Goal: Task Accomplishment & Management: Manage account settings

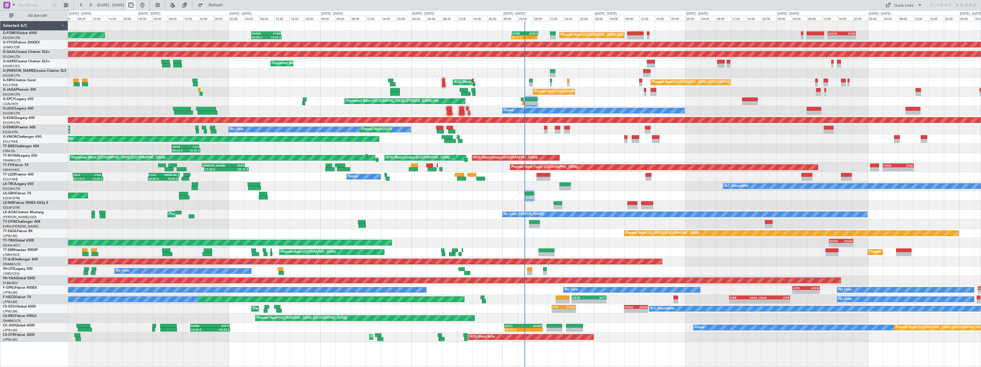
click at [135, 6] on button at bounding box center [130, 5] width 9 height 9
select select "9"
select select "2025"
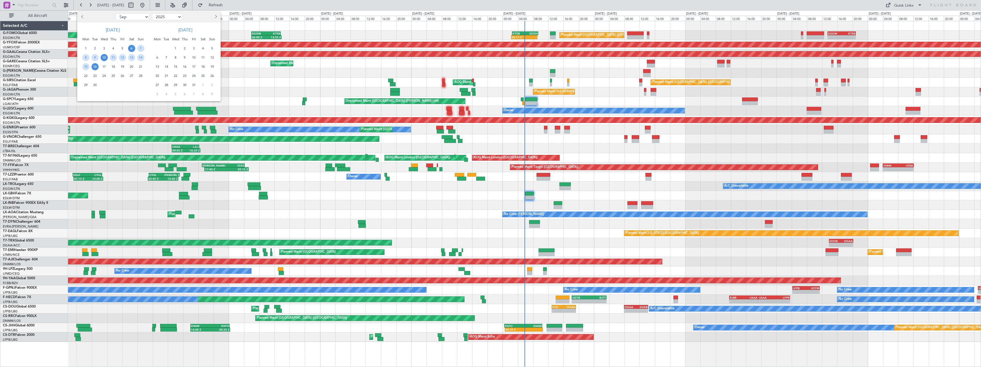
click at [105, 58] on span "10" at bounding box center [104, 57] width 7 height 7
click at [105, 77] on span "24" at bounding box center [104, 75] width 7 height 7
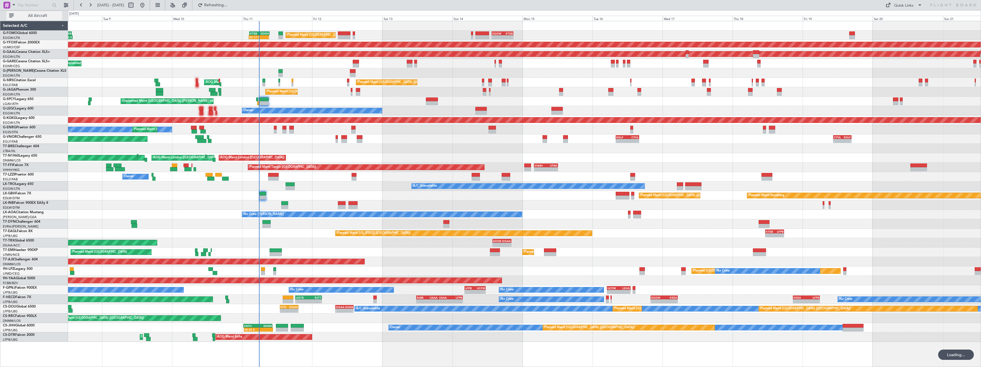
click at [37, 17] on span "All Aircraft" at bounding box center [37, 16] width 45 height 4
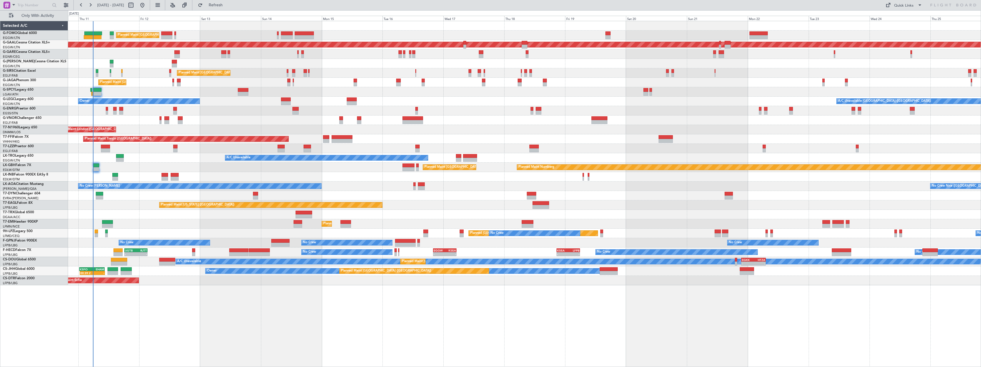
click at [163, 162] on div "A/C Unavailable" at bounding box center [524, 157] width 912 height 9
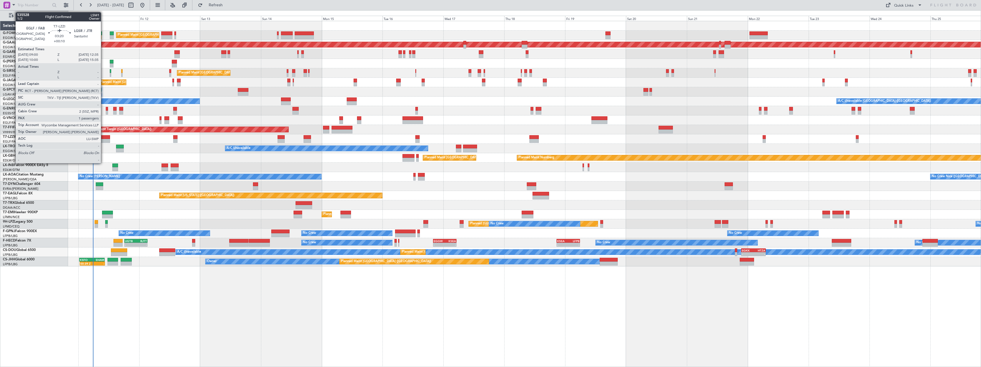
click at [103, 136] on div at bounding box center [105, 137] width 9 height 4
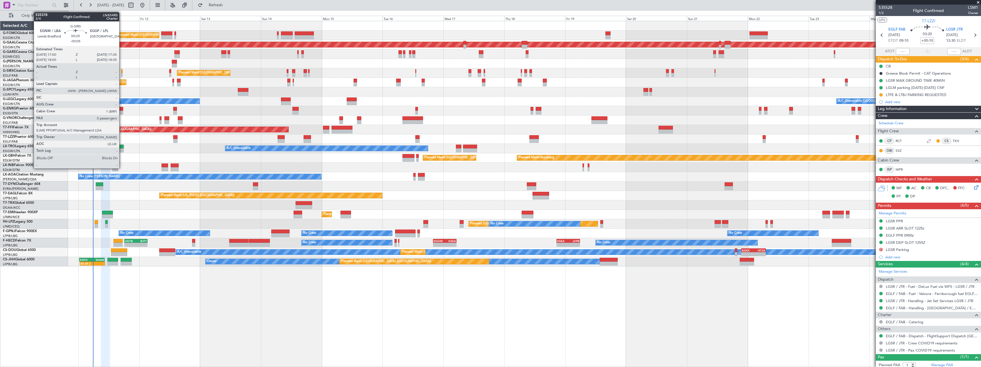
click at [122, 74] on div at bounding box center [122, 75] width 2 height 4
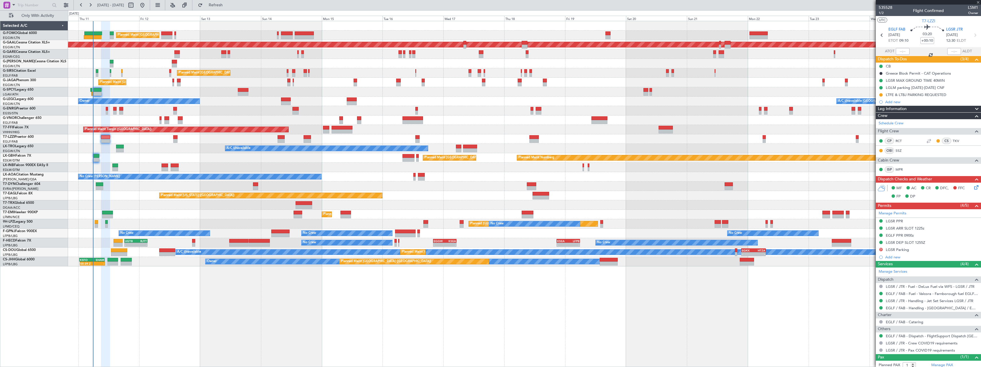
type input "-00:05"
type input "5"
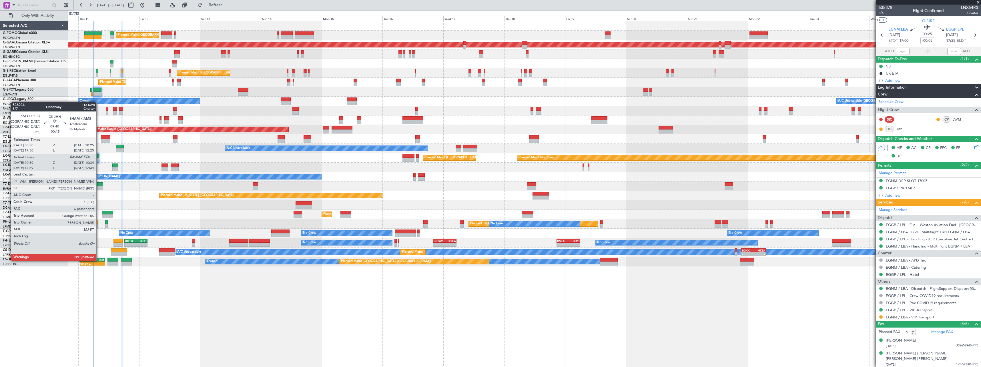
click at [99, 260] on div "EHAM" at bounding box center [98, 259] width 12 height 3
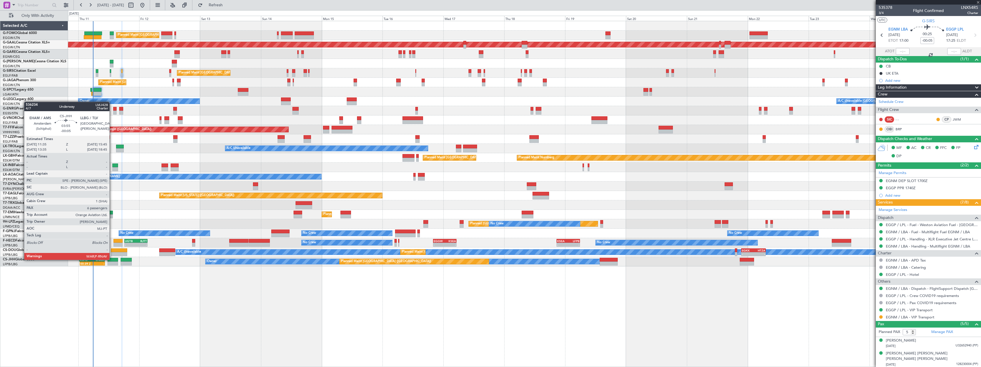
type input "-00:15"
type input "00:49"
type input "6"
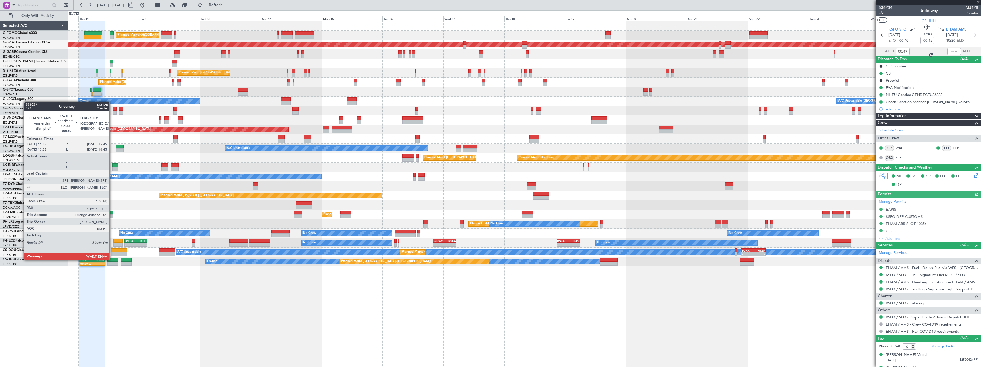
click at [112, 259] on div at bounding box center [112, 260] width 11 height 4
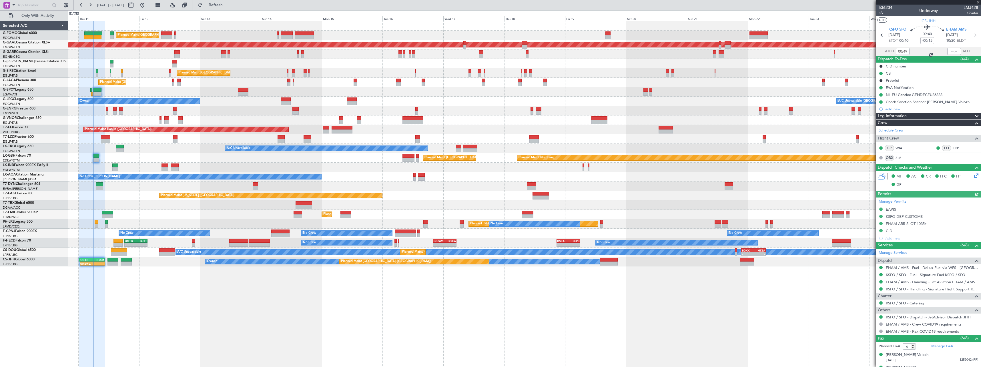
type input "-00:05"
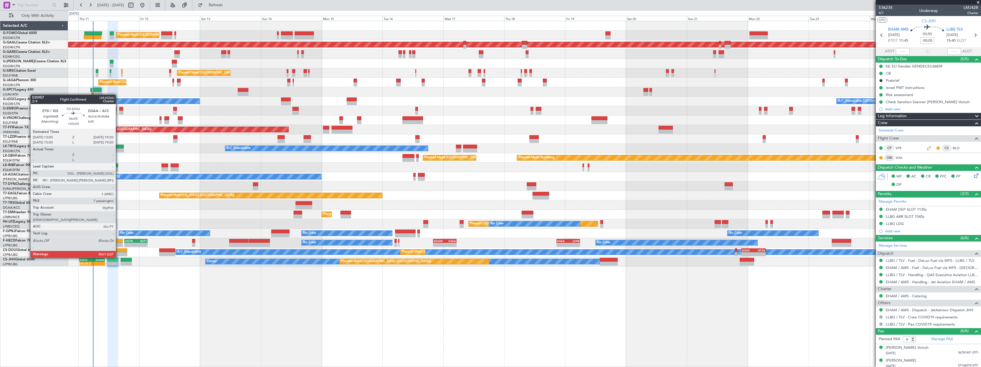
click at [118, 252] on div at bounding box center [119, 254] width 16 height 4
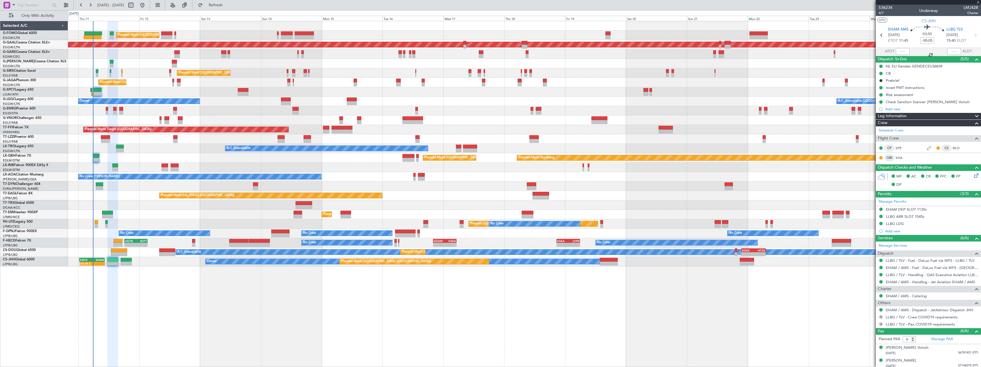
type input "+00:20"
type input "7"
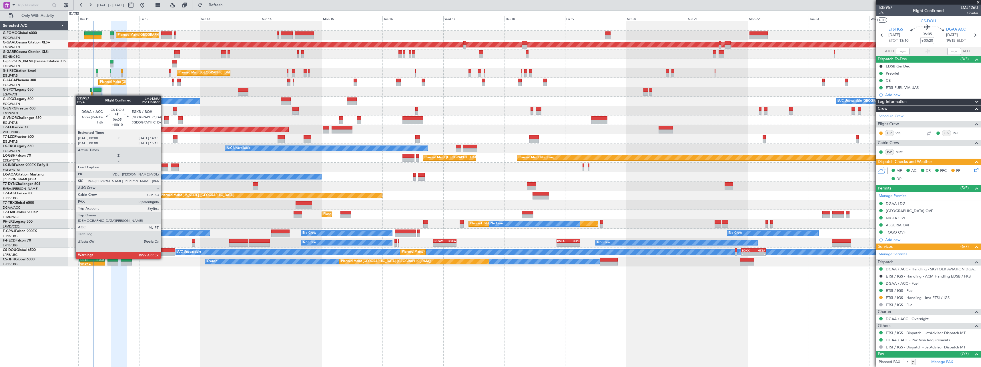
click at [163, 253] on div at bounding box center [167, 254] width 16 height 4
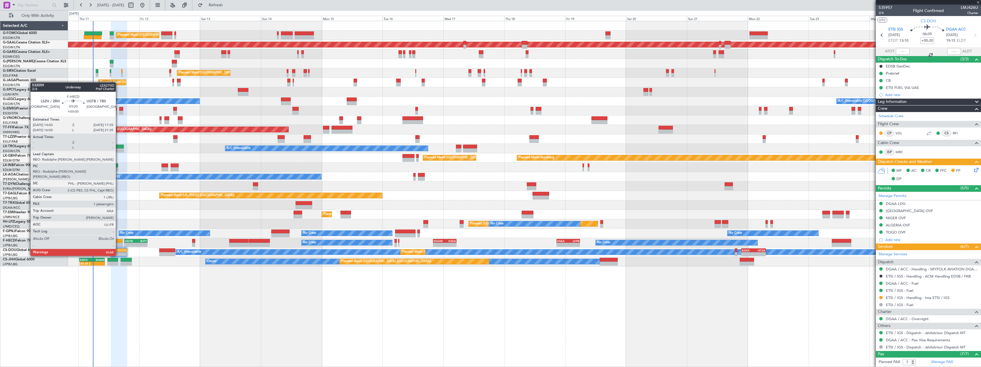
type input "+00:10"
type input "0"
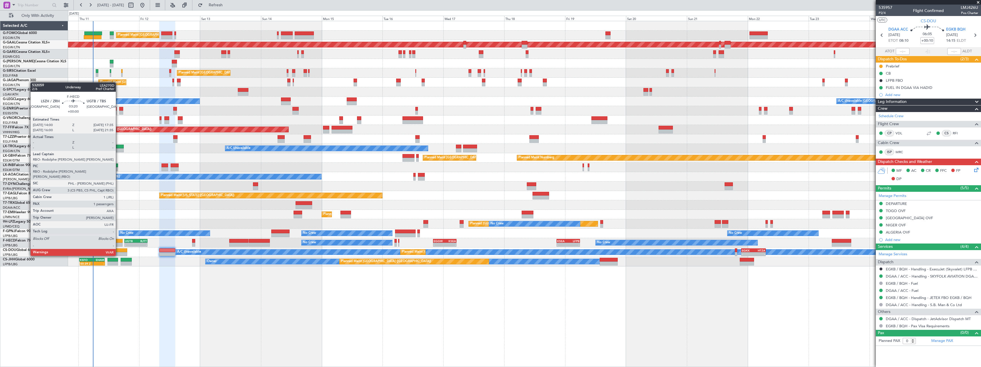
click at [118, 240] on div at bounding box center [117, 241] width 9 height 4
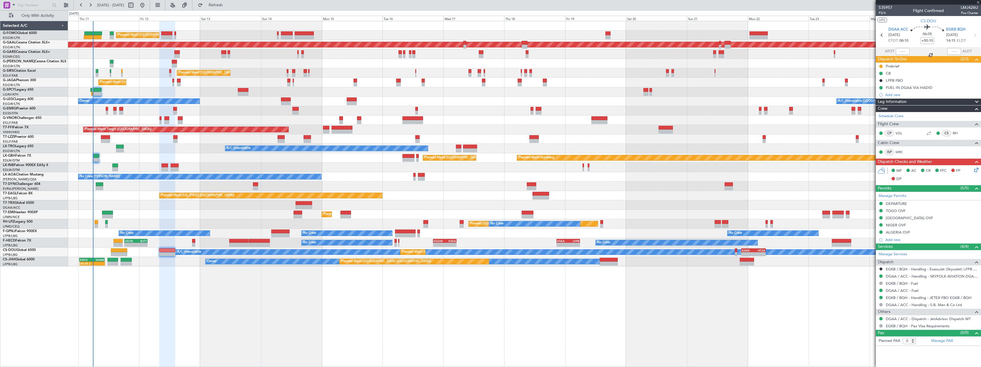
type input "1"
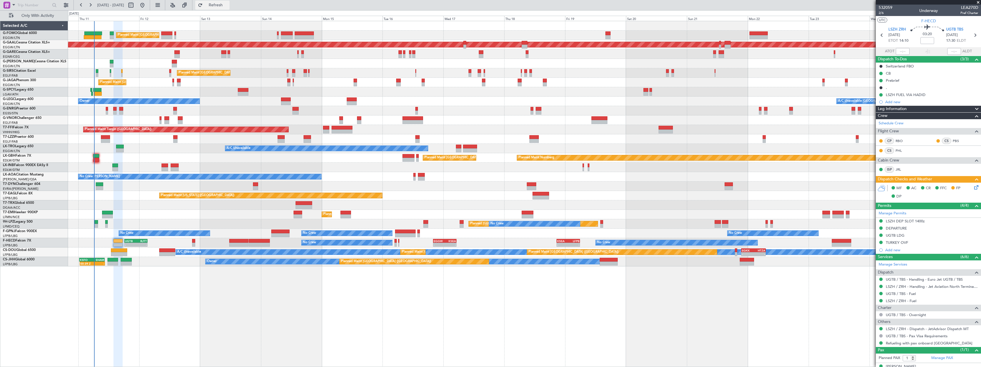
click at [229, 2] on button "Refresh" at bounding box center [212, 5] width 34 height 9
click at [228, 3] on span "Refresh" at bounding box center [216, 5] width 24 height 4
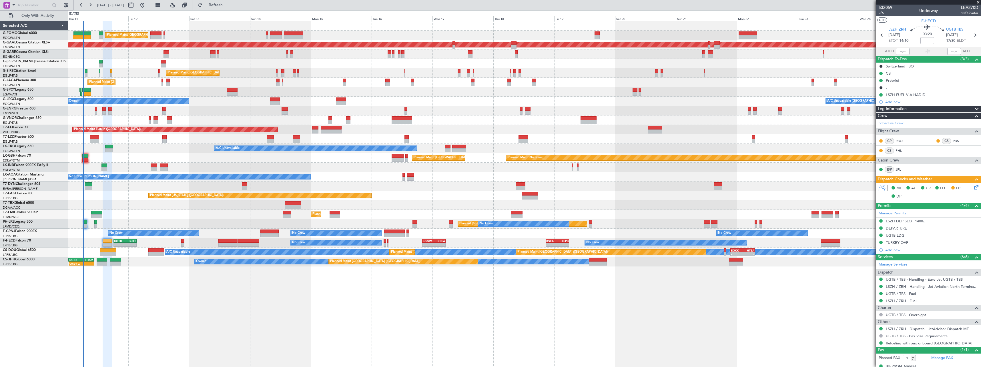
click at [201, 151] on div "A/C Unavailable" at bounding box center [524, 148] width 912 height 9
click at [229, 2] on button "Refresh" at bounding box center [212, 5] width 34 height 9
drag, startPoint x: 235, startPoint y: 7, endPoint x: 219, endPoint y: 30, distance: 28.5
click at [228, 7] on span "Refresh" at bounding box center [216, 5] width 24 height 4
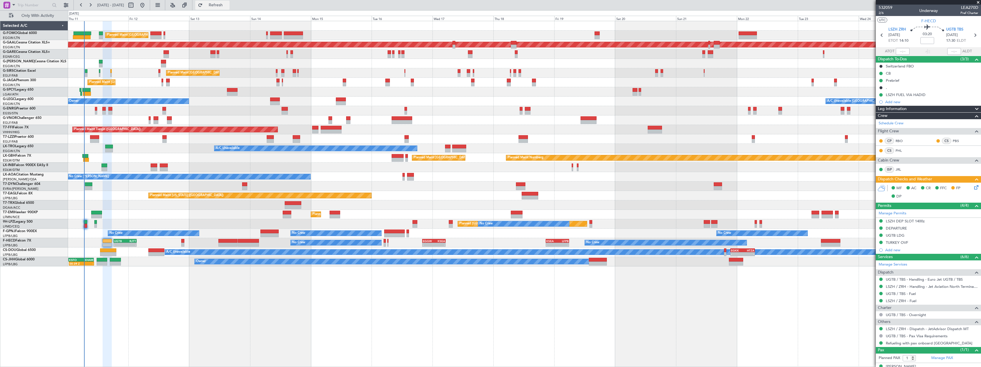
click at [228, 5] on span "Refresh" at bounding box center [216, 5] width 24 height 4
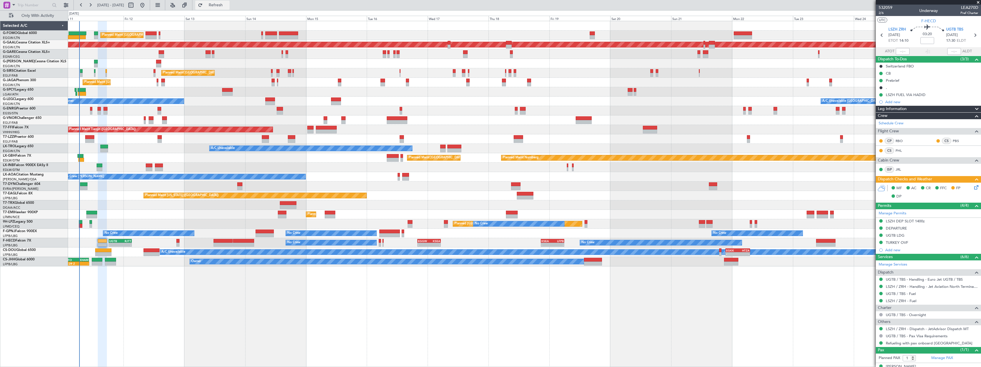
click at [228, 3] on span "Refresh" at bounding box center [216, 5] width 24 height 4
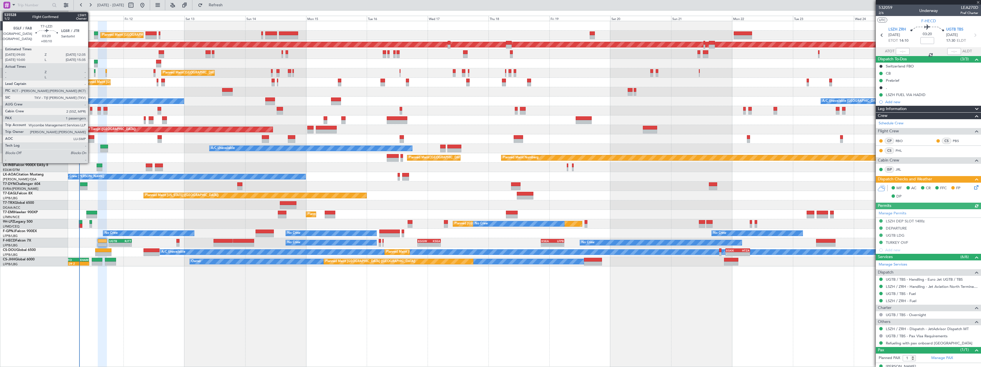
click at [91, 137] on div at bounding box center [89, 137] width 9 height 4
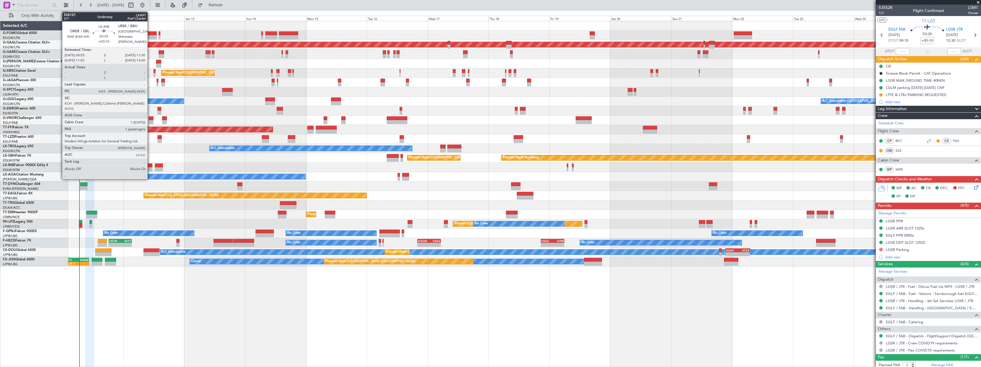
click at [150, 166] on div at bounding box center [149, 165] width 7 height 4
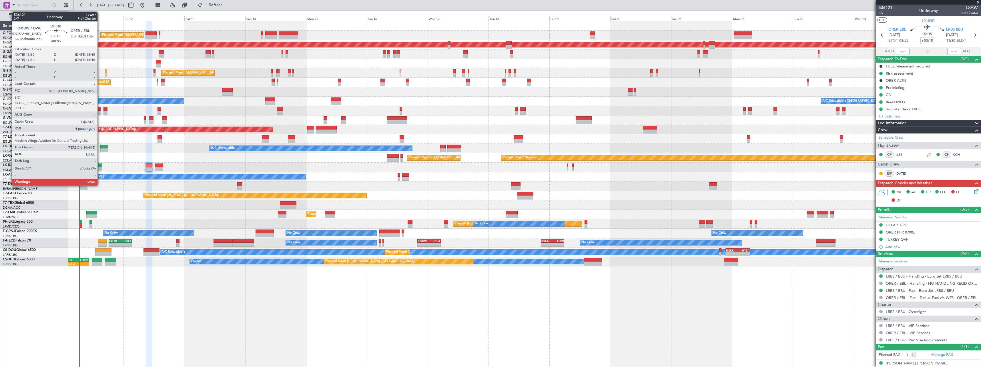
click at [100, 167] on div at bounding box center [100, 165] width 6 height 4
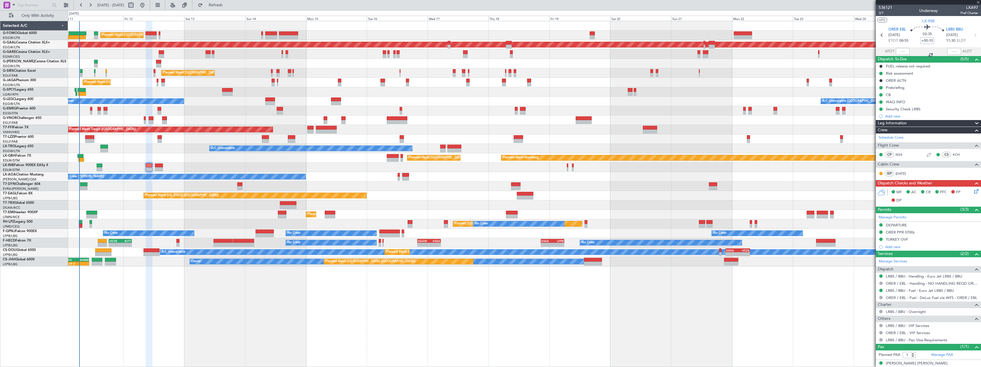
type input "-00:05"
type input "4"
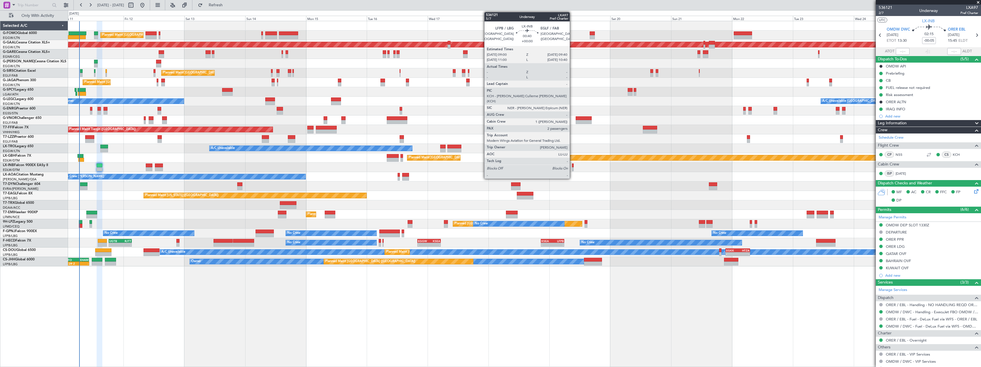
click at [572, 166] on div at bounding box center [573, 165] width 2 height 4
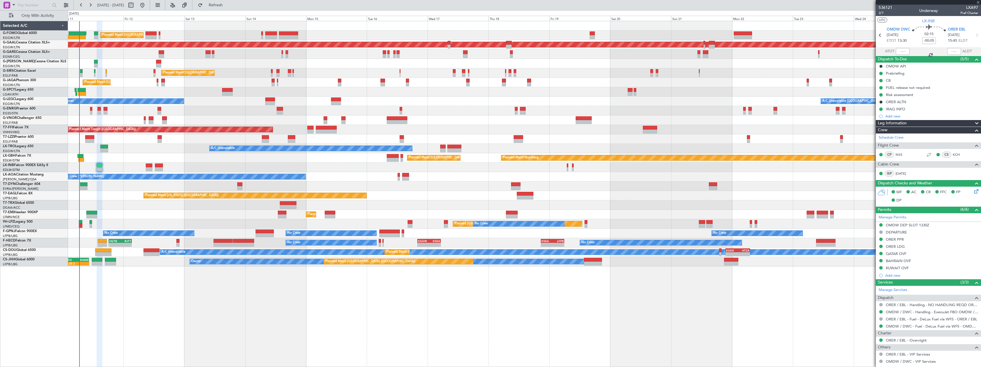
type input "2"
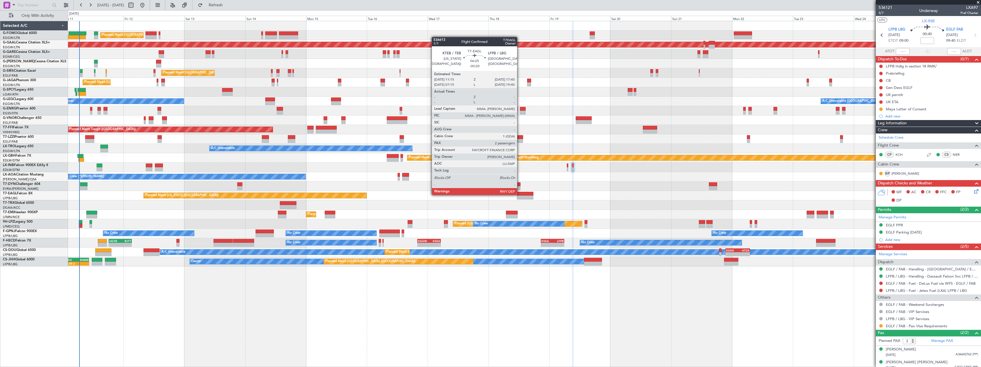
click at [519, 194] on div at bounding box center [525, 194] width 16 height 4
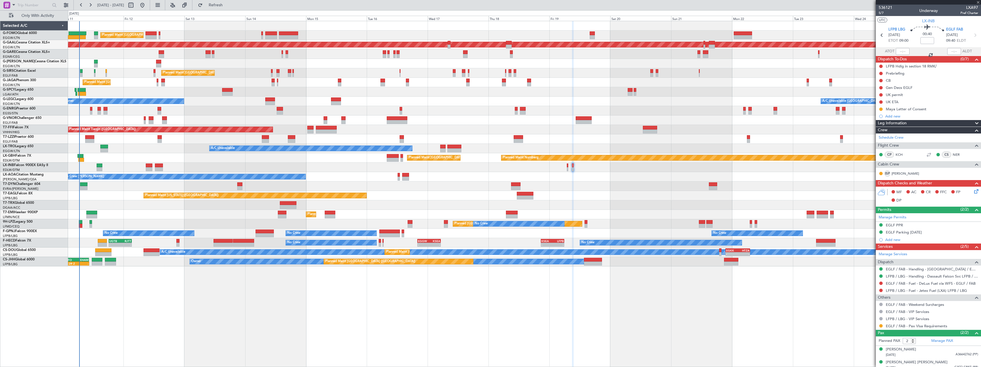
type input "-00:20"
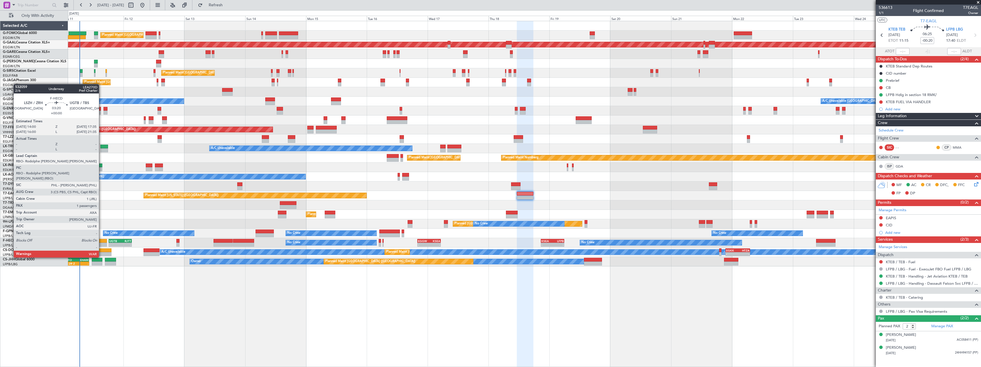
click at [101, 241] on div at bounding box center [102, 241] width 9 height 4
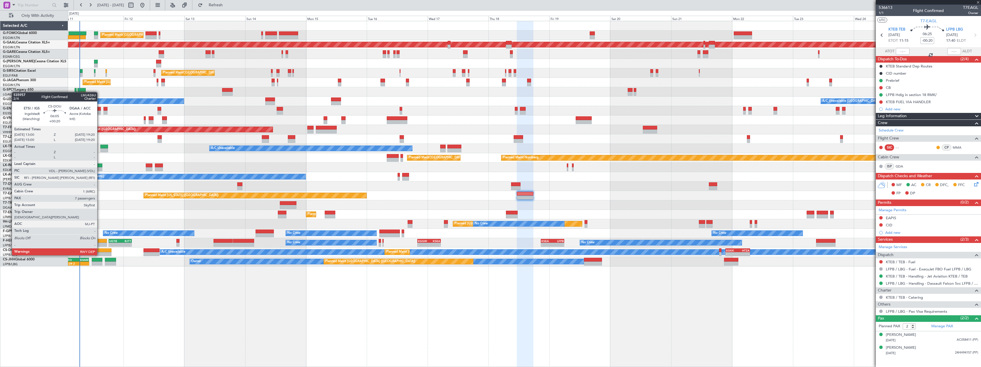
click at [100, 249] on div at bounding box center [103, 250] width 16 height 4
type input "1"
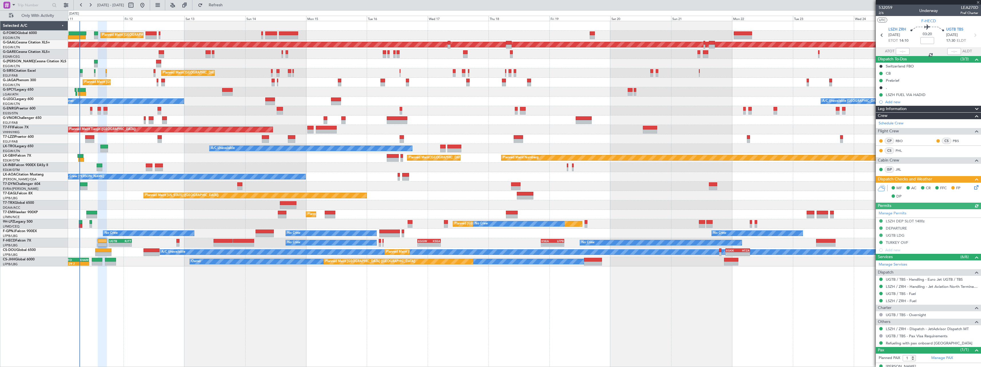
type input "+00:20"
type input "7"
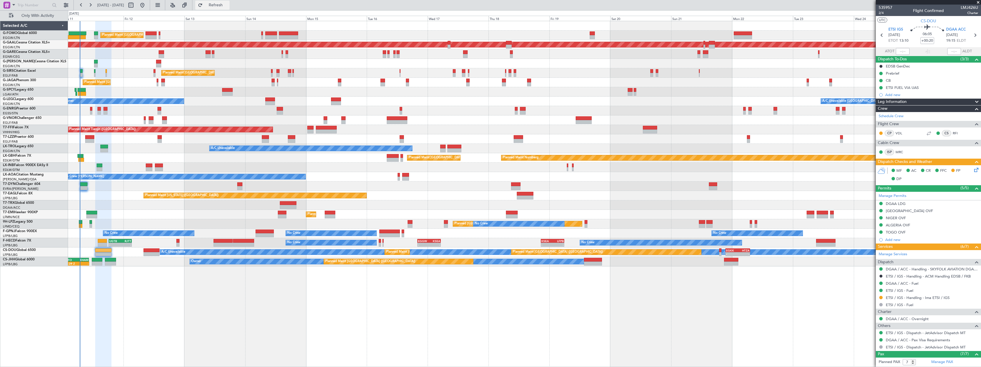
click at [228, 4] on span "Refresh" at bounding box center [216, 5] width 24 height 4
click at [228, 3] on span "Refresh" at bounding box center [216, 5] width 24 height 4
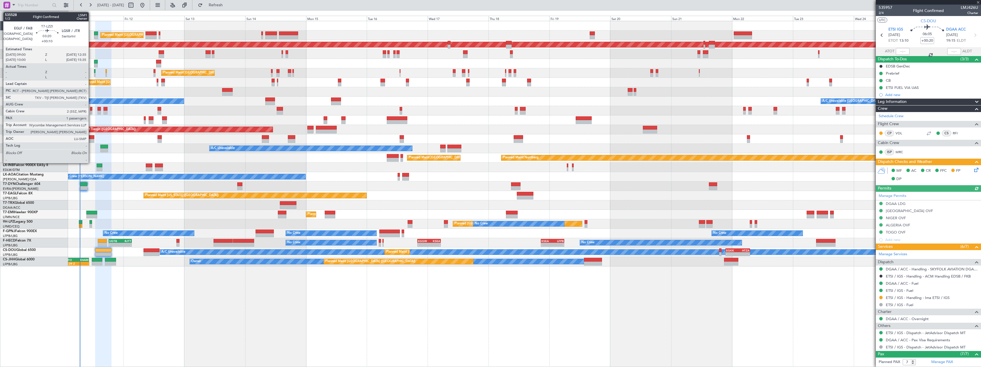
click at [91, 138] on div at bounding box center [89, 137] width 9 height 4
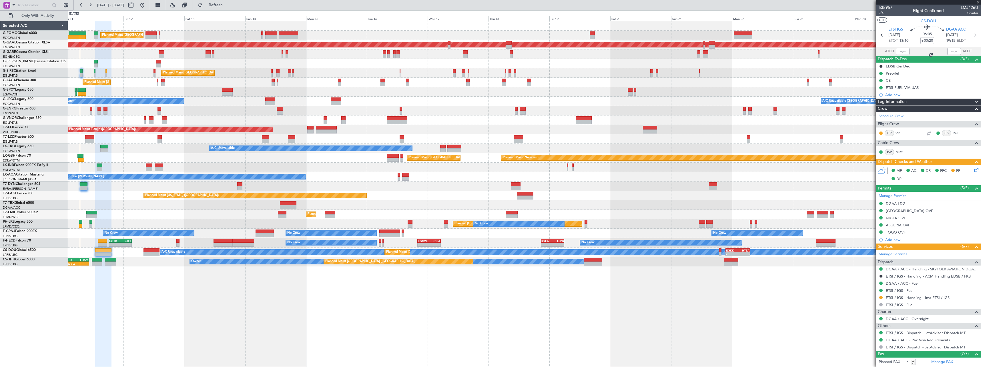
type input "+00:10"
type input "1"
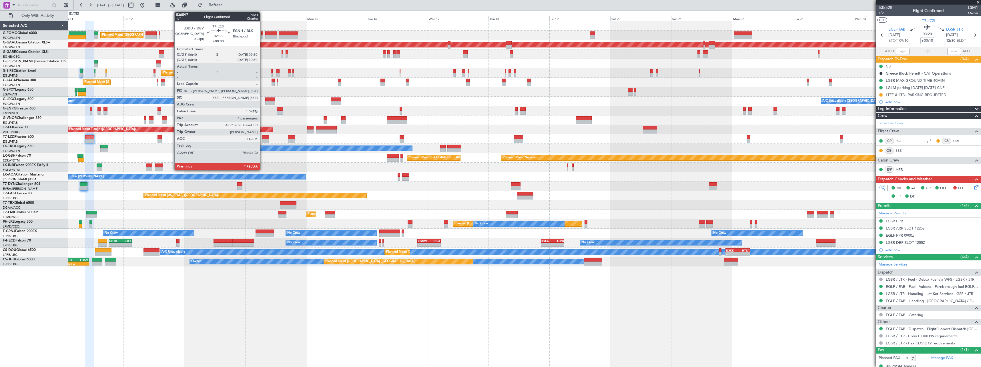
click at [262, 139] on div at bounding box center [265, 141] width 7 height 4
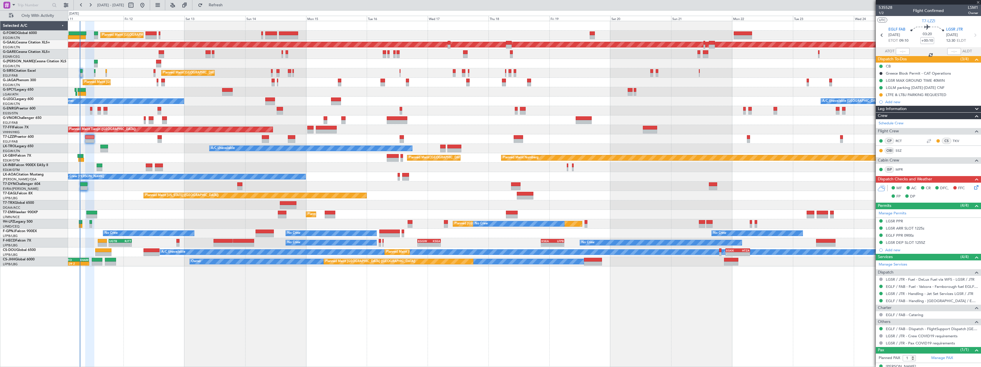
type input "4"
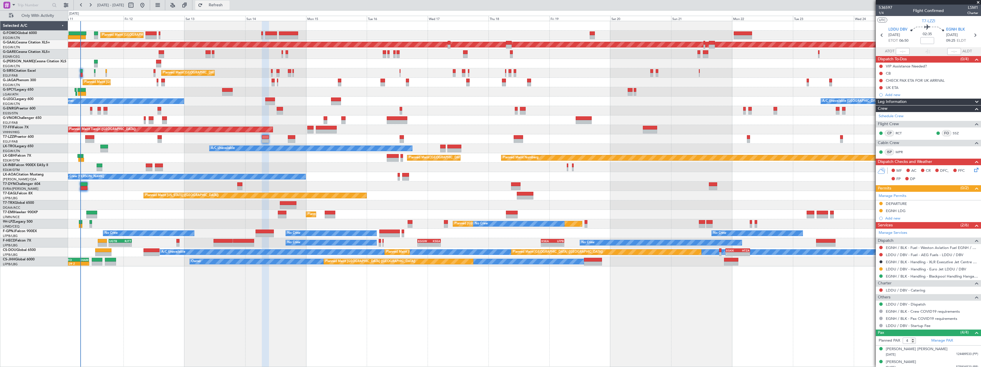
click at [228, 9] on button "Refresh" at bounding box center [212, 5] width 34 height 9
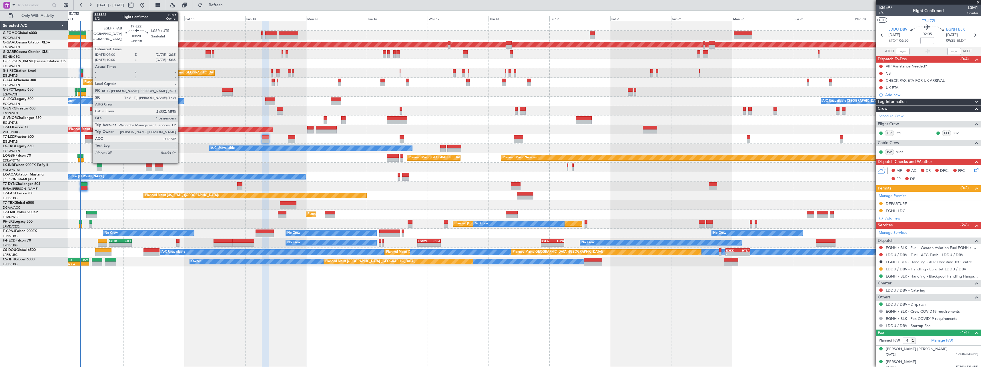
click at [90, 139] on div at bounding box center [89, 141] width 9 height 4
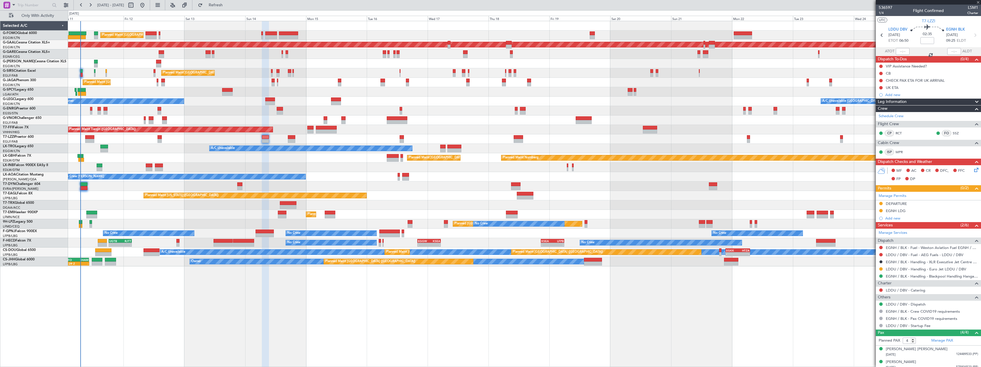
type input "+00:10"
type input "1"
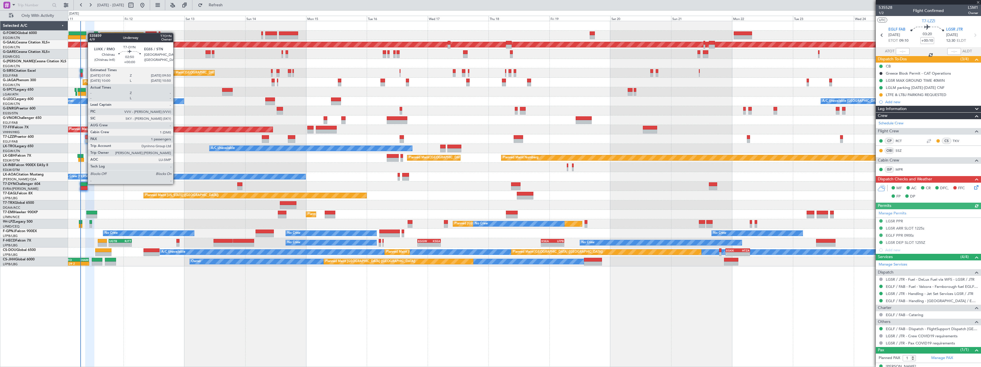
click at [85, 183] on div at bounding box center [83, 184] width 7 height 4
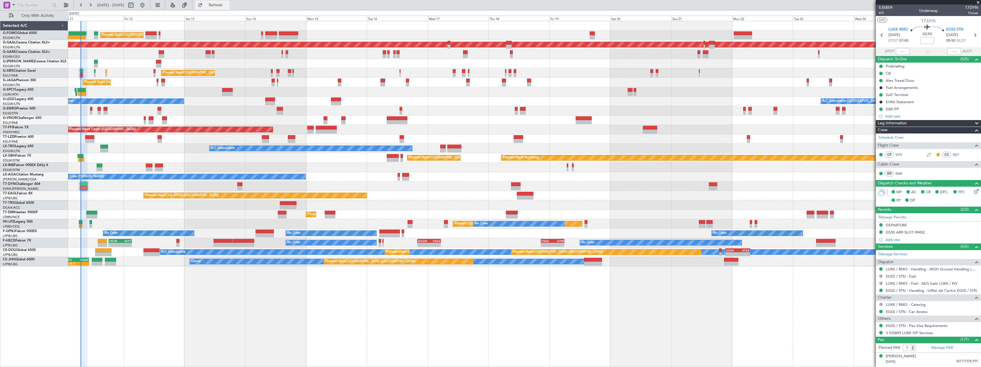
click at [228, 4] on span "Refresh" at bounding box center [216, 5] width 24 height 4
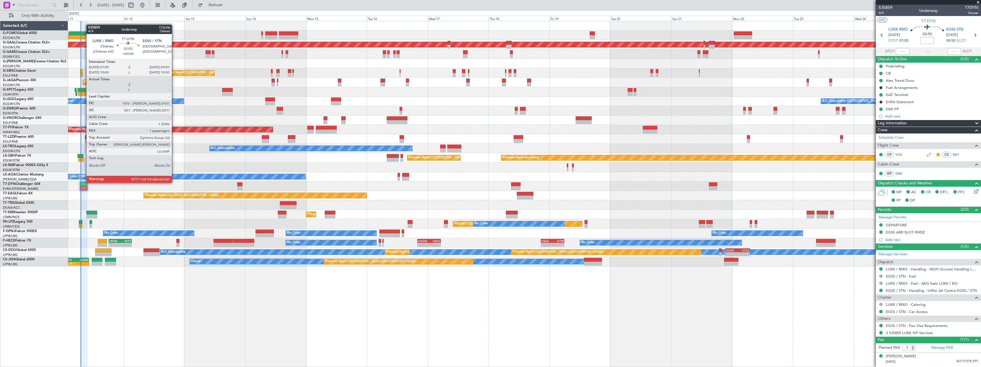
click at [83, 182] on div at bounding box center [83, 184] width 7 height 4
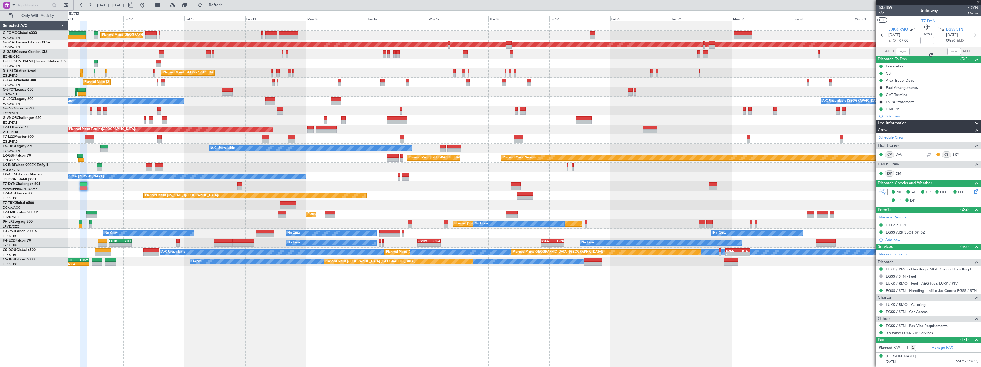
click at [83, 184] on div at bounding box center [83, 184] width 7 height 4
click at [85, 185] on div at bounding box center [83, 184] width 7 height 4
click at [902, 52] on input "text" at bounding box center [902, 51] width 14 height 7
type input "07:09"
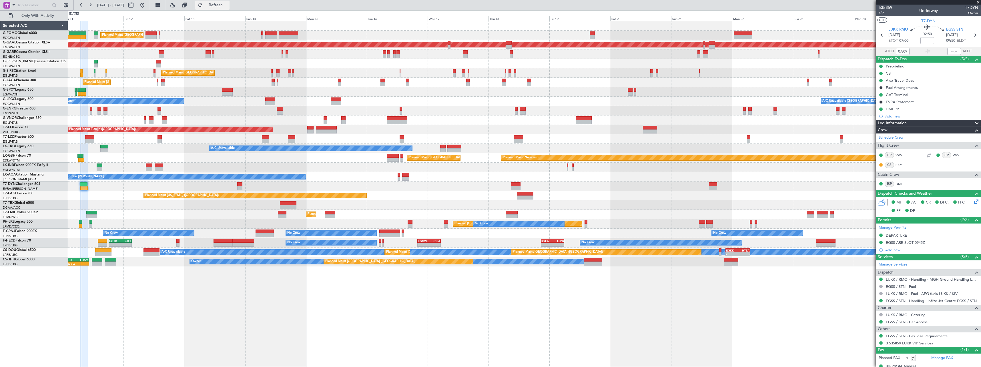
click at [228, 6] on span "Refresh" at bounding box center [216, 5] width 24 height 4
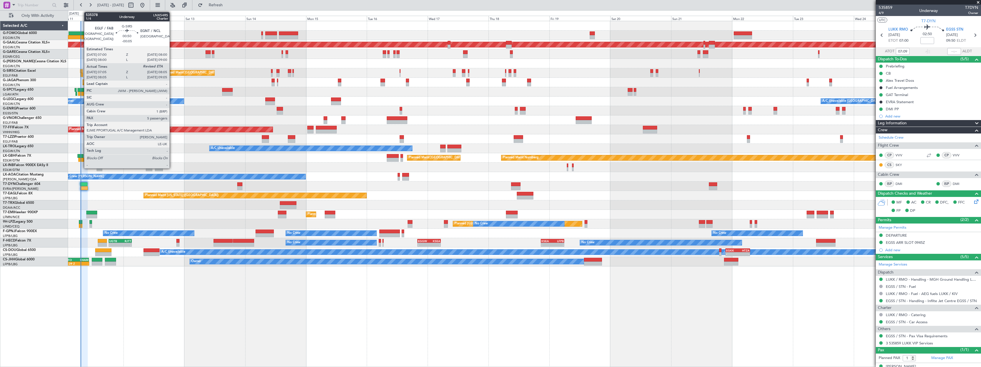
click at [81, 73] on div at bounding box center [81, 75] width 3 height 4
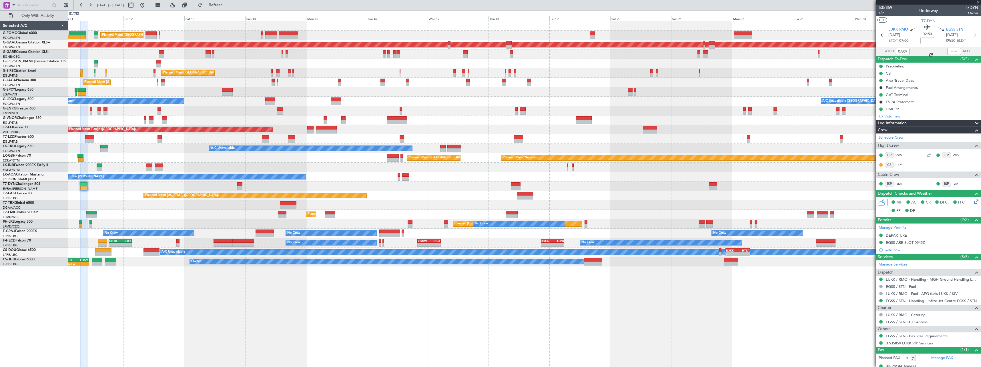
type input "-00:05"
type input "07:05"
type input "5"
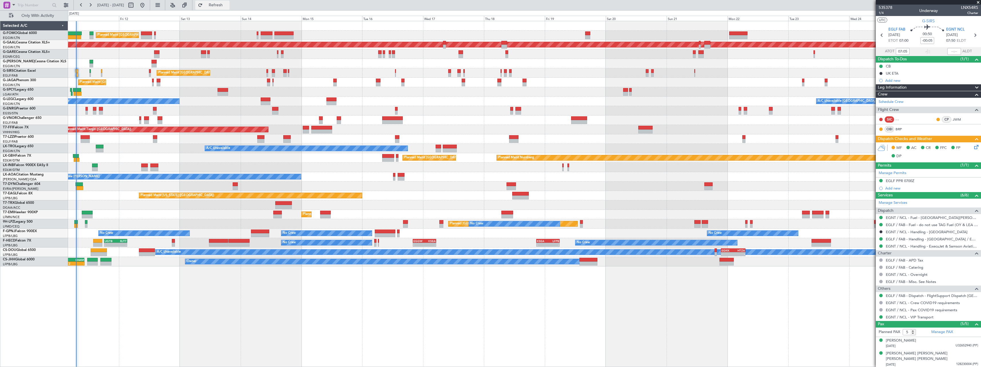
click at [228, 6] on span "Refresh" at bounding box center [216, 5] width 24 height 4
type input "07:05"
click at [228, 5] on span "Refresh" at bounding box center [216, 5] width 24 height 4
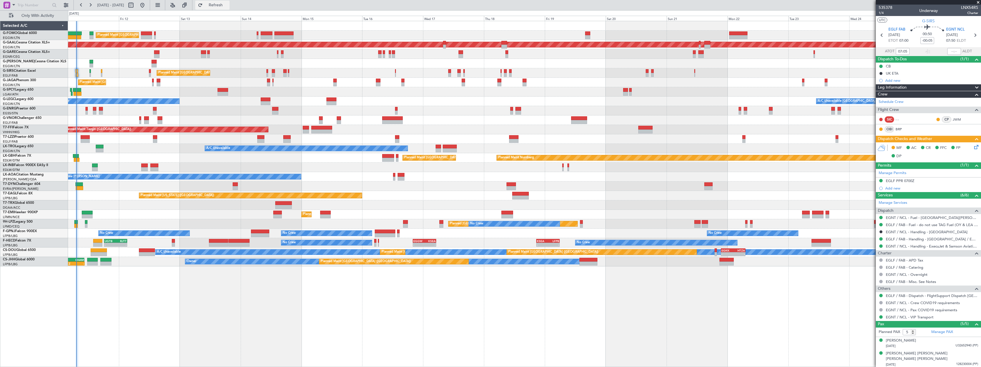
click at [228, 3] on span "Refresh" at bounding box center [216, 5] width 24 height 4
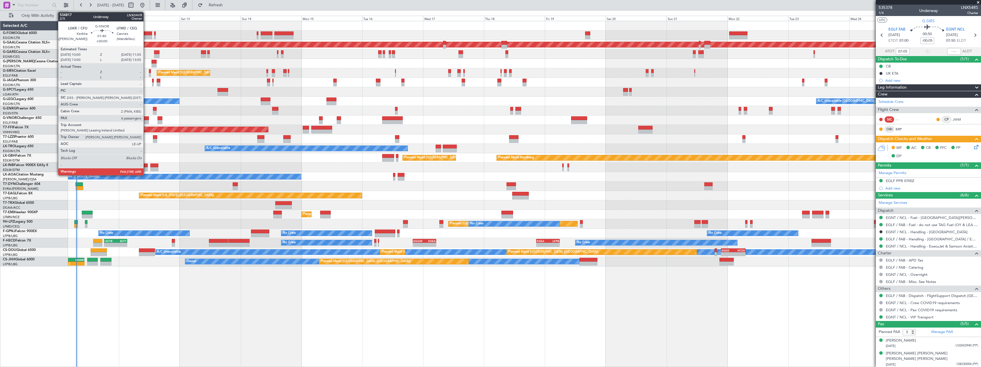
click at [146, 120] on div at bounding box center [146, 118] width 5 height 4
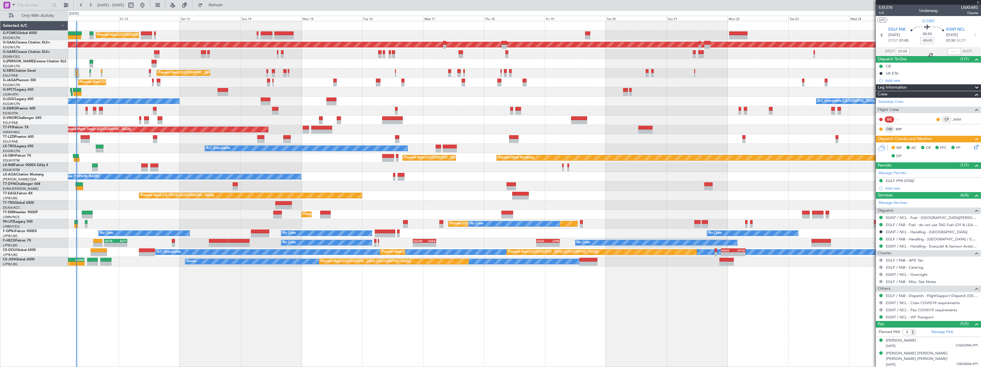
type input "6"
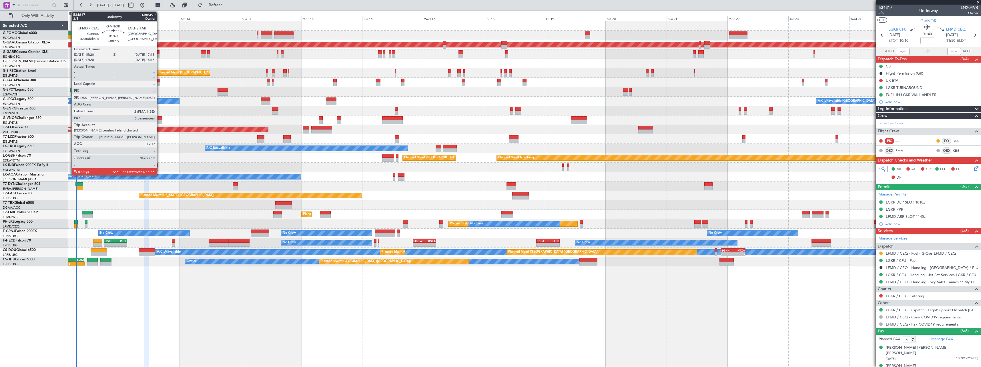
click at [159, 120] on div at bounding box center [159, 118] width 5 height 4
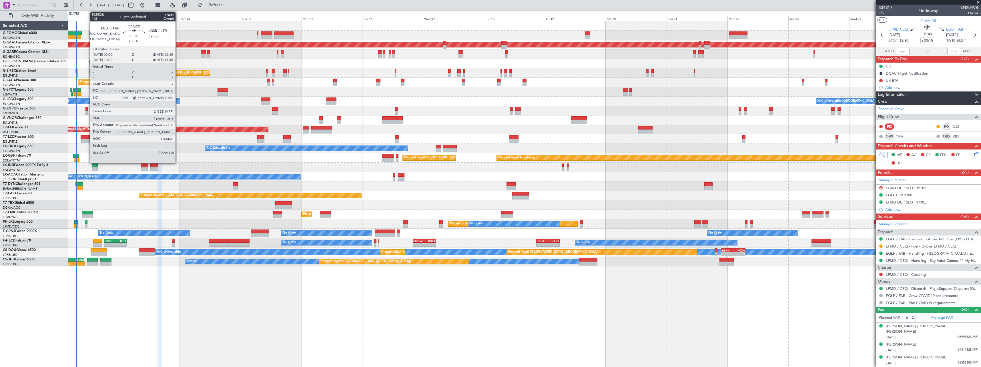
click at [87, 138] on div at bounding box center [85, 137] width 9 height 4
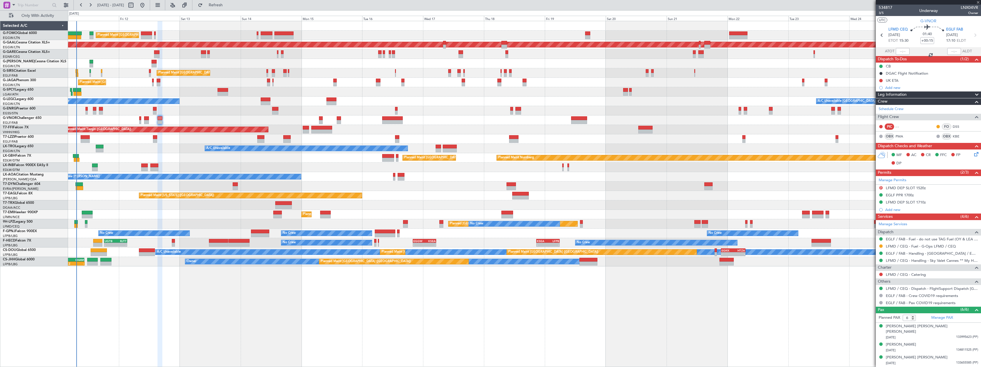
type input "+00:10"
type input "1"
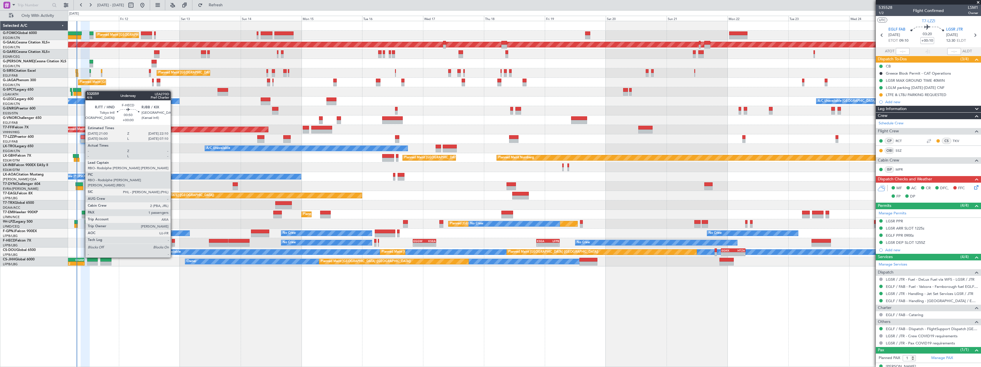
click at [173, 241] on div at bounding box center [173, 241] width 3 height 4
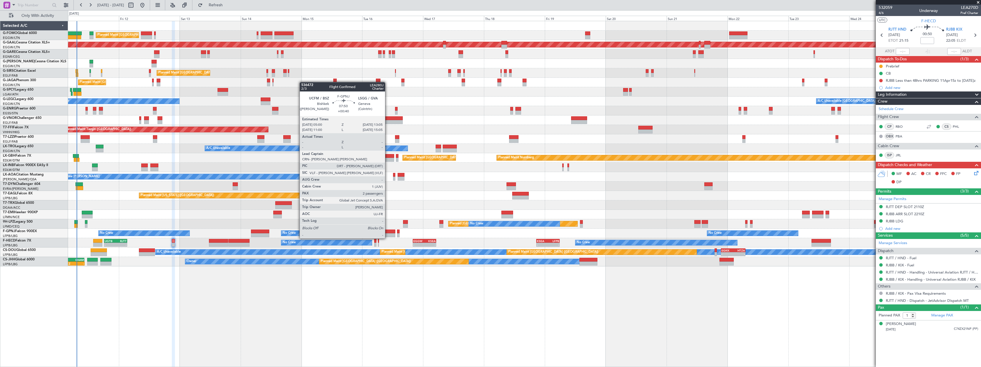
click at [387, 233] on div at bounding box center [385, 231] width 21 height 4
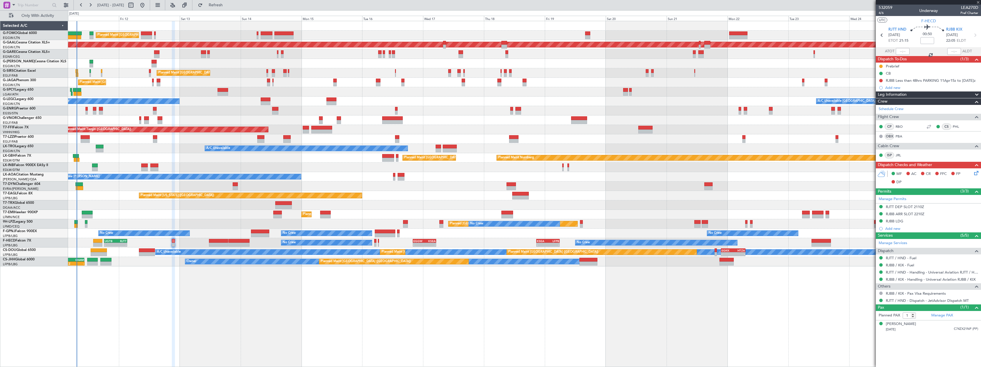
type input "+00:40"
type input "2"
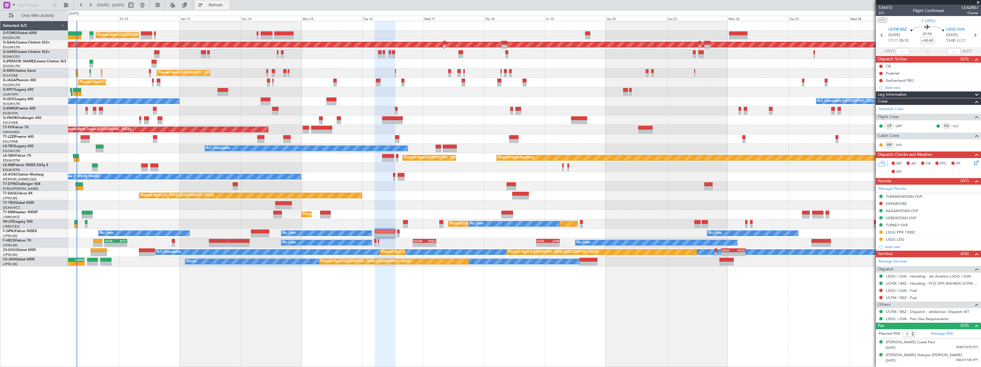
click at [228, 3] on span "Refresh" at bounding box center [216, 5] width 24 height 4
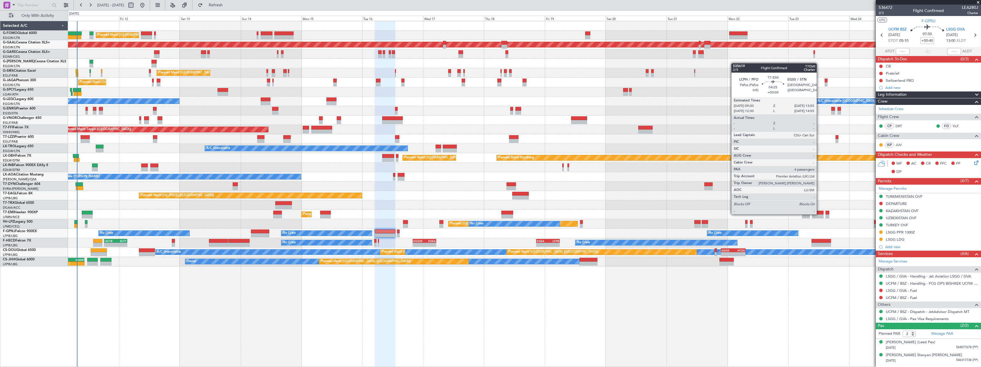
click at [819, 214] on div at bounding box center [817, 213] width 11 height 4
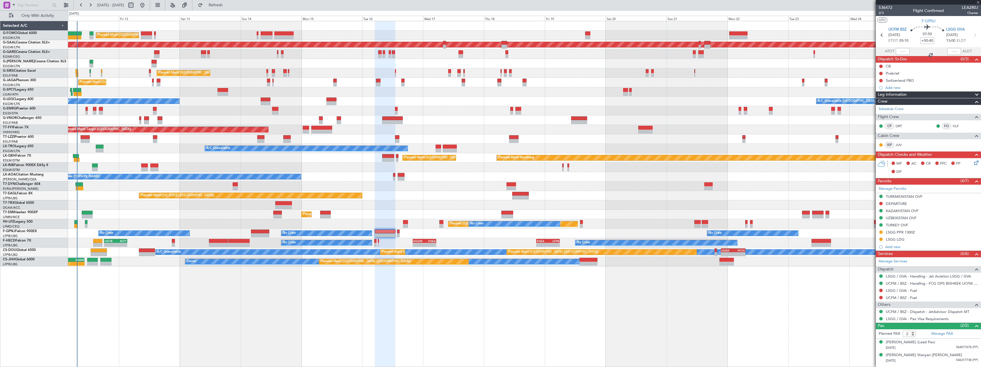
type input "4"
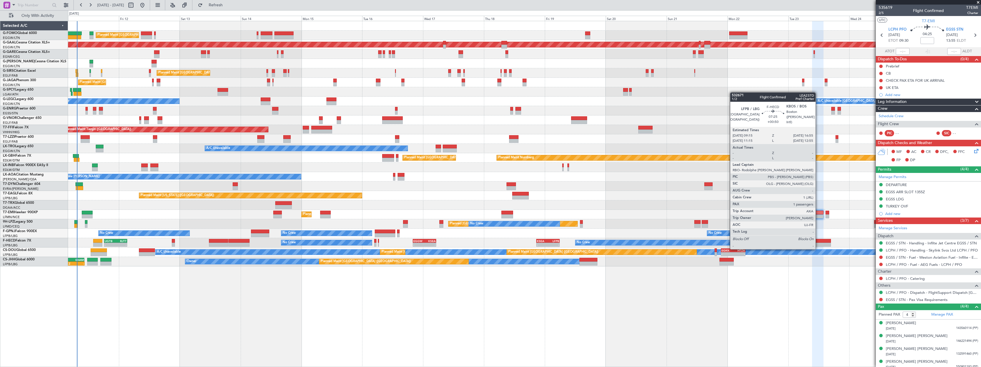
click at [818, 243] on div at bounding box center [821, 245] width 20 height 4
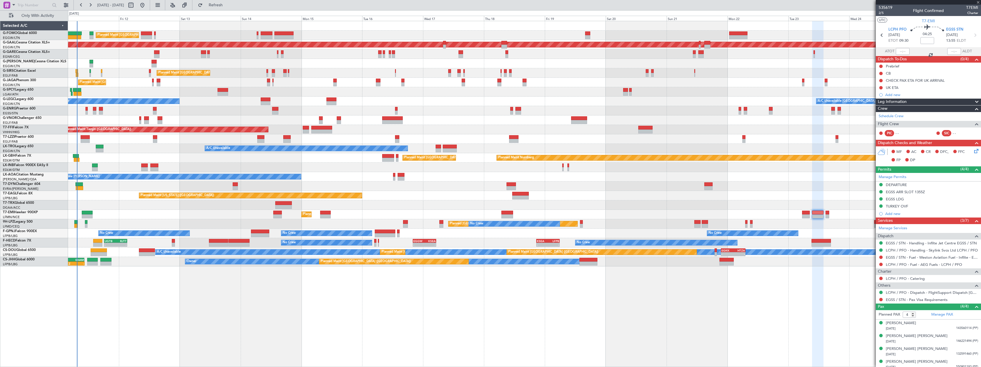
type input "+00:50"
type input "1"
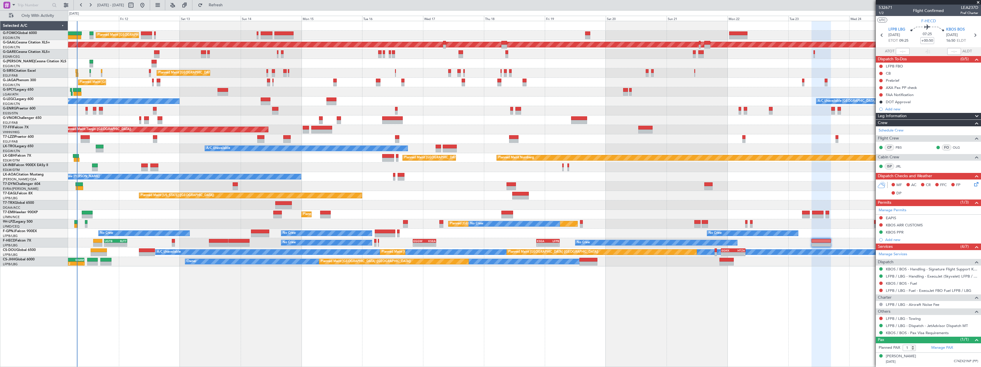
click at [907, 115] on div "Leg Information" at bounding box center [927, 116] width 105 height 7
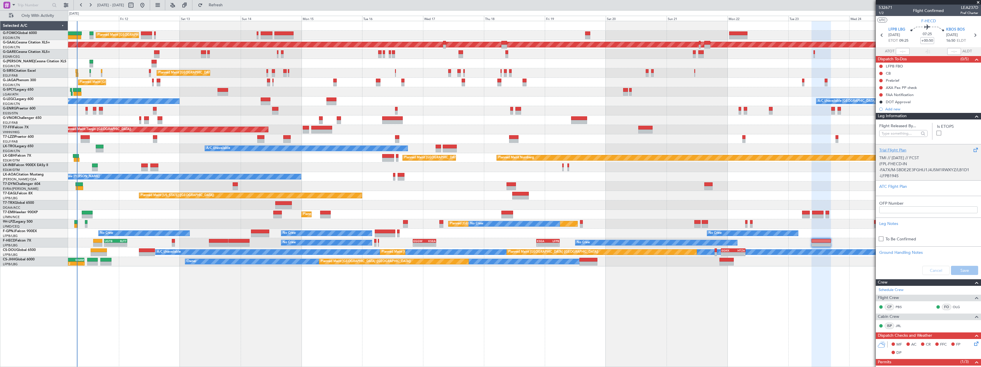
click at [902, 161] on div "TMI // 10SEP // FCST (FPL-FHECD-IN -FA7X/M-SBDE2E3FGHIJ1J4J5M1RWXYZ/LB1D1 -LFPB…" at bounding box center [928, 165] width 98 height 24
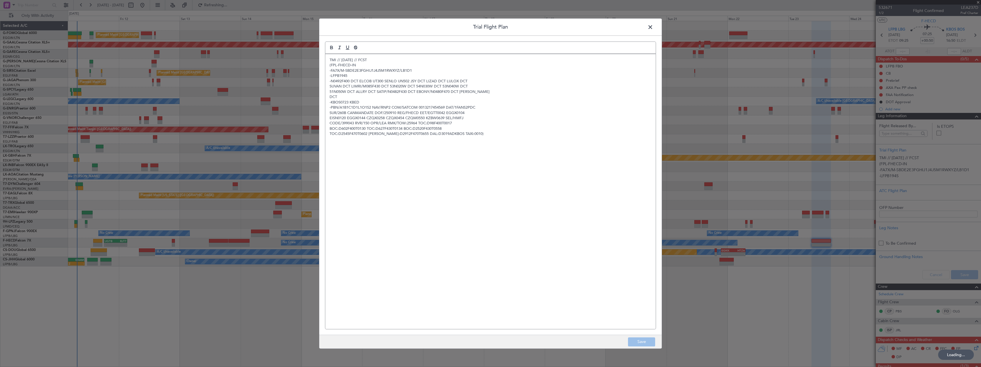
click at [653, 28] on span at bounding box center [653, 28] width 0 height 11
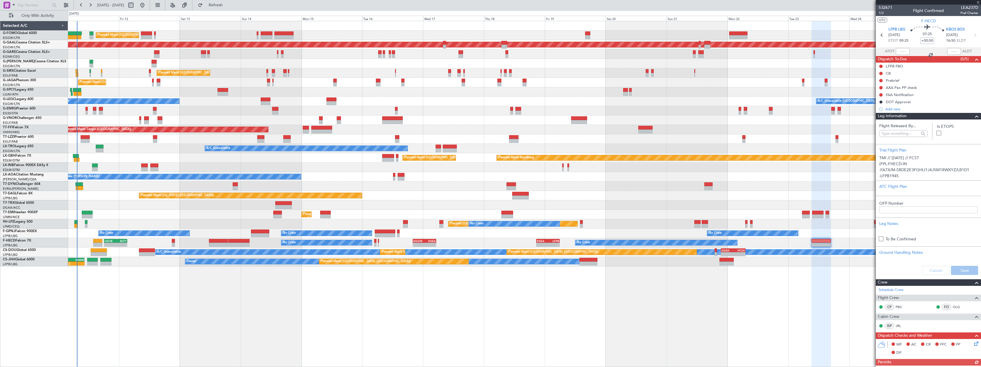
click at [925, 115] on div "Leg Information" at bounding box center [927, 116] width 105 height 7
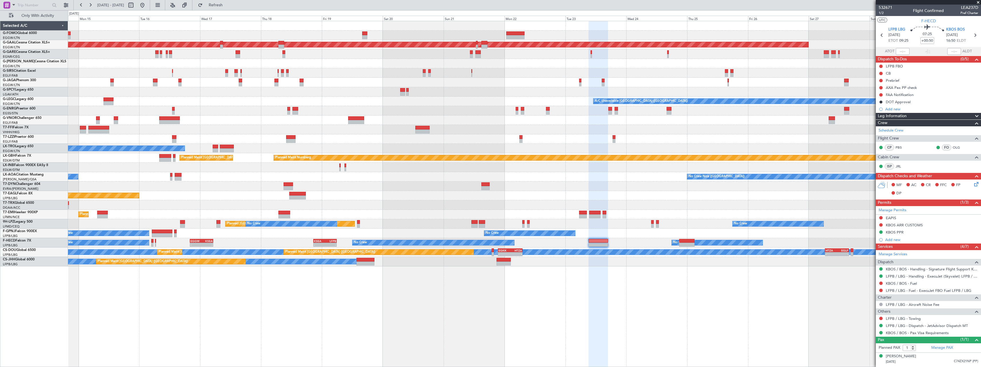
click at [592, 290] on div at bounding box center [598, 194] width 20 height 346
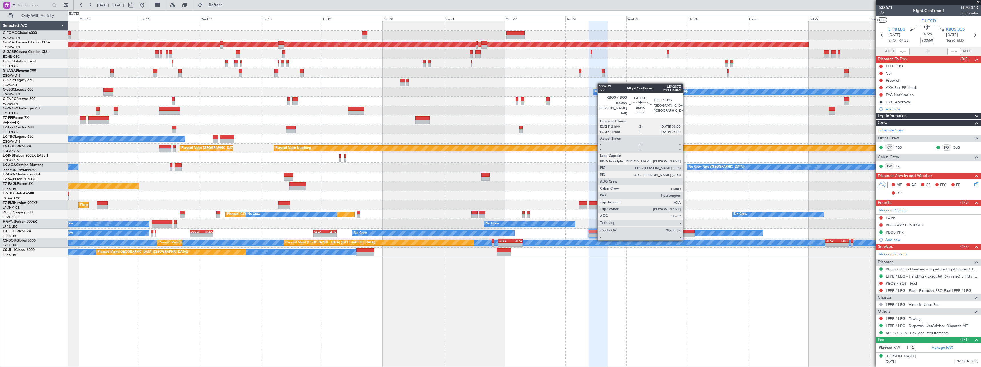
click at [685, 234] on div at bounding box center [686, 235] width 15 height 4
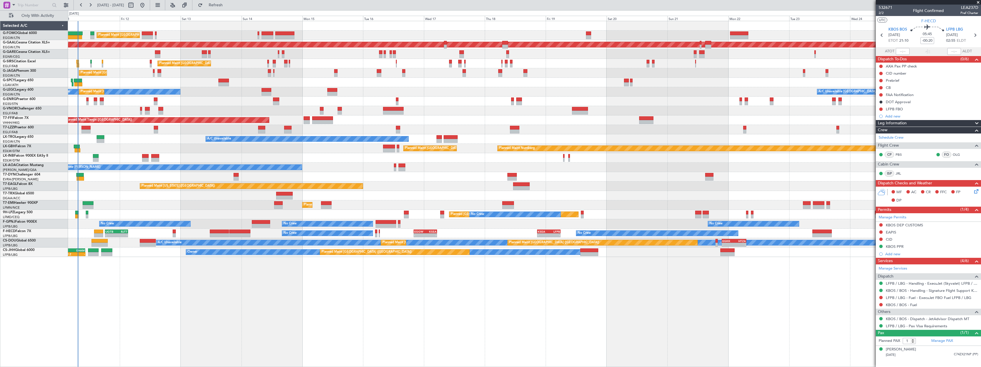
click at [478, 312] on div "Planned Maint London (Luton) Planned Maint Dusseldorf Unplanned Maint Chester P…" at bounding box center [524, 194] width 913 height 346
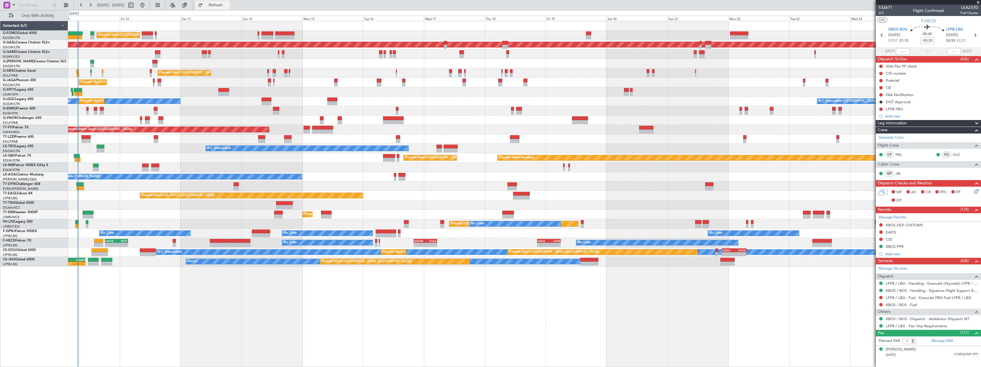
click at [228, 5] on span "Refresh" at bounding box center [216, 5] width 24 height 4
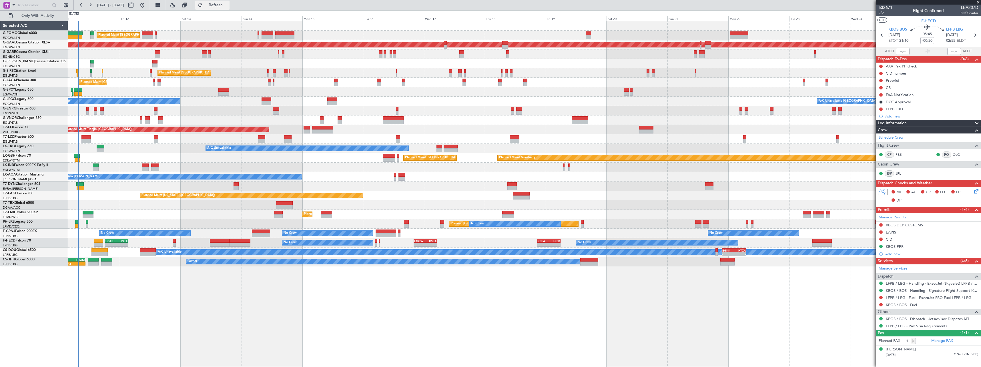
click at [228, 4] on span "Refresh" at bounding box center [216, 5] width 24 height 4
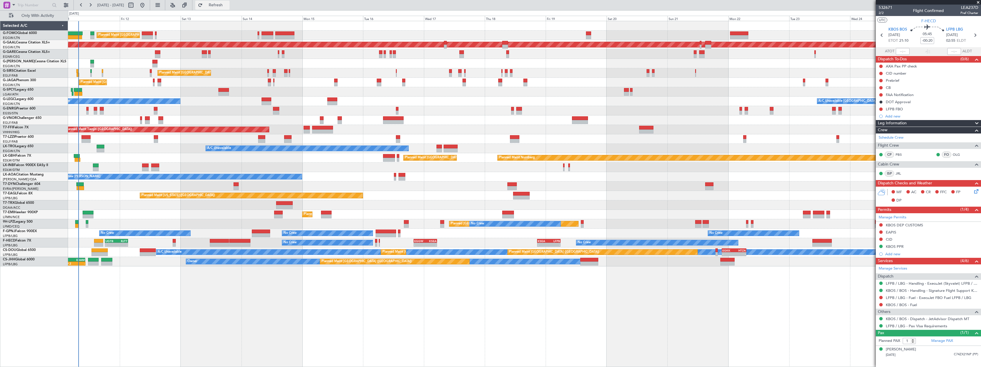
click at [228, 6] on span "Refresh" at bounding box center [216, 5] width 24 height 4
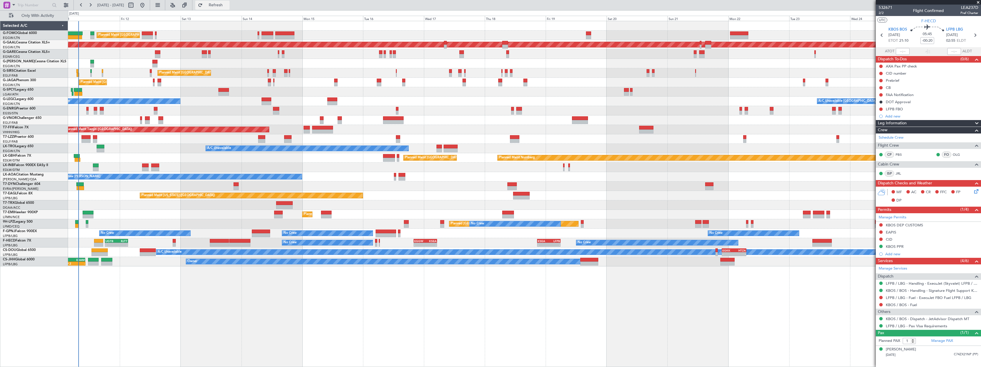
click at [228, 4] on span "Refresh" at bounding box center [216, 5] width 24 height 4
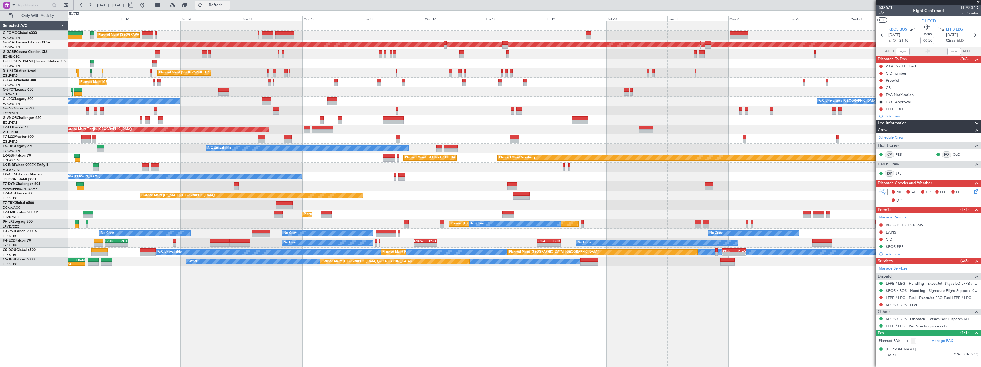
click at [228, 5] on span "Refresh" at bounding box center [216, 5] width 24 height 4
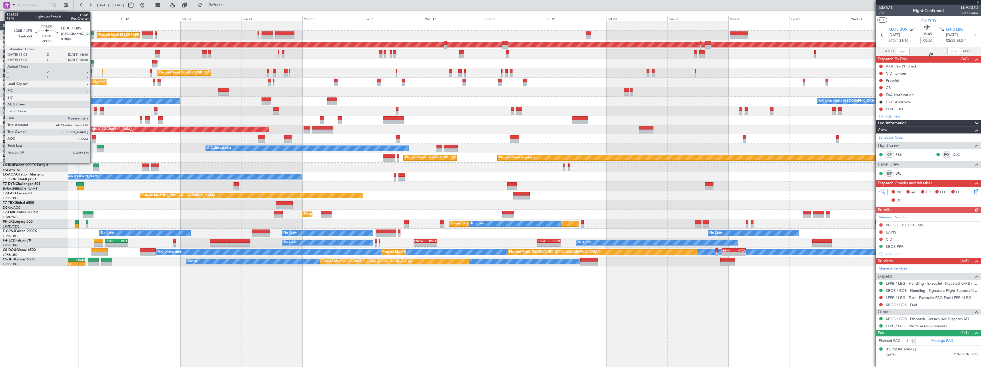
click at [93, 138] on div at bounding box center [94, 137] width 4 height 4
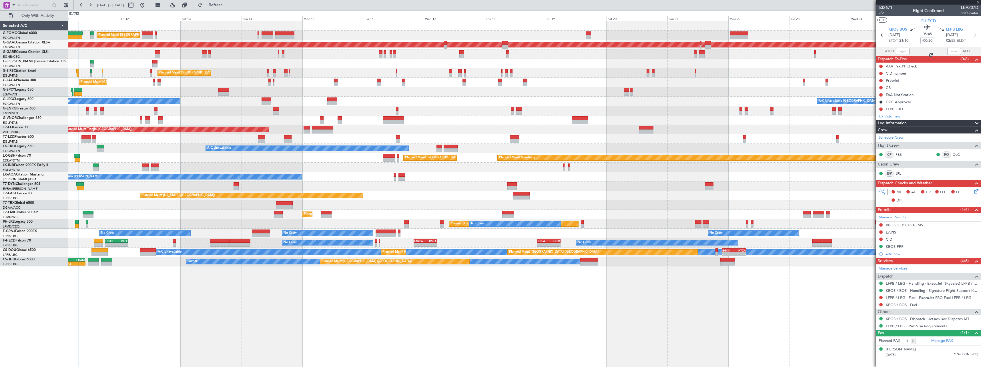
type input "-00:05"
type input "0"
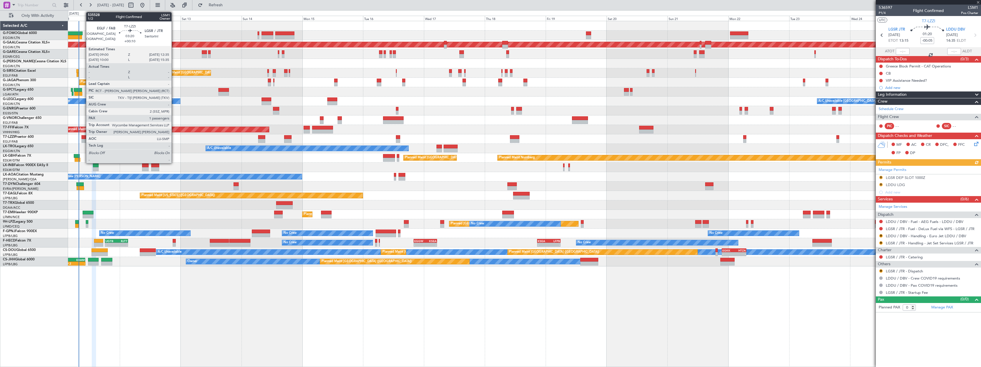
click at [83, 138] on div at bounding box center [85, 137] width 9 height 4
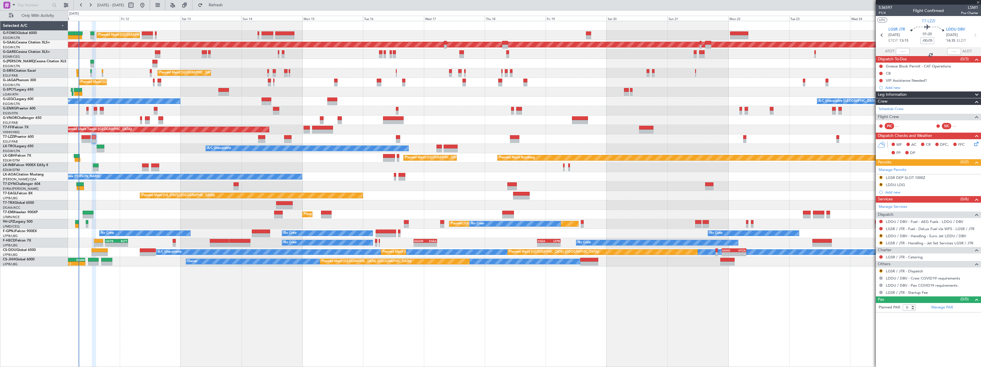
type input "+00:10"
type input "1"
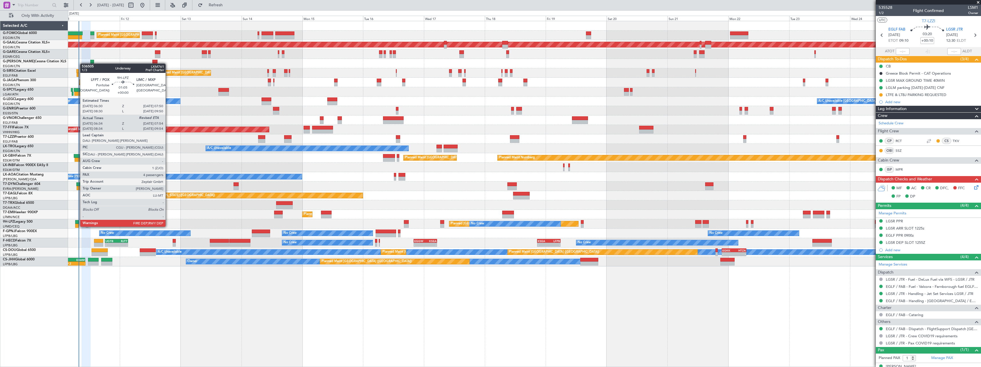
click at [77, 221] on div at bounding box center [76, 222] width 3 height 4
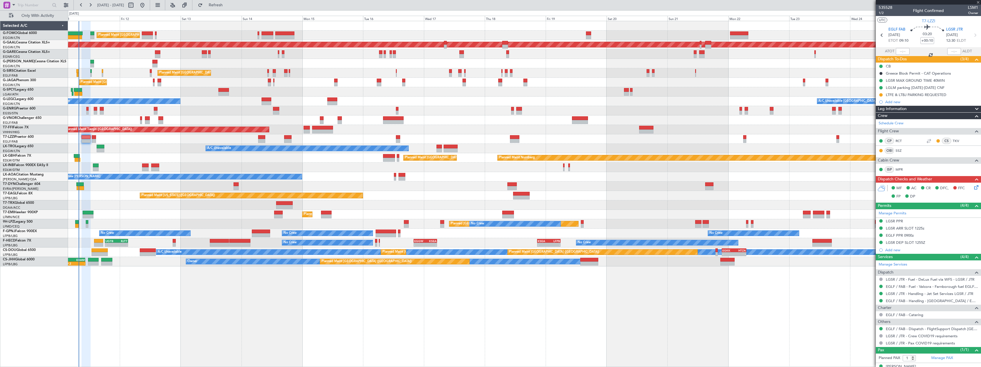
type input "06:44"
type input "4"
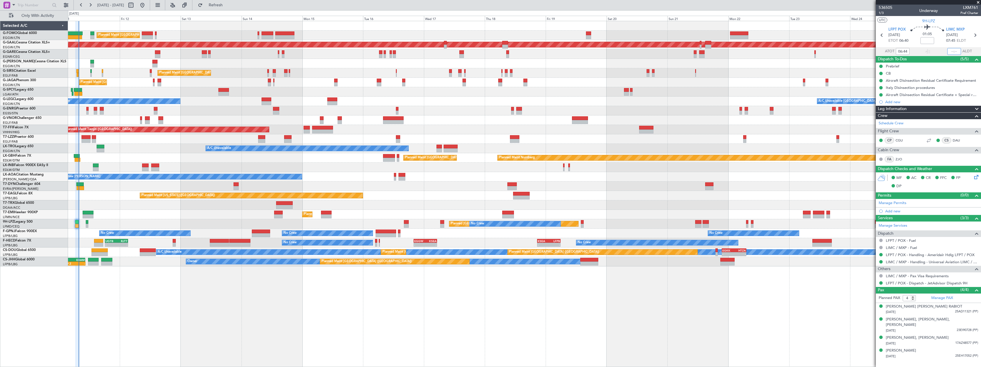
click at [953, 51] on input "text" at bounding box center [954, 51] width 14 height 7
type input "07:48"
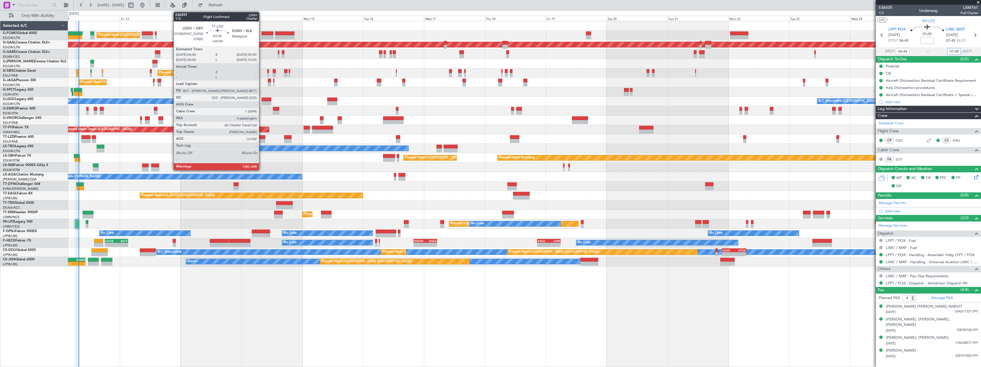
click at [261, 139] on div at bounding box center [261, 141] width 7 height 4
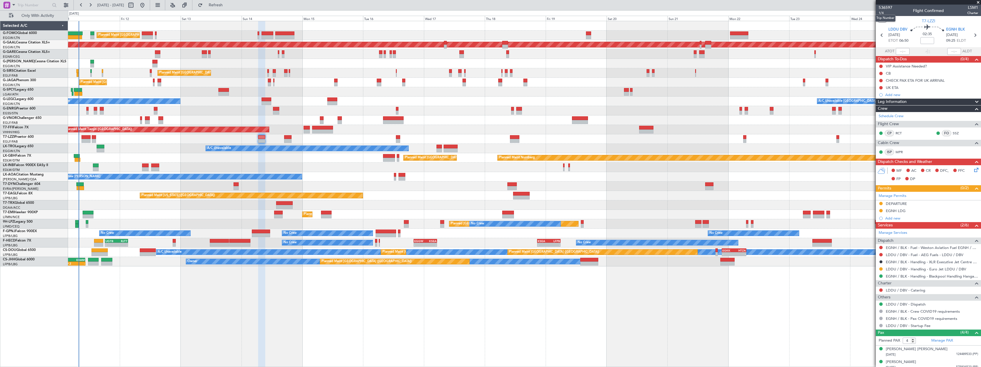
click at [880, 13] on mat-tooltip-component "Trip Number" at bounding box center [885, 18] width 28 height 15
click at [880, 14] on span "1/4" at bounding box center [885, 13] width 14 height 5
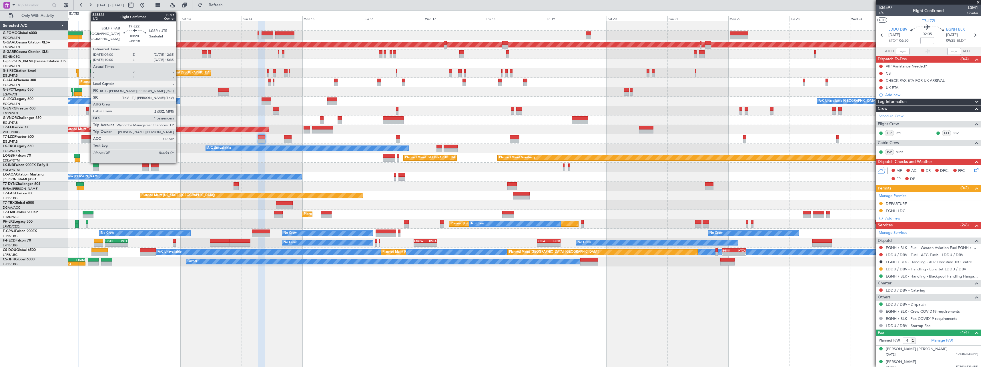
click at [88, 137] on div at bounding box center [85, 137] width 9 height 4
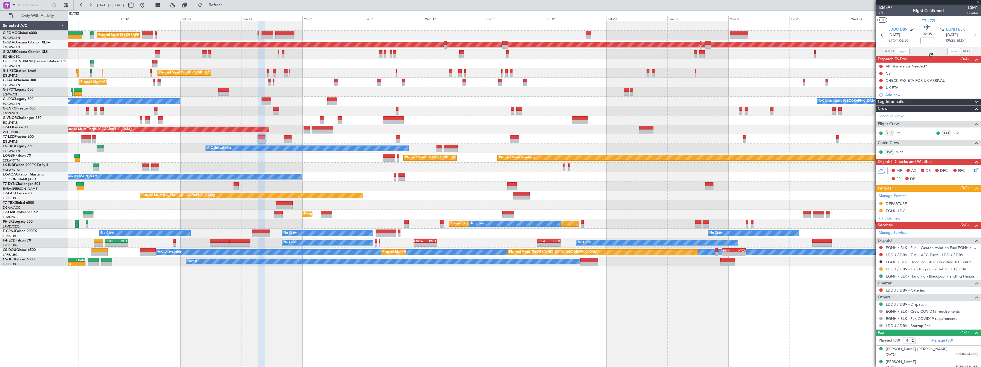
type input "+00:10"
type input "1"
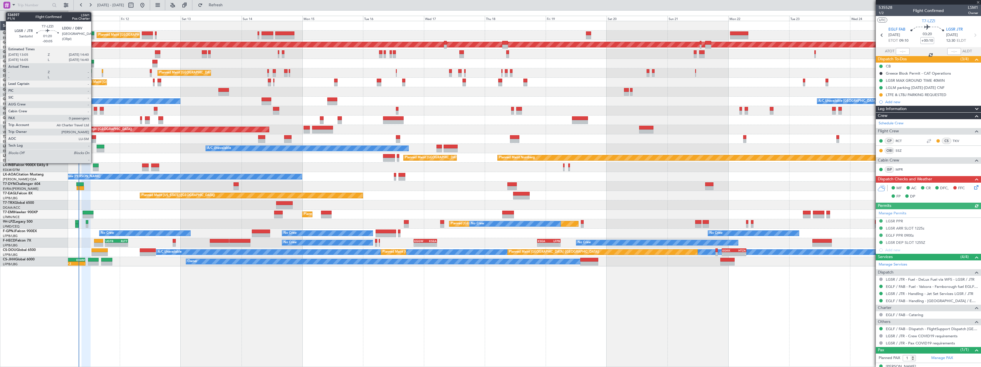
click at [94, 137] on div at bounding box center [94, 137] width 4 height 4
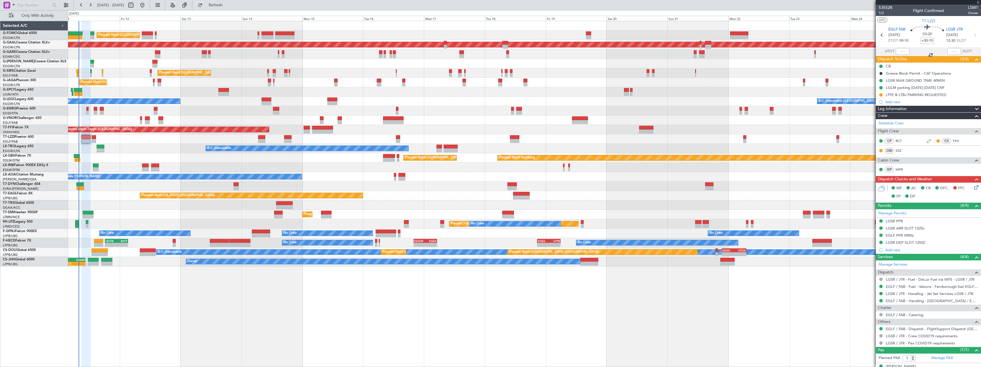
type input "-00:05"
type input "0"
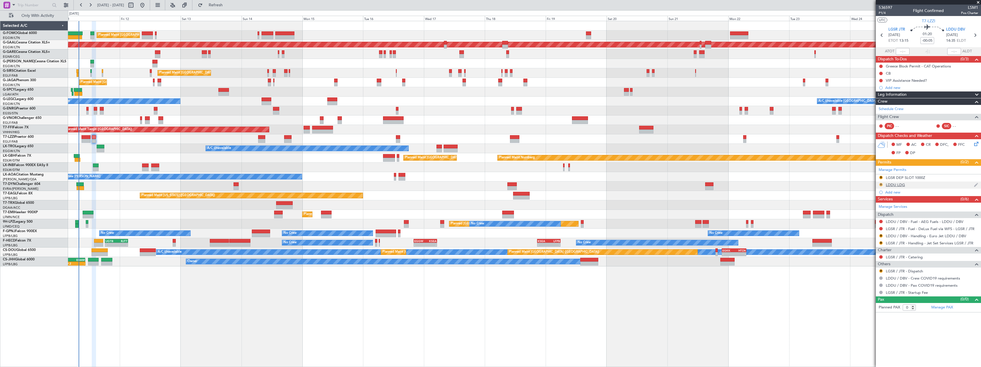
click at [879, 184] on button "R" at bounding box center [880, 184] width 3 height 3
drag, startPoint x: 870, startPoint y: 210, endPoint x: 850, endPoint y: 211, distance: 20.3
click at [870, 210] on span "Requested" at bounding box center [864, 210] width 18 height 6
click at [880, 65] on button at bounding box center [880, 66] width 3 height 3
drag, startPoint x: 880, startPoint y: 98, endPoint x: 873, endPoint y: 103, distance: 8.7
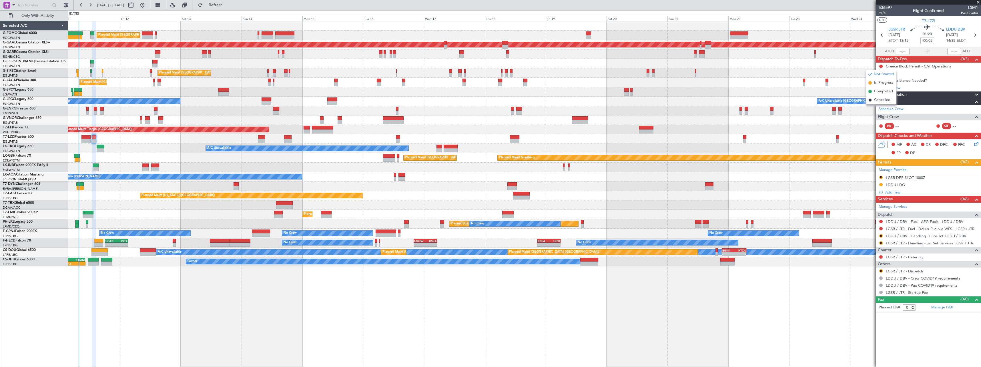
click at [880, 98] on span "Cancelled" at bounding box center [882, 100] width 16 height 6
click at [904, 81] on div "VIP Assistance Needed?" at bounding box center [905, 80] width 41 height 5
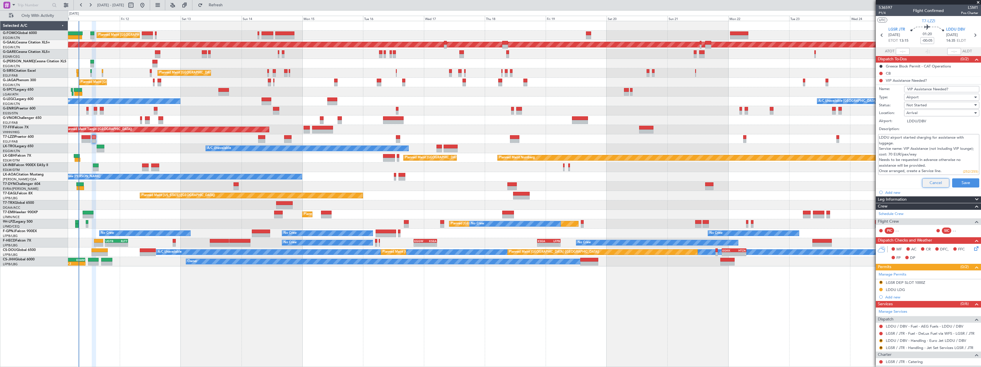
click at [932, 182] on button "Cancel" at bounding box center [935, 182] width 27 height 9
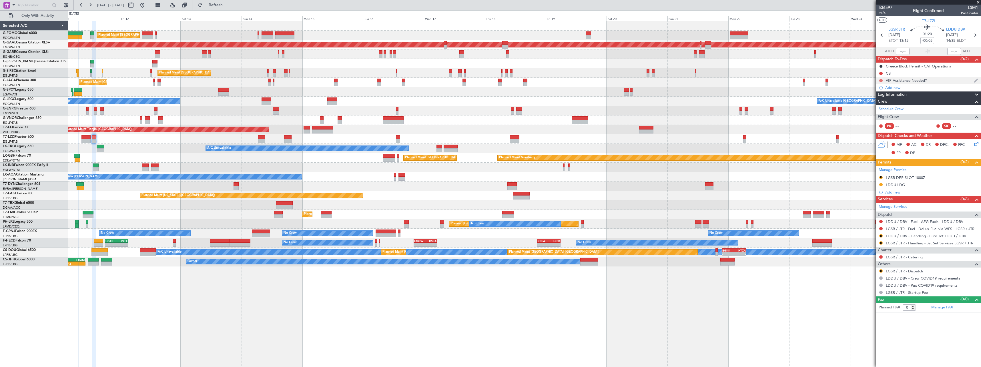
click at [881, 80] on button at bounding box center [880, 80] width 3 height 3
click at [880, 113] on span "Cancelled" at bounding box center [882, 114] width 16 height 6
click at [881, 271] on button "R" at bounding box center [880, 270] width 3 height 3
click at [865, 340] on span "Confirmed" at bounding box center [864, 339] width 18 height 6
click at [228, 7] on span "Refresh" at bounding box center [216, 5] width 24 height 4
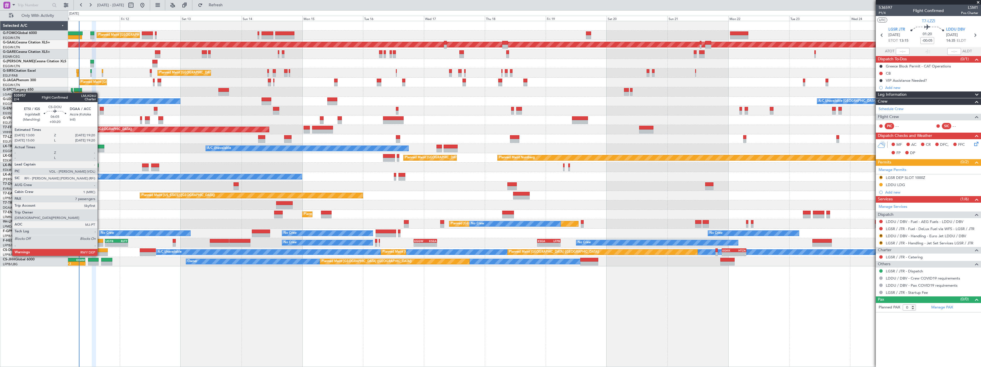
click at [100, 250] on div at bounding box center [99, 250] width 16 height 4
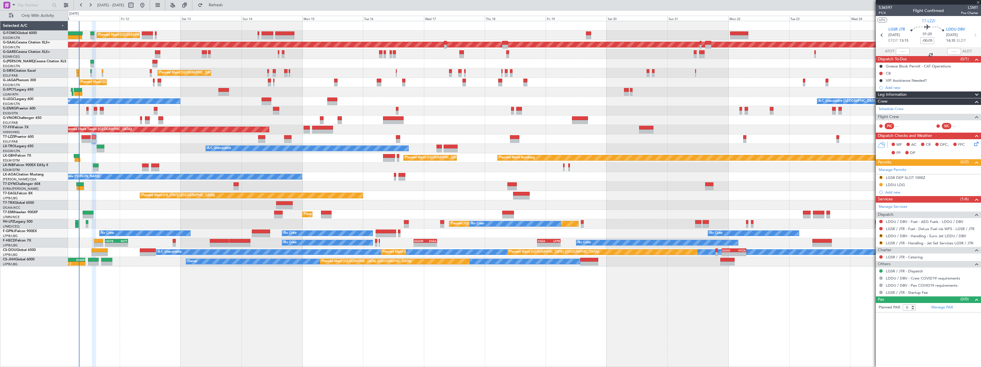
type input "+00:20"
type input "7"
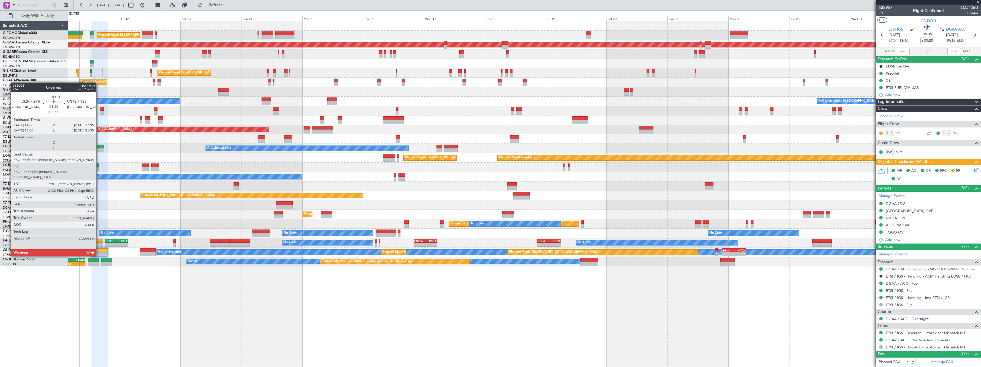
click at [99, 240] on div at bounding box center [98, 241] width 9 height 4
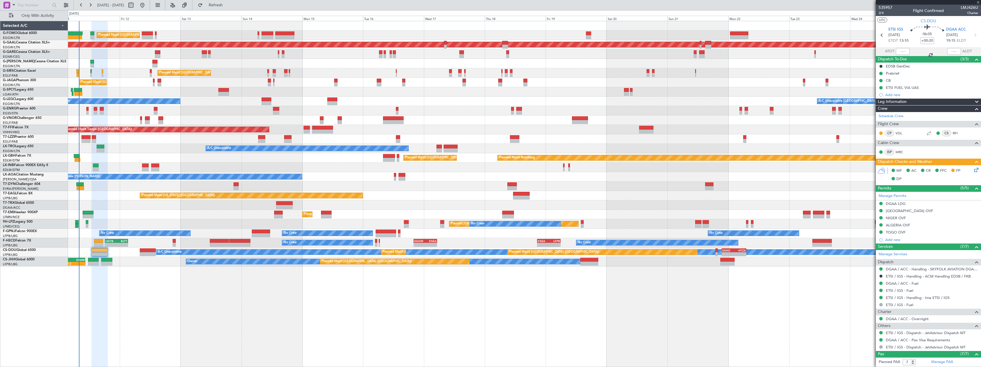
type input "1"
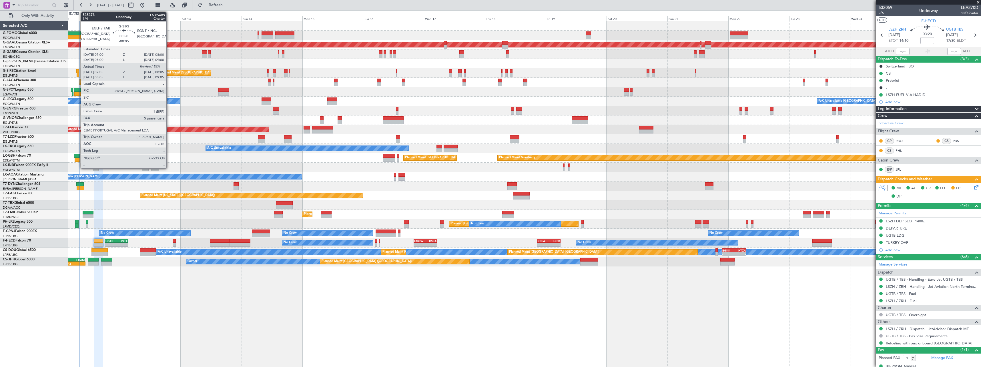
click at [78, 71] on div at bounding box center [77, 71] width 3 height 4
type input "-00:05"
type input "07:05"
type input "5"
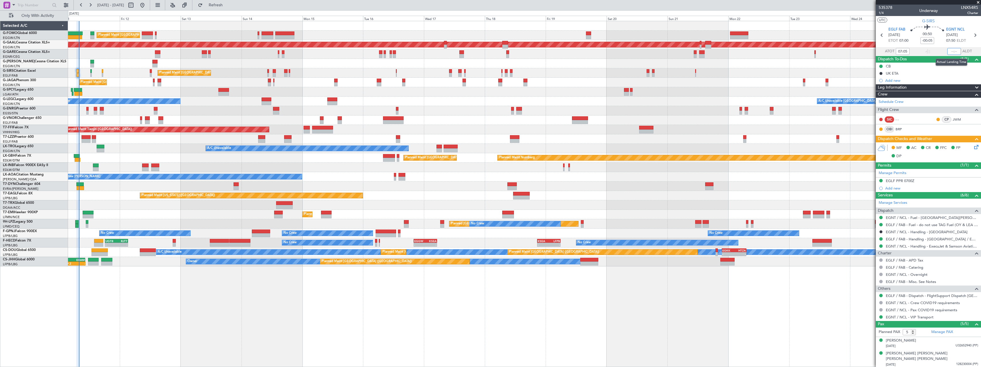
click at [952, 49] on input "text" at bounding box center [954, 51] width 14 height 7
type input "07:55"
click at [228, 5] on span "Refresh" at bounding box center [216, 5] width 24 height 4
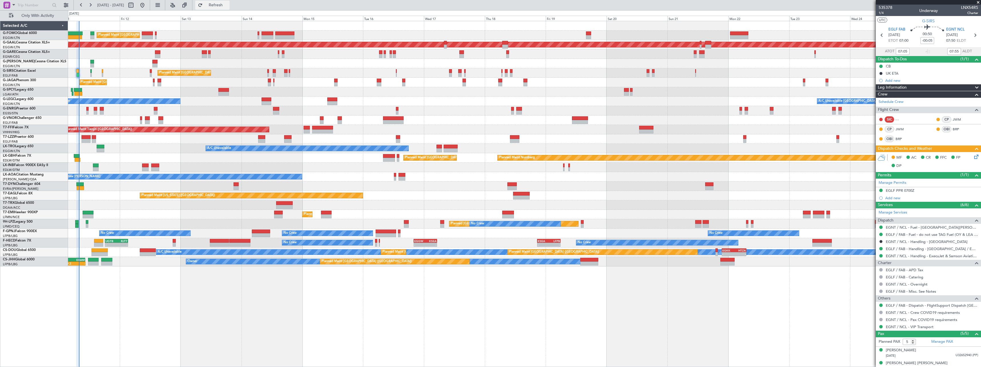
click at [228, 7] on span "Refresh" at bounding box center [216, 5] width 24 height 4
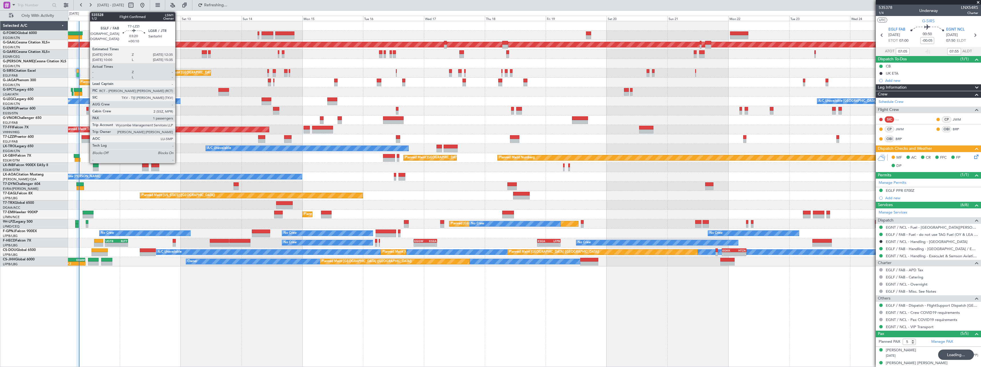
click at [87, 137] on div at bounding box center [85, 137] width 9 height 4
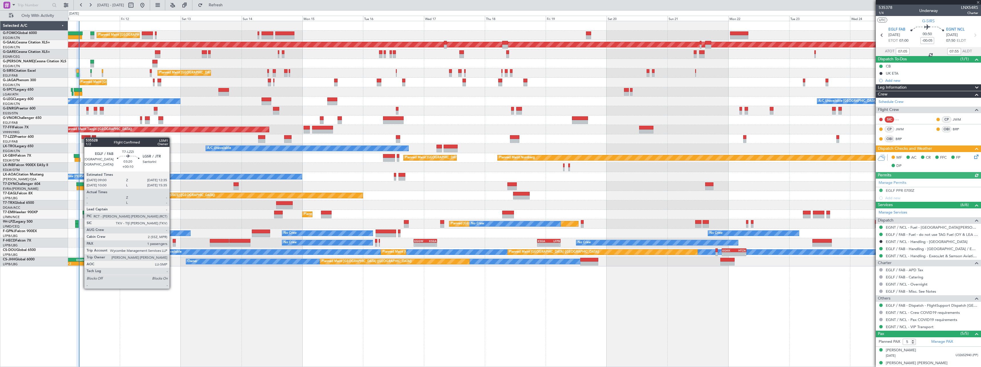
type input "+00:10"
type input "1"
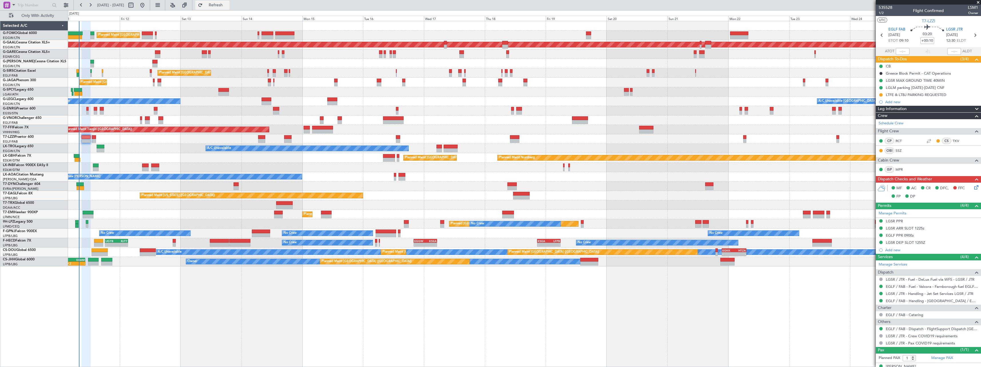
click at [228, 3] on span "Refresh" at bounding box center [216, 5] width 24 height 4
click at [228, 4] on span "Refresh" at bounding box center [216, 5] width 24 height 4
click at [228, 6] on span "Refresh" at bounding box center [216, 5] width 24 height 4
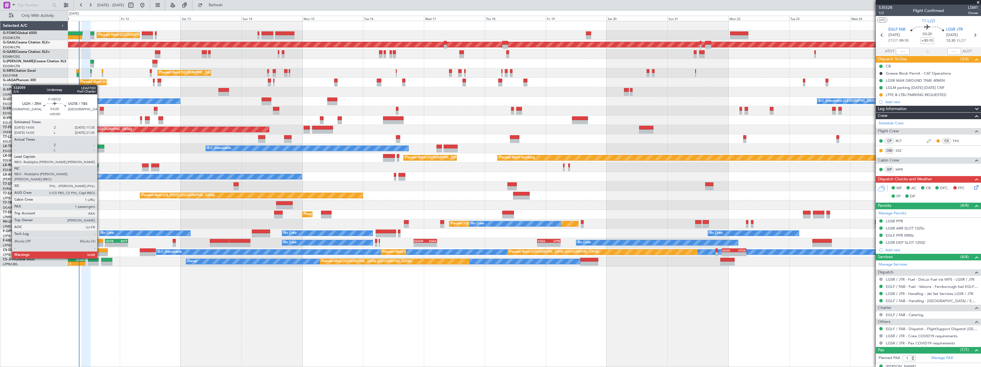
click at [100, 242] on div at bounding box center [98, 241] width 9 height 4
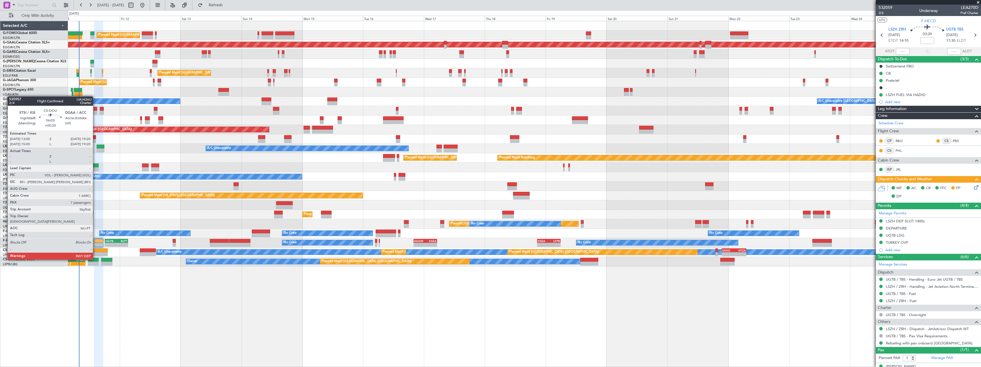
click at [95, 254] on div at bounding box center [99, 254] width 16 height 4
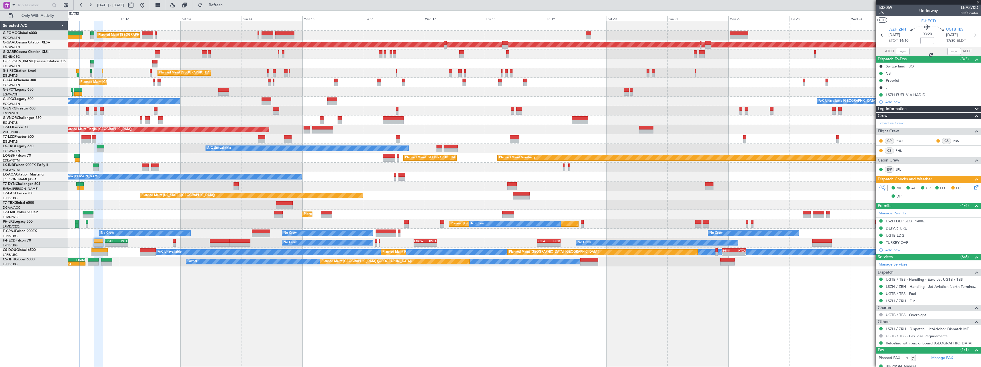
type input "+00:20"
type input "7"
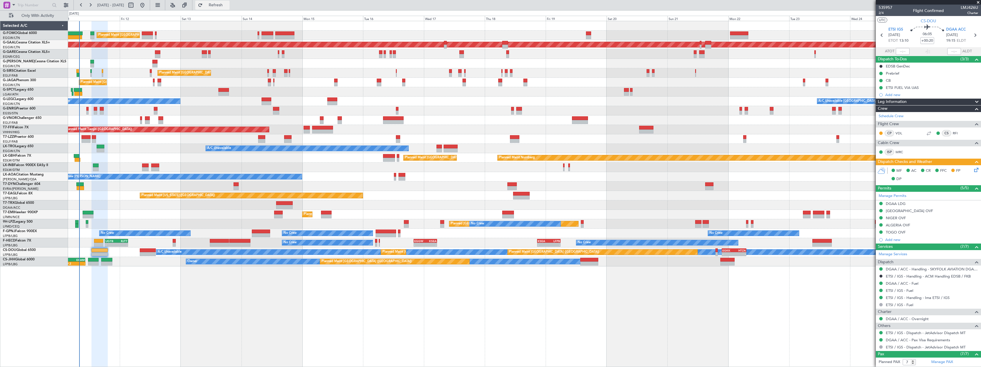
click at [228, 5] on span "Refresh" at bounding box center [216, 5] width 24 height 4
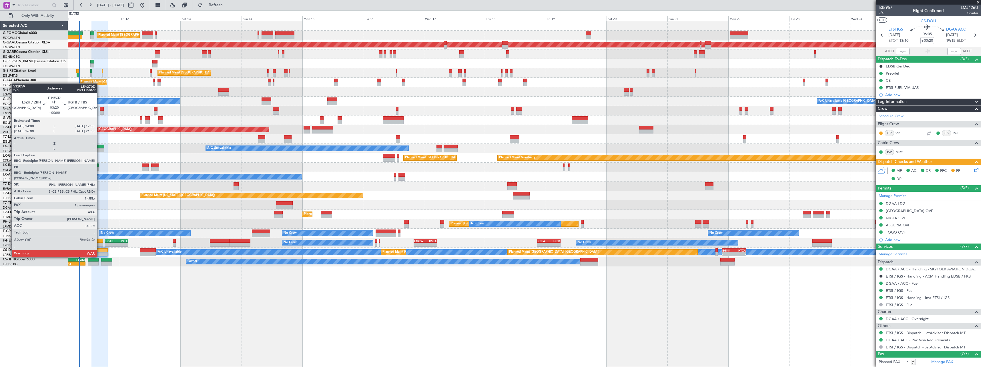
click at [99, 241] on div at bounding box center [98, 241] width 9 height 4
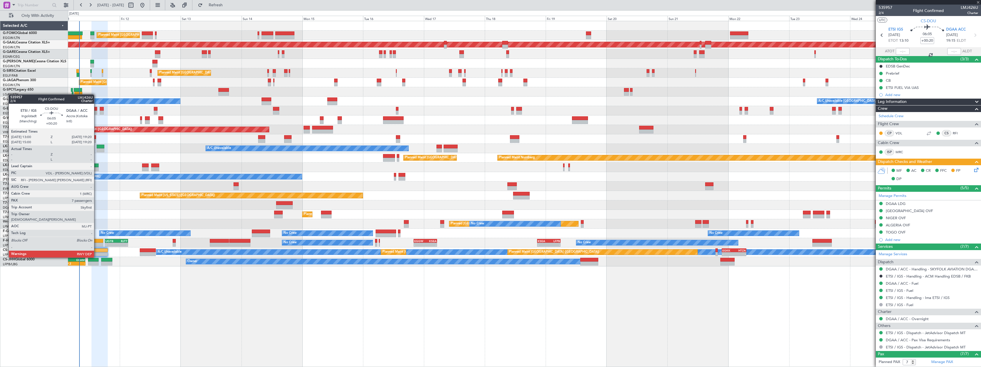
type input "1"
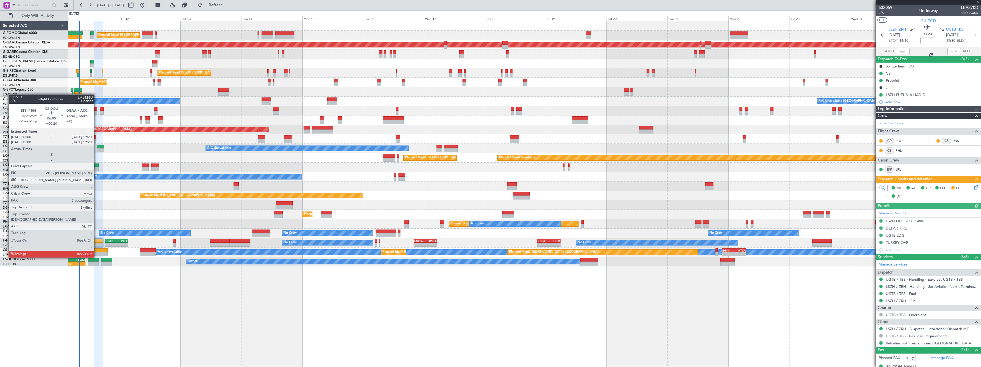
click at [97, 252] on div at bounding box center [99, 250] width 16 height 4
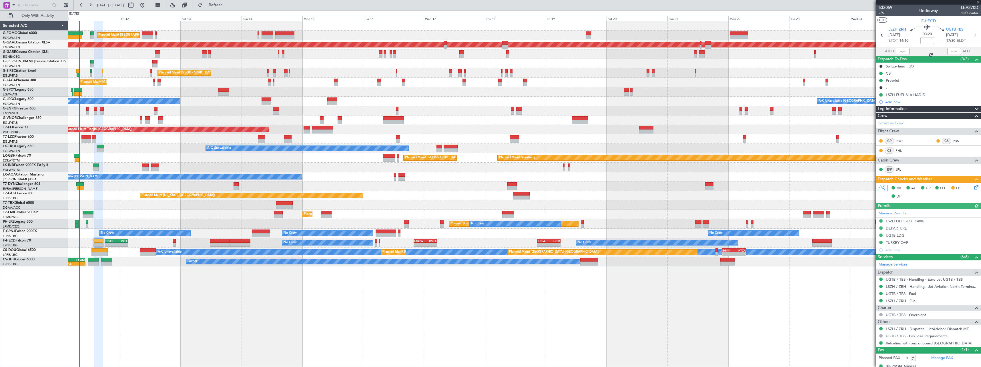
type input "+00:20"
type input "7"
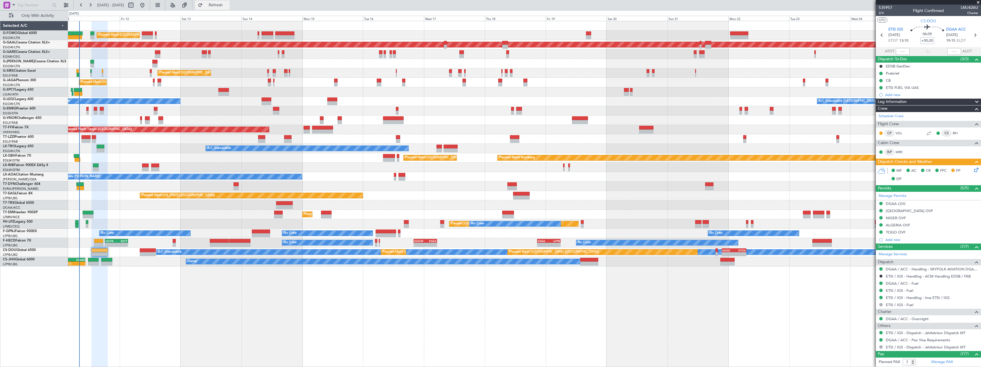
click at [228, 4] on span "Refresh" at bounding box center [216, 5] width 24 height 4
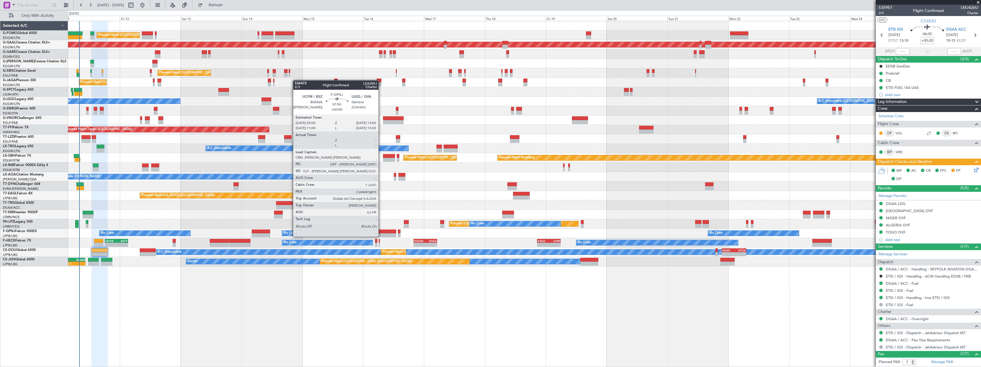
click at [381, 231] on div at bounding box center [385, 231] width 21 height 4
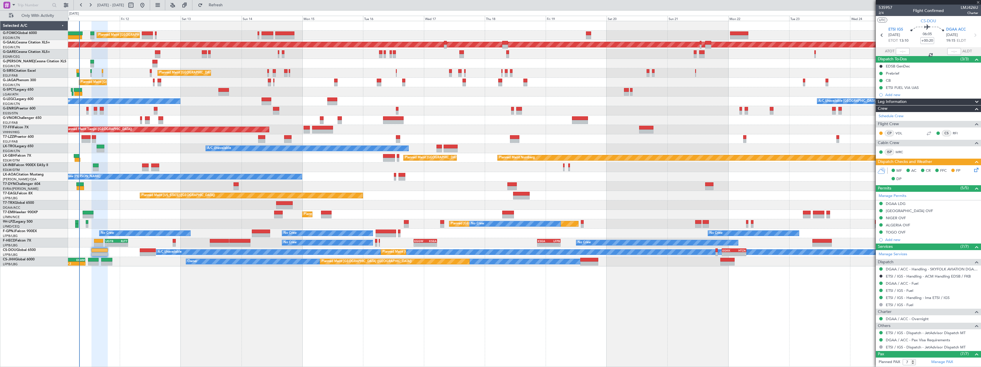
type input "+00:40"
type input "2"
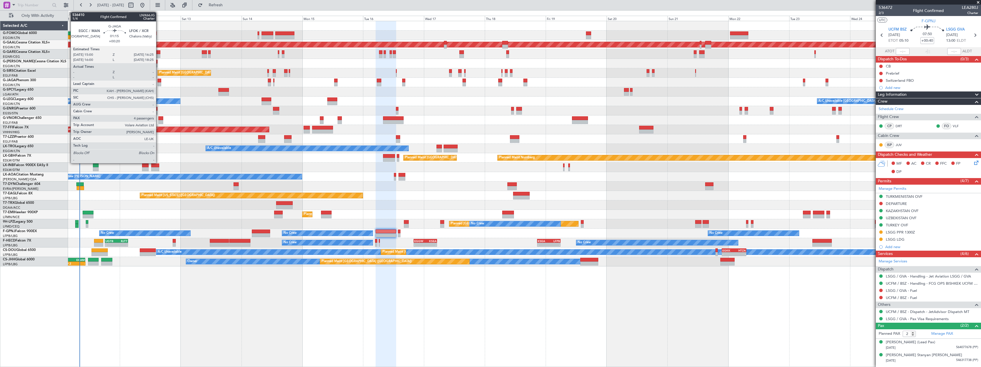
click at [159, 81] on div at bounding box center [159, 81] width 4 height 4
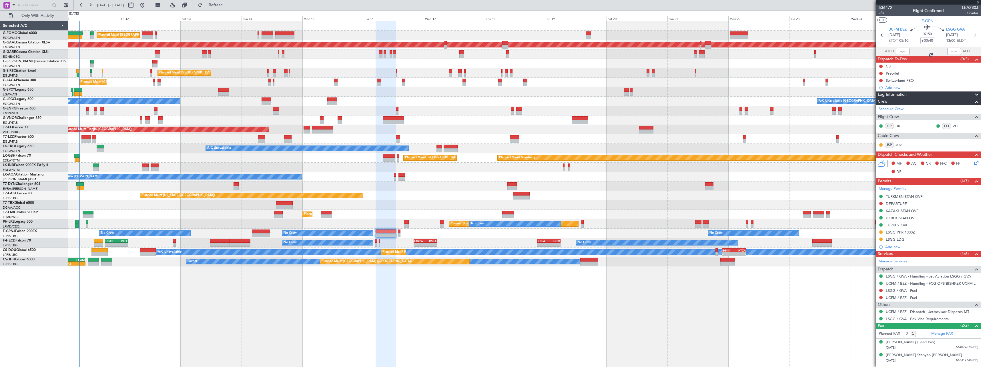
type input "+00:20"
type input "4"
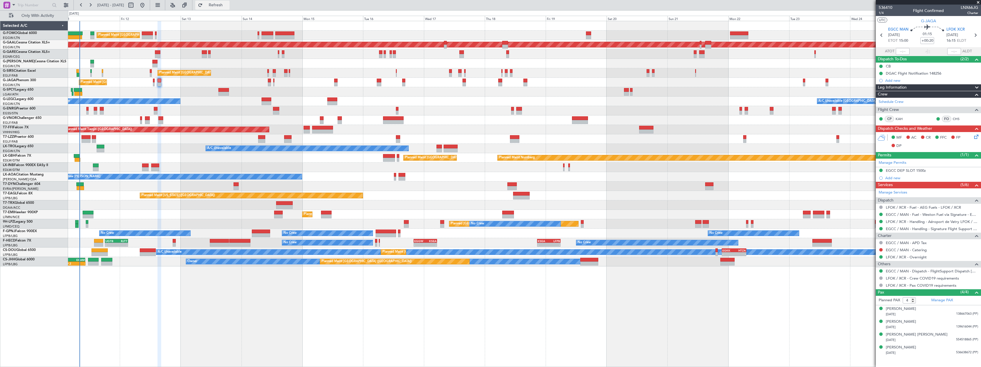
click at [228, 7] on span "Refresh" at bounding box center [216, 5] width 24 height 4
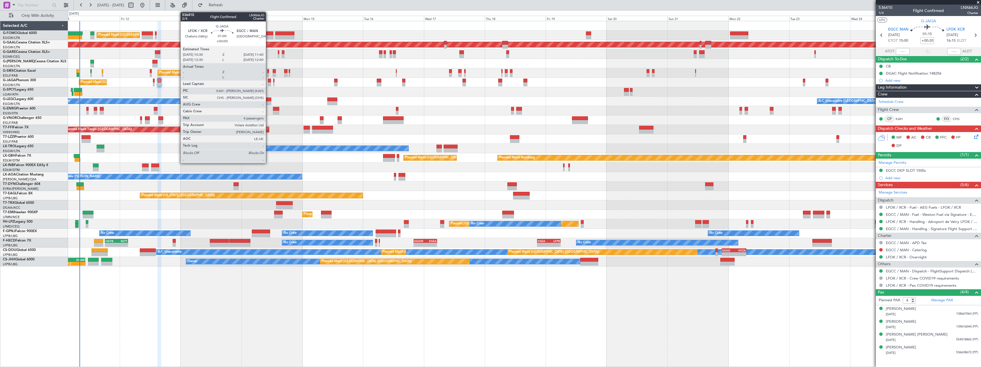
click at [268, 81] on div at bounding box center [269, 81] width 3 height 4
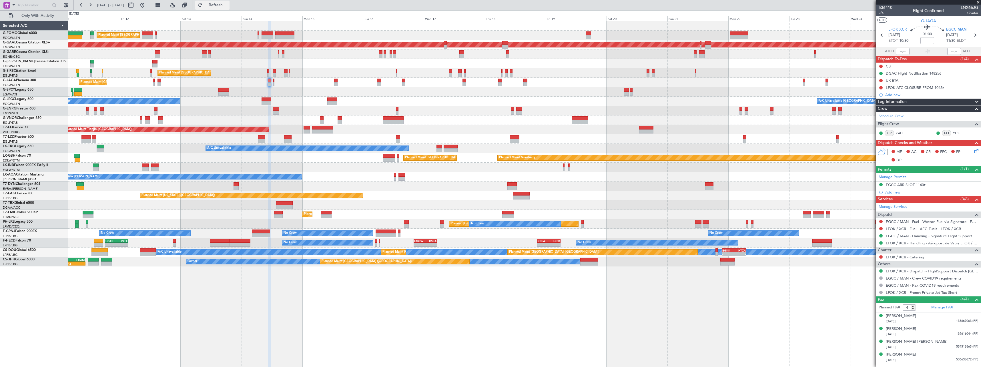
click at [228, 4] on span "Refresh" at bounding box center [216, 5] width 24 height 4
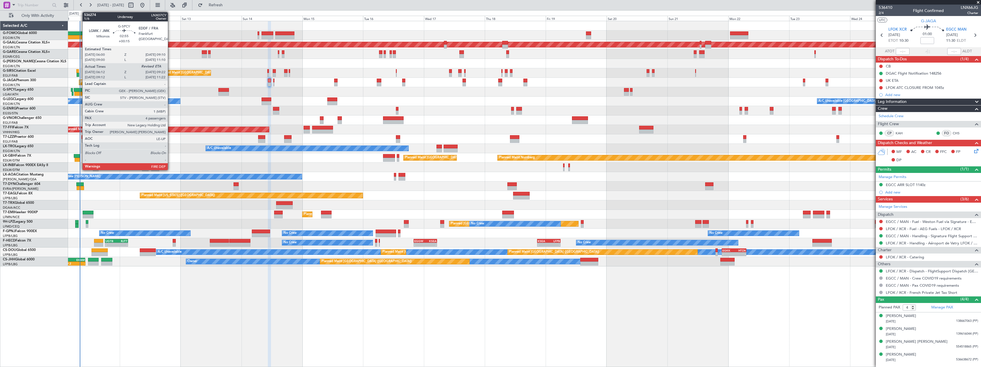
click at [79, 89] on div at bounding box center [78, 90] width 8 height 4
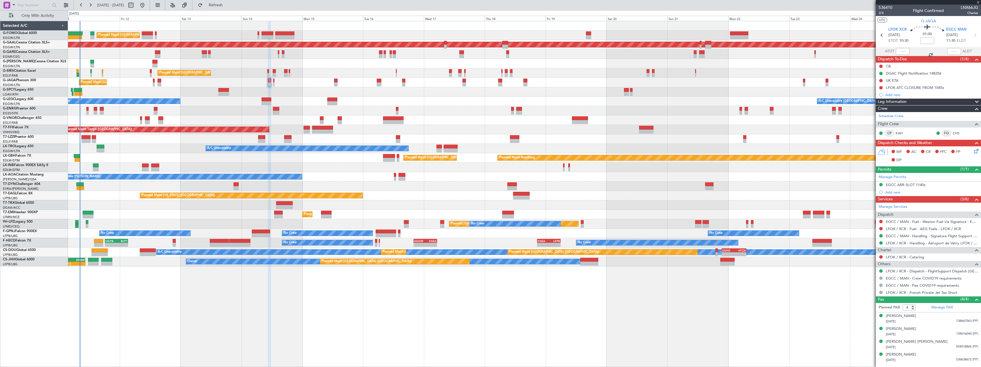
type input "+00:15"
type input "06:12"
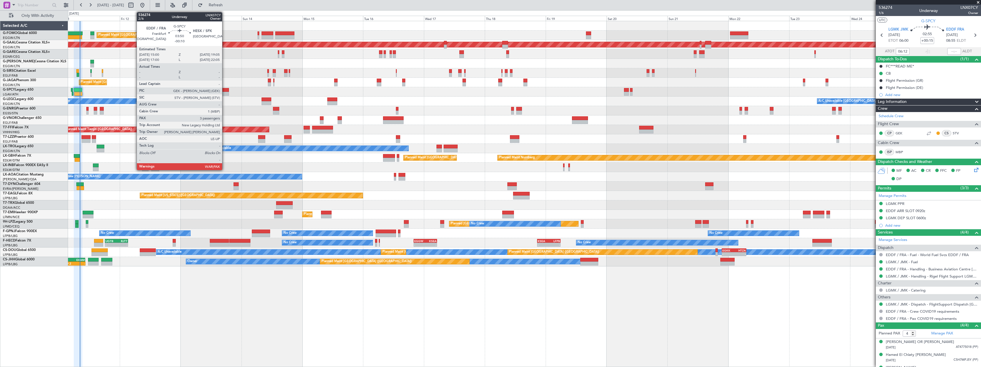
click at [225, 92] on div at bounding box center [223, 94] width 11 height 4
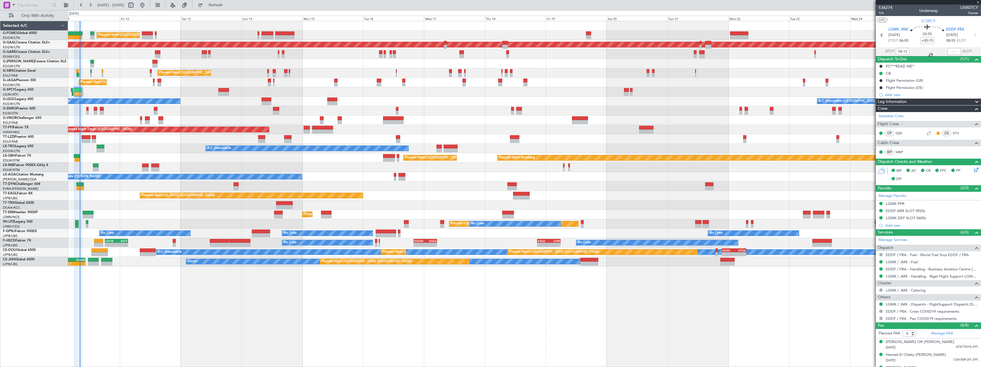
type input "-00:10"
type input "3"
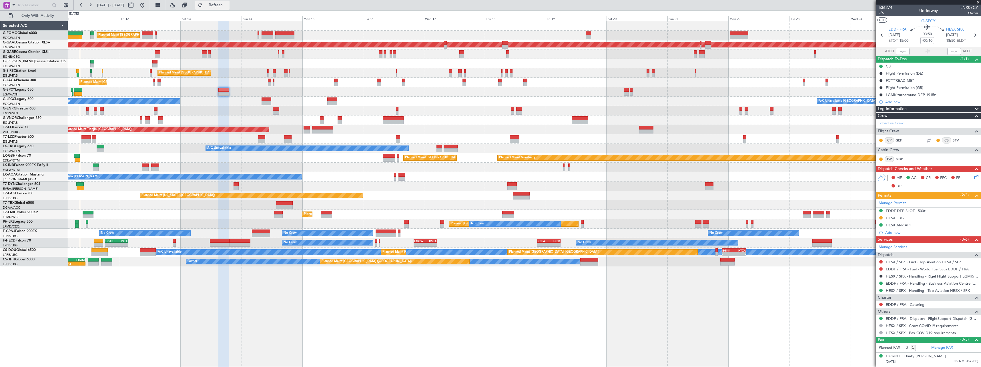
click at [228, 6] on span "Refresh" at bounding box center [216, 5] width 24 height 4
click at [228, 5] on span "Refresh" at bounding box center [216, 5] width 24 height 4
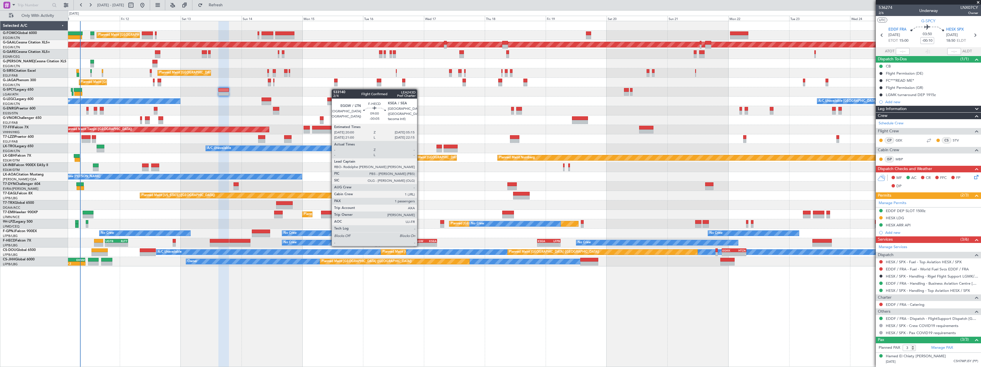
click at [419, 240] on div "EGGW" at bounding box center [419, 240] width 11 height 3
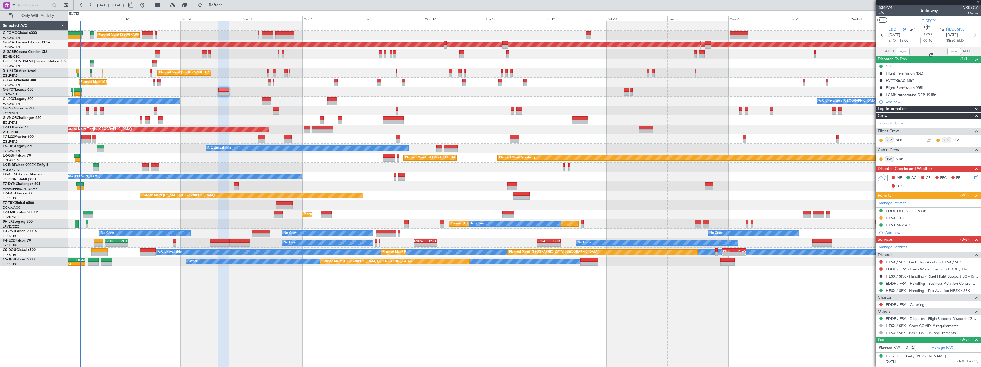
type input "-00:05"
type input "1"
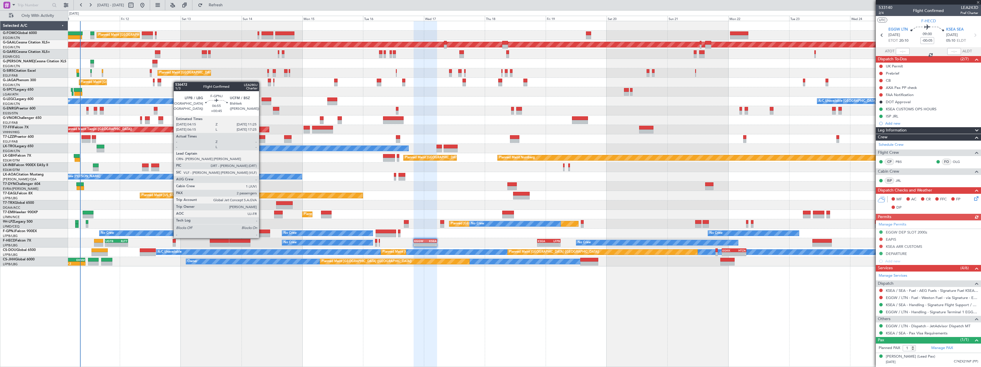
click at [261, 232] on div at bounding box center [261, 231] width 18 height 4
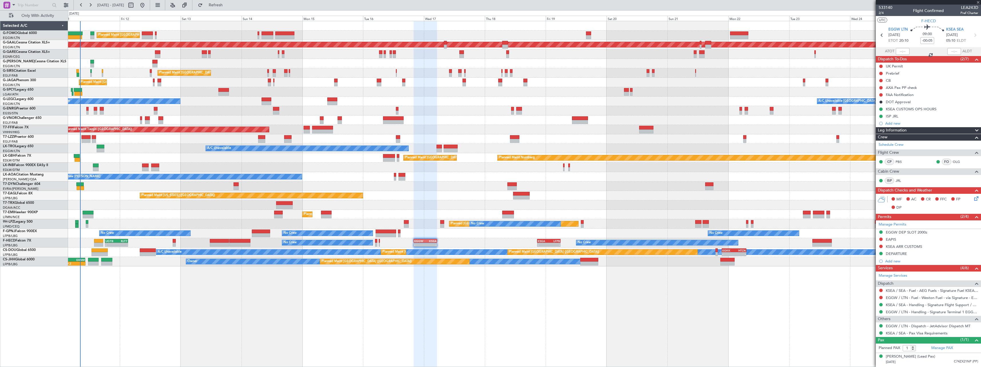
type input "+00:45"
type input "2"
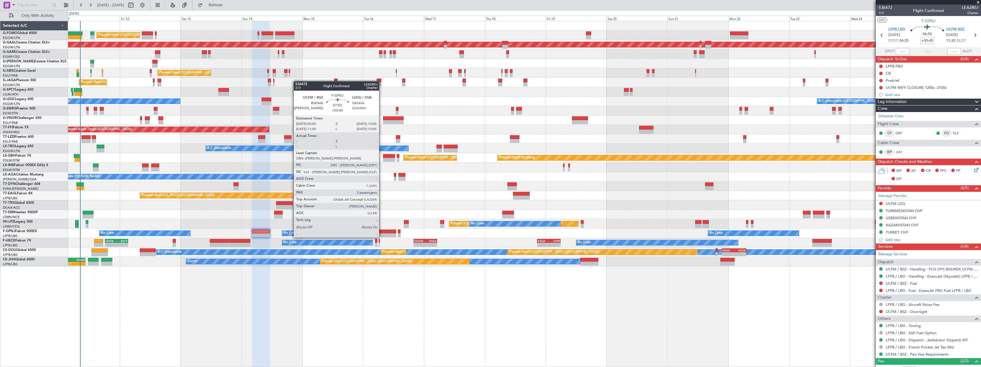
click at [381, 232] on div at bounding box center [385, 231] width 21 height 4
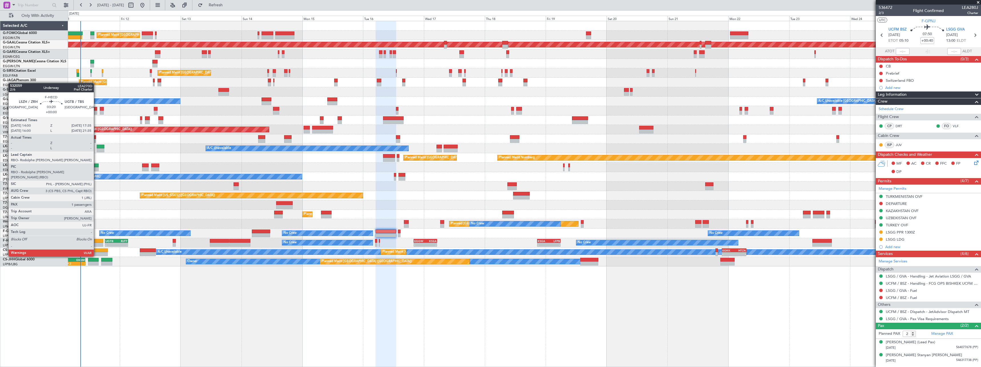
click at [96, 240] on div at bounding box center [98, 241] width 9 height 4
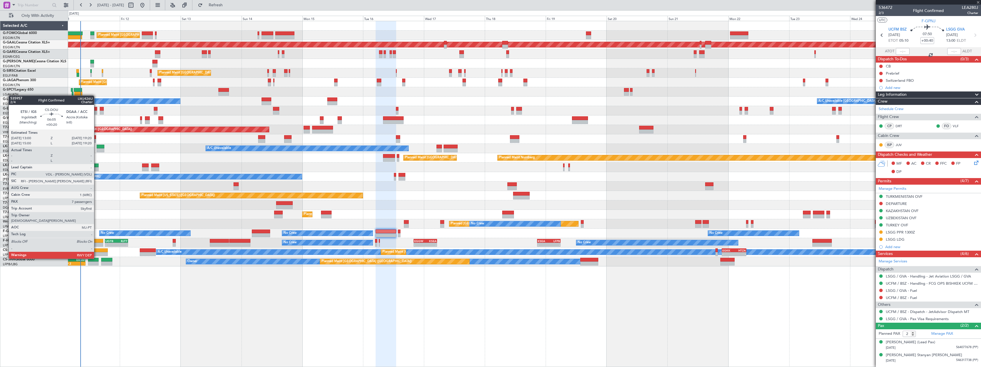
click at [97, 253] on div at bounding box center [99, 254] width 16 height 4
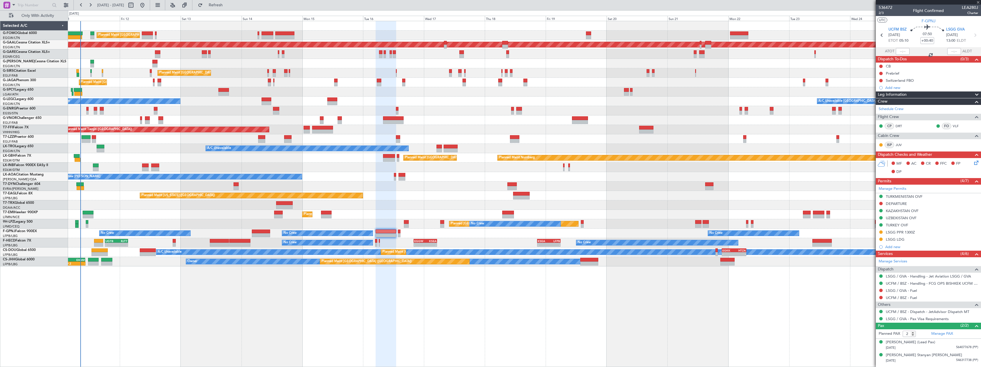
type input "+00:20"
type input "7"
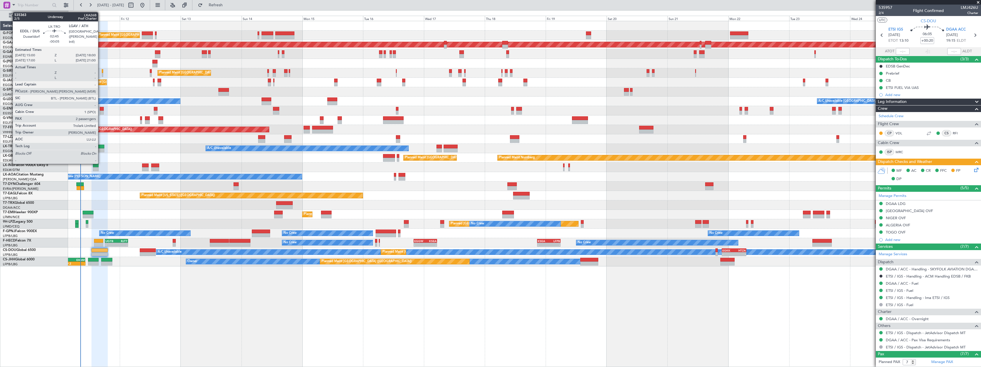
click at [101, 148] on div at bounding box center [101, 147] width 8 height 4
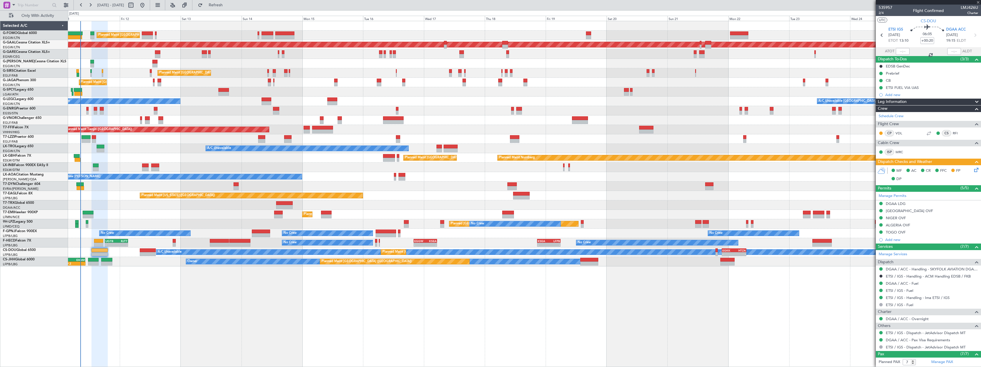
type input "-00:05"
type input "2"
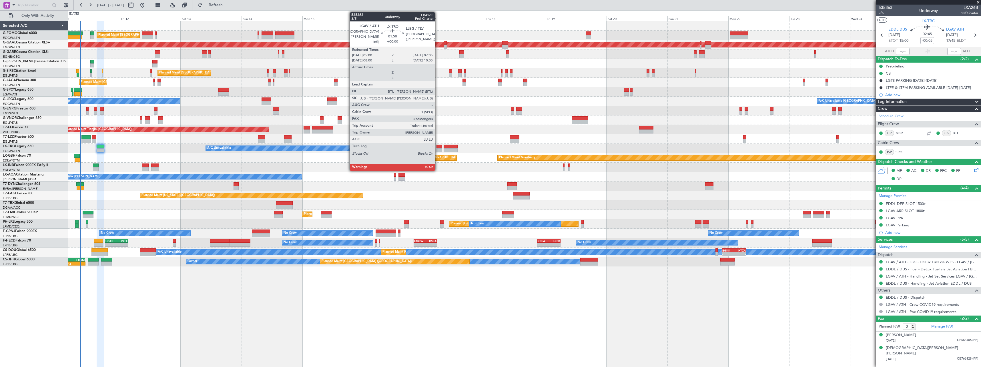
click at [437, 147] on div at bounding box center [438, 147] width 5 height 4
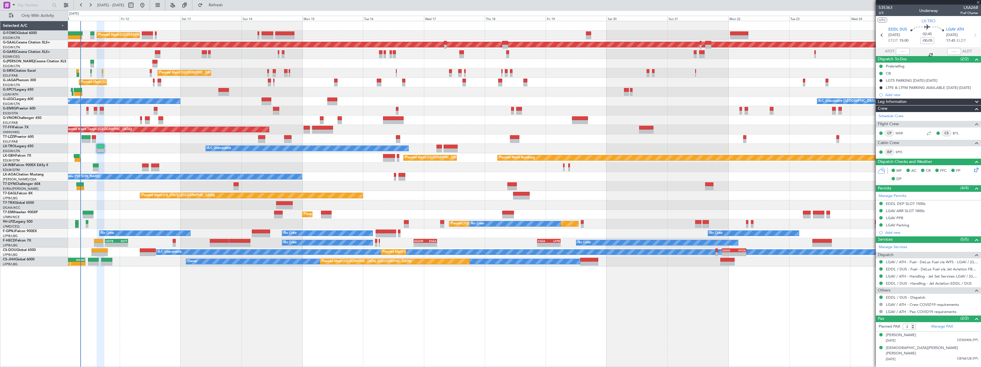
type input "3"
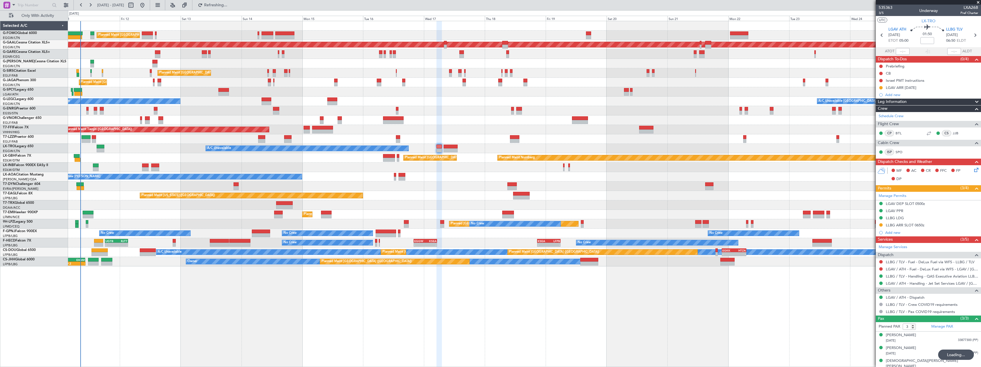
click at [93, 138] on div at bounding box center [94, 137] width 4 height 4
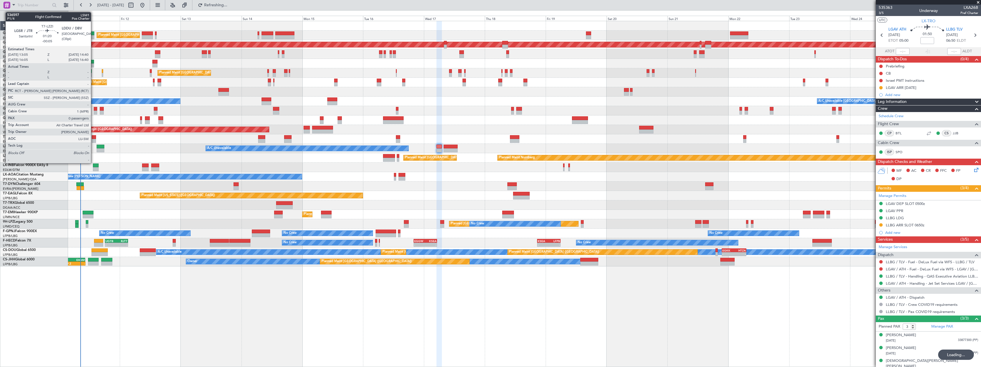
click at [95, 138] on div at bounding box center [94, 137] width 4 height 4
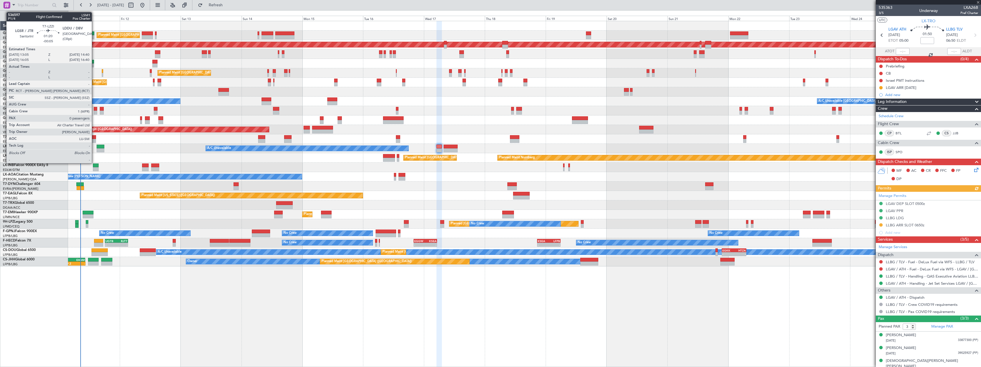
type input "-00:05"
type input "0"
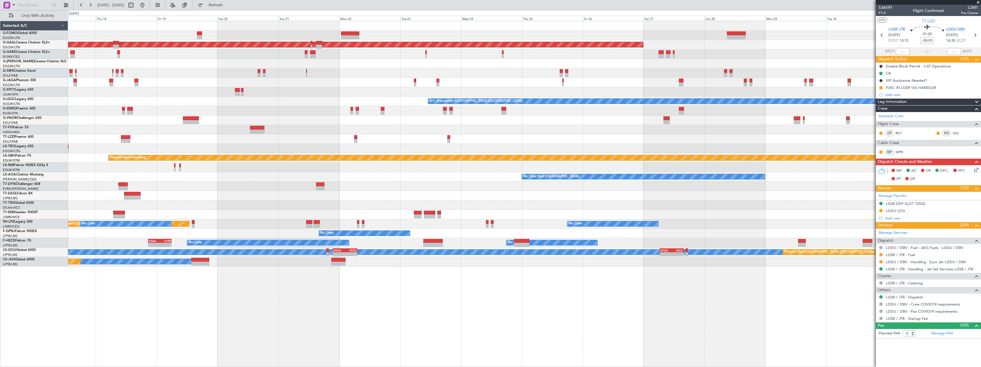
click at [226, 201] on div "Planned Maint Dusseldorf A/C Unavailable London (Luton) Planned Maint Tianjin (…" at bounding box center [524, 143] width 912 height 245
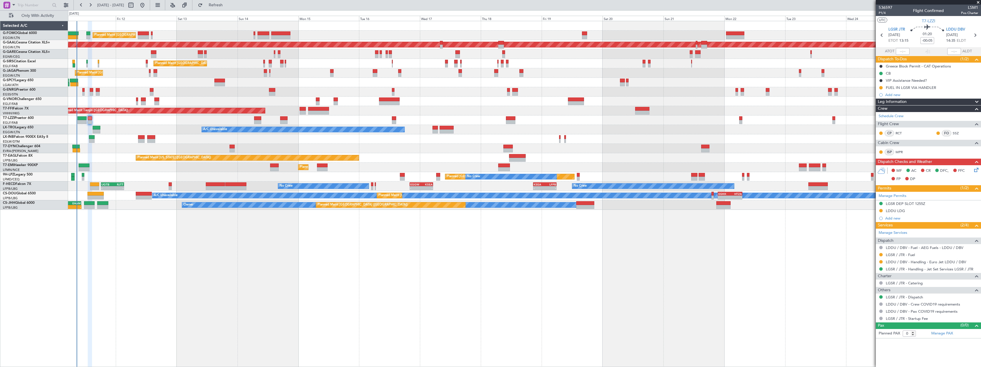
click at [748, 140] on div at bounding box center [524, 138] width 912 height 9
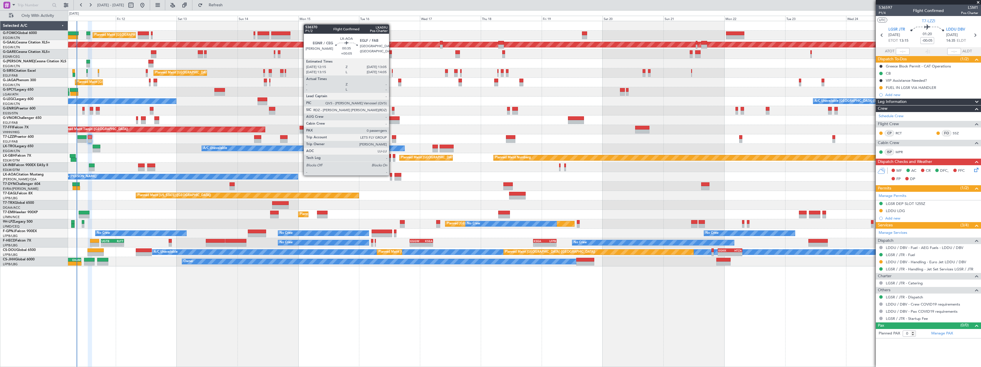
click at [391, 175] on div at bounding box center [391, 175] width 2 height 4
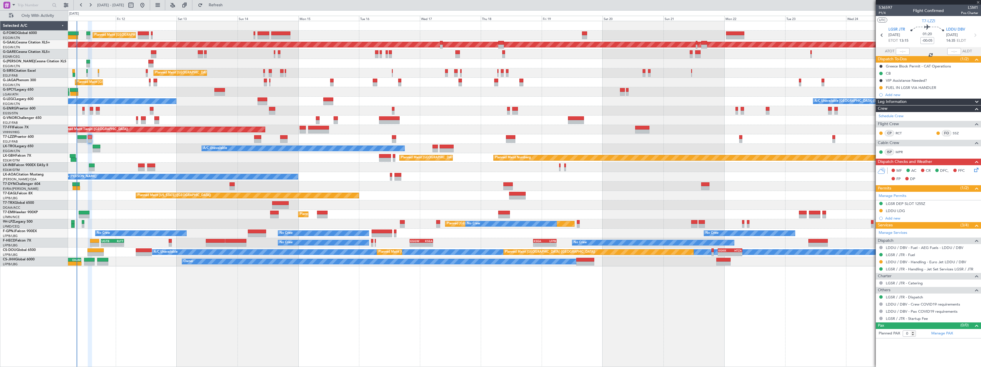
type input "+00:05"
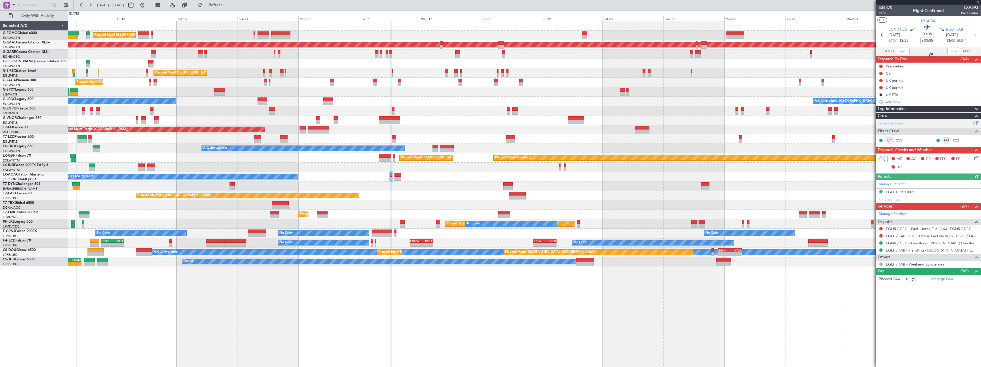
click at [893, 123] on link "Schedule Crew" at bounding box center [890, 124] width 25 height 6
click at [228, 6] on span "Refresh" at bounding box center [216, 5] width 24 height 4
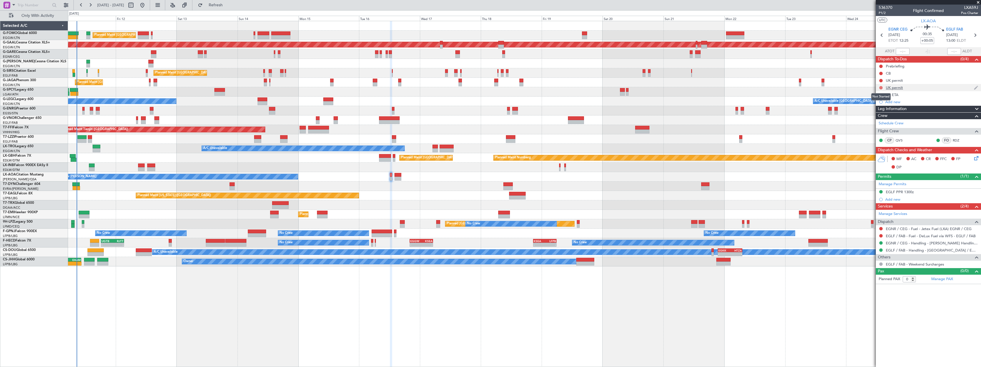
click at [881, 88] on button at bounding box center [880, 87] width 3 height 3
click at [879, 121] on span "Cancelled" at bounding box center [882, 122] width 16 height 6
click at [882, 81] on button at bounding box center [880, 80] width 3 height 3
click at [878, 116] on span "Cancelled" at bounding box center [882, 114] width 16 height 6
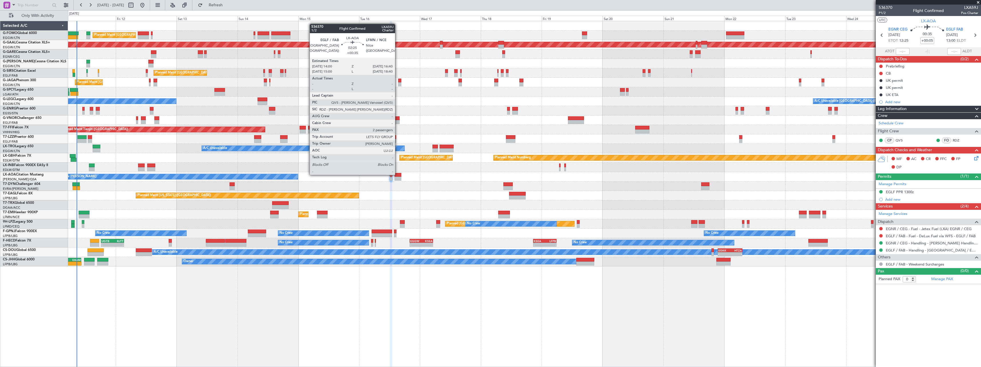
click at [397, 174] on div at bounding box center [397, 175] width 7 height 4
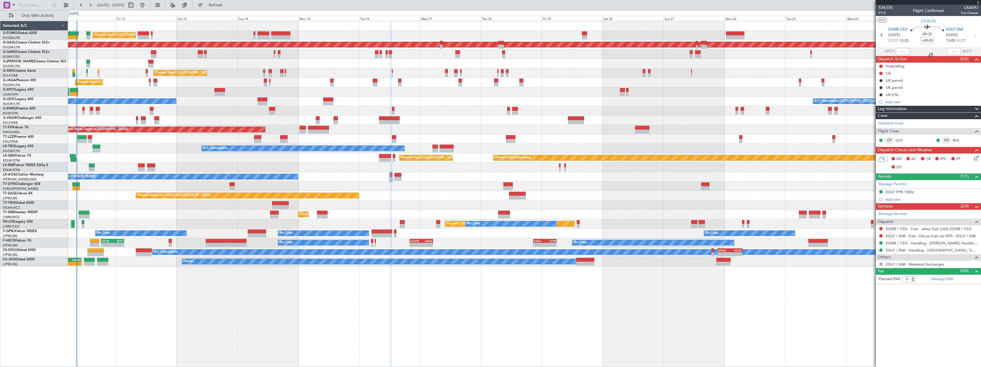
type input "+00:35"
type input "2"
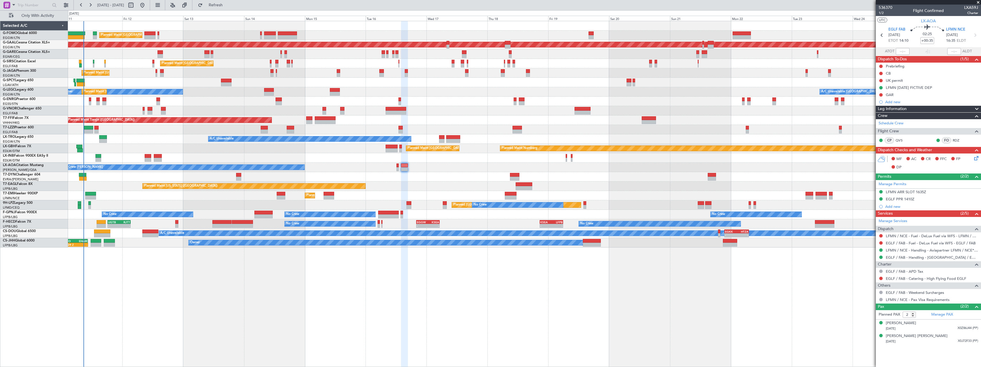
click at [501, 291] on div "Planned Maint London (Luton) Planned Maint Dusseldorf Unplanned Maint Chester P…" at bounding box center [524, 194] width 913 height 346
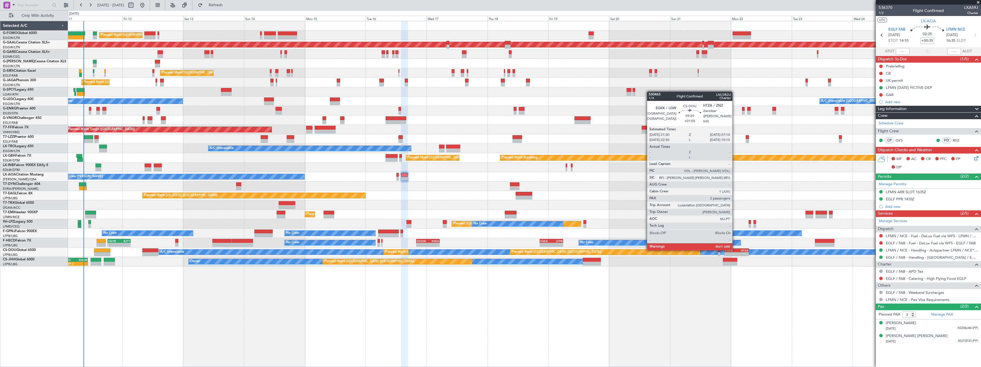
click at [735, 249] on div "EGKK" at bounding box center [731, 250] width 12 height 3
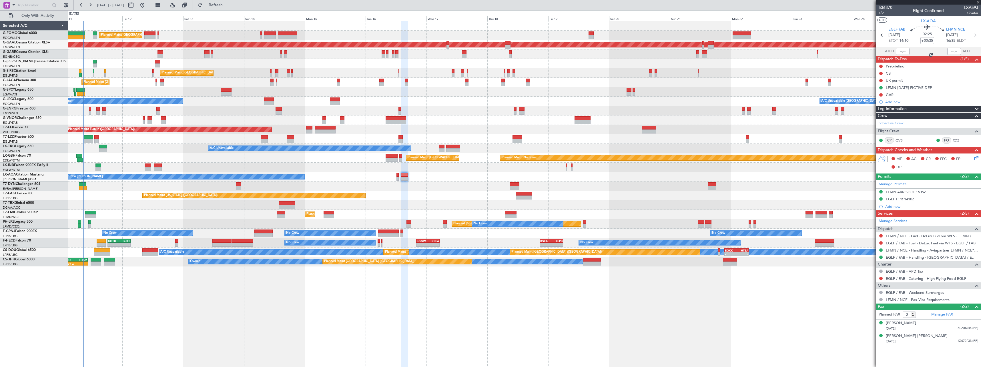
type input "+01:05"
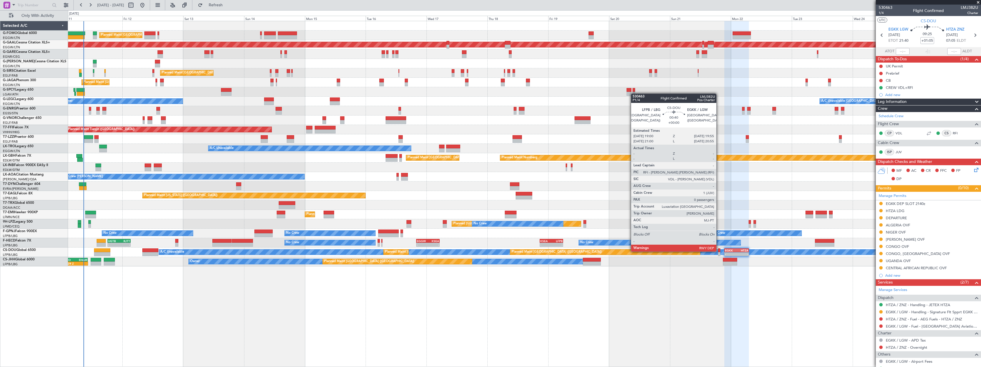
click at [719, 251] on div at bounding box center [719, 250] width 3 height 4
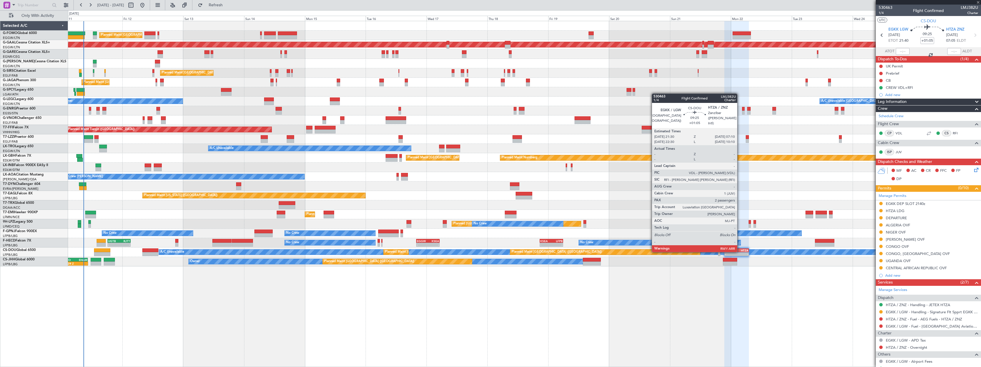
type input "0"
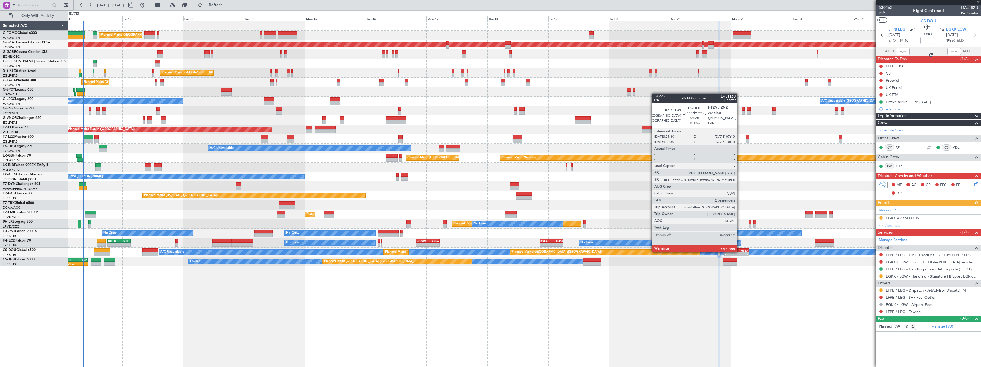
click at [739, 251] on div "HTZA" at bounding box center [742, 250] width 12 height 3
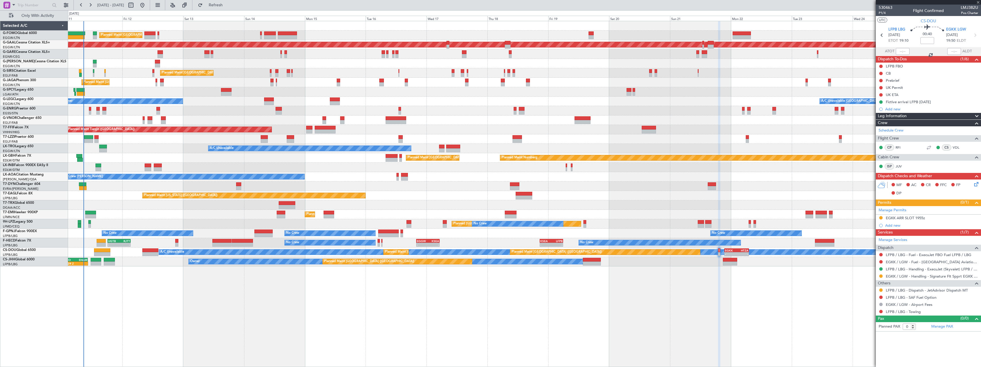
type input "+01:05"
type input "2"
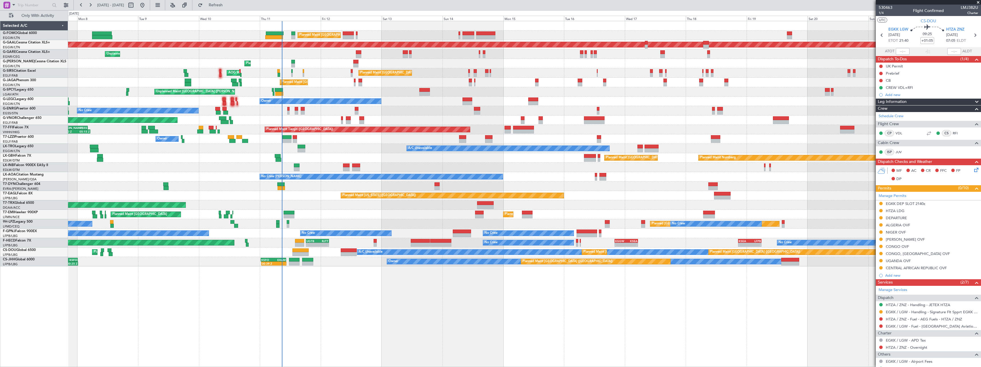
click at [389, 303] on div "Planned Maint London (Luton) Planned Maint London (Luton) Planned Maint Dusseld…" at bounding box center [524, 194] width 913 height 346
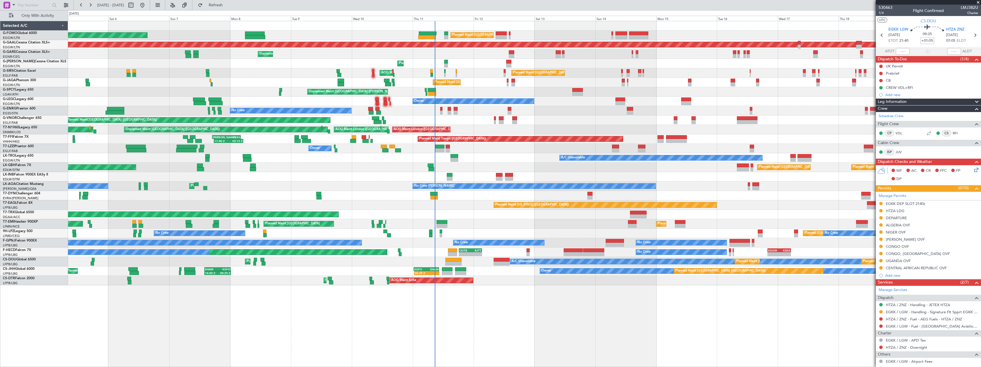
click at [363, 321] on div "Planned Maint London (Luton) Planned Maint London (Luton) Planned Maint Dusseld…" at bounding box center [524, 194] width 913 height 346
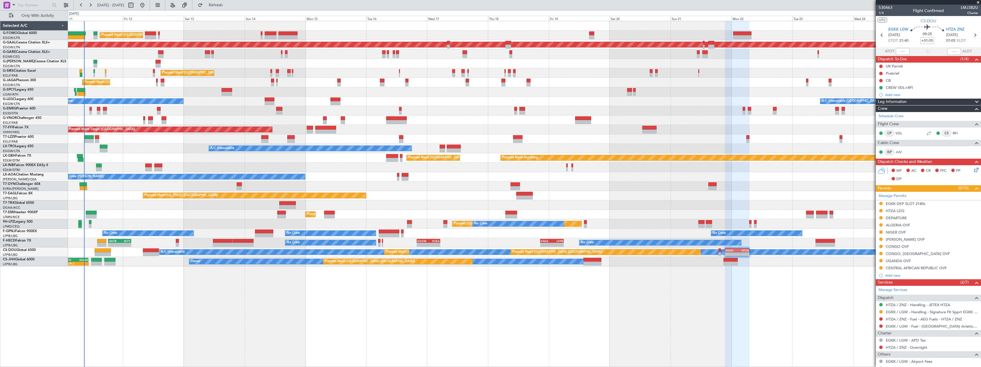
click at [137, 336] on div "Planned Maint London (Luton) Planned Maint Dusseldorf Unplanned Maint Chester P…" at bounding box center [524, 194] width 913 height 346
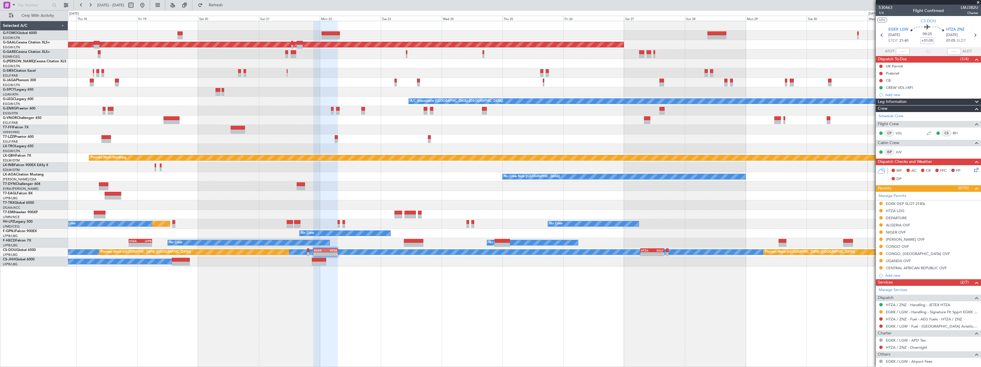
click at [187, 302] on div "Planned Maint Dusseldorf A/C Unavailable London (Luton) Planned Maint Tianjin (…" at bounding box center [524, 194] width 913 height 346
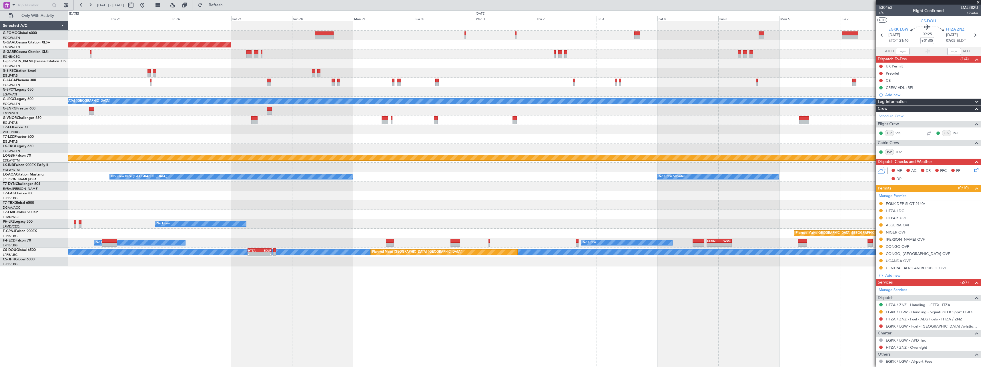
click at [111, 325] on div "Planned Maint Dusseldorf A/C Unavailable London (Luton) Planned Maint Nurnberg …" at bounding box center [524, 194] width 913 height 346
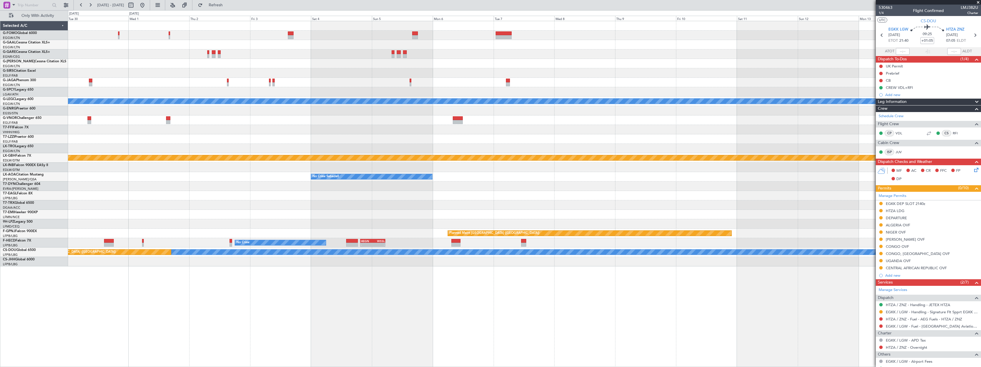
click at [218, 322] on div "Planned Maint Dusseldorf A/C Unavailable London (Luton) Planned Maint Nurnberg …" at bounding box center [524, 194] width 913 height 346
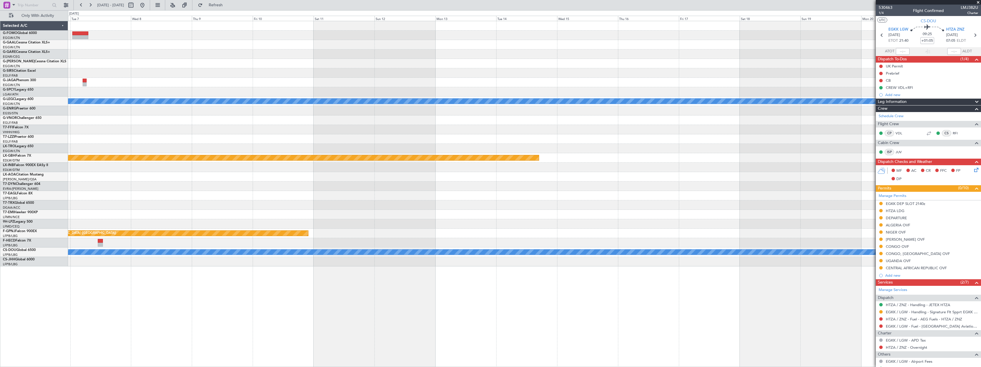
click at [285, 317] on div "A/C Unavailable London (Luton) Planned Maint Nurnberg No Crew Sabadell Planned …" at bounding box center [524, 194] width 913 height 346
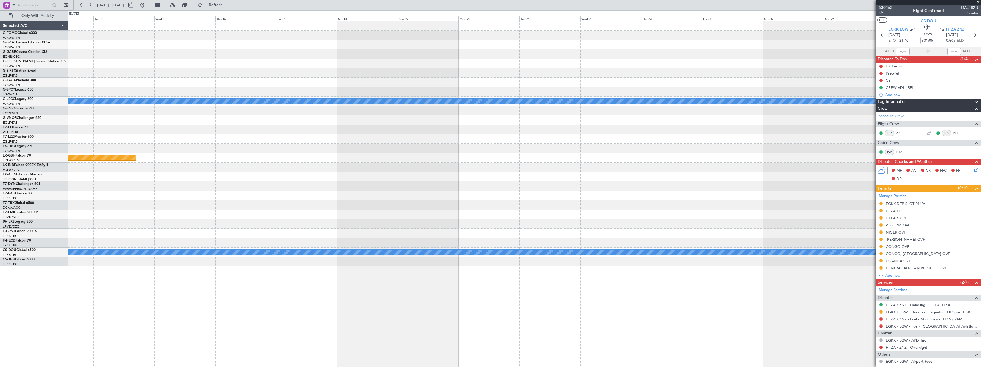
click at [321, 321] on div "A/C Unavailable London (Luton) Planned Maint Nurnberg Planned Maint Paris (Le B…" at bounding box center [524, 194] width 913 height 346
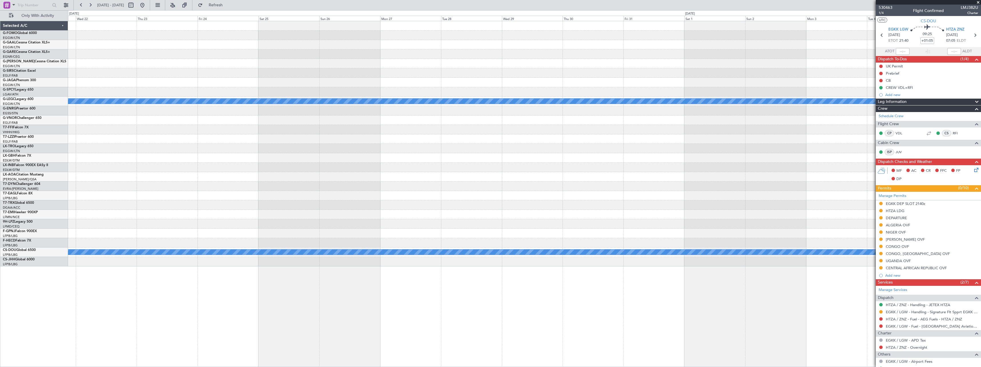
click at [369, 306] on div "A/C Unavailable London (Luton) A/C Unavailable" at bounding box center [524, 194] width 913 height 346
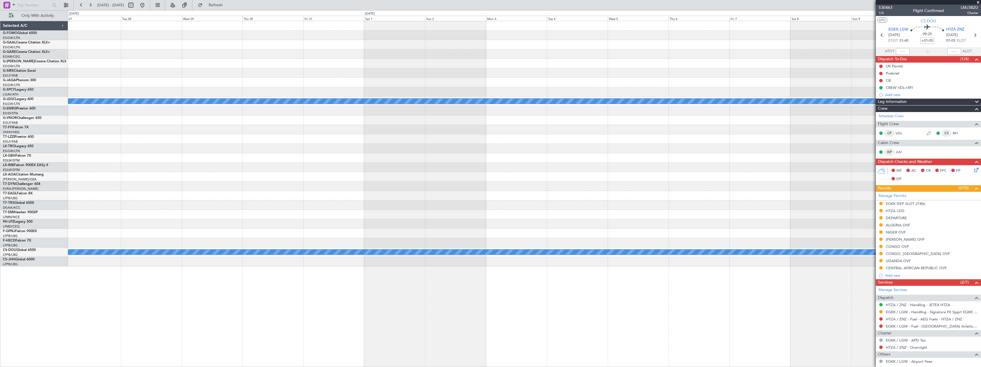
click at [406, 309] on div "A/C Unavailable London (Luton) A/C Unavailable" at bounding box center [524, 194] width 913 height 346
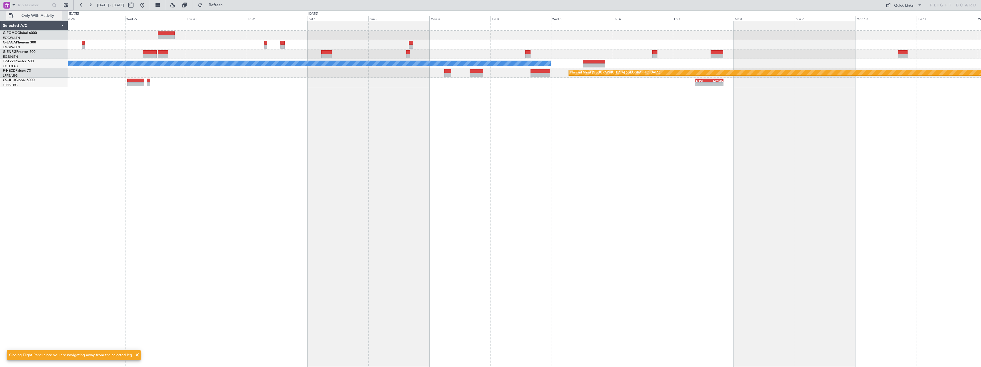
click at [35, 12] on button "Only With Activity" at bounding box center [34, 15] width 56 height 9
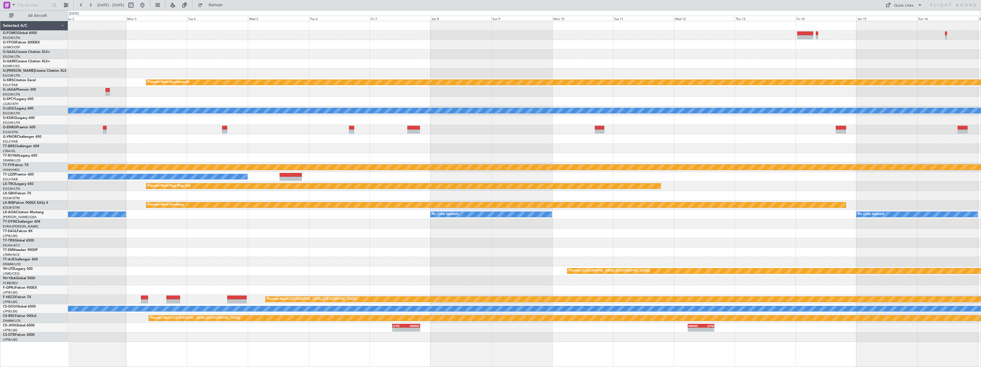
click at [208, 251] on div "Planned Maint Bournemouth Planned Maint Bournemouth A/C Unavailable London (Lut…" at bounding box center [524, 181] width 912 height 321
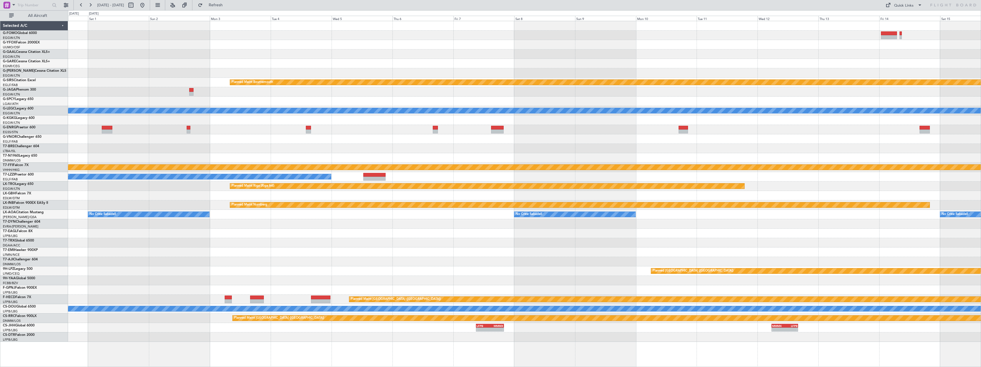
click at [736, 216] on div "Planned Maint Bournemouth Planned Maint Bournemouth A/C Unavailable London (Lut…" at bounding box center [524, 181] width 912 height 321
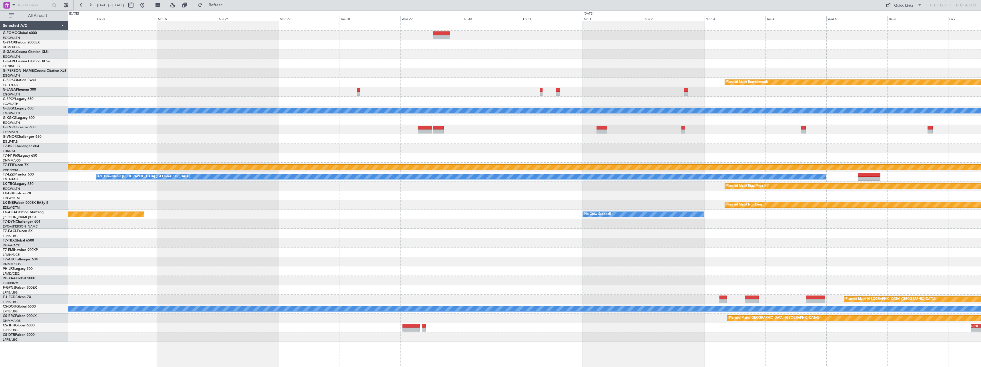
click at [809, 213] on div "Planned Maint Bournemouth Planned Maint Bournemouth A/C Unavailable London (Lut…" at bounding box center [524, 181] width 912 height 321
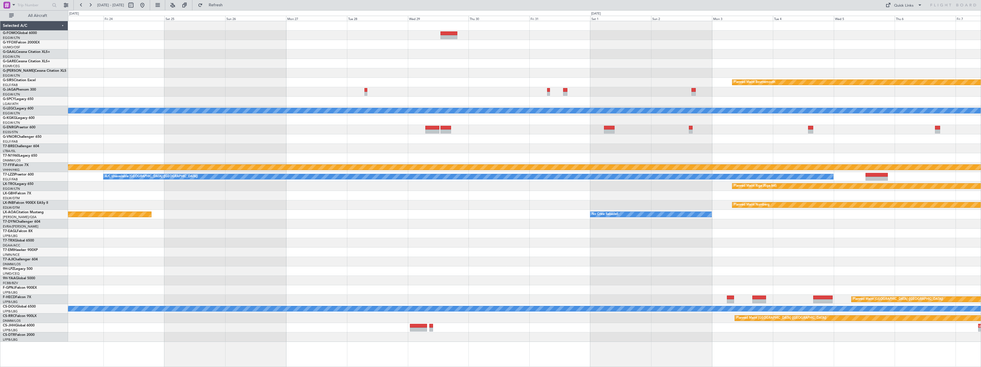
click at [811, 227] on div "Planned Maint Bournemouth Planned Maint Bournemouth A/C Unavailable London (Lut…" at bounding box center [524, 181] width 912 height 321
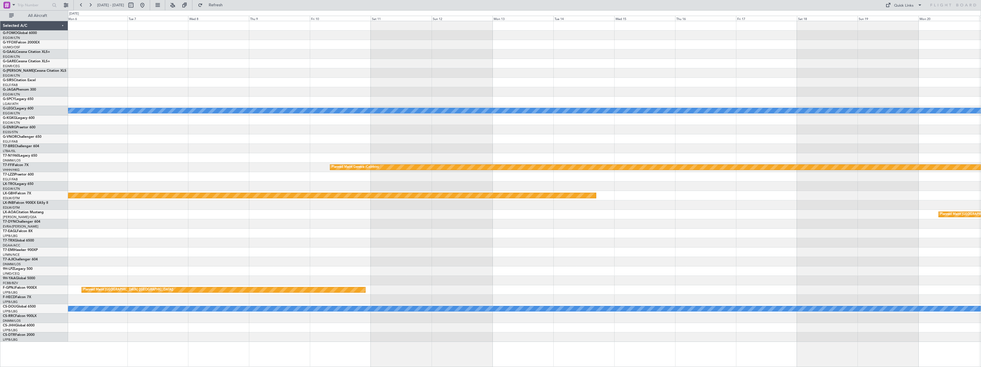
click at [779, 222] on div "A/C Unavailable London (Luton) Planned Maint Geneva (Cointrin) A/C Unavailable …" at bounding box center [524, 181] width 912 height 321
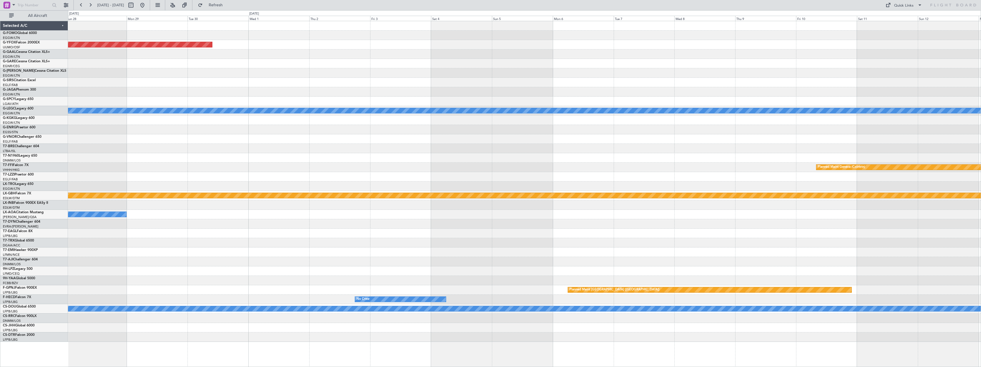
click at [803, 215] on div "AOG Maint Ostafyevo Planned Maint Dusseldorf A/C Unavailable London (Luton) Pla…" at bounding box center [524, 181] width 912 height 321
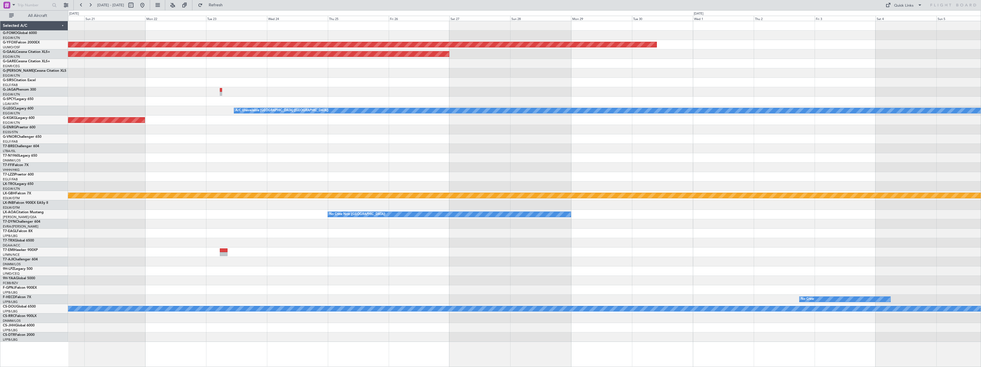
click at [727, 205] on div "AOG Maint Ostafyevo Planned Maint Dusseldorf A/C Unavailable London (Luton) AOG…" at bounding box center [524, 181] width 912 height 321
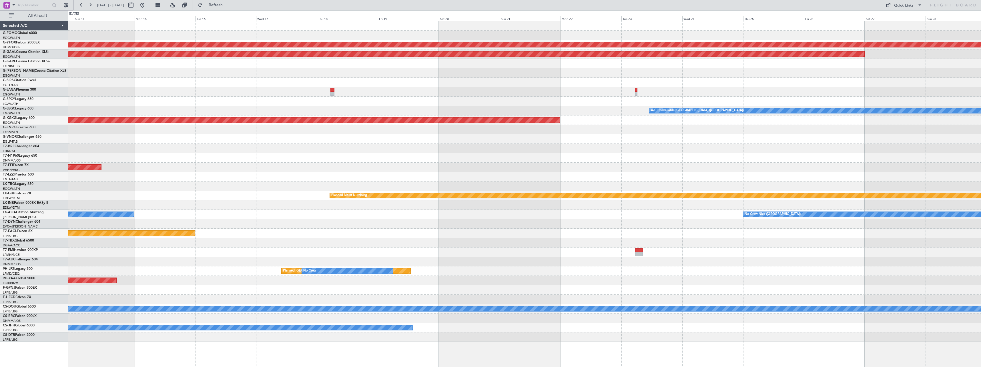
click at [714, 207] on div "AOG Maint Ostafyevo Planned Maint Dusseldorf Planned Maint London (Farnborough)…" at bounding box center [524, 181] width 912 height 321
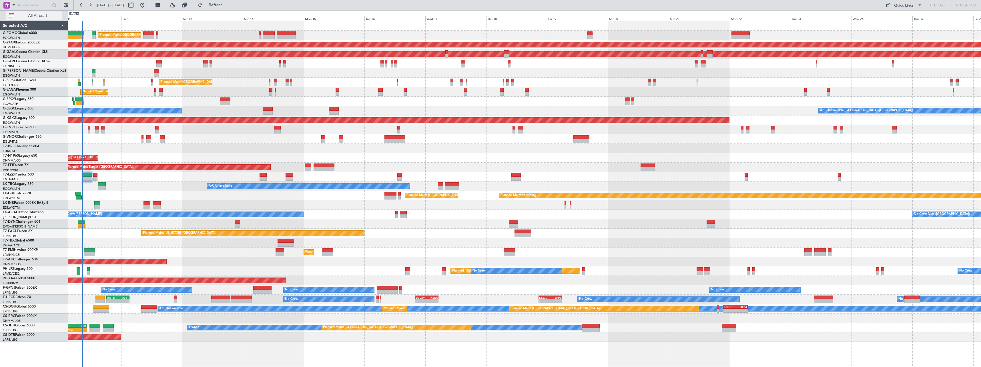
click at [33, 16] on span "All Aircraft" at bounding box center [37, 16] width 45 height 4
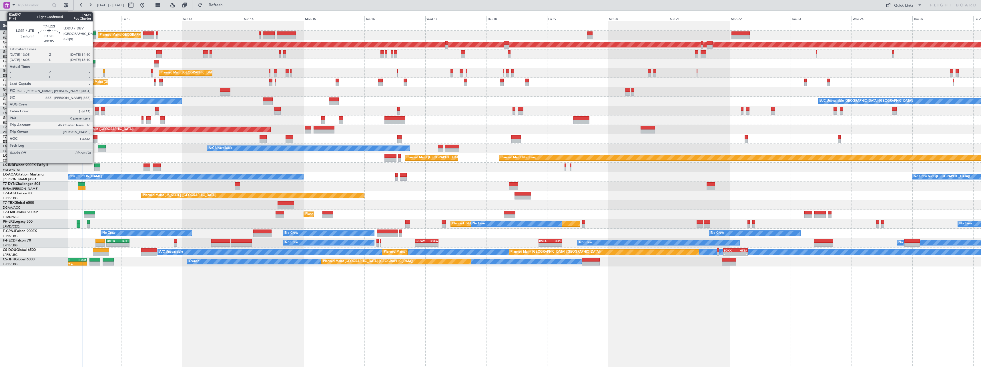
click at [95, 137] on div at bounding box center [95, 137] width 4 height 4
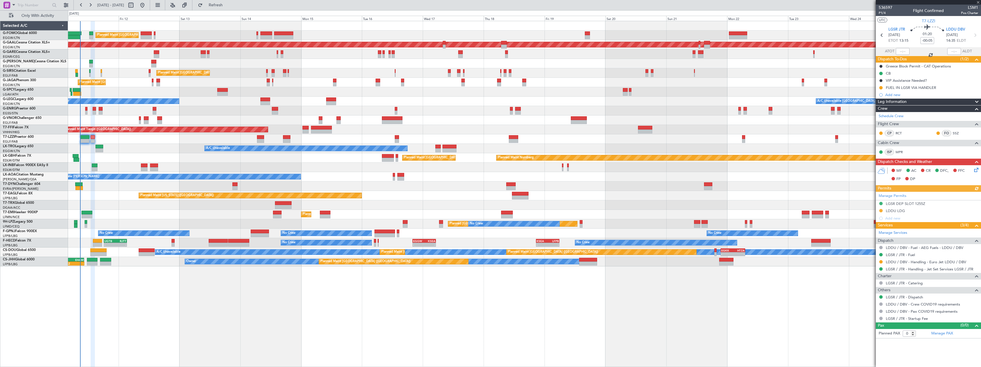
click at [134, 140] on div "Owner" at bounding box center [524, 138] width 912 height 9
click at [228, 5] on span "Refresh" at bounding box center [216, 5] width 24 height 4
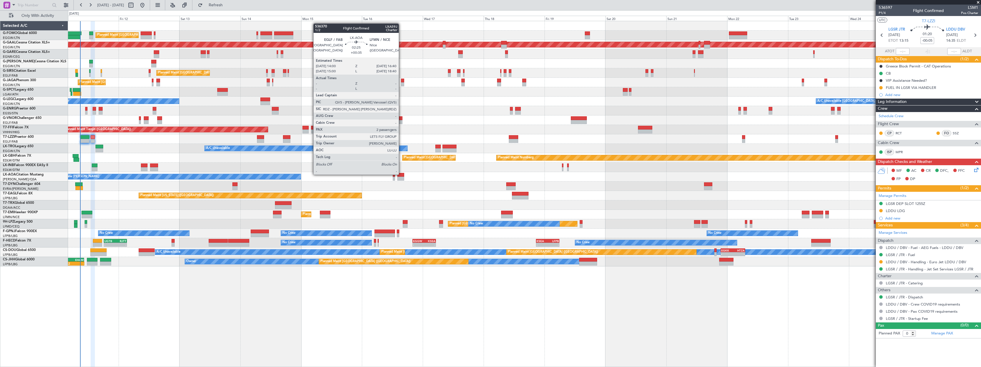
click at [401, 174] on div at bounding box center [400, 175] width 7 height 4
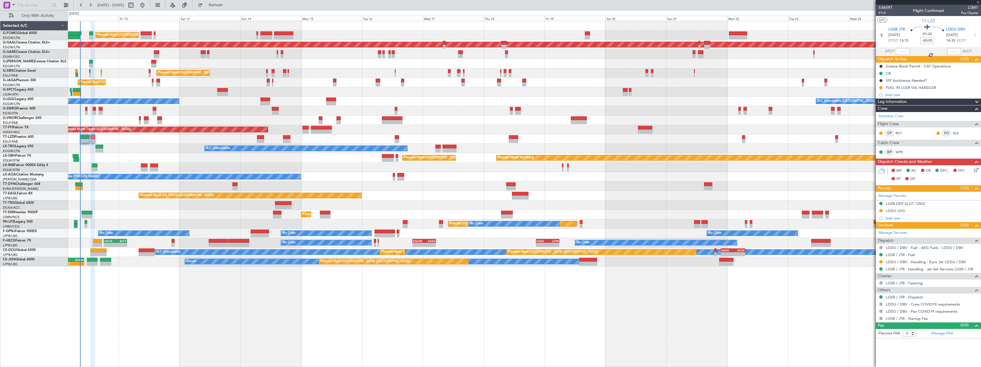
type input "+00:35"
type input "2"
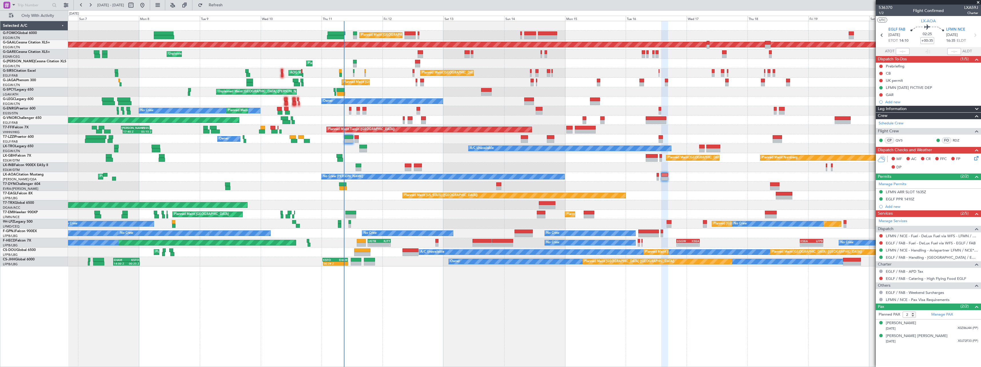
click at [655, 199] on div "Planned Maint London (Luton) Planned Maint London (Luton) Planned Maint Dusseld…" at bounding box center [524, 143] width 912 height 245
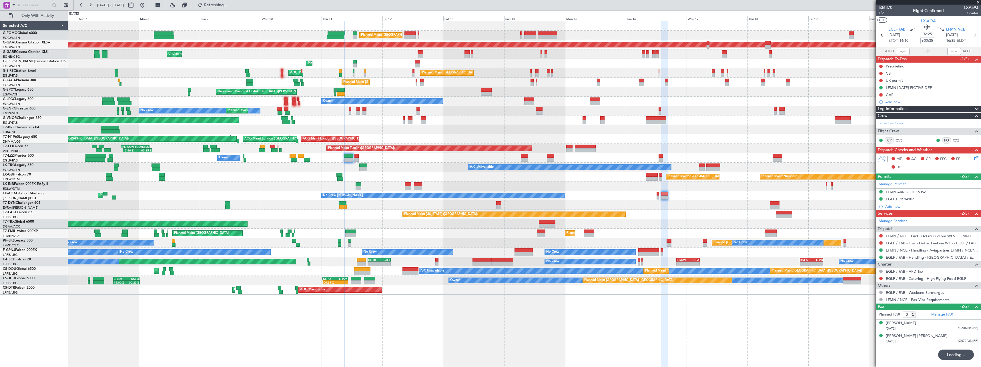
click at [409, 196] on div "No Crew Chester Planned Maint Paris (Le Bourget) No Crew Dublin (Dublin Intl) N…" at bounding box center [524, 195] width 912 height 9
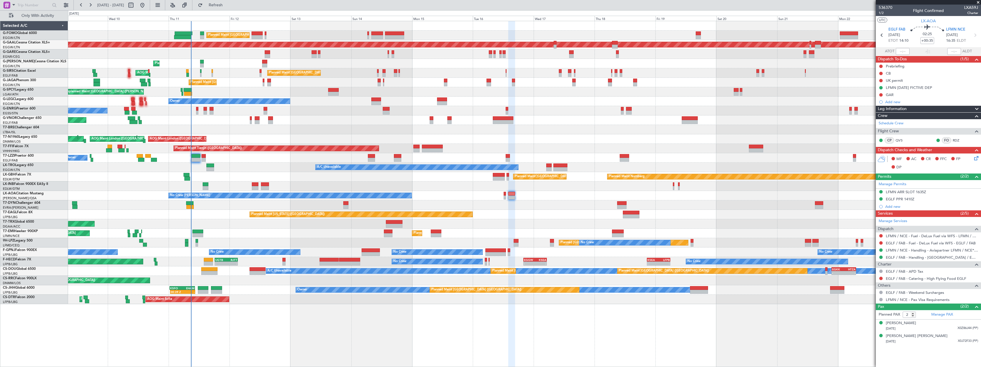
click at [34, 207] on div "Planned Maint London (Luton) Planned Maint London (Luton) Planned Maint Dusseld…" at bounding box center [490, 188] width 981 height 357
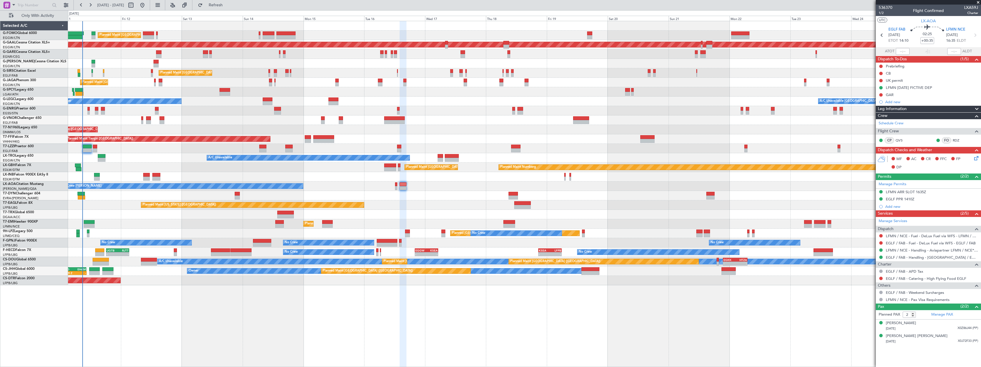
click at [104, 212] on div "Planned Maint [GEOGRAPHIC_DATA] ([GEOGRAPHIC_DATA])" at bounding box center [524, 214] width 912 height 9
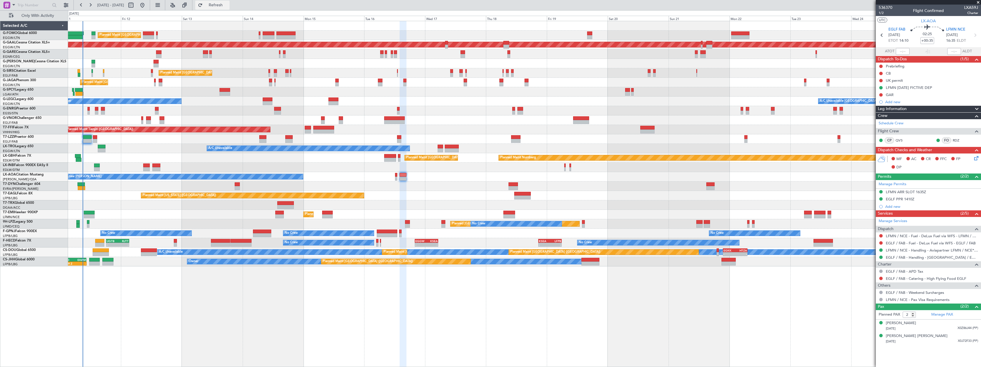
click at [228, 7] on span "Refresh" at bounding box center [216, 5] width 24 height 4
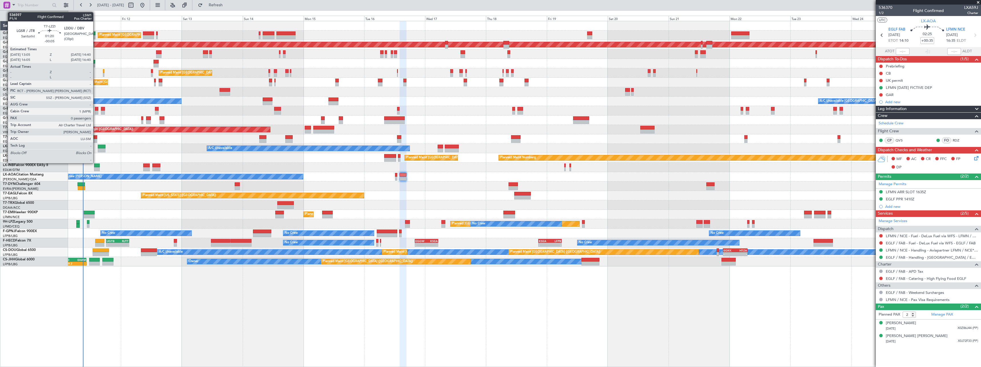
click at [96, 138] on div at bounding box center [95, 137] width 4 height 4
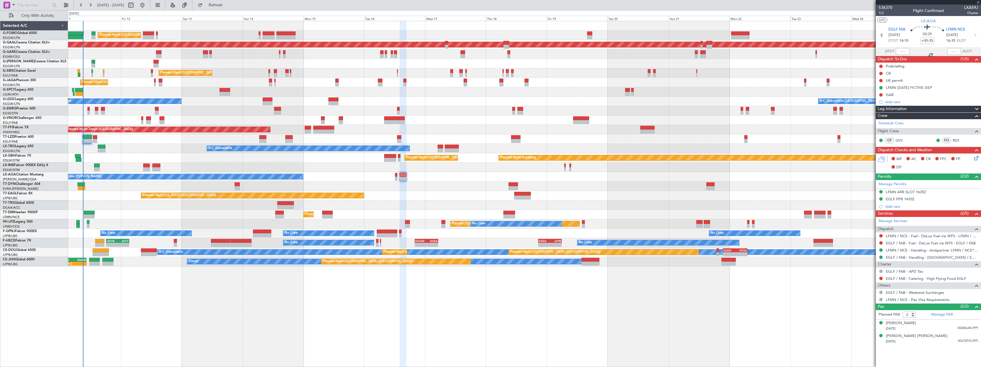
type input "-00:05"
type input "0"
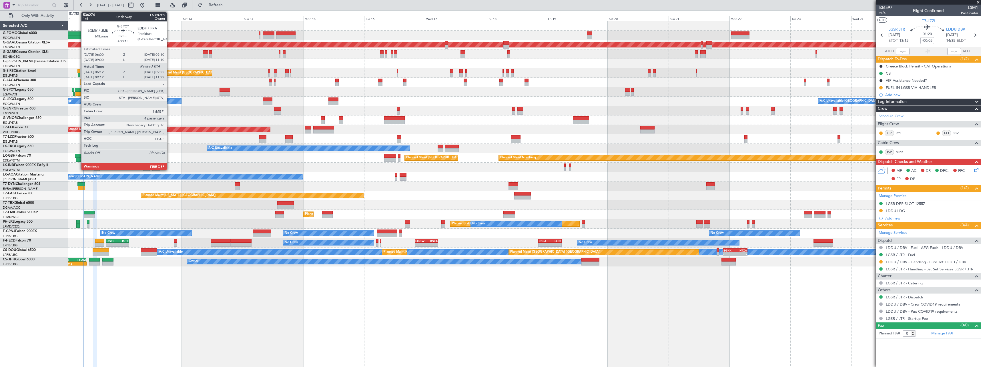
click at [78, 94] on div at bounding box center [79, 94] width 8 height 4
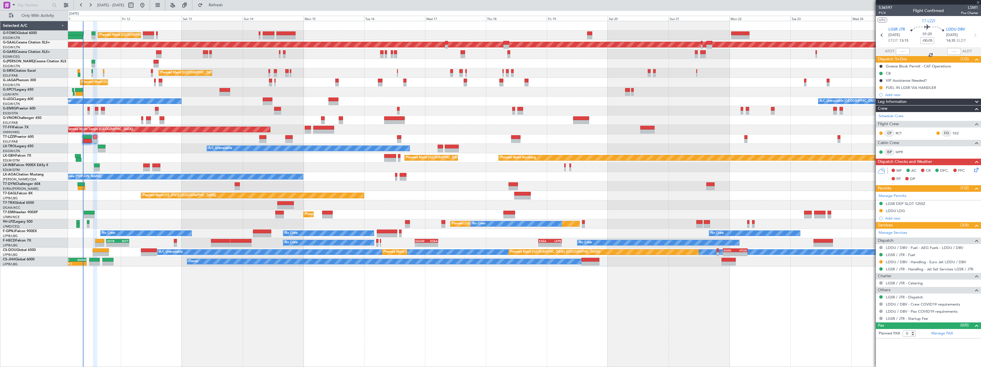
type input "+00:15"
type input "06:12"
type input "4"
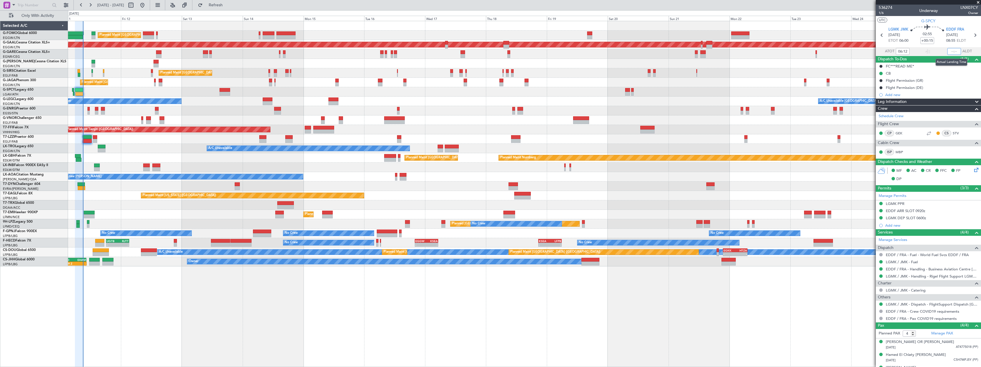
click at [949, 51] on input "text" at bounding box center [954, 51] width 14 height 7
type input "09:03"
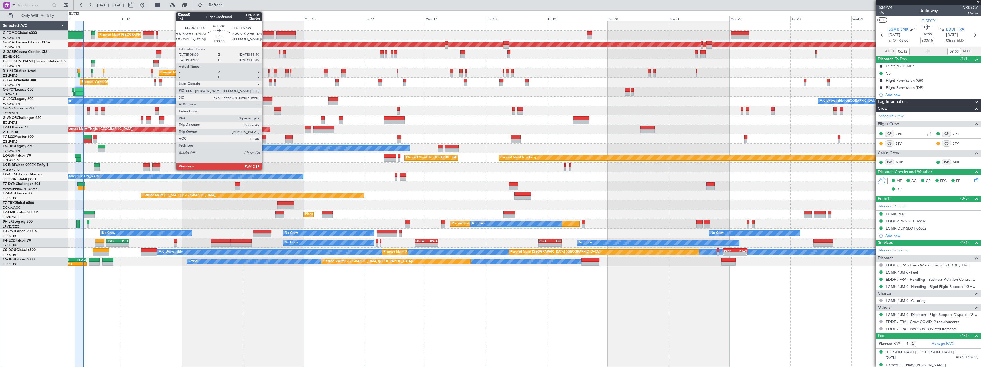
click at [264, 99] on div at bounding box center [268, 99] width 10 height 4
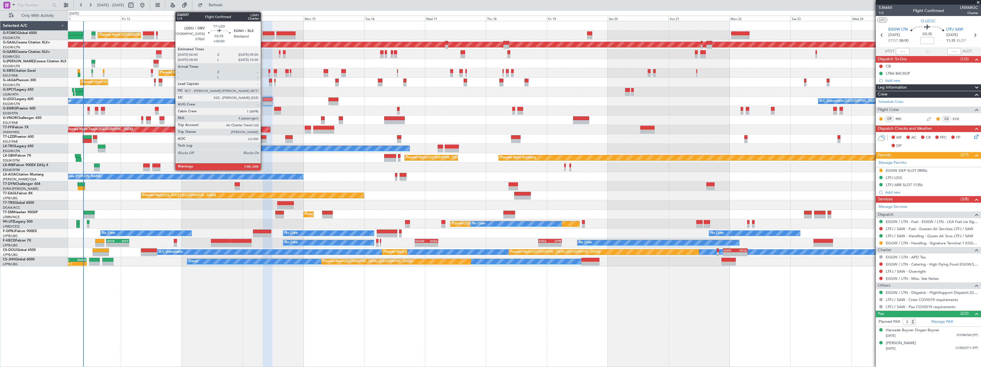
click at [263, 137] on div at bounding box center [262, 137] width 7 height 4
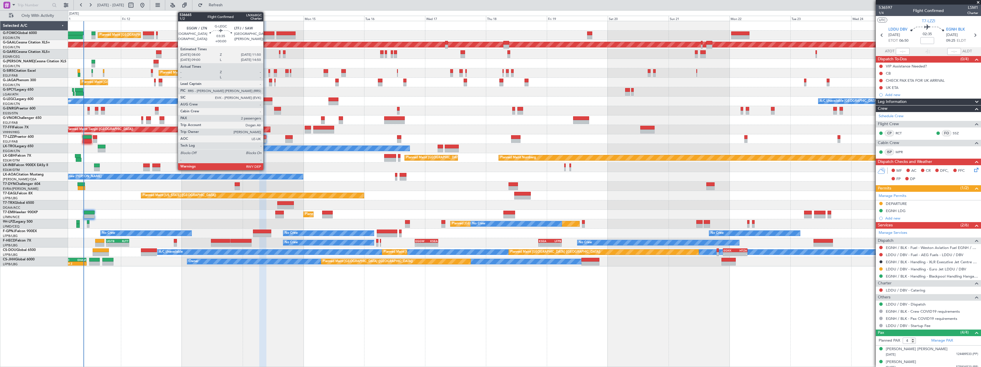
click at [266, 101] on div at bounding box center [268, 103] width 10 height 4
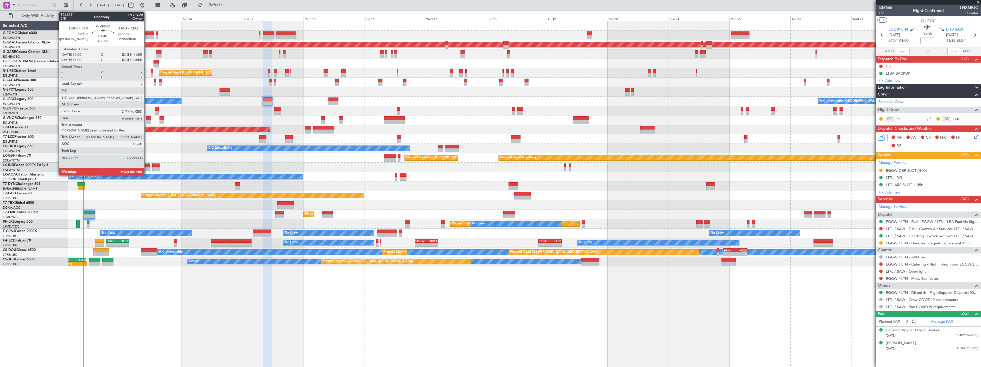
click at [147, 120] on div at bounding box center [148, 122] width 5 height 4
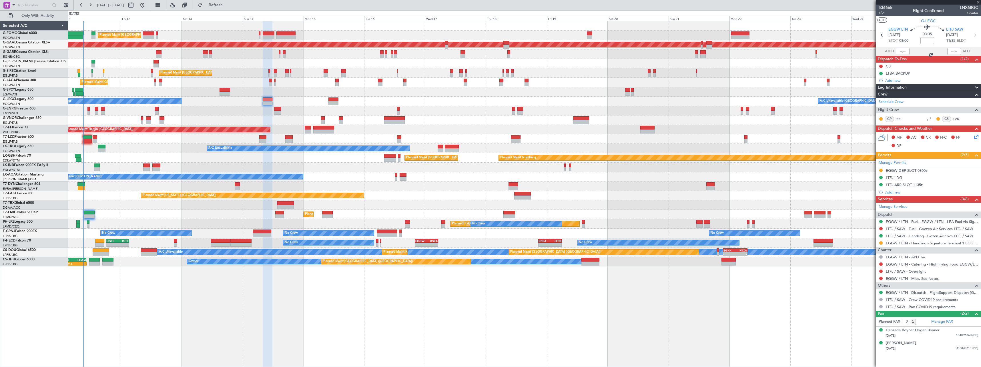
type input "6"
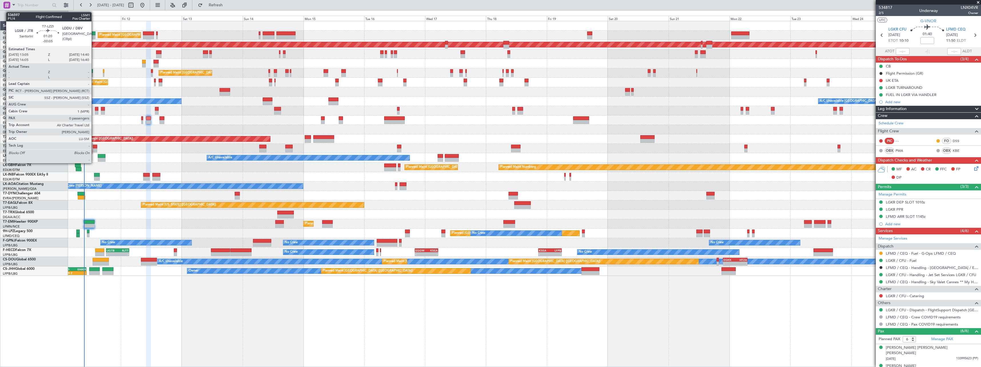
click at [94, 145] on div at bounding box center [95, 147] width 4 height 4
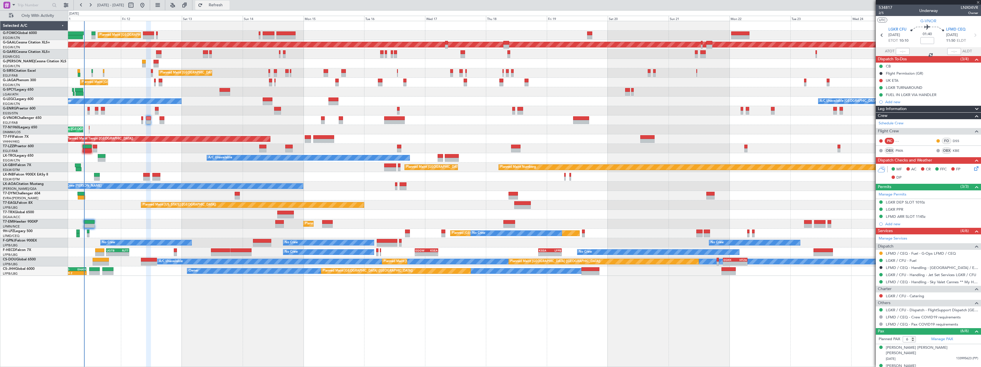
type input "-00:05"
type input "0"
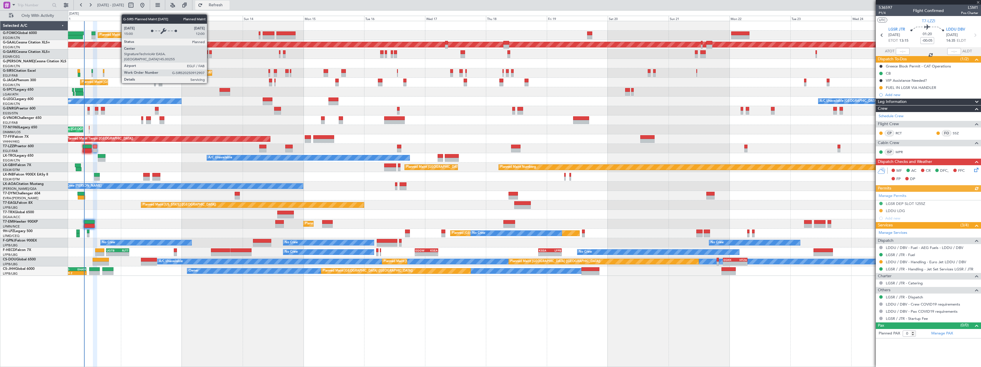
click at [228, 5] on span "Refresh" at bounding box center [216, 5] width 24 height 4
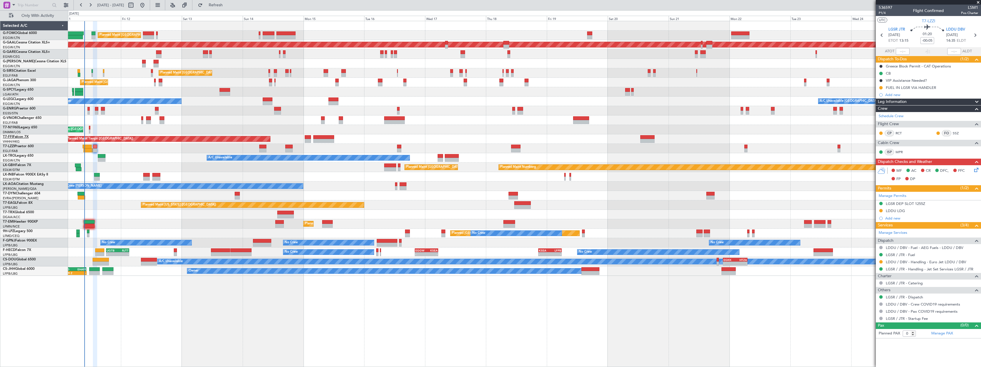
click at [11, 137] on span "T7-FFI" at bounding box center [8, 136] width 10 height 3
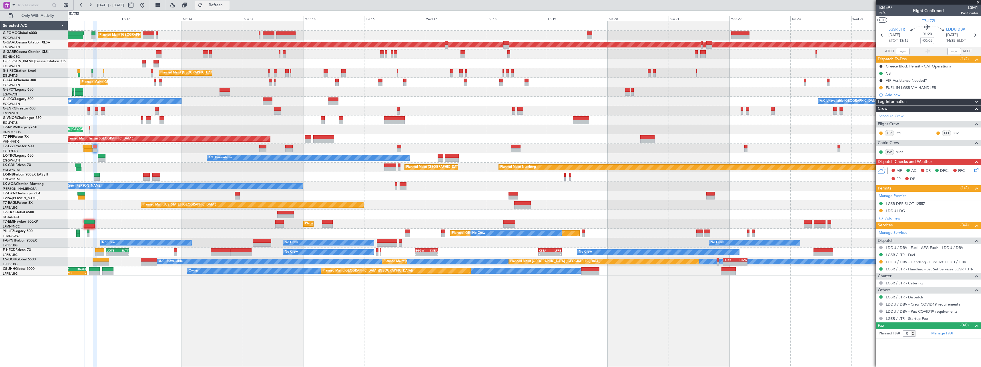
click at [228, 4] on span "Refresh" at bounding box center [216, 5] width 24 height 4
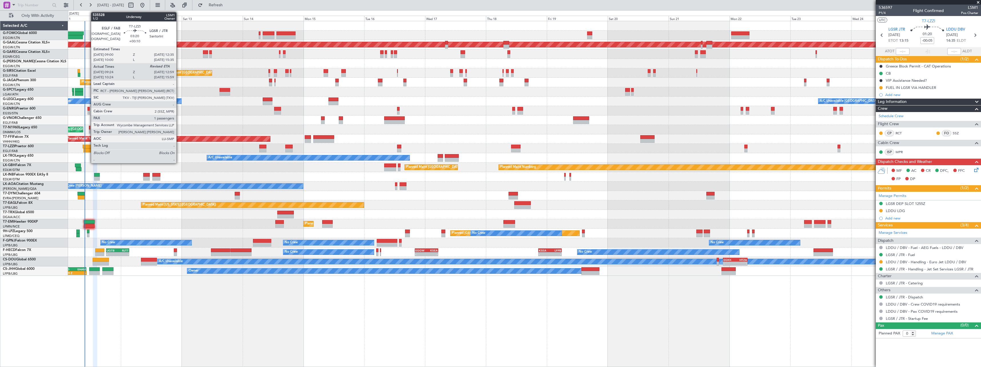
click at [88, 147] on div at bounding box center [87, 147] width 9 height 4
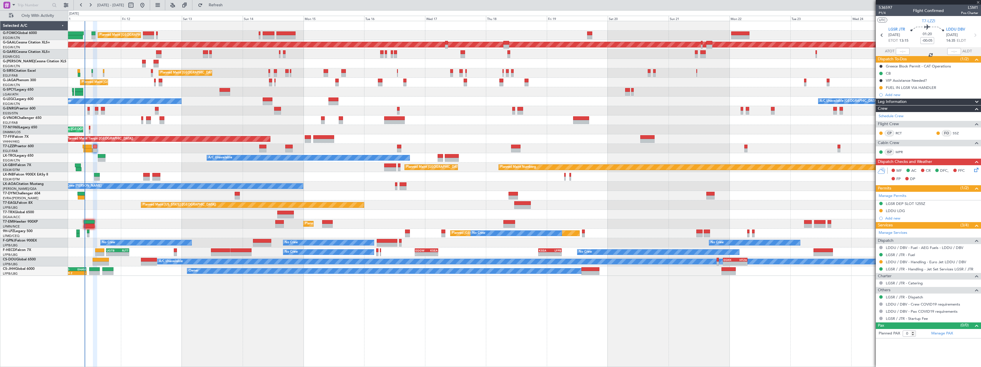
type input "+00:10"
type input "09:34"
type input "1"
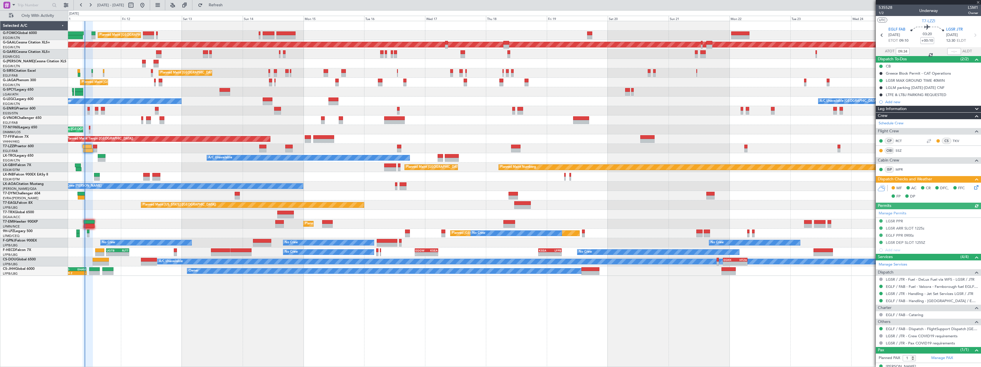
click at [973, 186] on icon at bounding box center [975, 186] width 5 height 5
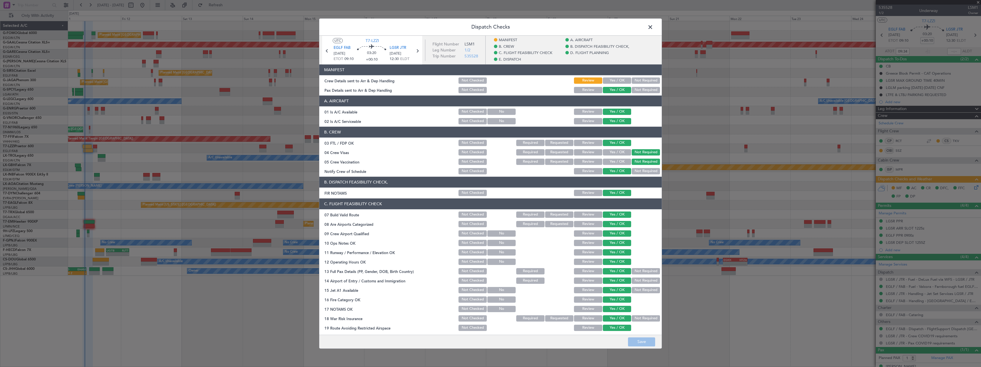
click at [610, 79] on button "Yes / OK" at bounding box center [617, 80] width 28 height 6
click at [638, 340] on button "Save" at bounding box center [641, 341] width 27 height 9
click at [653, 27] on span at bounding box center [653, 28] width 0 height 11
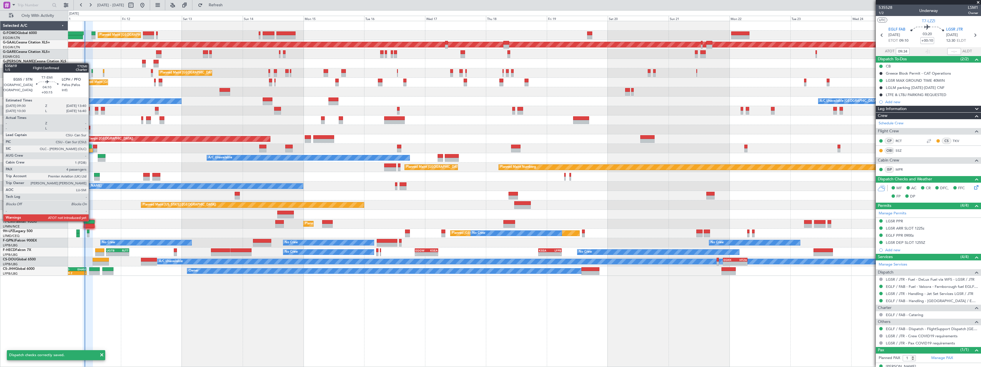
click at [91, 221] on div at bounding box center [89, 222] width 11 height 4
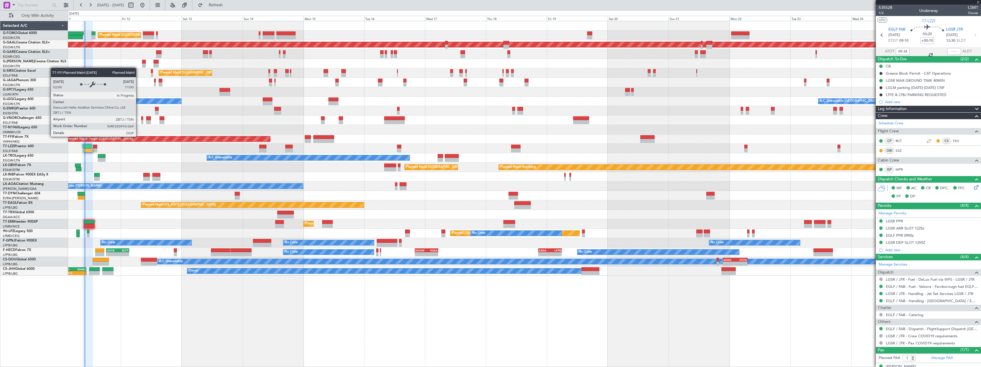
type input "+00:15"
type input "4"
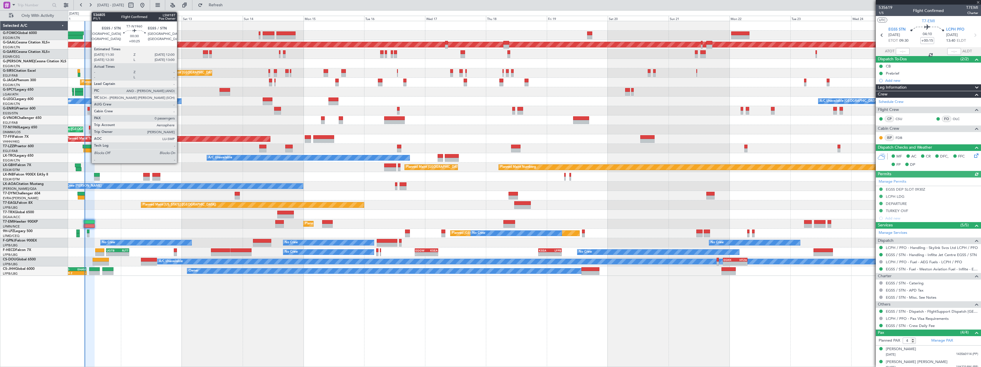
click at [89, 129] on div at bounding box center [89, 128] width 1 height 4
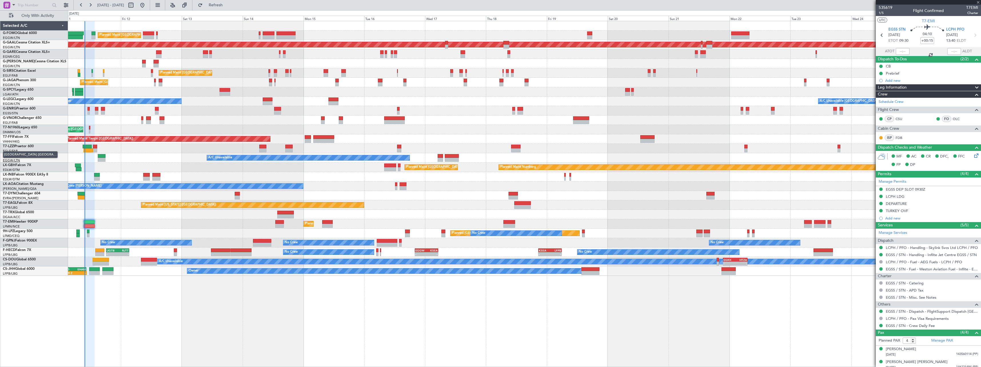
type input "+00:25"
type input "0"
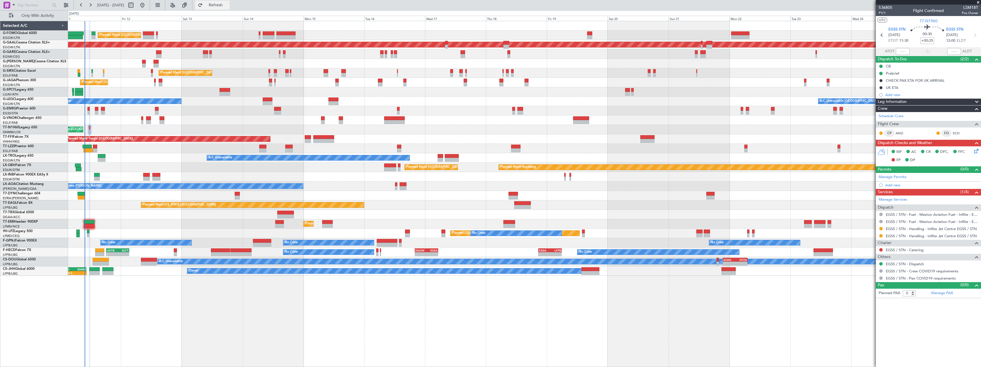
click at [228, 3] on span "Refresh" at bounding box center [216, 5] width 24 height 4
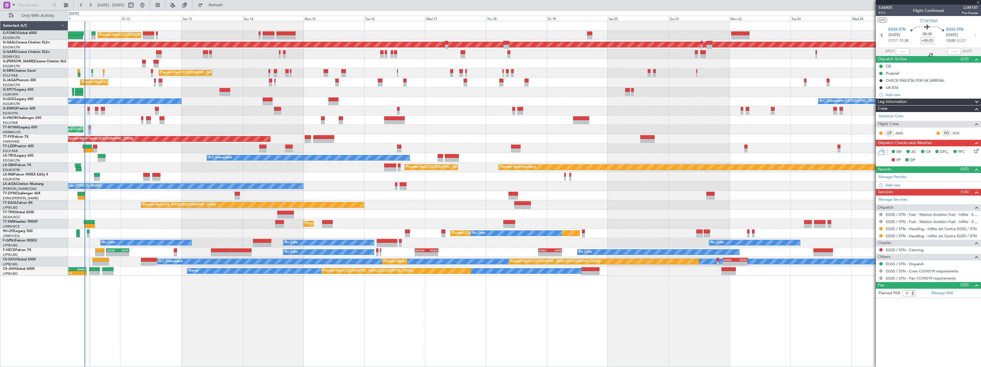
type input "-00:05"
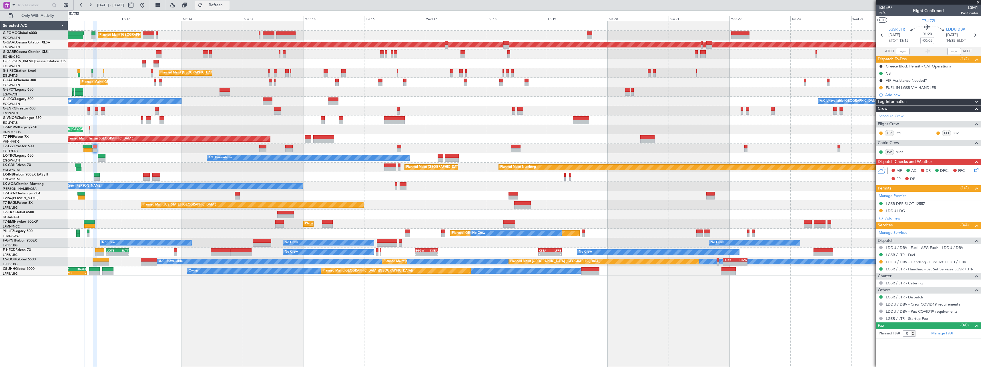
click at [228, 5] on span "Refresh" at bounding box center [216, 5] width 24 height 4
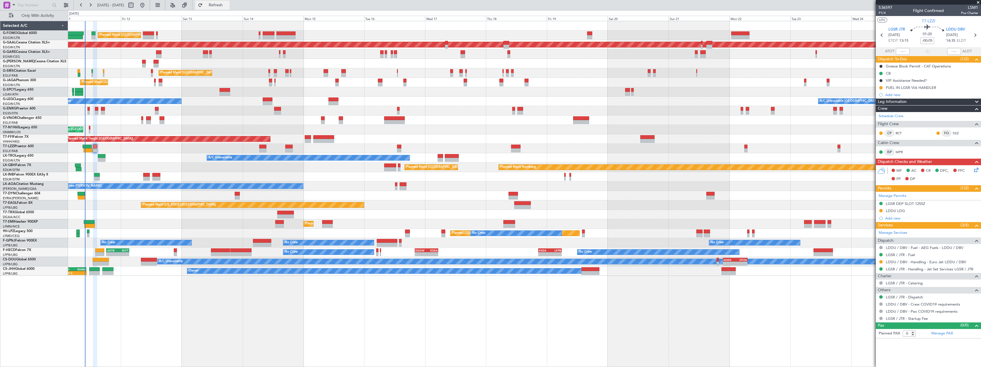
click at [228, 5] on span "Refresh" at bounding box center [216, 5] width 24 height 4
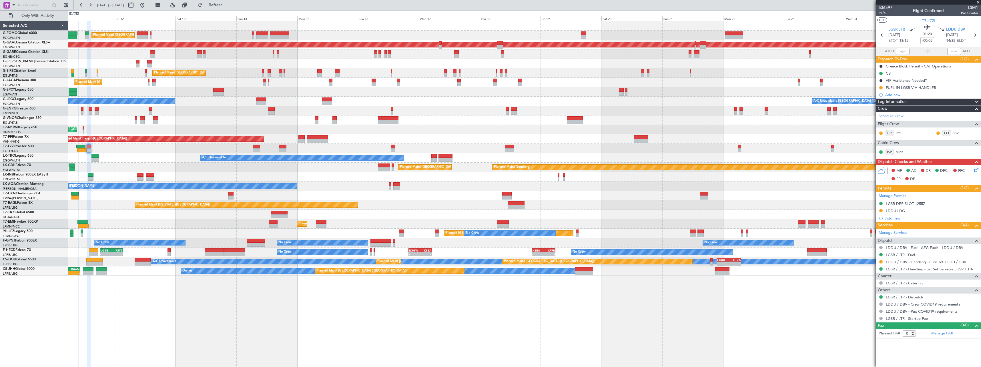
click at [150, 289] on div "Planned Maint London (Luton) Planned Maint Dusseldorf Unplanned Maint Chester P…" at bounding box center [524, 194] width 913 height 346
click at [228, 6] on span "Refresh" at bounding box center [216, 5] width 24 height 4
click at [228, 4] on span "Refresh" at bounding box center [216, 5] width 24 height 4
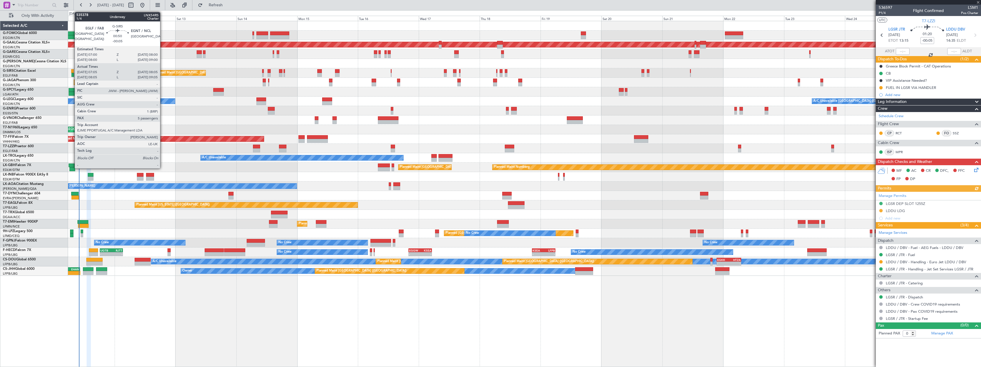
click at [72, 71] on div at bounding box center [72, 71] width 3 height 4
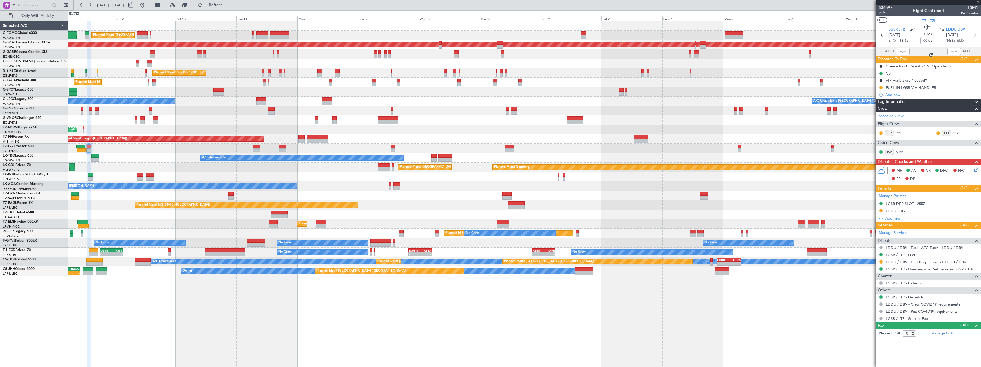
type input "07:05"
type input "07:55"
type input "5"
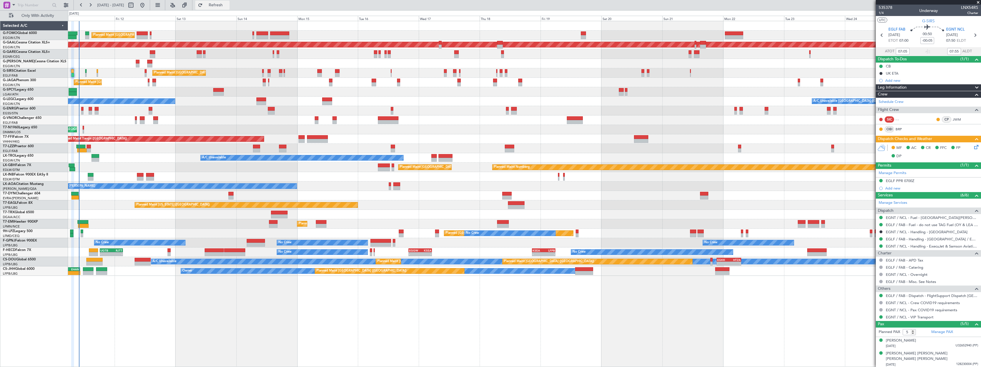
click at [228, 6] on span "Refresh" at bounding box center [216, 5] width 24 height 4
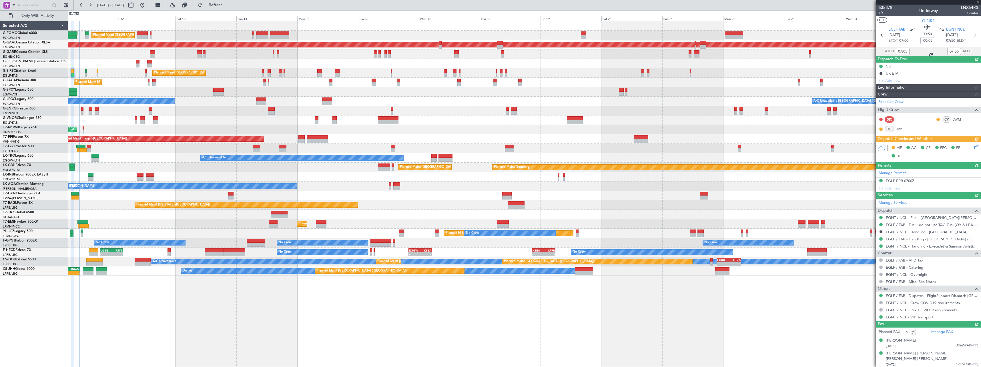
click at [972, 147] on div "MF AC CR FFC FP DP" at bounding box center [927, 152] width 105 height 20
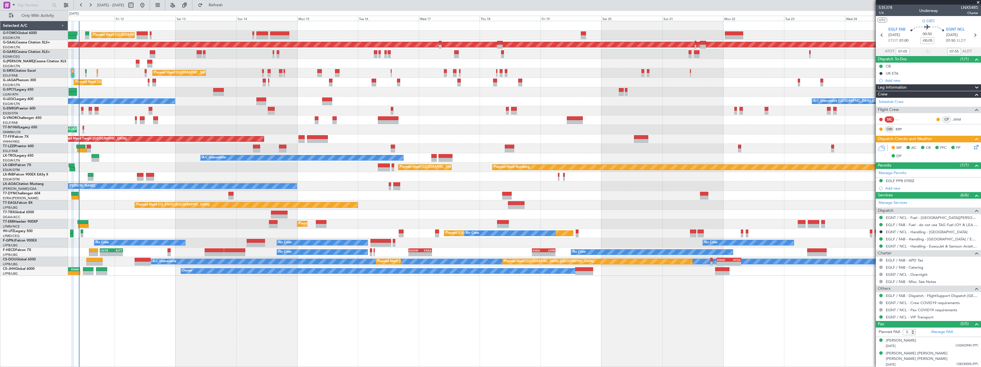
click at [973, 147] on icon at bounding box center [975, 146] width 5 height 5
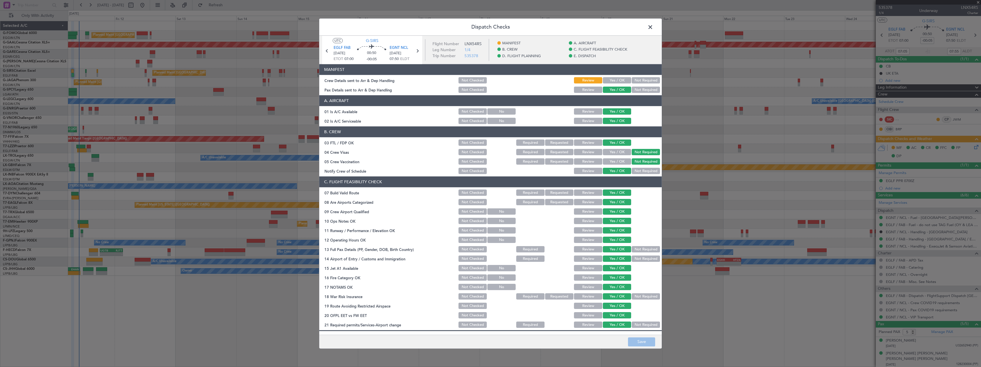
click at [615, 79] on button "Yes / OK" at bounding box center [617, 80] width 28 height 6
click at [645, 339] on button "Save" at bounding box center [641, 341] width 27 height 9
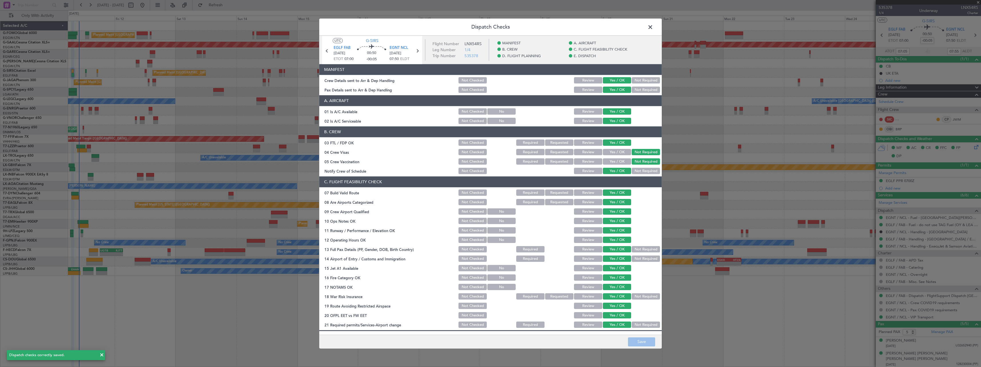
click at [653, 25] on span at bounding box center [653, 28] width 0 height 11
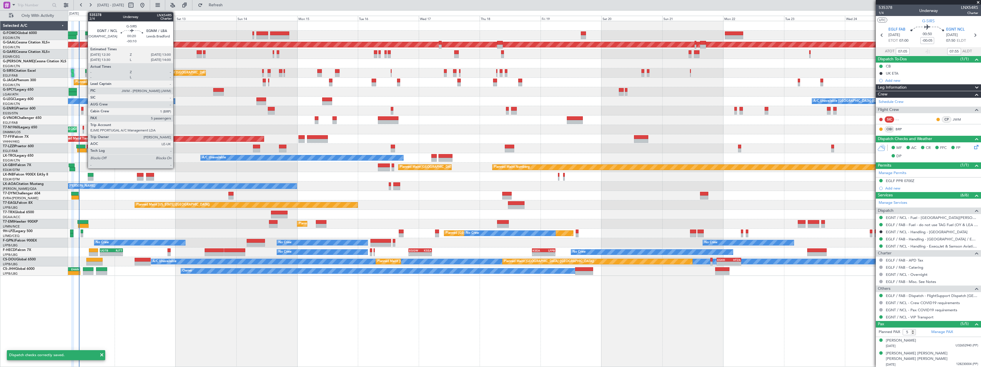
click at [85, 71] on div at bounding box center [85, 71] width 1 height 4
click at [83, 129] on div at bounding box center [83, 128] width 1 height 4
type input "-00:10"
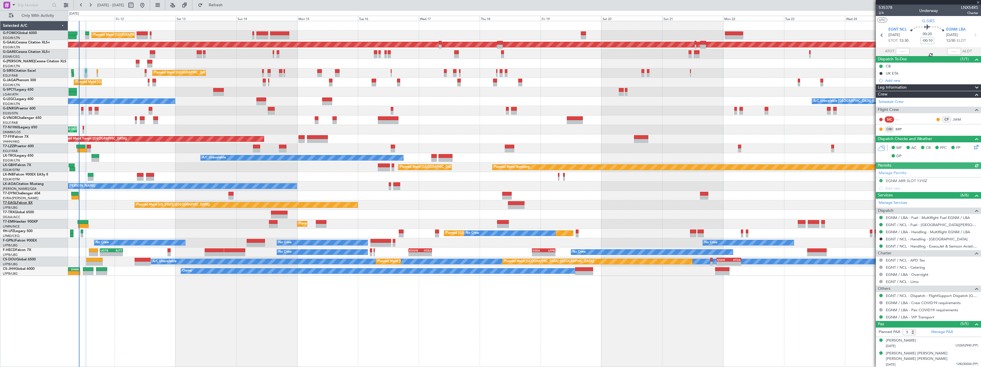
type input "+00:25"
type input "0"
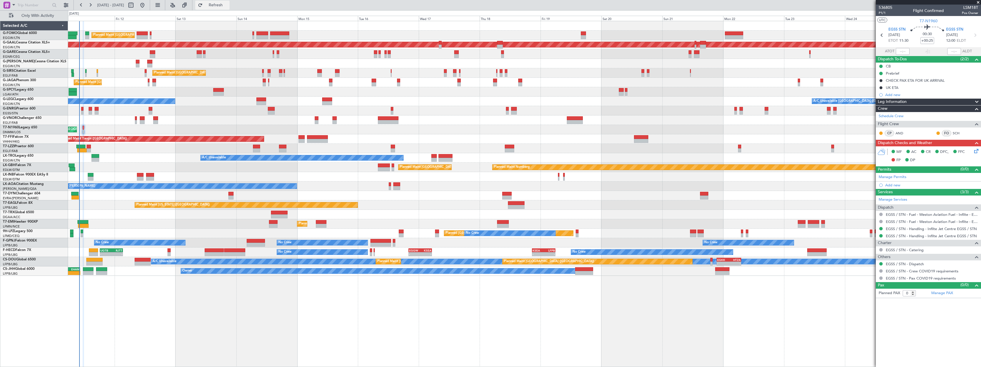
click at [228, 4] on span "Refresh" at bounding box center [216, 5] width 24 height 4
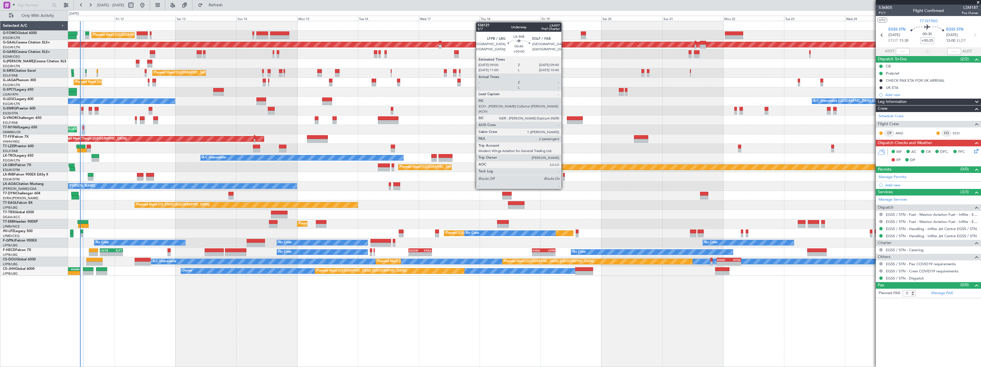
click at [564, 178] on div at bounding box center [564, 179] width 2 height 4
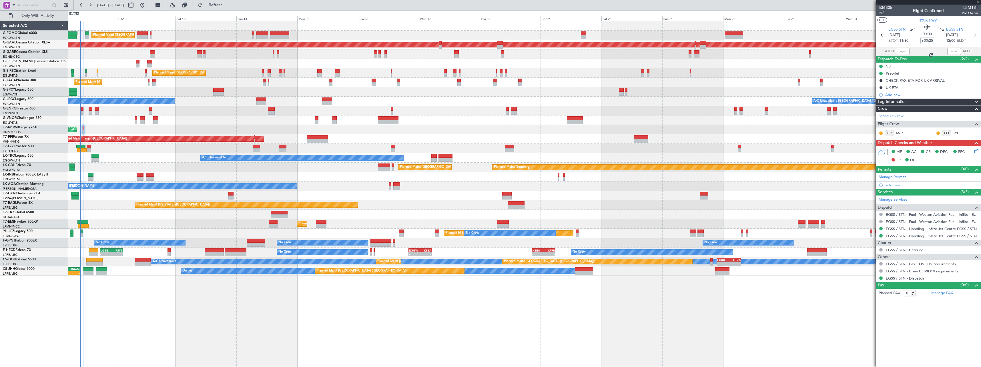
type input "2"
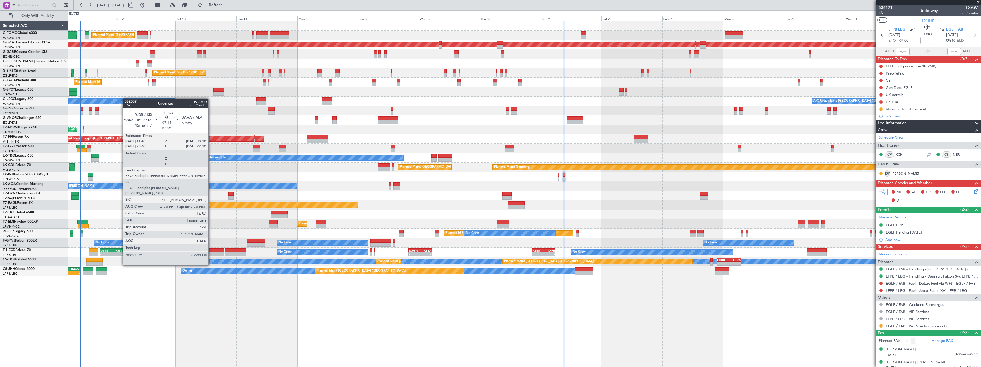
click at [211, 249] on div at bounding box center [214, 250] width 19 height 4
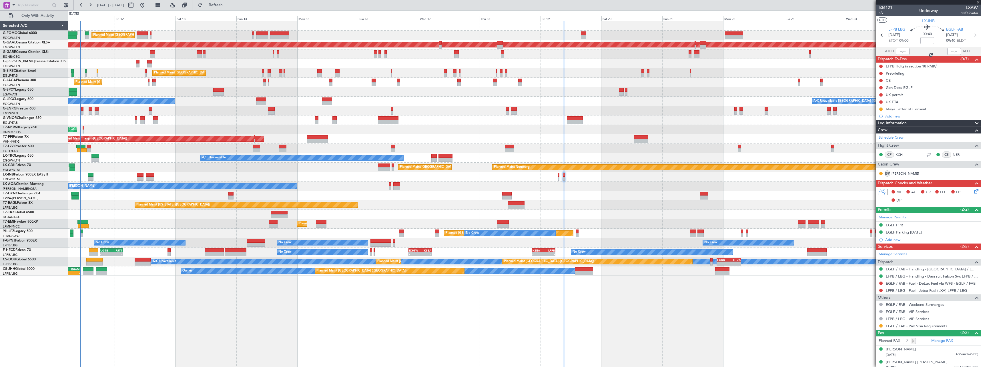
type input "+00:50"
type input "1"
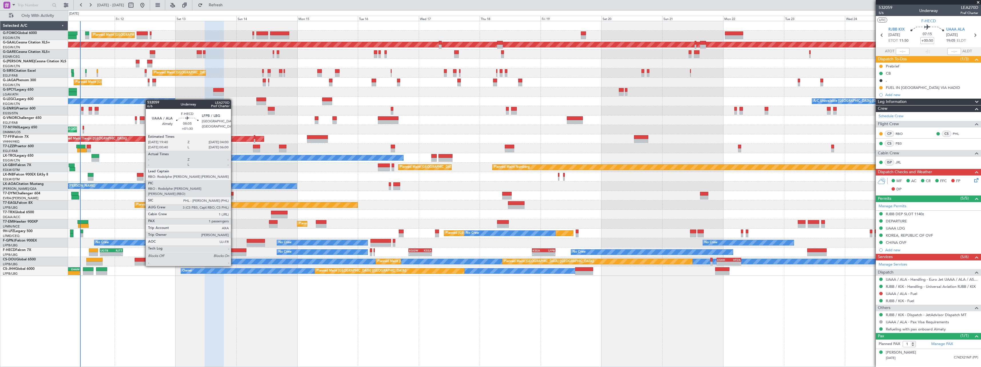
click at [233, 250] on div at bounding box center [235, 250] width 21 height 4
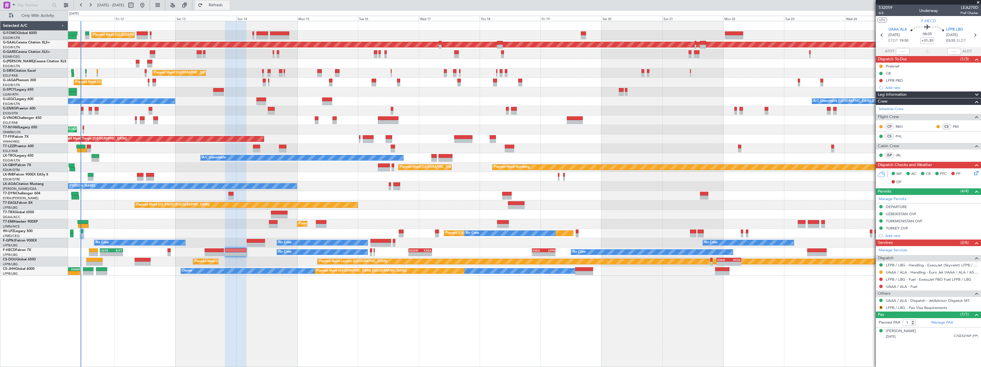
click at [228, 7] on span "Refresh" at bounding box center [216, 5] width 24 height 4
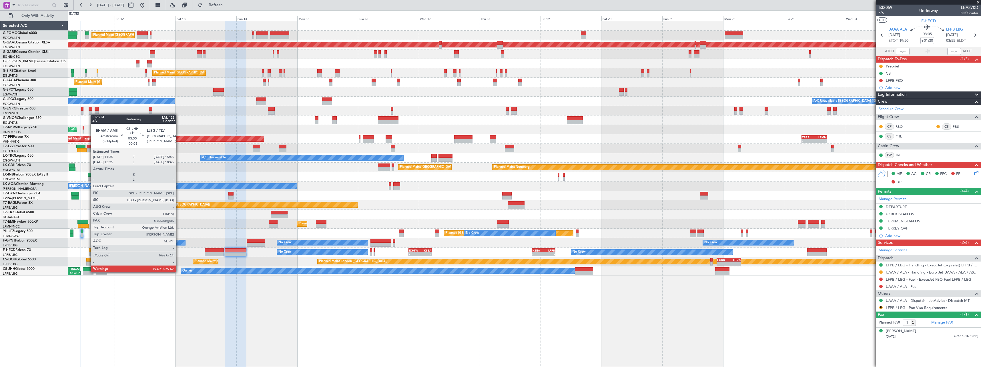
click at [88, 272] on div at bounding box center [88, 273] width 11 height 4
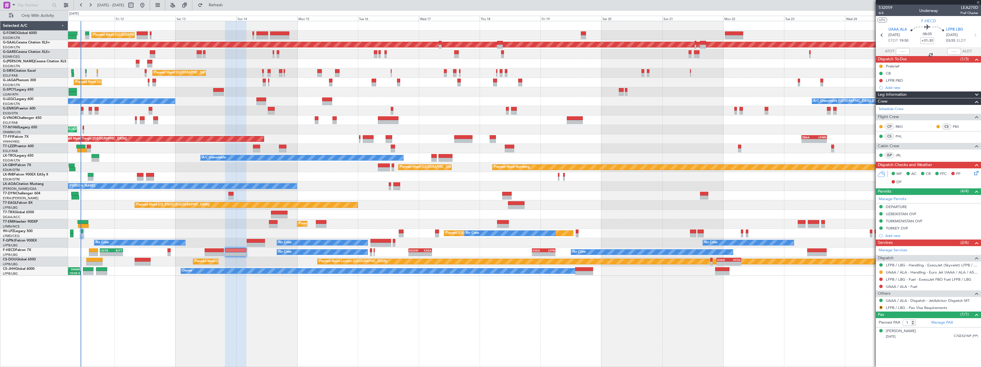
type input "-00:05"
type input "6"
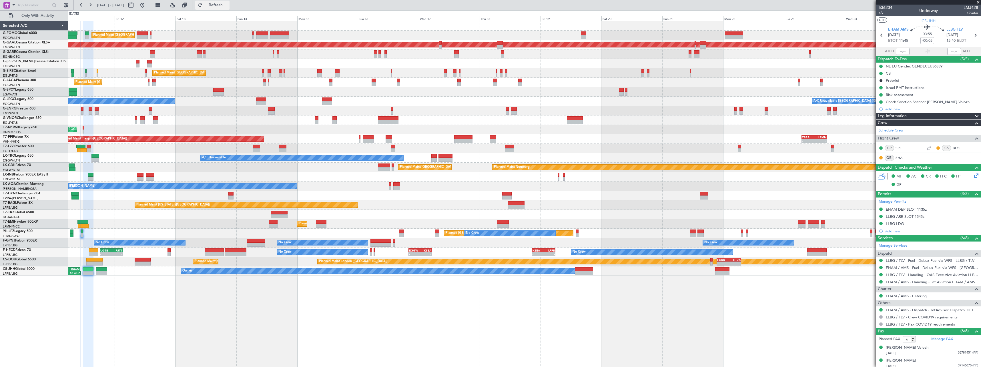
click at [228, 6] on span "Refresh" at bounding box center [216, 5] width 24 height 4
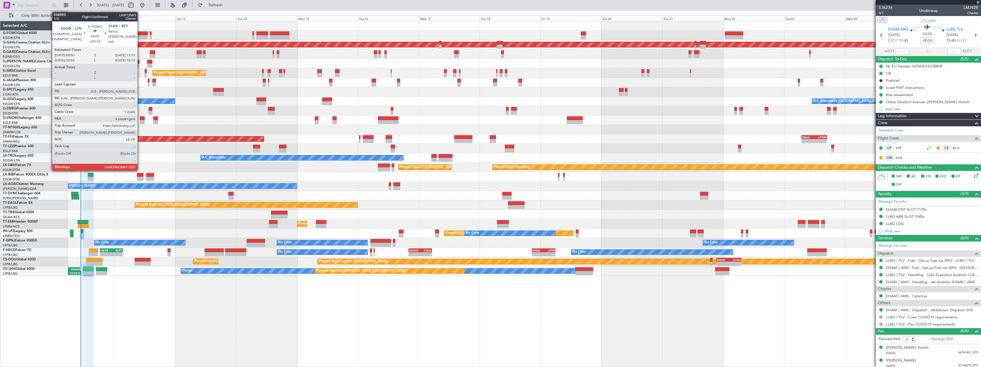
click at [140, 34] on div at bounding box center [142, 33] width 11 height 4
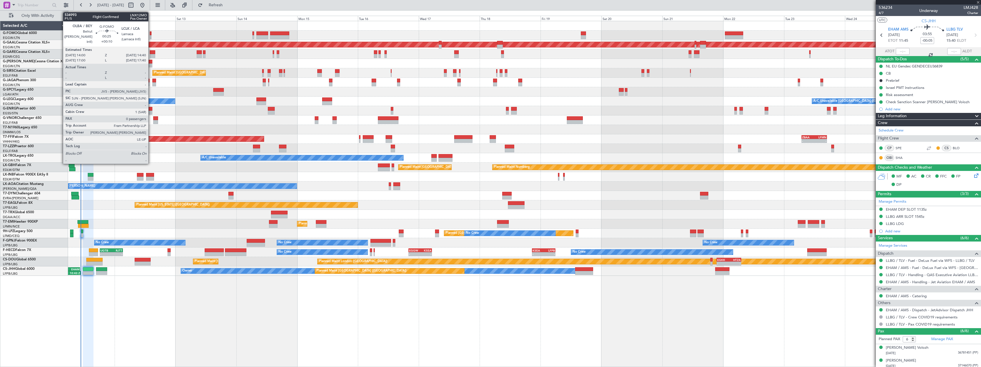
type input "+00:10"
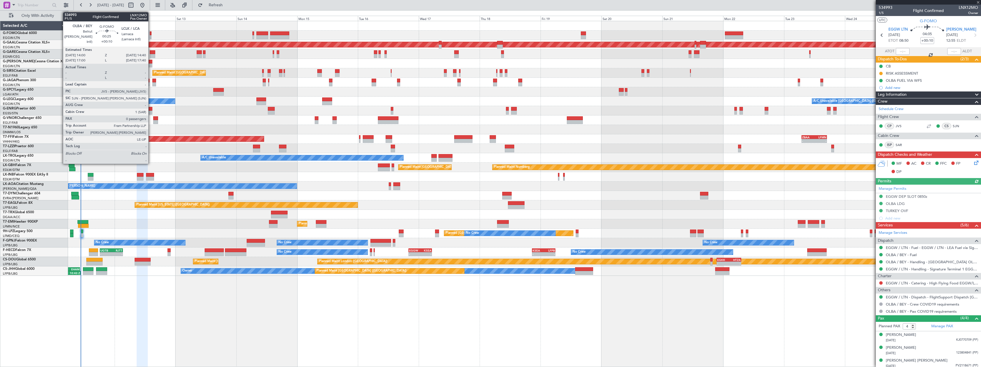
click at [151, 32] on div at bounding box center [151, 33] width 2 height 4
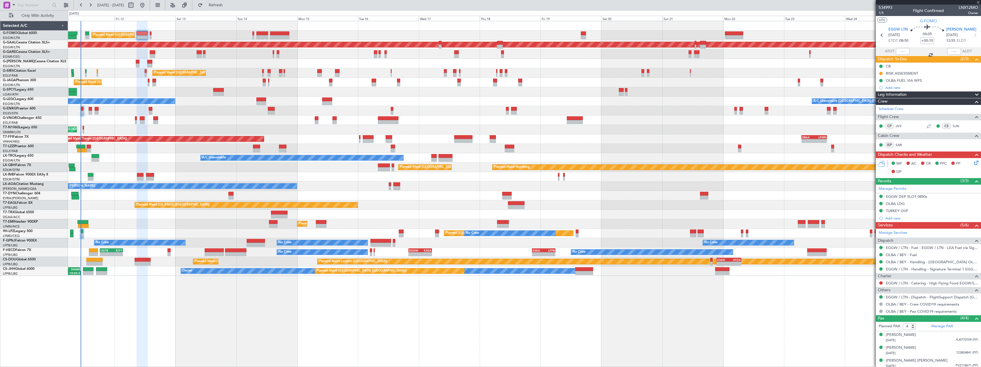
type input "0"
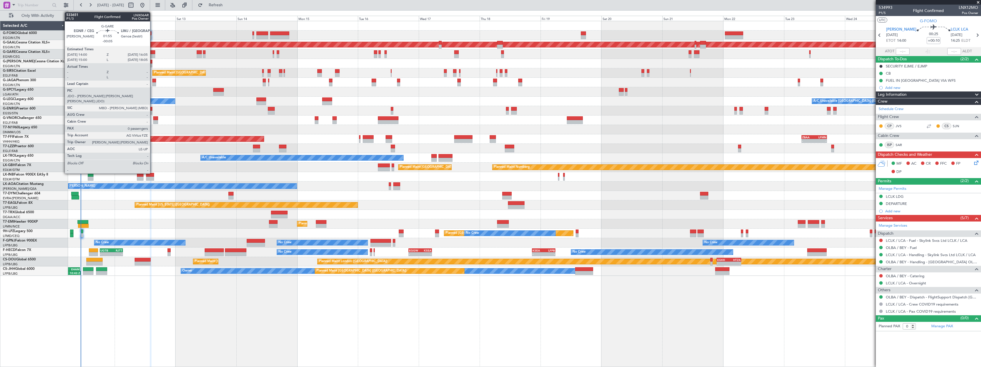
click at [153, 55] on div at bounding box center [152, 56] width 5 height 4
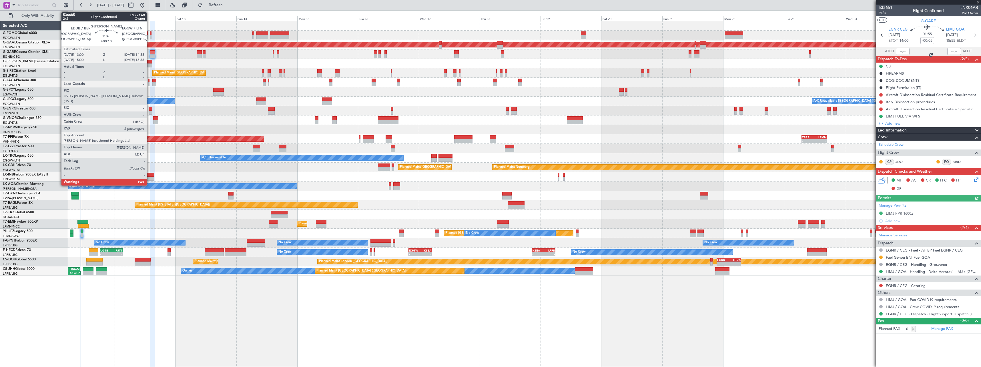
click at [149, 62] on div at bounding box center [149, 62] width 5 height 4
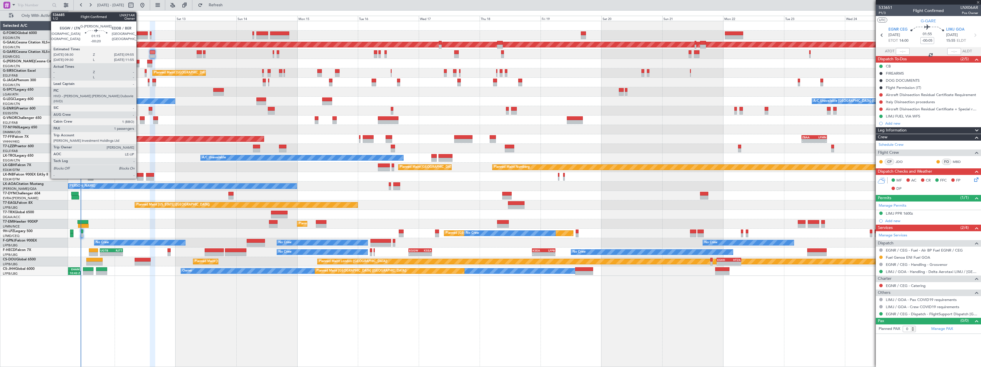
type input "+00:10"
type input "2"
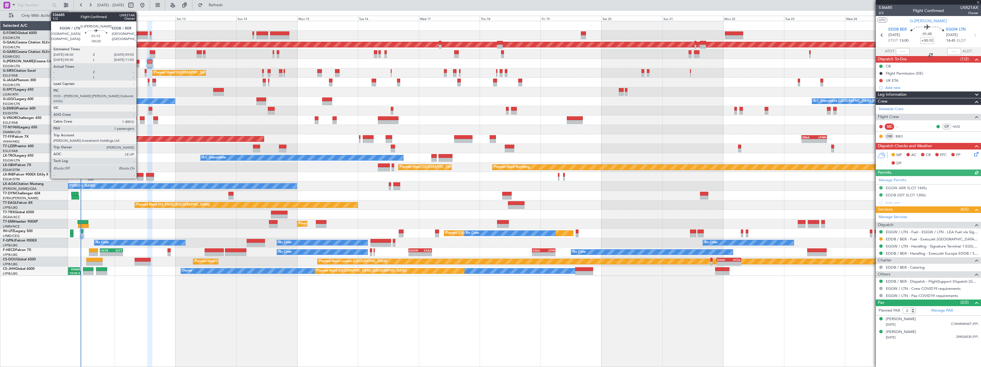
click at [139, 62] on div at bounding box center [138, 62] width 4 height 4
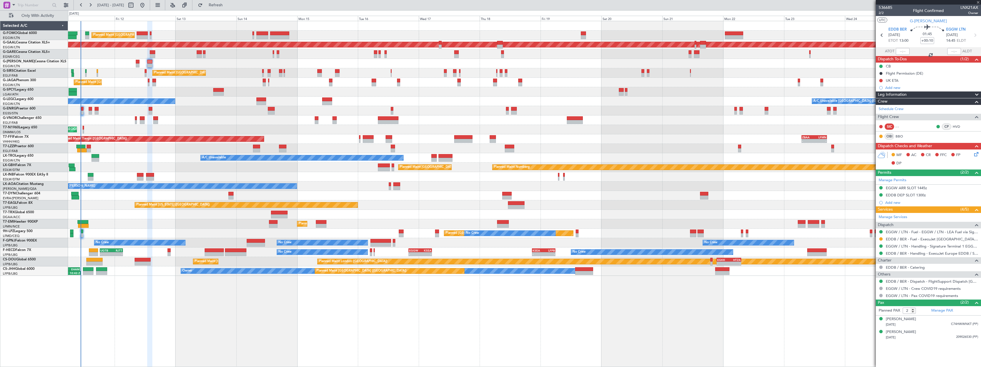
type input "-00:20"
type input "1"
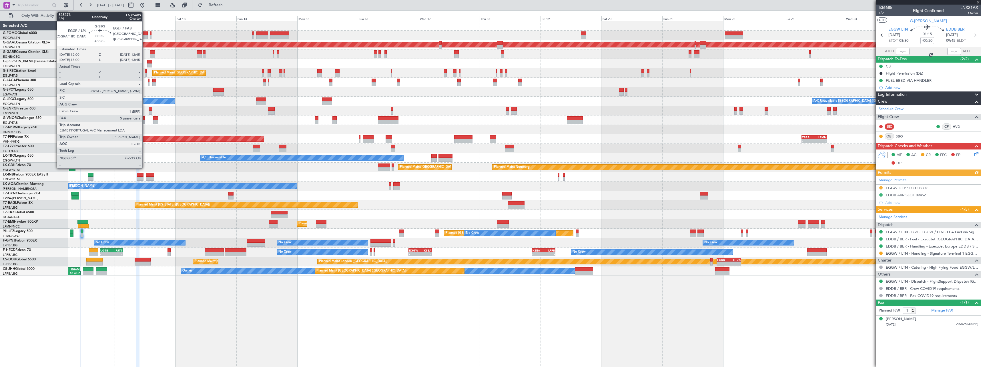
click at [145, 71] on div at bounding box center [146, 71] width 2 height 4
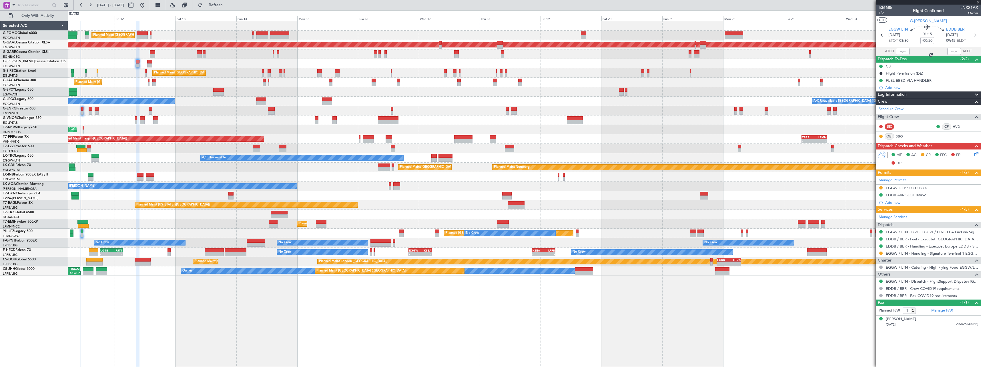
type input "+00:05"
type input "5"
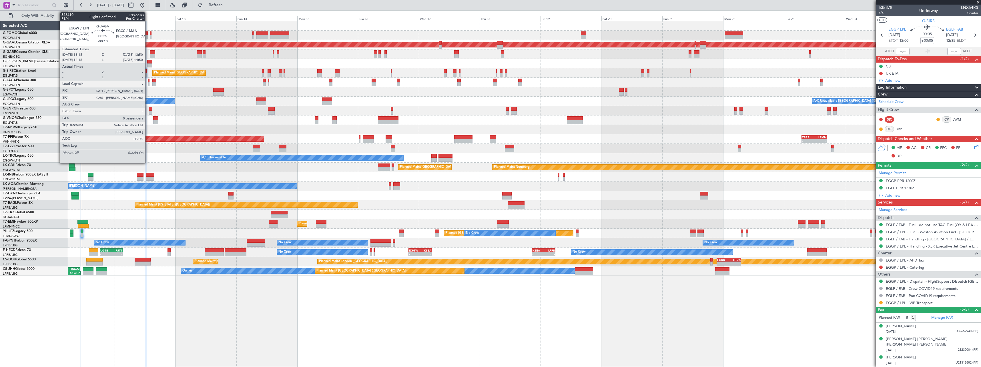
click at [148, 81] on div at bounding box center [149, 81] width 2 height 4
type input "-00:10"
type input "0"
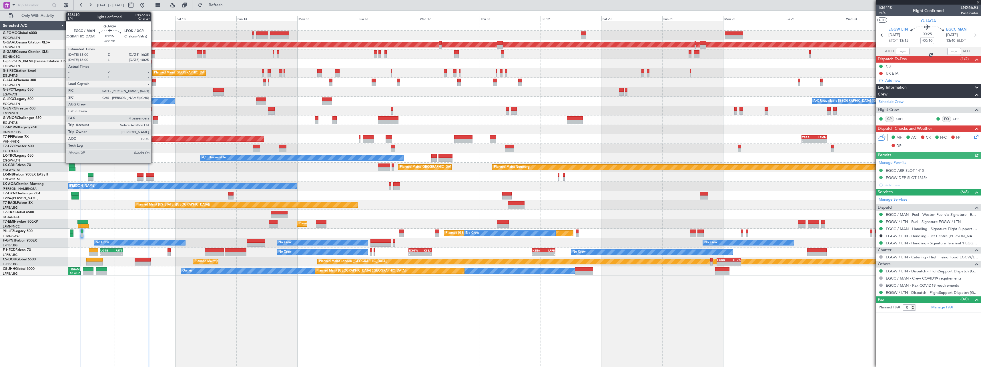
click at [154, 79] on div at bounding box center [154, 81] width 4 height 4
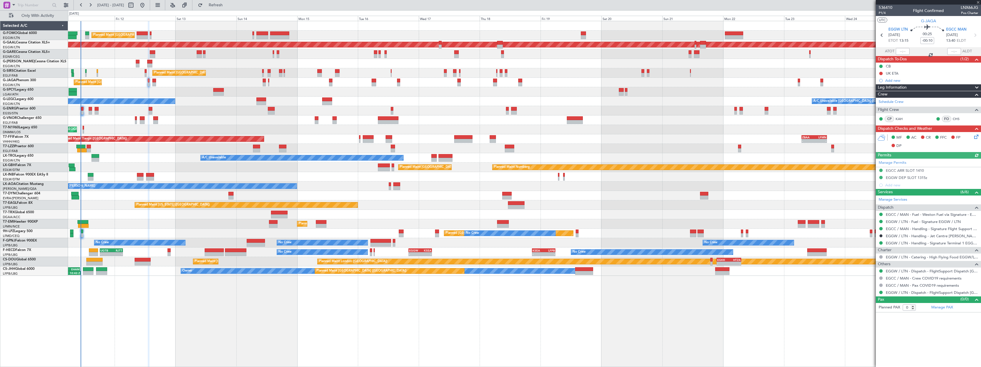
type input "+00:20"
type input "4"
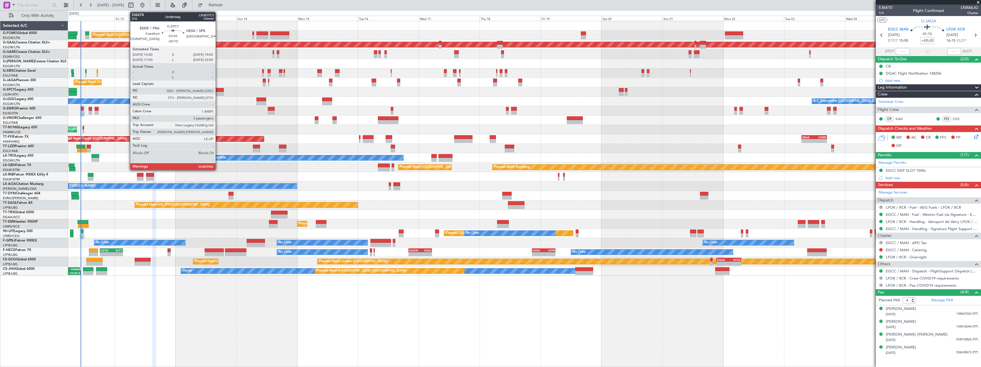
click at [218, 92] on div at bounding box center [218, 94] width 11 height 4
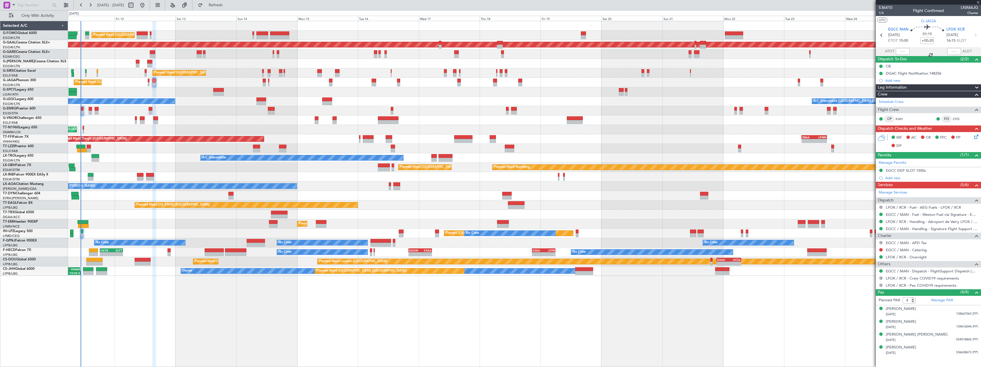
type input "-00:10"
type input "3"
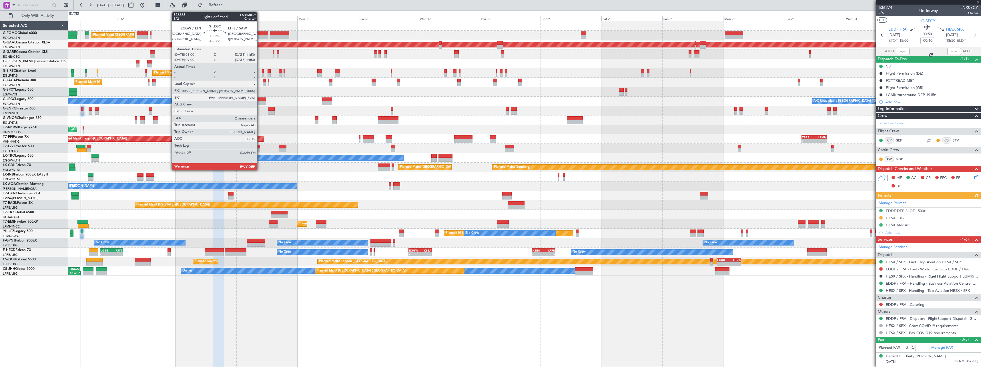
click at [260, 100] on div at bounding box center [261, 99] width 10 height 4
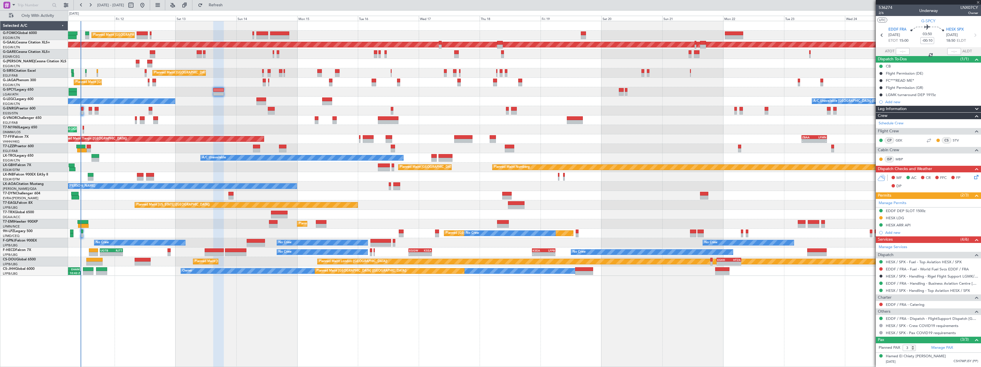
type input "2"
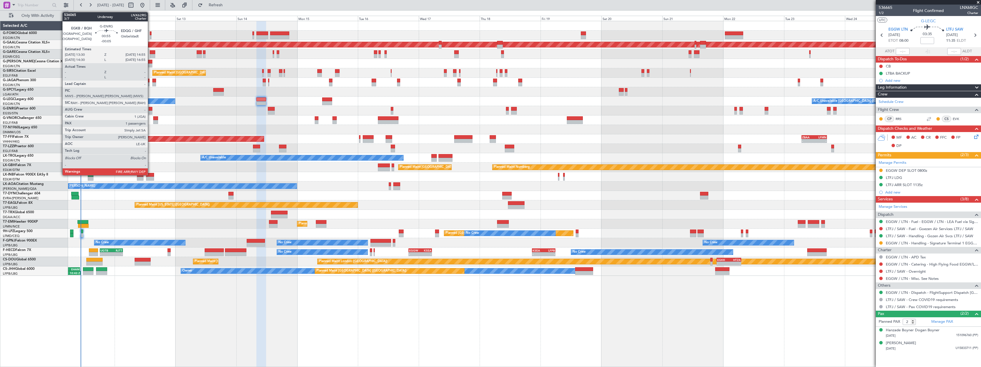
click at [150, 110] on div at bounding box center [151, 109] width 4 height 4
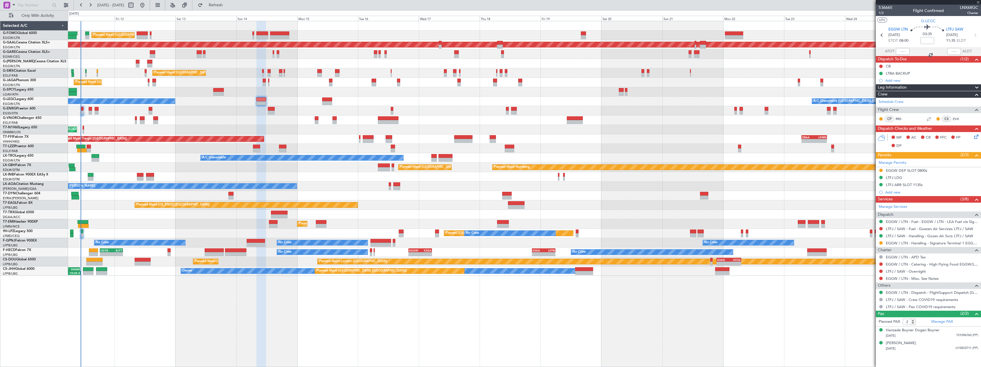
type input "-00:05"
type input "1"
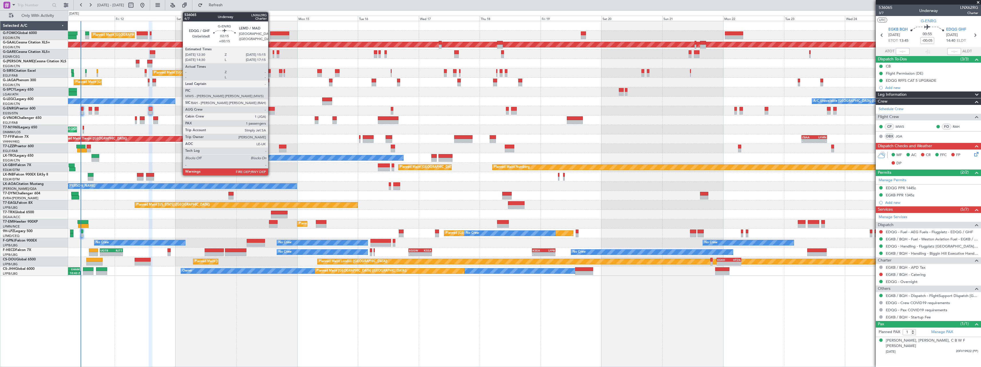
click at [271, 110] on div at bounding box center [271, 109] width 7 height 4
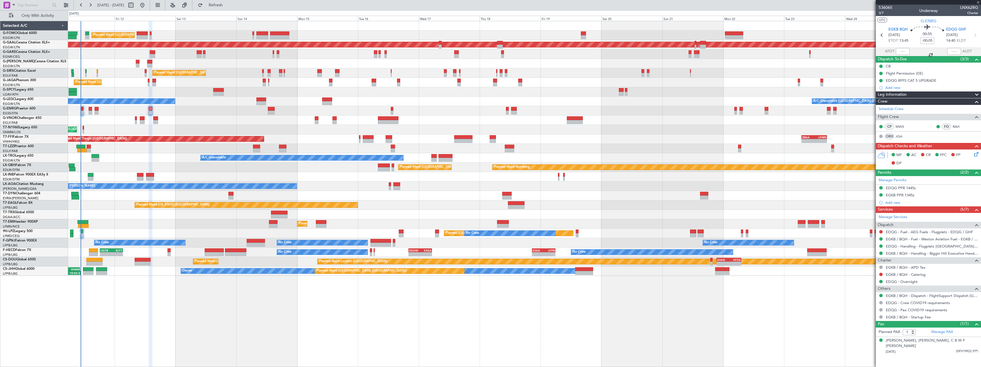
type input "+00:15"
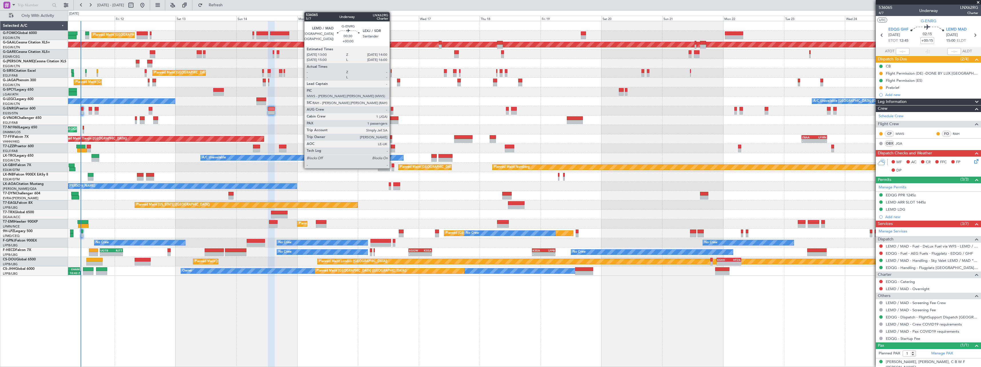
click at [392, 110] on div at bounding box center [392, 109] width 3 height 4
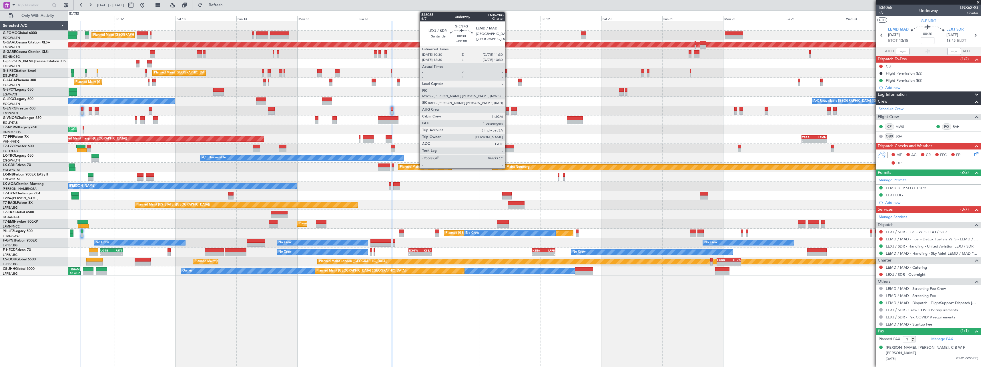
click at [507, 109] on div at bounding box center [507, 109] width 3 height 4
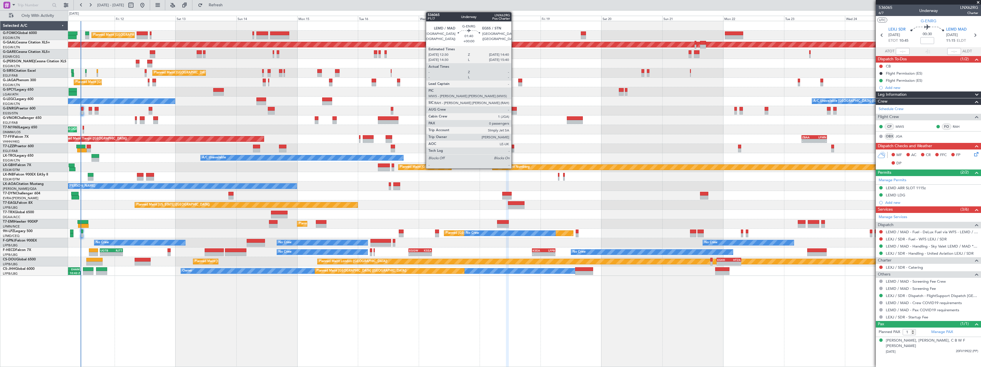
click at [514, 109] on div at bounding box center [514, 109] width 6 height 4
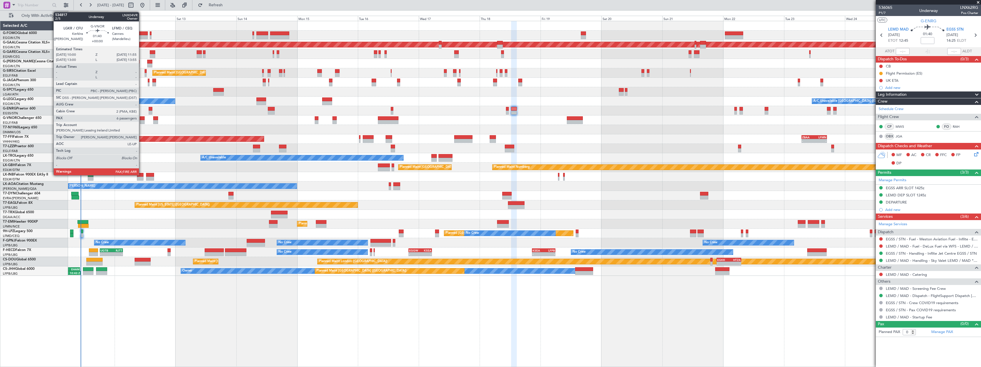
click at [141, 120] on div at bounding box center [142, 118] width 5 height 4
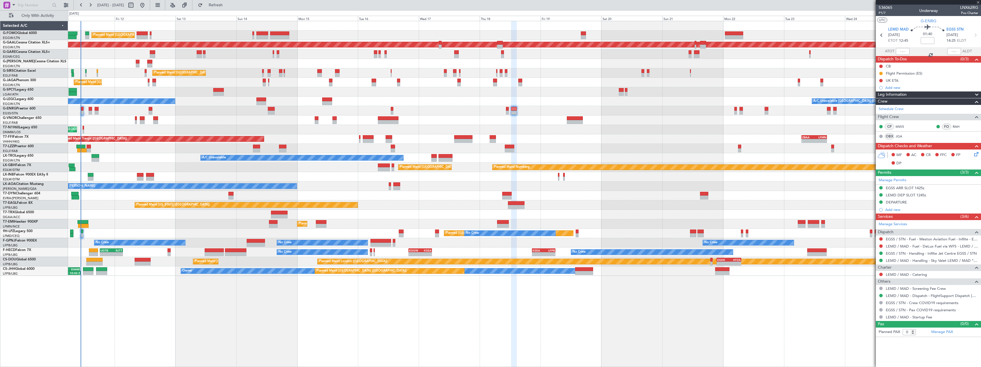
type input "6"
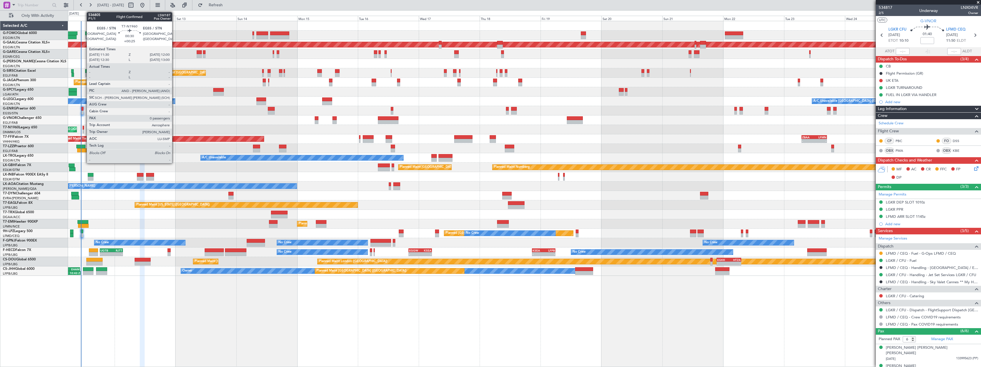
click at [84, 129] on div at bounding box center [83, 131] width 1 height 4
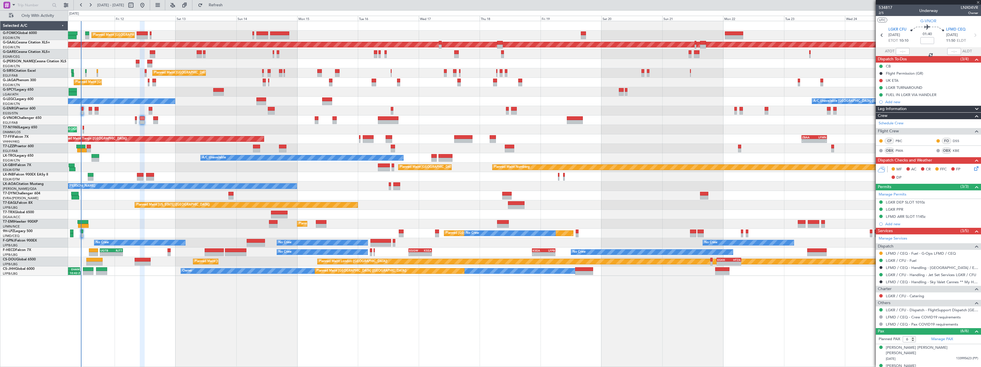
type input "+00:25"
type input "0"
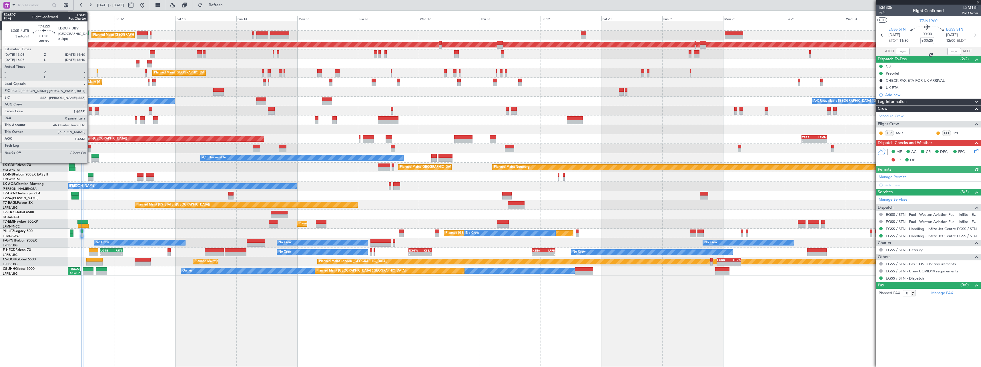
click at [90, 147] on div at bounding box center [89, 147] width 4 height 4
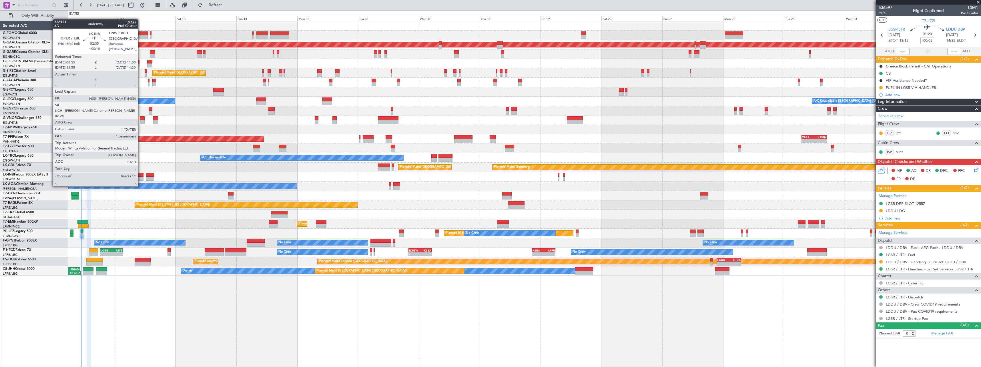
click at [141, 175] on div at bounding box center [140, 175] width 7 height 4
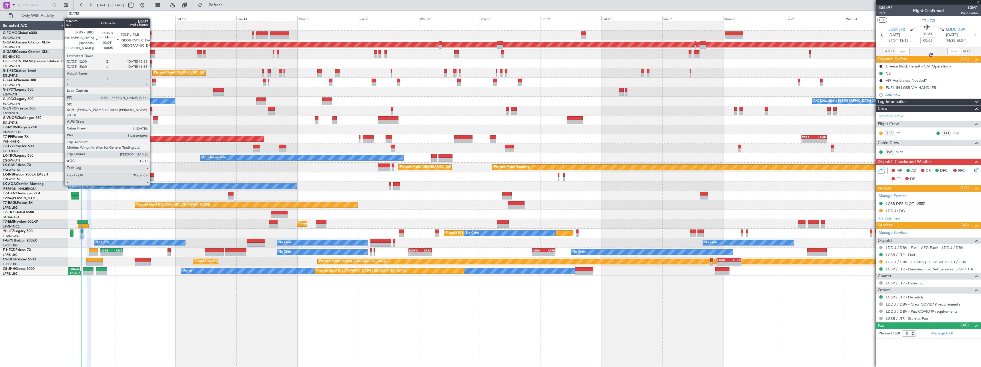
type input "+00:10"
type input "1"
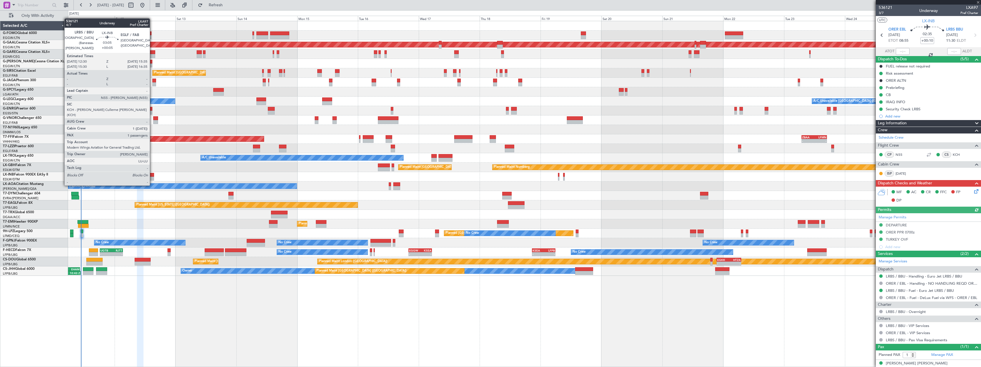
click at [152, 175] on div at bounding box center [150, 175] width 8 height 4
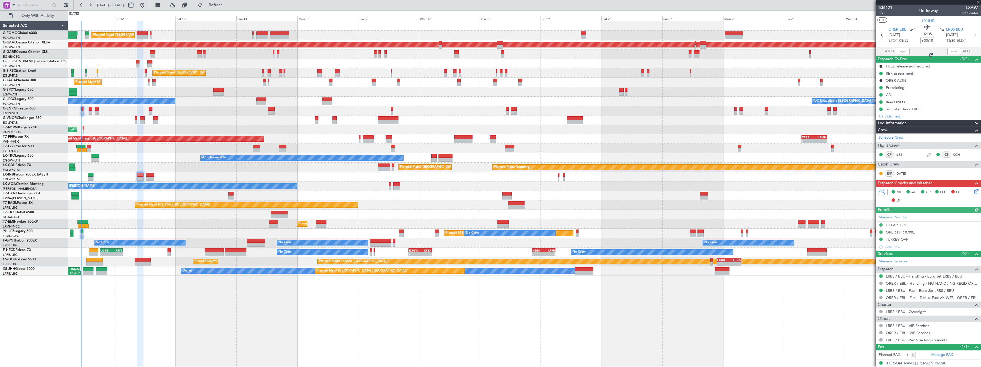
type input "+00:05"
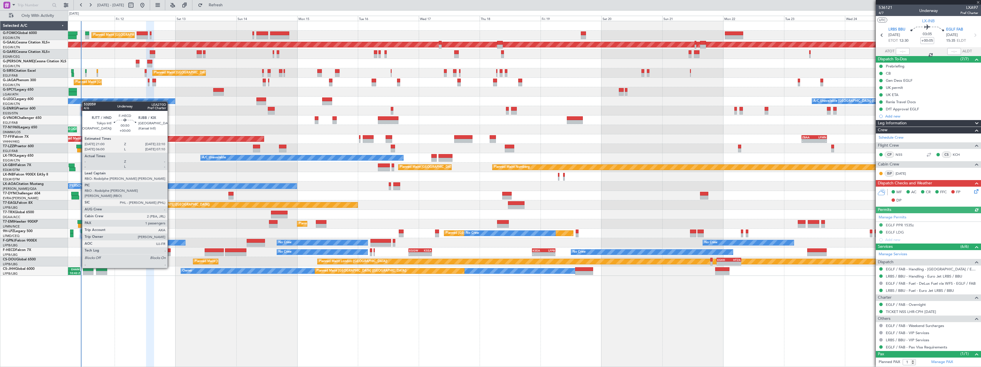
click at [170, 252] on div at bounding box center [168, 254] width 3 height 4
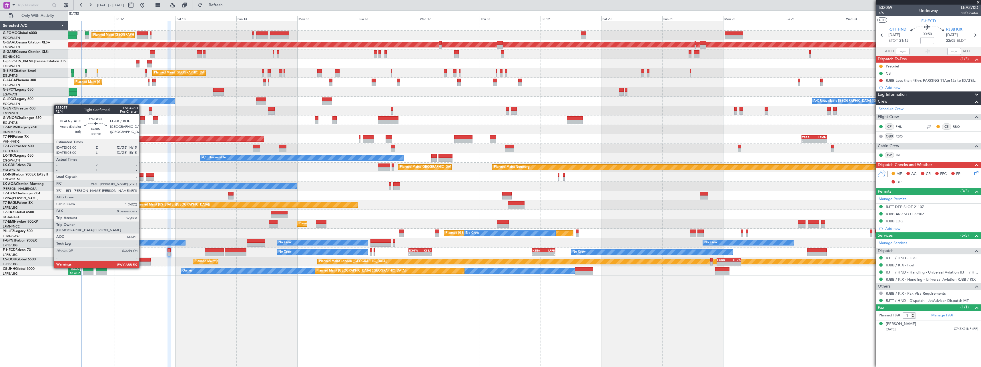
click at [142, 262] on div at bounding box center [143, 263] width 16 height 4
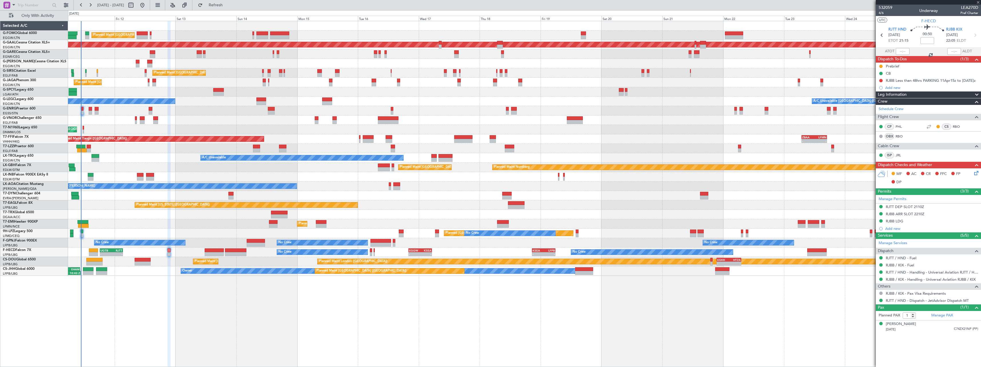
type input "+00:10"
type input "0"
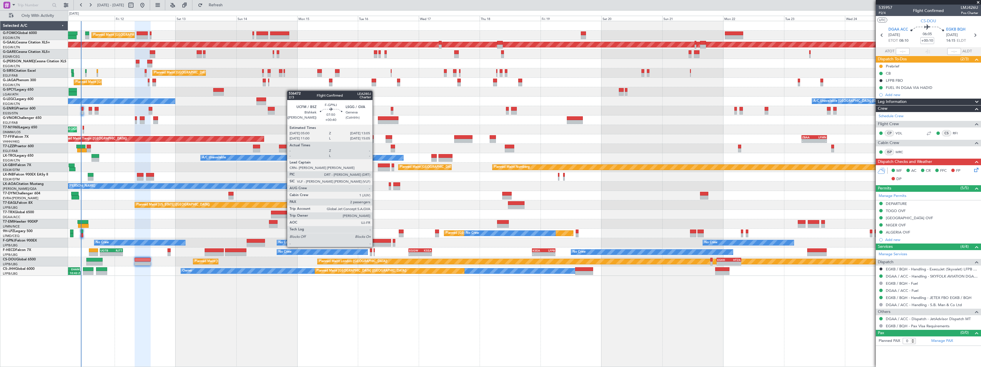
click at [375, 241] on div at bounding box center [380, 241] width 21 height 4
type input "+00:40"
type input "2"
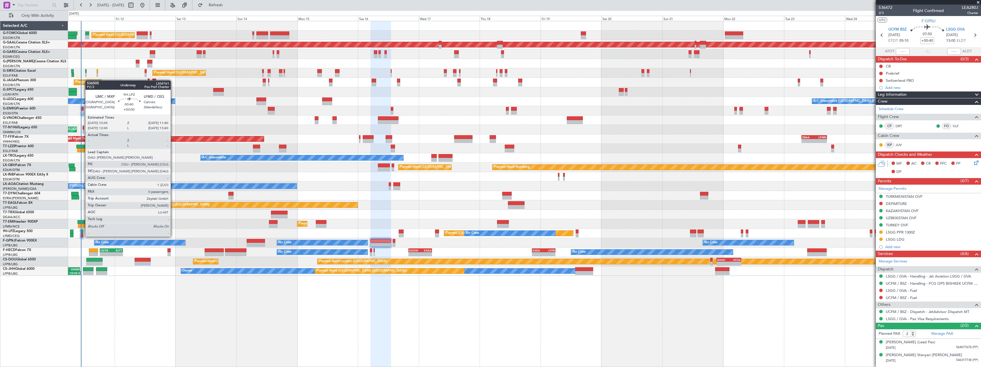
click at [82, 231] on div at bounding box center [82, 231] width 3 height 4
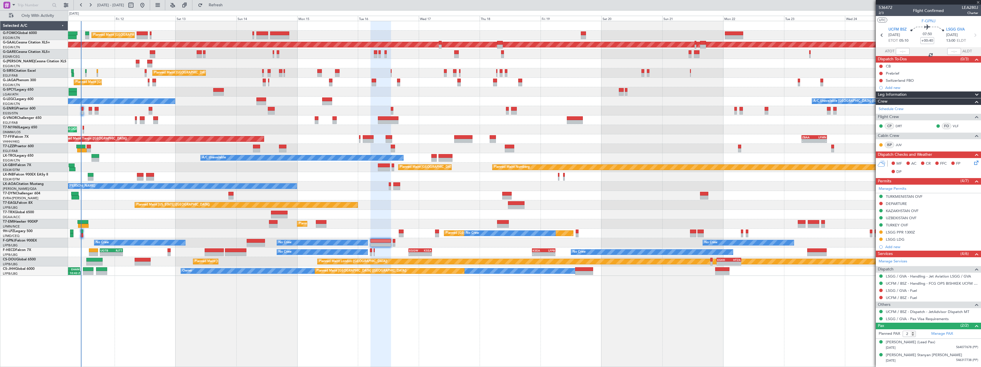
type input "0"
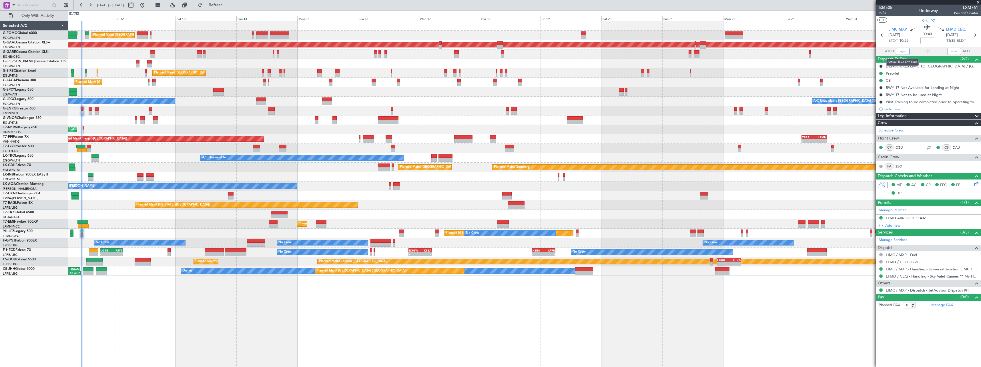
click at [900, 50] on input "text" at bounding box center [902, 51] width 14 height 7
type input "10:47"
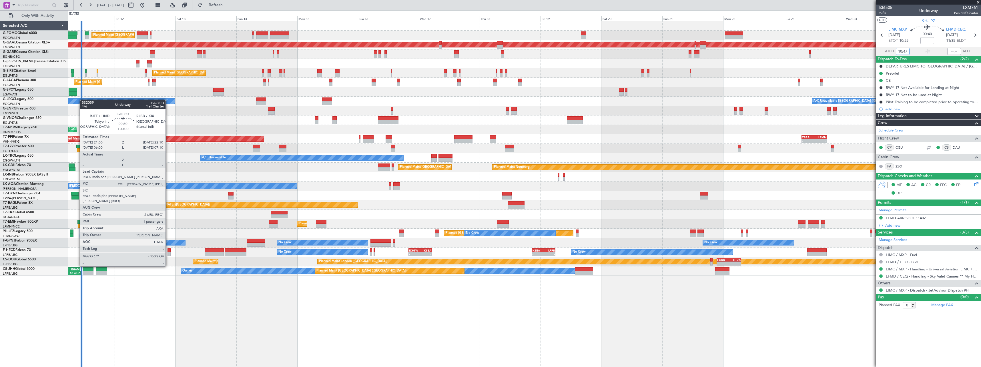
click at [168, 250] on div at bounding box center [168, 250] width 3 height 4
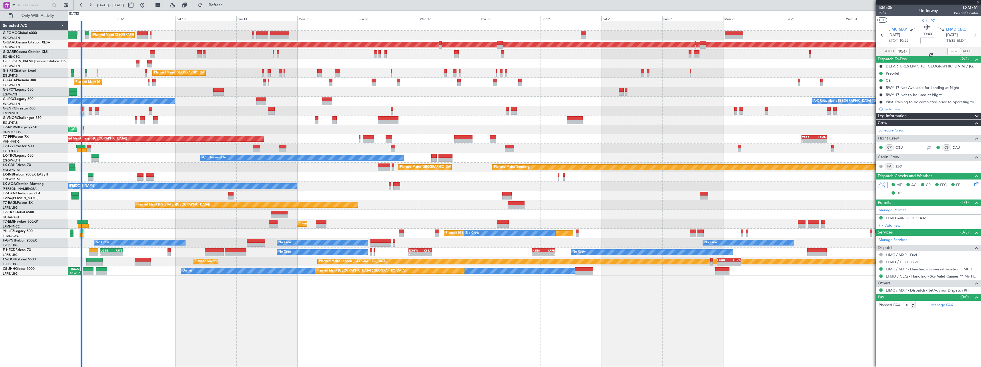
type input "1"
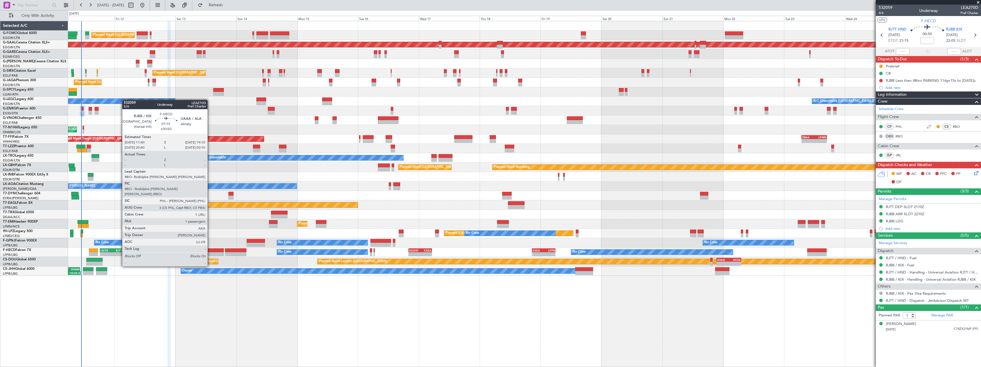
click at [210, 250] on div at bounding box center [214, 250] width 19 height 4
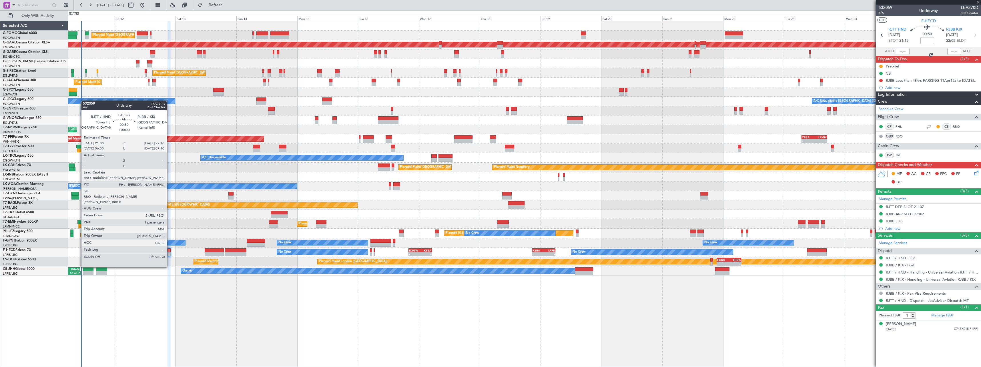
type input "+00:50"
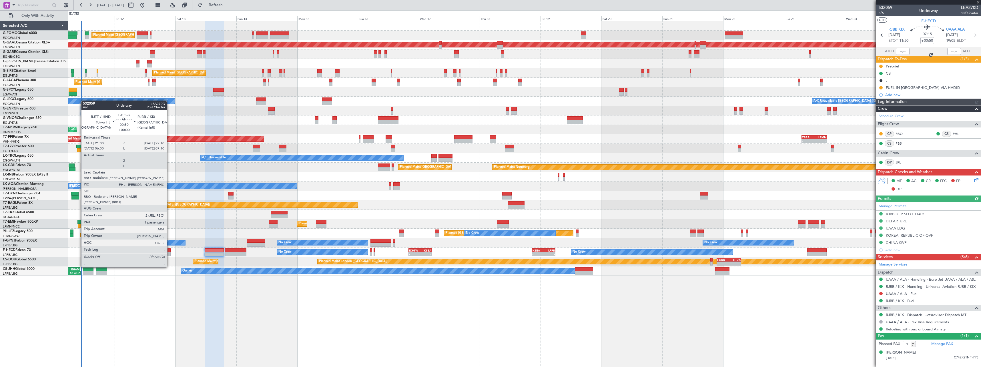
click at [169, 251] on div at bounding box center [168, 250] width 3 height 4
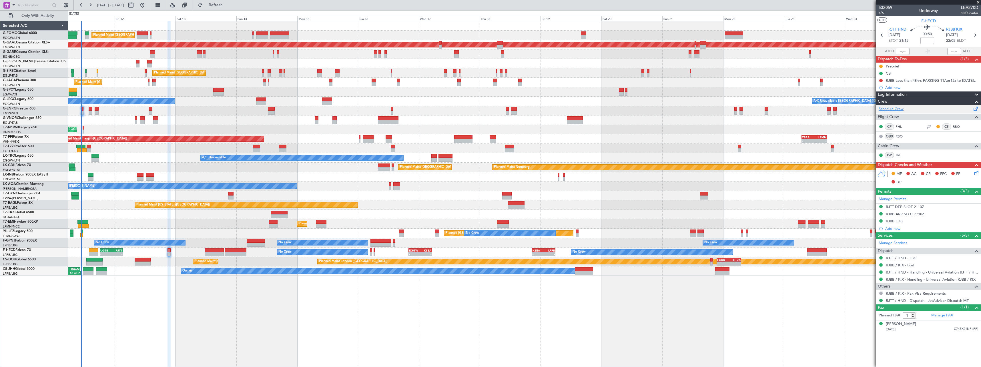
click at [895, 108] on link "Schedule Crew" at bounding box center [890, 109] width 25 height 6
click at [881, 8] on span "532059" at bounding box center [885, 8] width 14 height 6
click at [228, 6] on span "Refresh" at bounding box center [216, 5] width 24 height 4
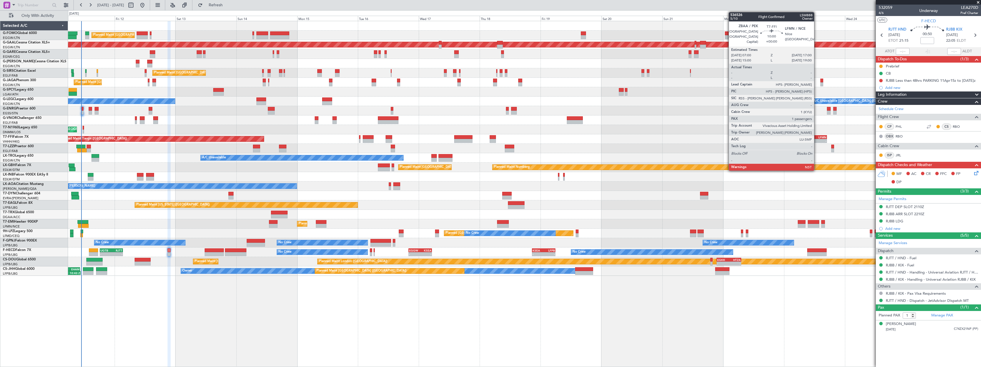
click at [816, 136] on div "LFMN" at bounding box center [820, 136] width 12 height 3
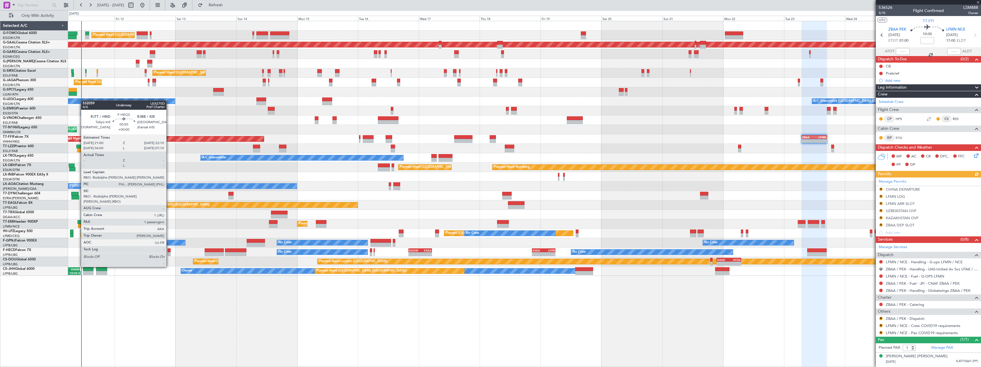
click at [169, 251] on div at bounding box center [168, 250] width 3 height 4
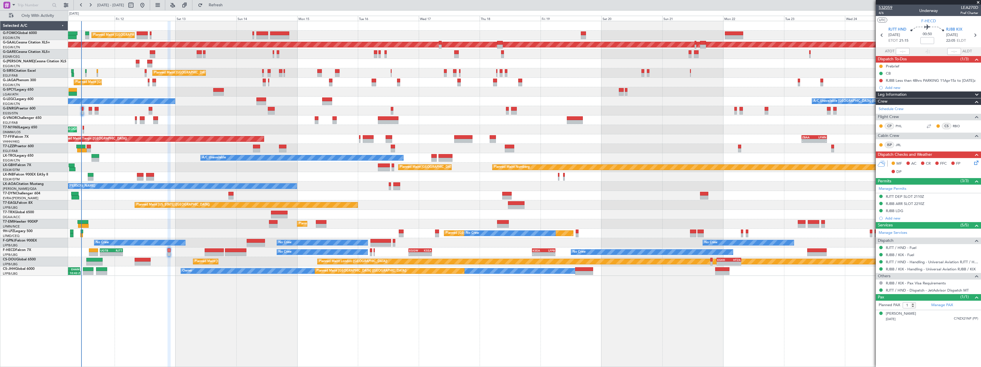
click at [883, 7] on span "532059" at bounding box center [885, 8] width 14 height 6
click at [228, 4] on span "Refresh" at bounding box center [216, 5] width 24 height 4
click at [884, 6] on span "532059" at bounding box center [885, 8] width 14 height 6
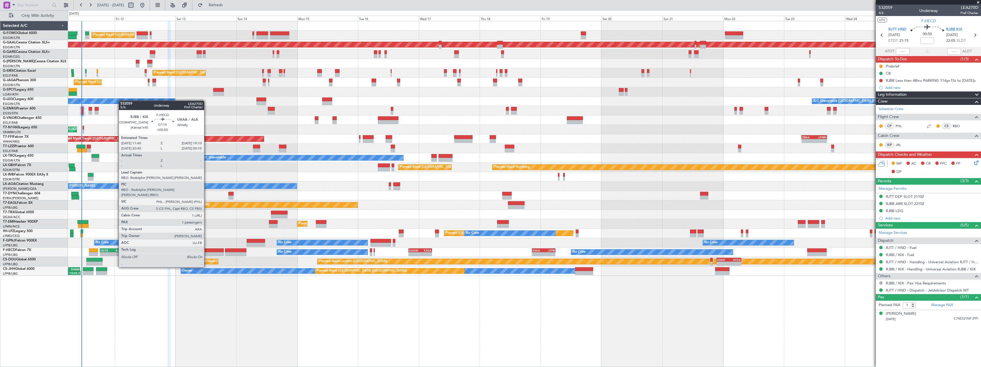
click at [211, 250] on div at bounding box center [214, 250] width 19 height 4
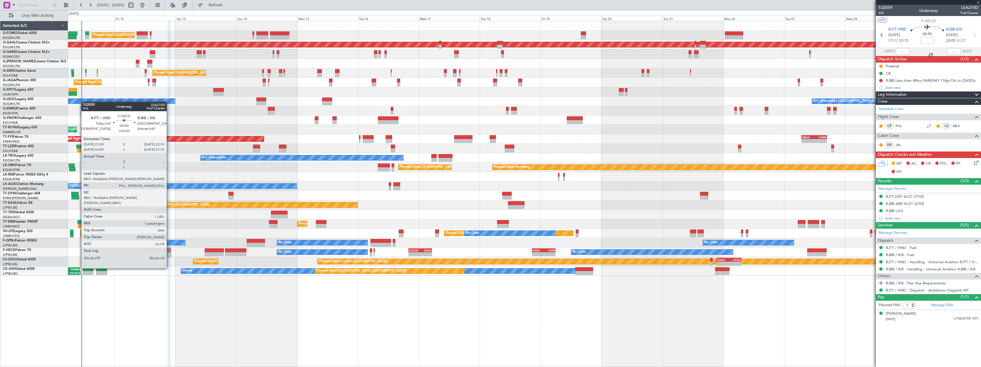
type input "+00:50"
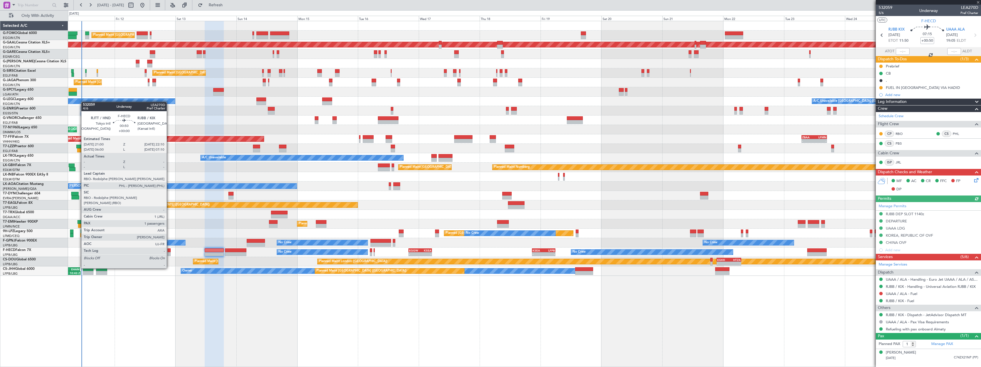
click at [169, 252] on div at bounding box center [168, 254] width 3 height 4
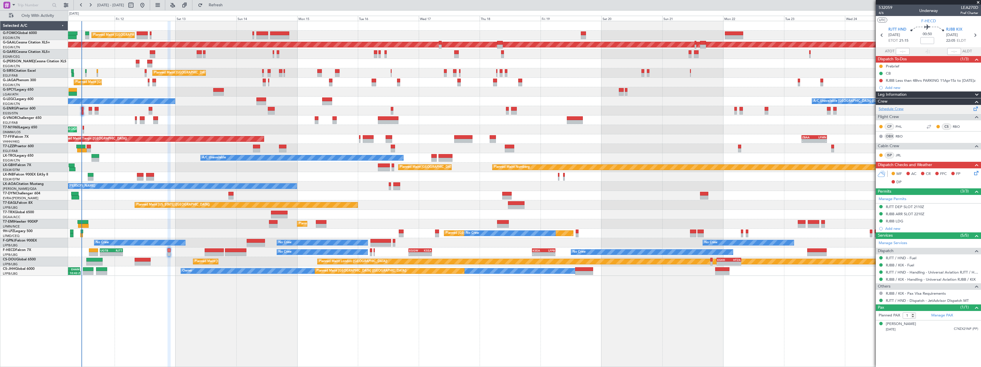
click at [895, 109] on link "Schedule Crew" at bounding box center [890, 109] width 25 height 6
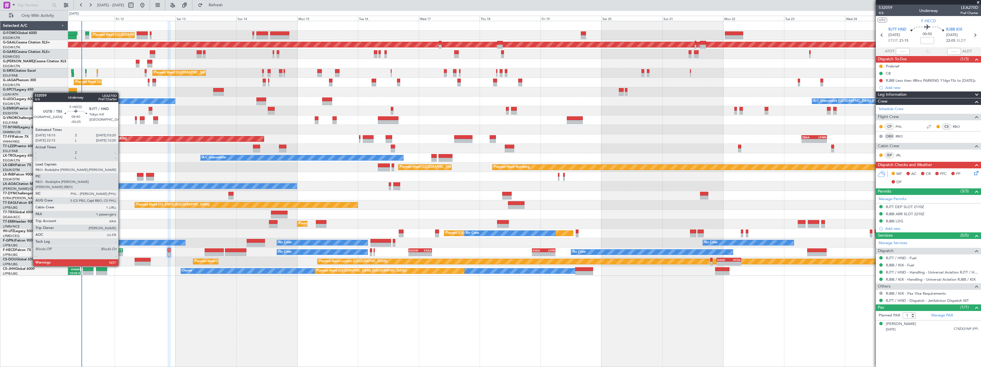
click at [121, 250] on div "RJTT" at bounding box center [116, 250] width 11 height 3
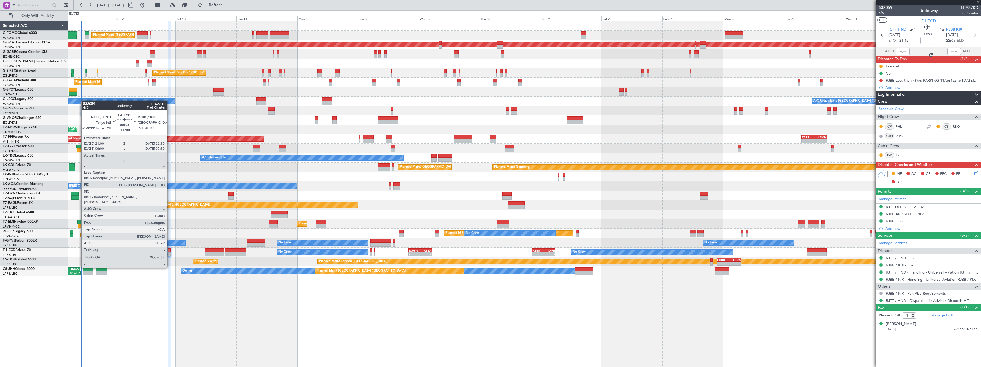
type input "-00:25"
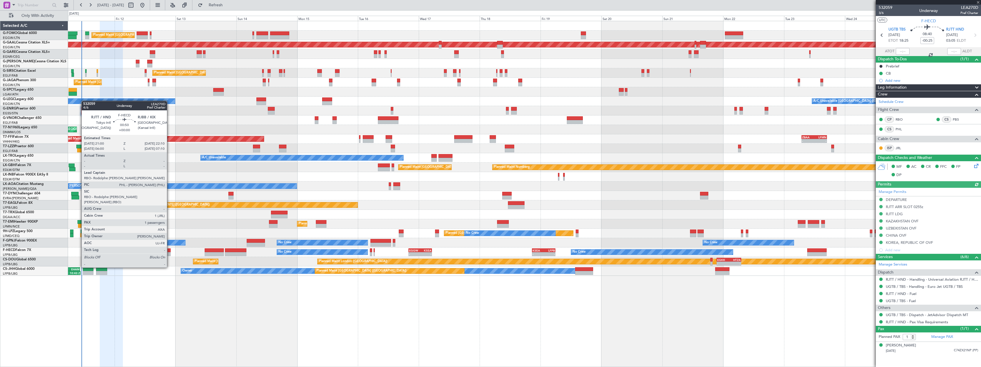
click at [169, 251] on div at bounding box center [168, 250] width 3 height 4
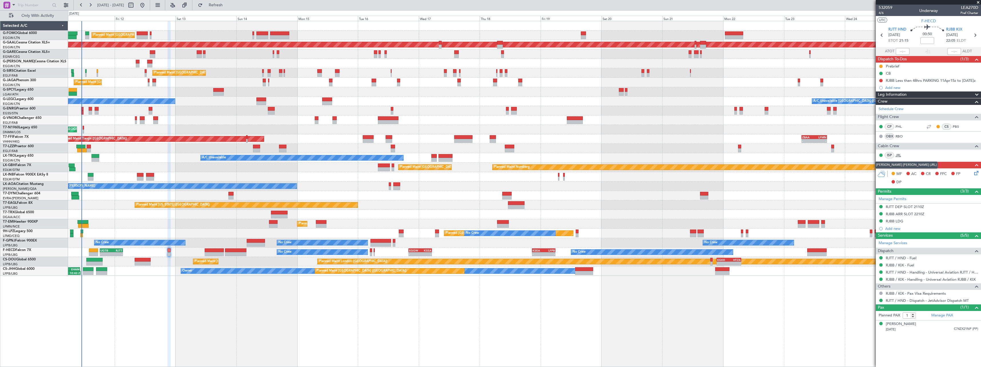
click at [897, 155] on link "JRL" at bounding box center [901, 155] width 13 height 5
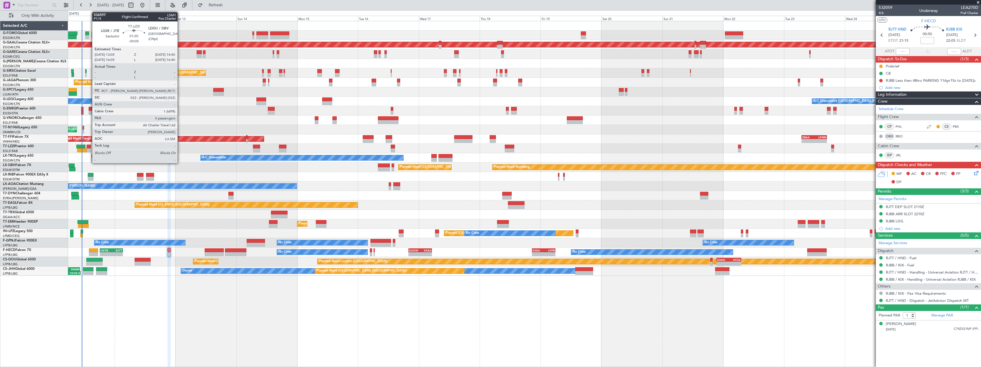
click at [89, 147] on div at bounding box center [89, 147] width 4 height 4
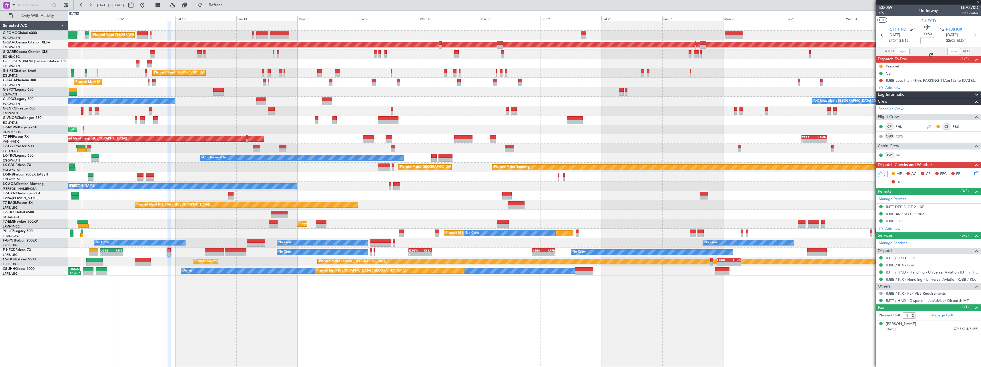
type input "-00:05"
type input "0"
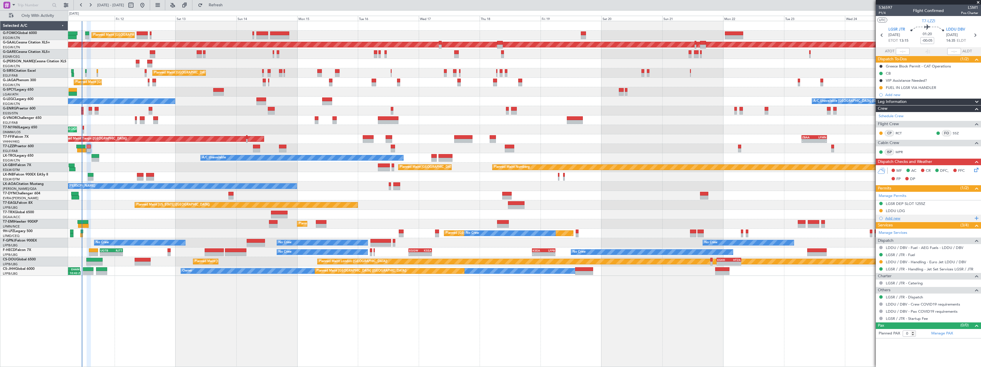
click at [894, 218] on div "Add new" at bounding box center [929, 218] width 88 height 5
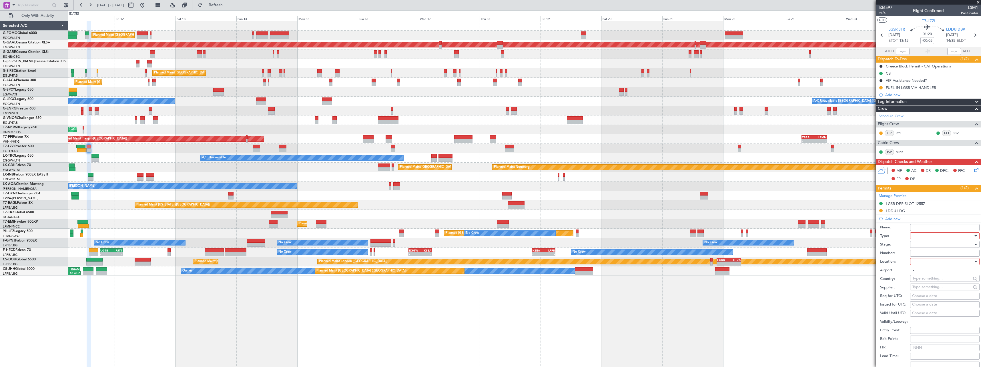
click at [916, 235] on div at bounding box center [942, 235] width 61 height 9
click at [923, 289] on span "Slot" at bounding box center [942, 289] width 60 height 9
click at [919, 246] on div at bounding box center [942, 244] width 61 height 9
click at [922, 288] on span "Received OK" at bounding box center [942, 290] width 60 height 9
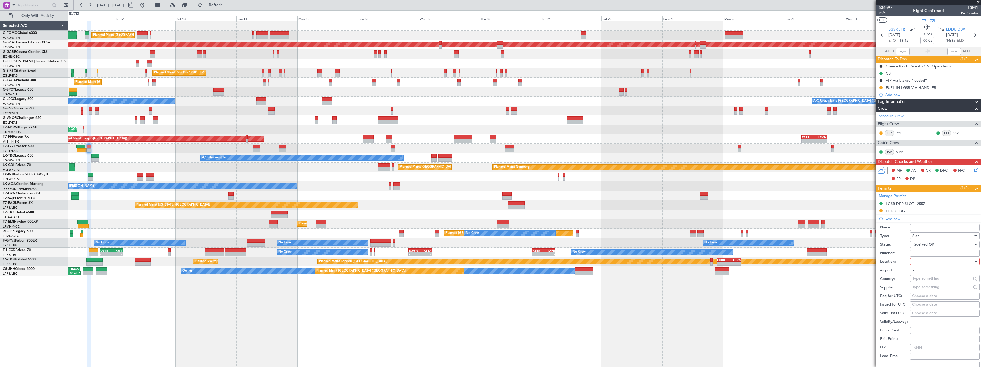
click at [923, 262] on div at bounding box center [942, 261] width 61 height 9
click at [921, 290] on span "Arrival" at bounding box center [942, 290] width 60 height 9
type input "LDDU / DBV"
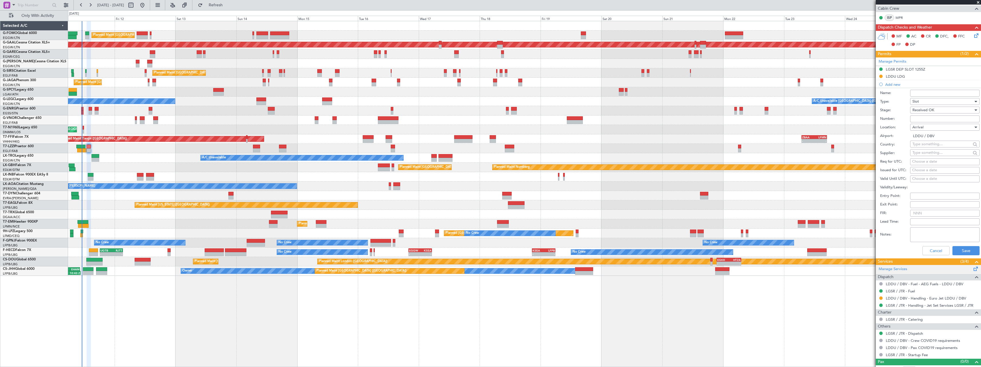
scroll to position [142, 0]
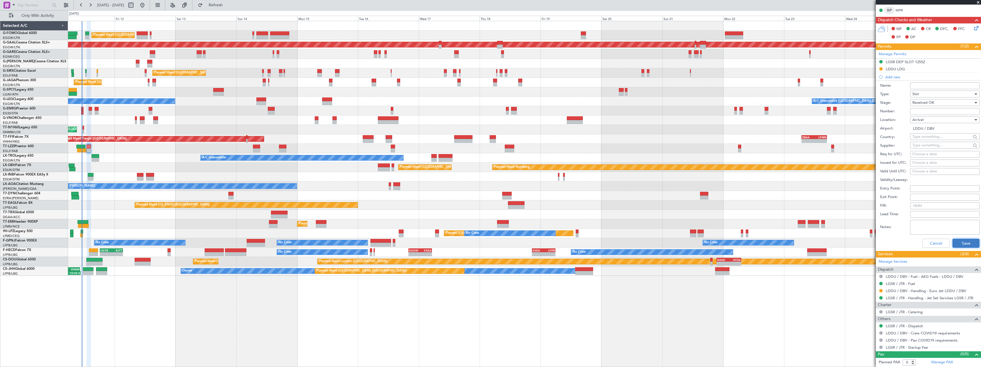
click at [960, 243] on button "Save" at bounding box center [965, 243] width 27 height 9
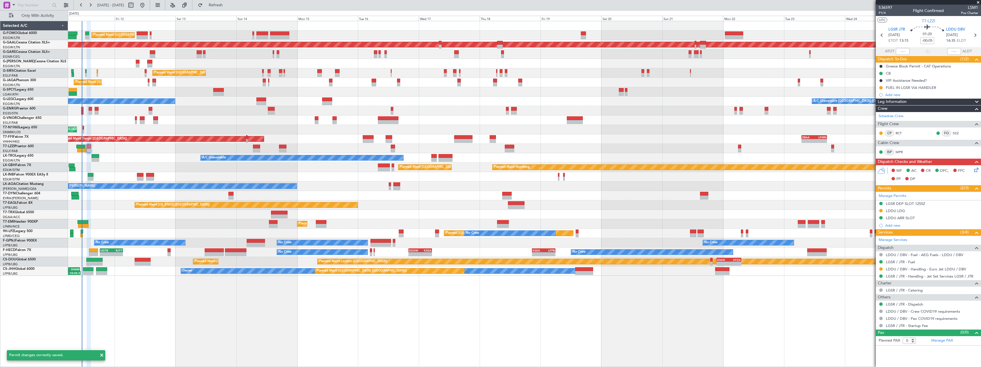
scroll to position [0, 0]
click at [907, 218] on div "LDDU ARR SLOT" at bounding box center [899, 217] width 29 height 5
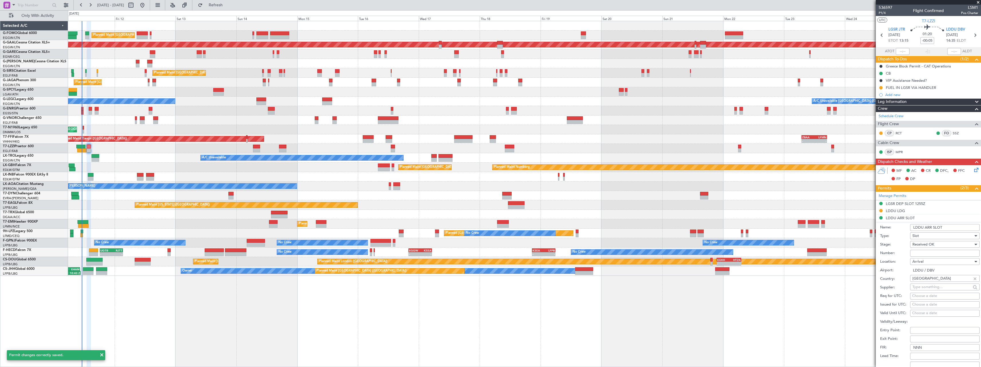
click at [943, 227] on input "LDDU ARR SLOT" at bounding box center [944, 227] width 69 height 7
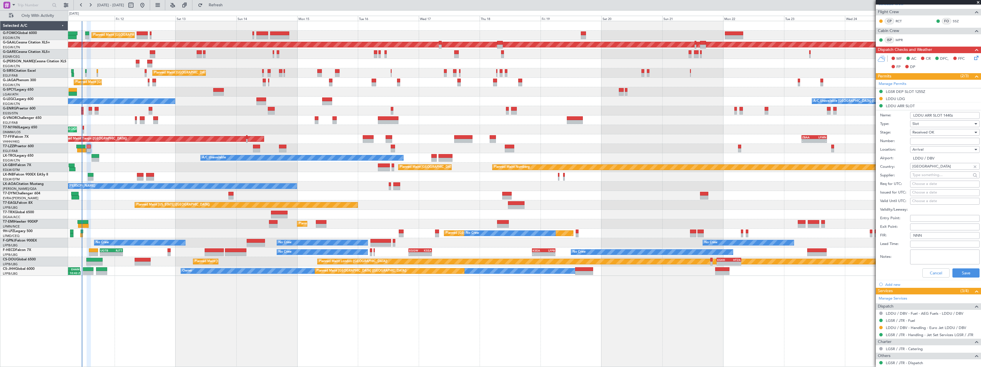
scroll to position [114, 0]
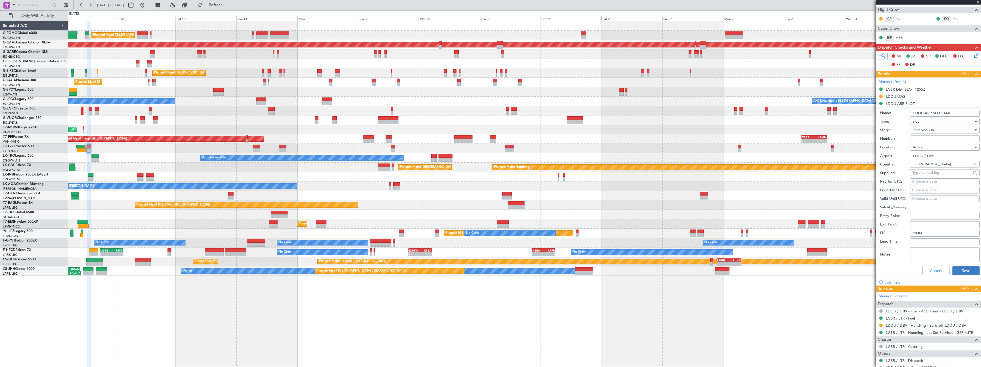
type input "LDDU ARR SLOT 1440z"
click at [955, 271] on button "Save" at bounding box center [965, 270] width 27 height 9
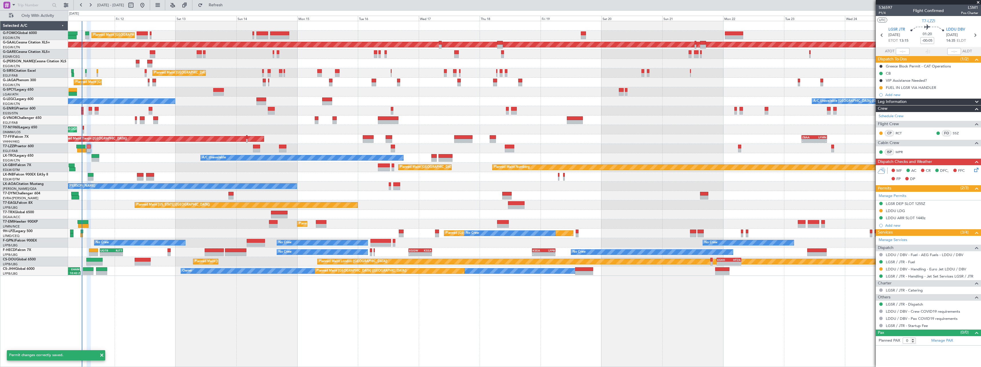
scroll to position [0, 0]
click at [880, 269] on button at bounding box center [880, 268] width 3 height 3
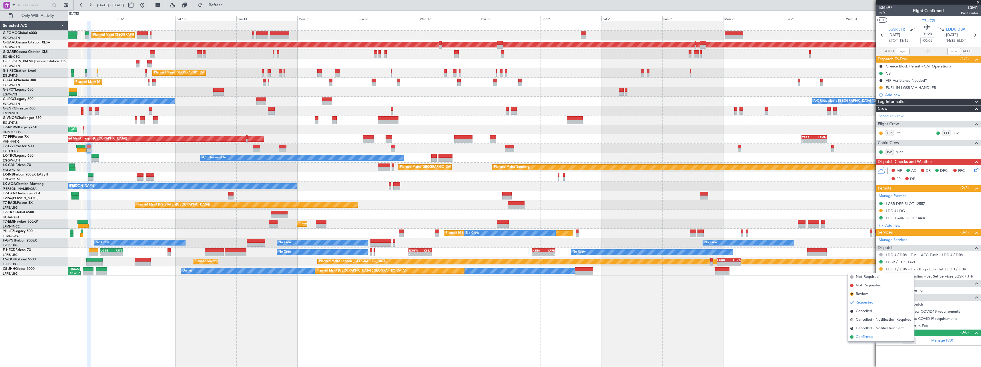
click at [869, 336] on span "Confirmed" at bounding box center [864, 337] width 18 height 6
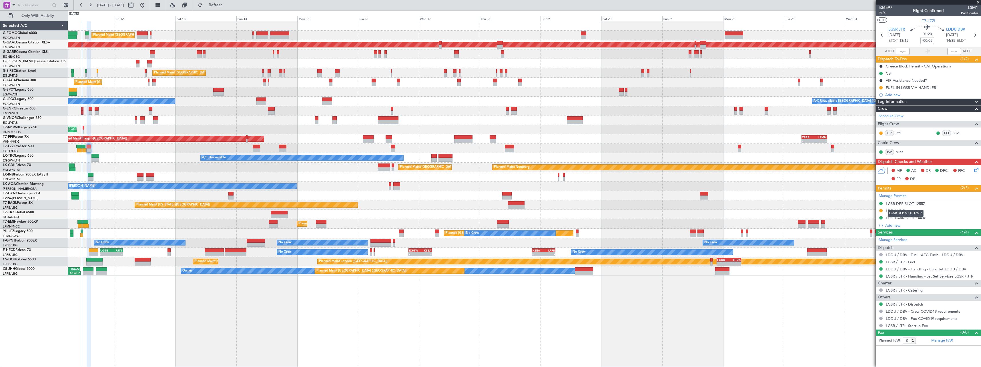
click at [893, 211] on mat-tooltip-component "LGSR DEP SLOT 1255Z" at bounding box center [905, 213] width 44 height 15
click at [899, 211] on div "LDDU LDG" at bounding box center [894, 210] width 19 height 5
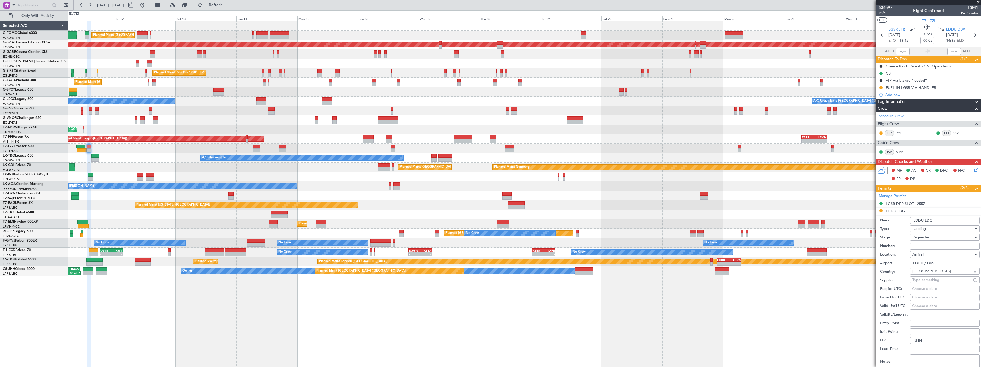
click at [918, 245] on input "Number:" at bounding box center [944, 246] width 69 height 7
paste input "CROATIA - CCAA - 110901 / 2025"
type input "CROATIA - CCAA - 110901 / 2025"
click at [934, 237] on div "Requested" at bounding box center [942, 237] width 61 height 9
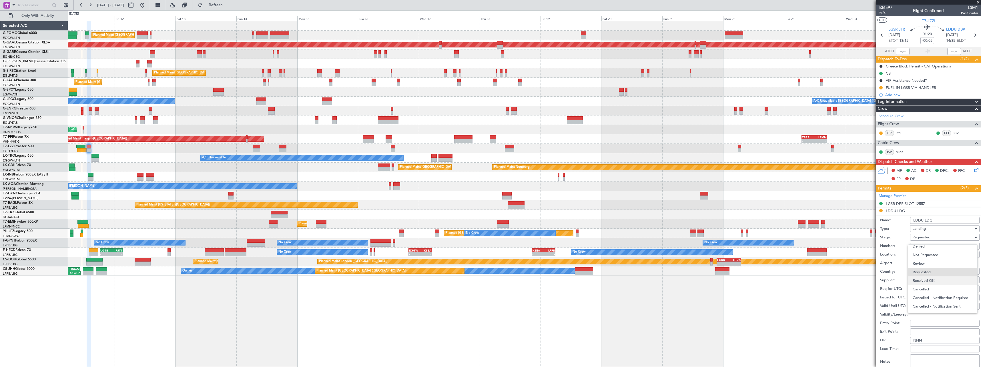
click at [932, 279] on span "Received OK" at bounding box center [942, 280] width 60 height 9
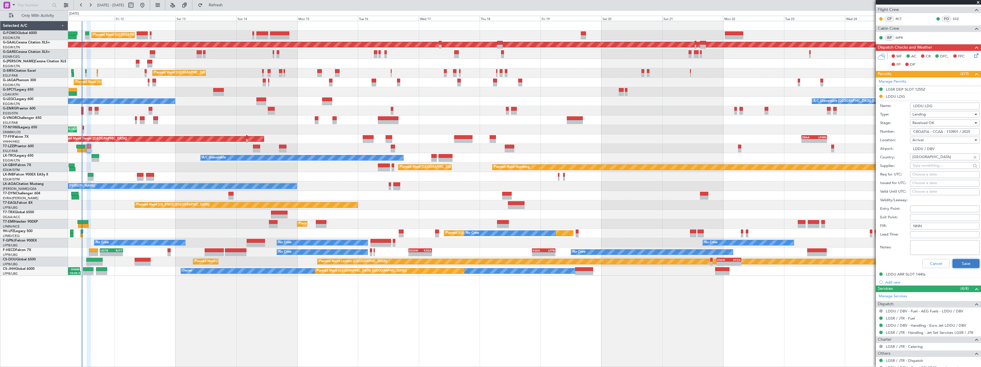
click at [961, 262] on button "Save" at bounding box center [965, 263] width 27 height 9
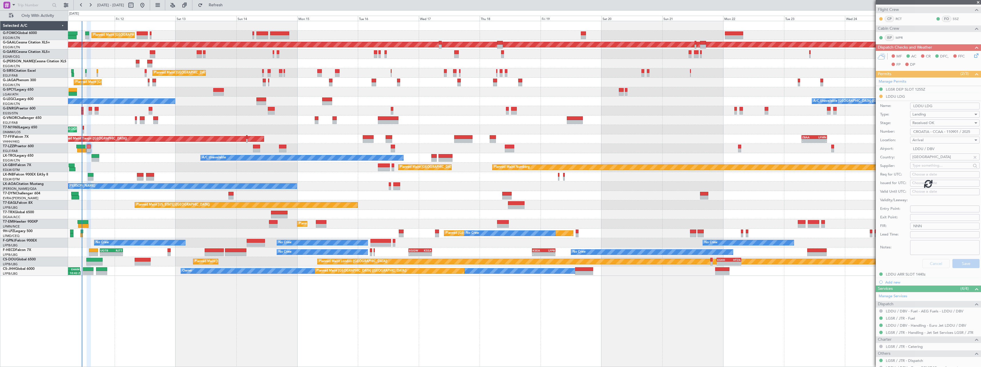
scroll to position [0, 0]
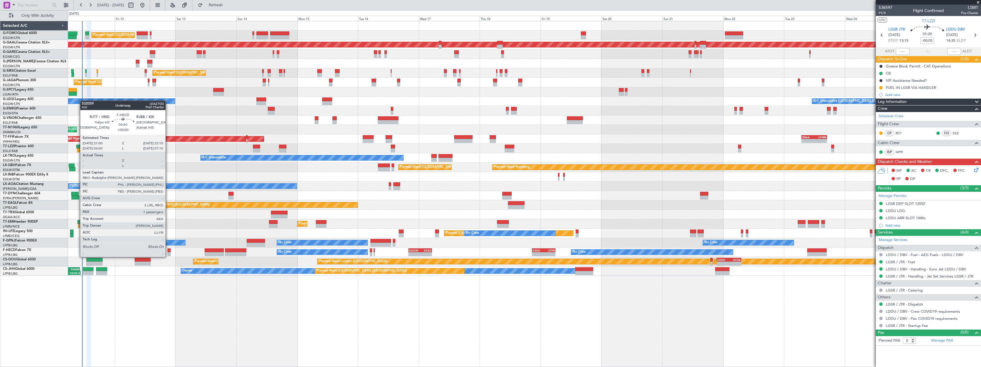
click at [168, 251] on div at bounding box center [168, 250] width 3 height 4
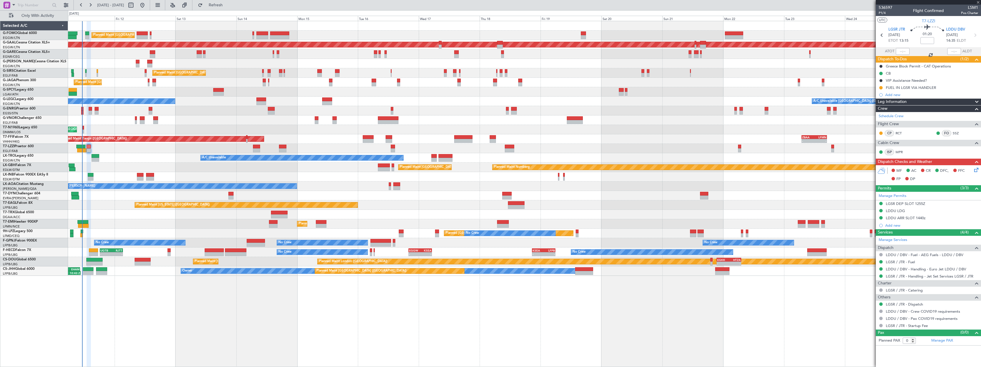
type input "1"
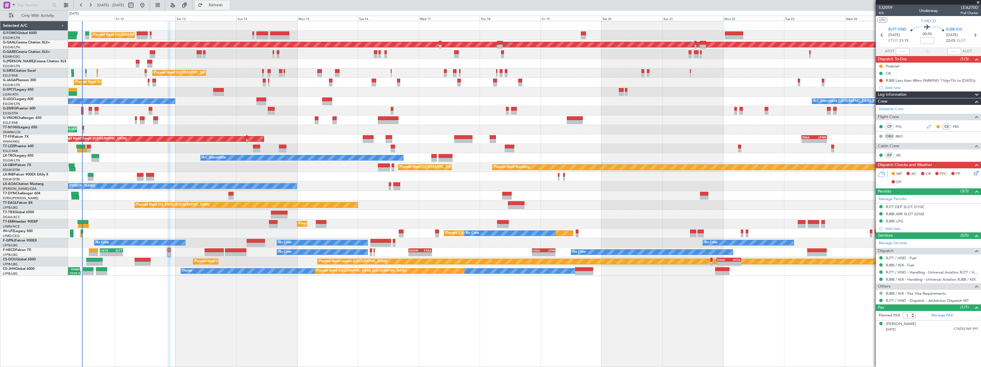
click at [228, 6] on span "Refresh" at bounding box center [216, 5] width 24 height 4
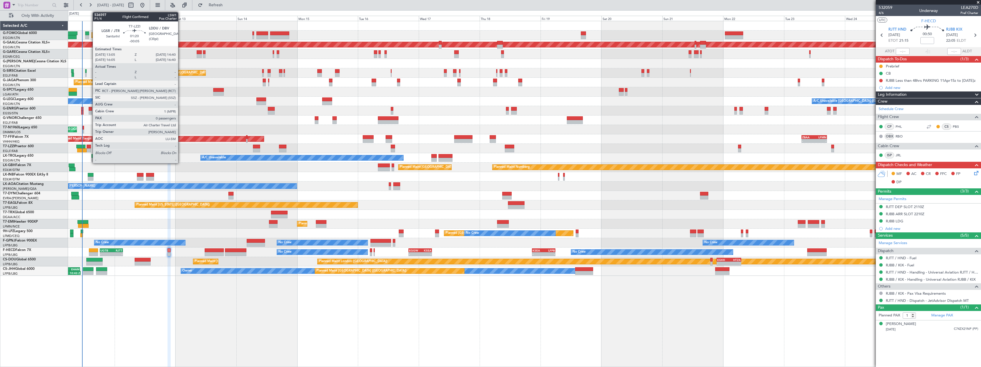
click at [90, 146] on div at bounding box center [89, 147] width 4 height 4
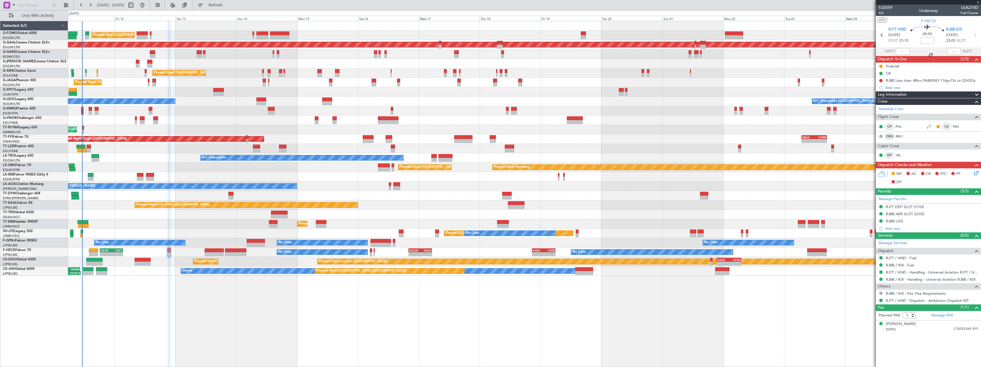
type input "-00:05"
type input "0"
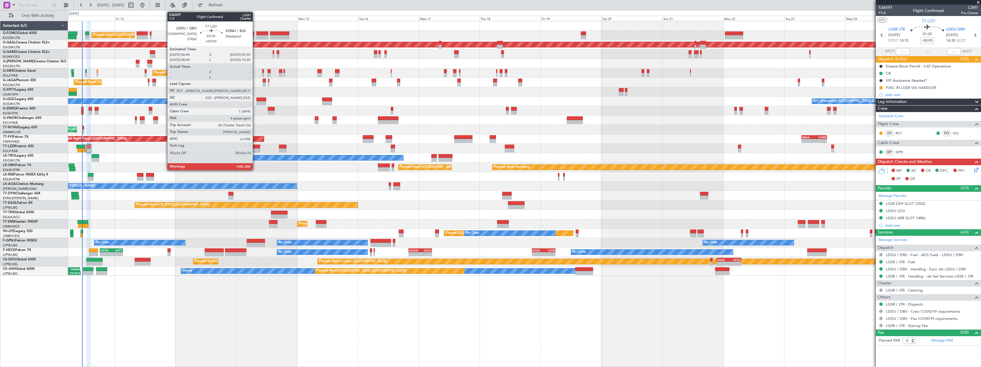
click at [255, 149] on div at bounding box center [256, 150] width 7 height 4
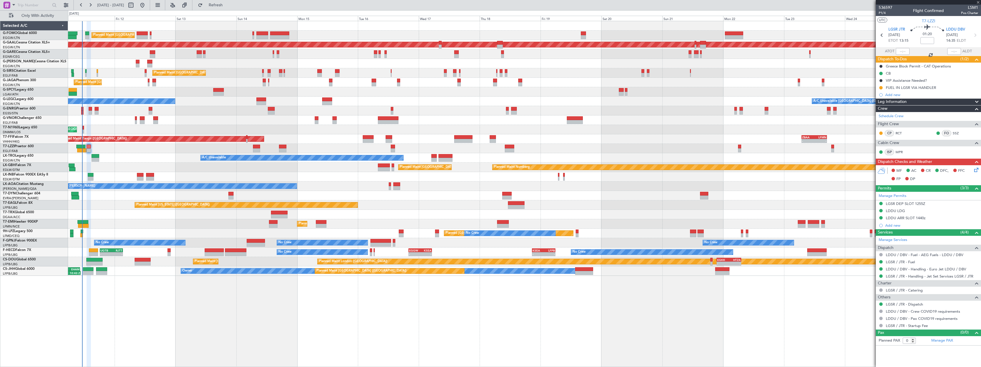
type input "4"
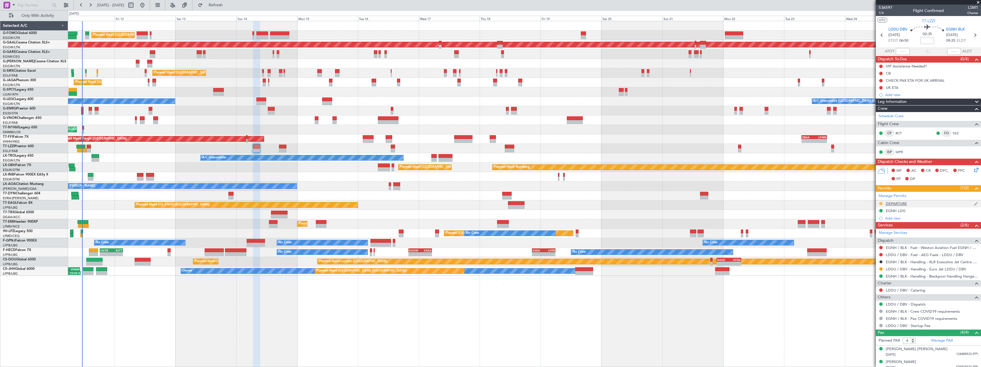
click at [881, 202] on button at bounding box center [880, 203] width 3 height 3
click at [871, 269] on span "Received OK" at bounding box center [866, 272] width 22 height 6
click at [896, 202] on div "DEPARTURE" at bounding box center [895, 203] width 21 height 5
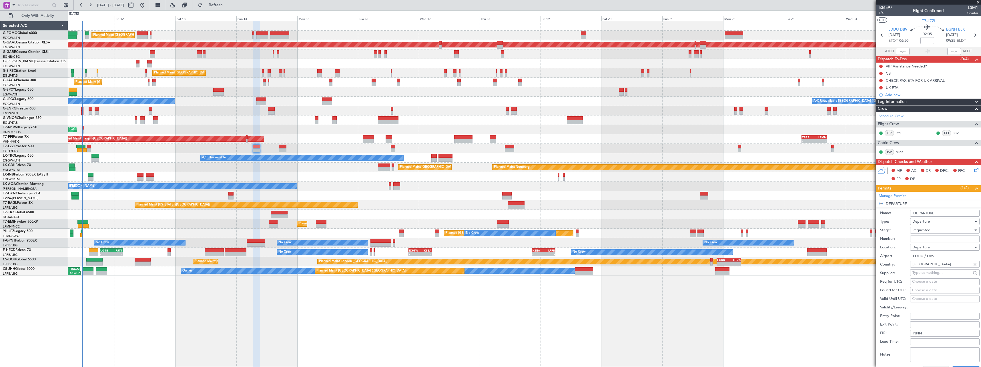
click at [916, 239] on input "Number:" at bounding box center [944, 238] width 69 height 7
click at [941, 237] on input "Number:" at bounding box center [944, 238] width 69 height 7
type input "CROATIA - CCAA - 110901 / 2025"
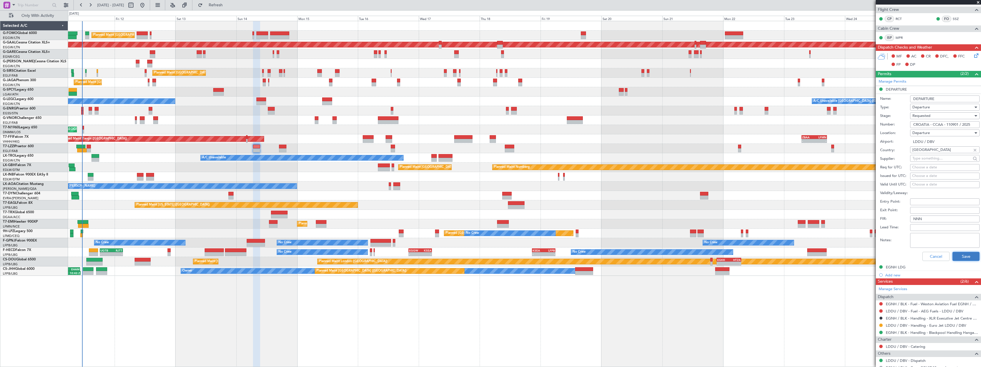
click at [957, 255] on button "Save" at bounding box center [965, 256] width 27 height 9
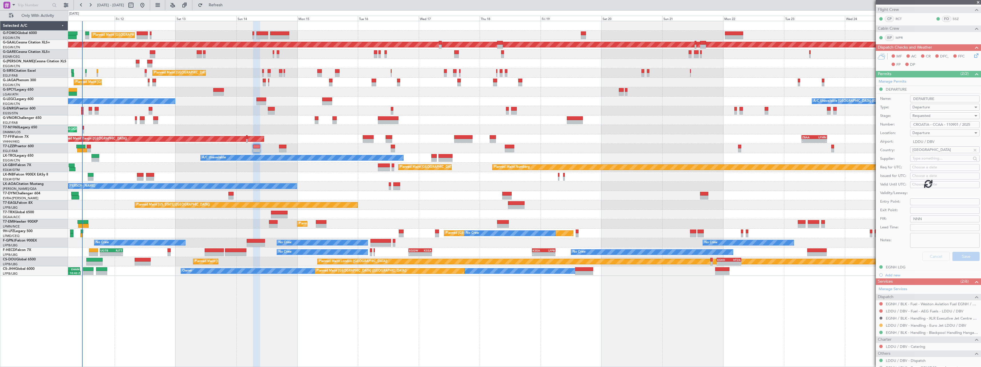
scroll to position [30, 0]
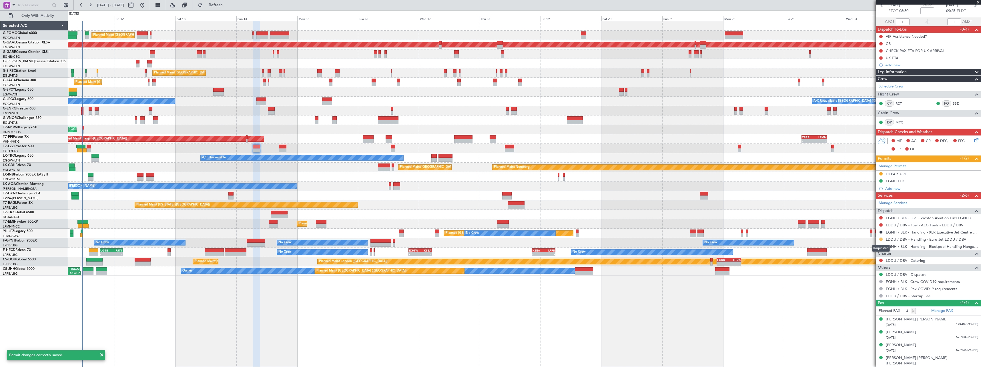
click at [880, 239] on button at bounding box center [880, 238] width 3 height 3
click at [866, 307] on span "Confirmed" at bounding box center [864, 307] width 18 height 6
click at [898, 173] on div "DEPARTURE" at bounding box center [895, 173] width 21 height 5
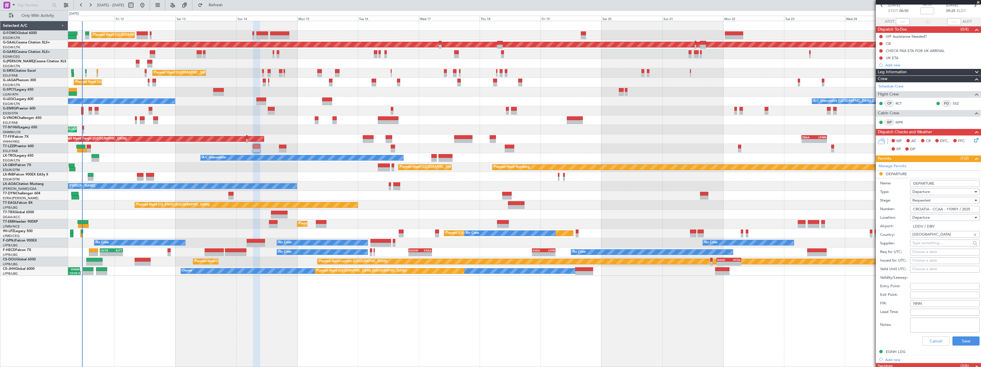
click at [924, 201] on span "Requested" at bounding box center [921, 200] width 18 height 5
click at [925, 244] on span "Received OK" at bounding box center [942, 243] width 60 height 9
click at [961, 343] on button "Save" at bounding box center [965, 340] width 27 height 9
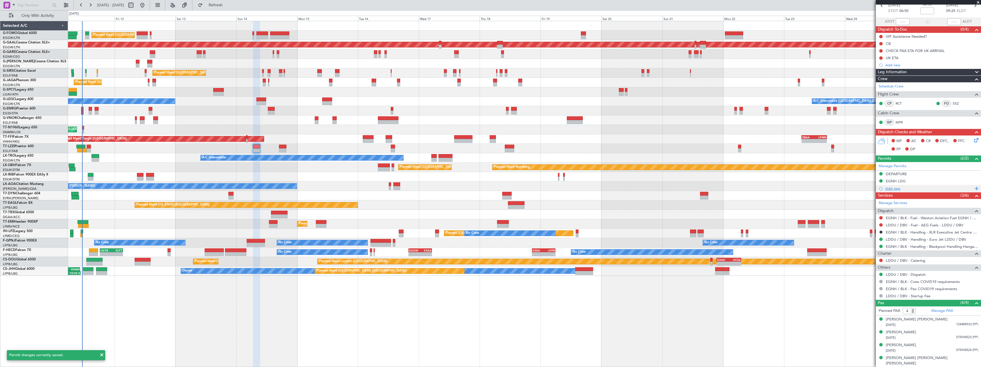
click at [893, 188] on div "Add new" at bounding box center [929, 188] width 88 height 5
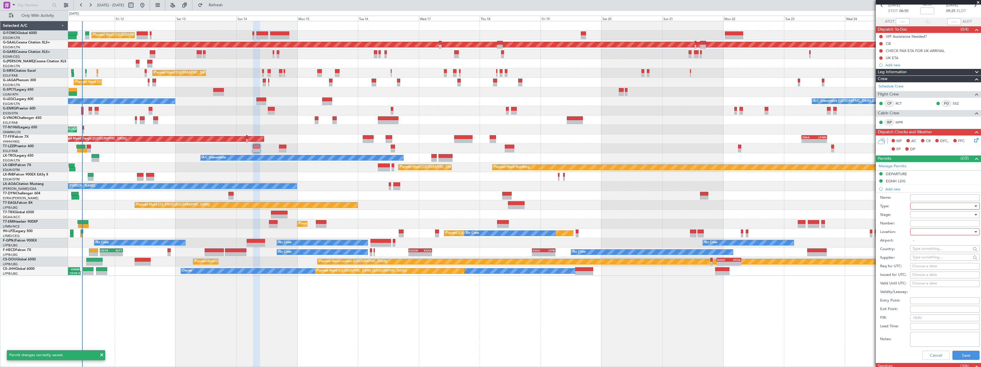
click at [918, 208] on div at bounding box center [942, 206] width 61 height 9
click at [929, 261] on span "Slot" at bounding box center [942, 260] width 60 height 9
click at [922, 212] on div at bounding box center [942, 214] width 61 height 9
click at [926, 260] on span "Received OK" at bounding box center [942, 260] width 60 height 9
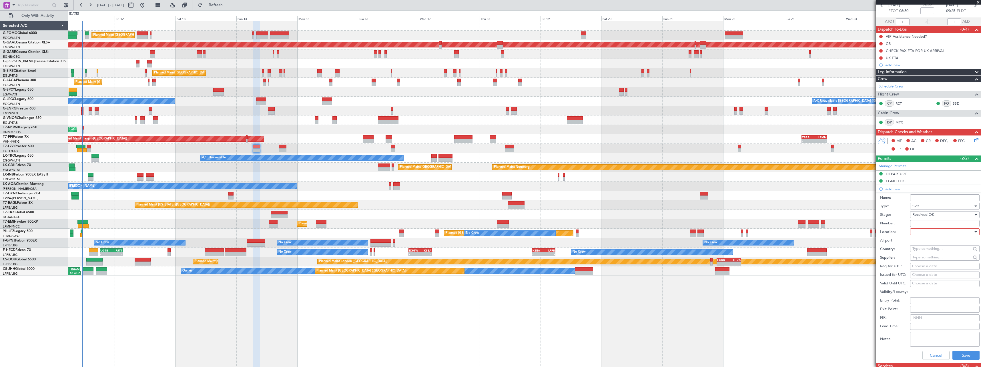
click at [922, 232] on div at bounding box center [942, 231] width 61 height 9
click at [925, 243] on span "Departure" at bounding box center [942, 243] width 60 height 9
type input "LDDU / DBV"
click at [954, 353] on button "Save" at bounding box center [965, 355] width 27 height 9
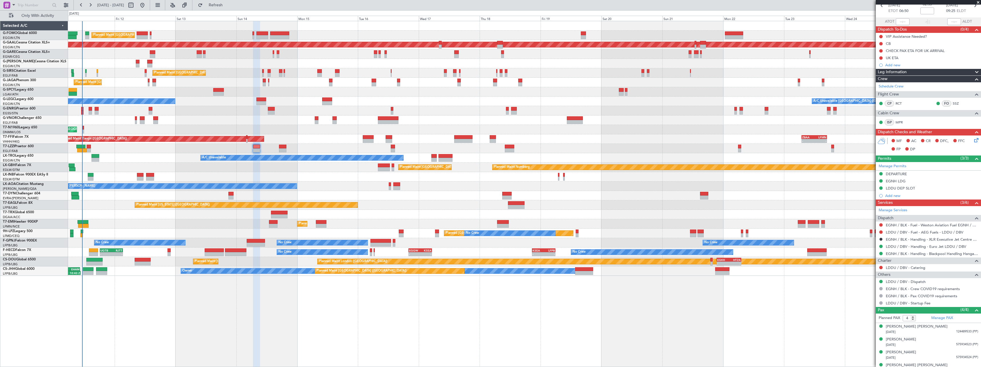
drag, startPoint x: 900, startPoint y: 189, endPoint x: 915, endPoint y: 191, distance: 15.5
click at [900, 189] on div "LDDU DEP SLOT" at bounding box center [899, 188] width 29 height 5
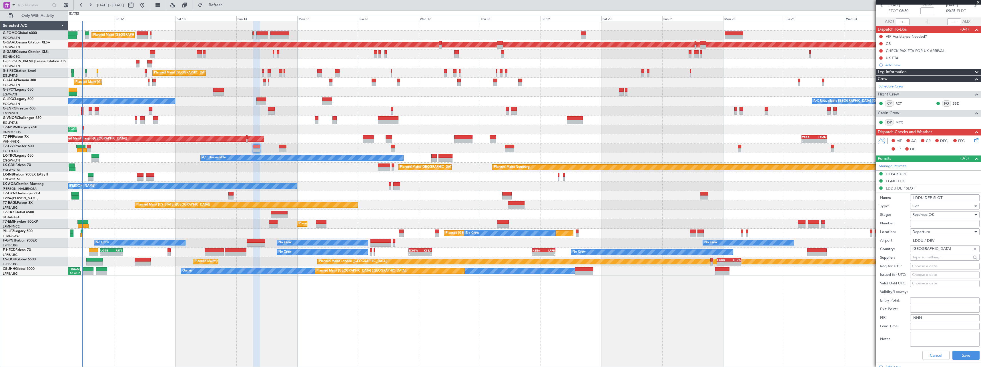
click at [946, 198] on input "LDDU DEP SLOT" at bounding box center [944, 197] width 69 height 7
type input "LDDU DEP SLOT 0640z"
click at [957, 354] on button "Save" at bounding box center [965, 355] width 27 height 9
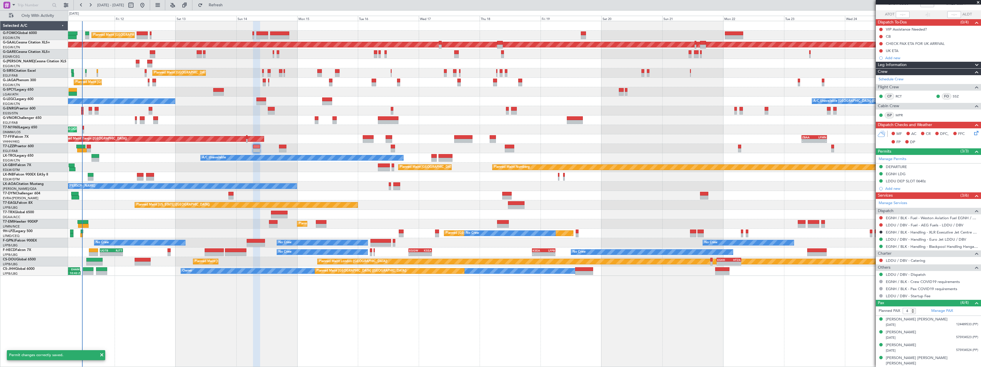
scroll to position [0, 0]
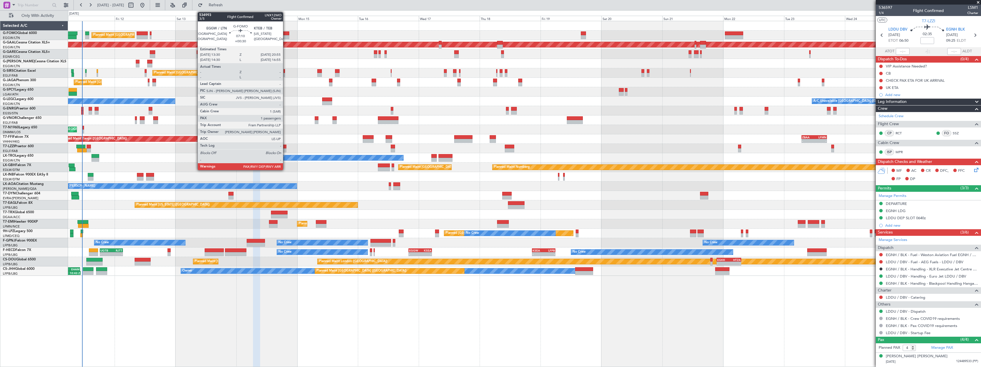
click at [285, 31] on div at bounding box center [279, 33] width 19 height 4
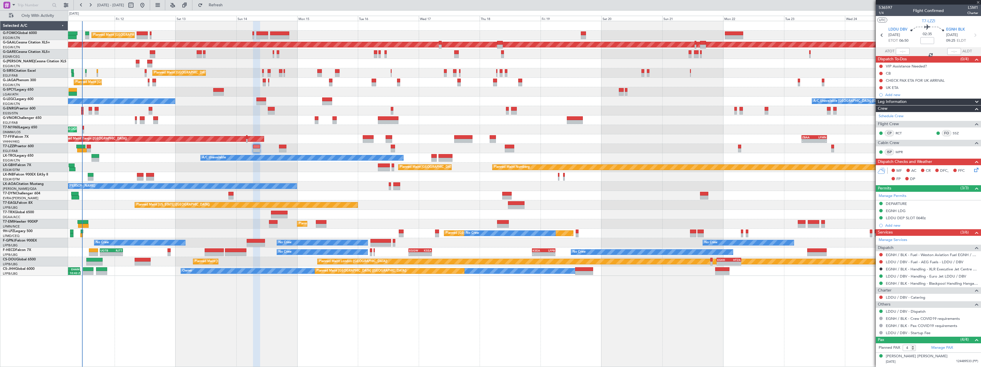
type input "+00:30"
type input "1"
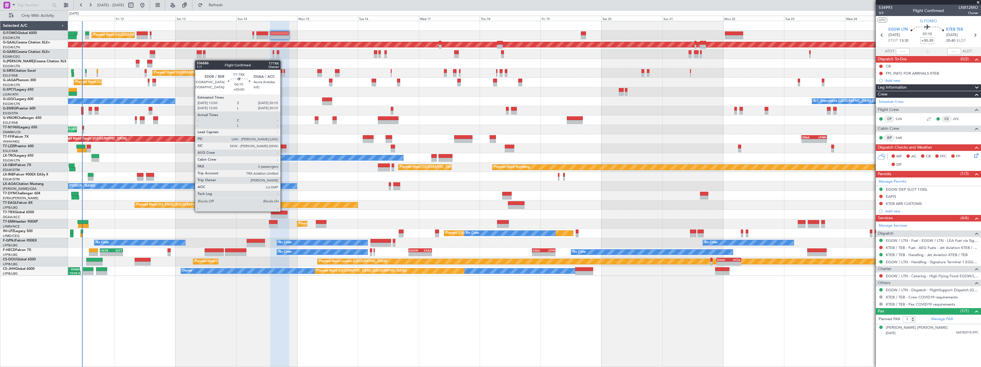
click at [283, 211] on div at bounding box center [279, 213] width 16 height 4
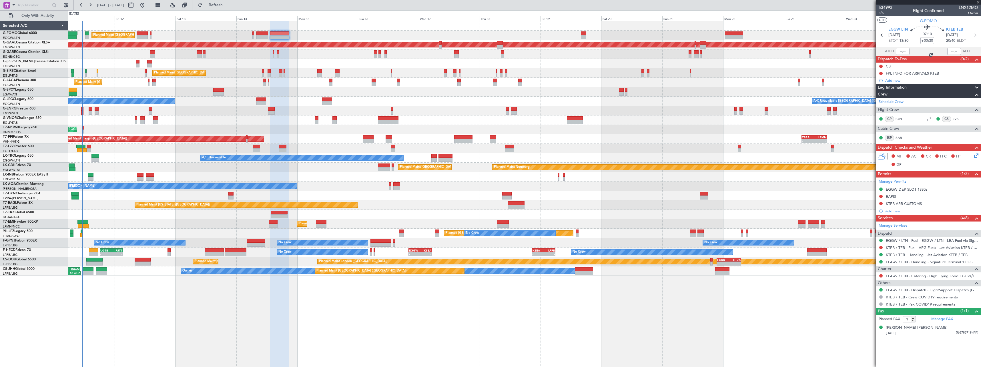
type input "0"
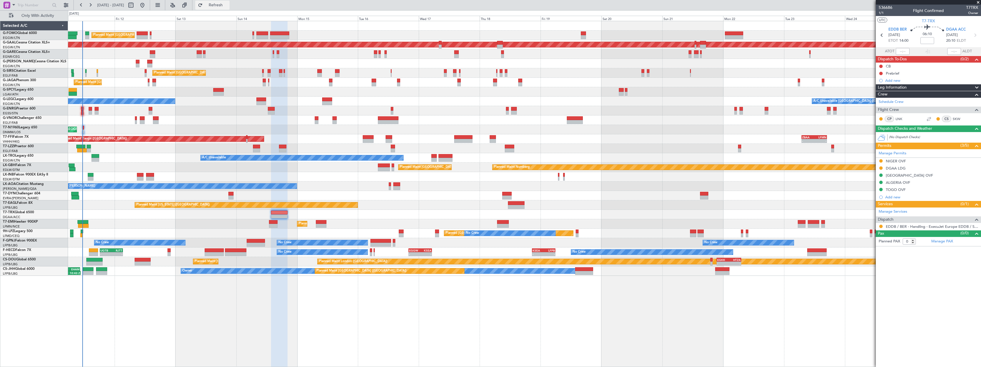
click at [228, 6] on span "Refresh" at bounding box center [216, 5] width 24 height 4
click at [228, 5] on span "Refresh" at bounding box center [216, 5] width 24 height 4
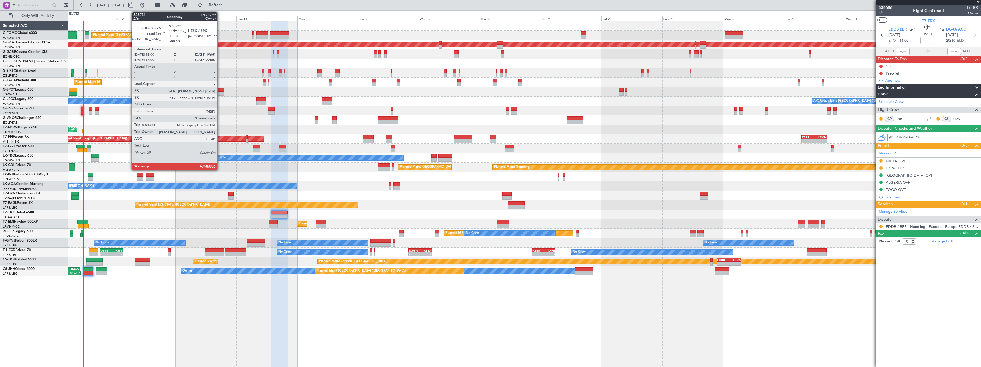
click at [220, 89] on div at bounding box center [218, 90] width 11 height 4
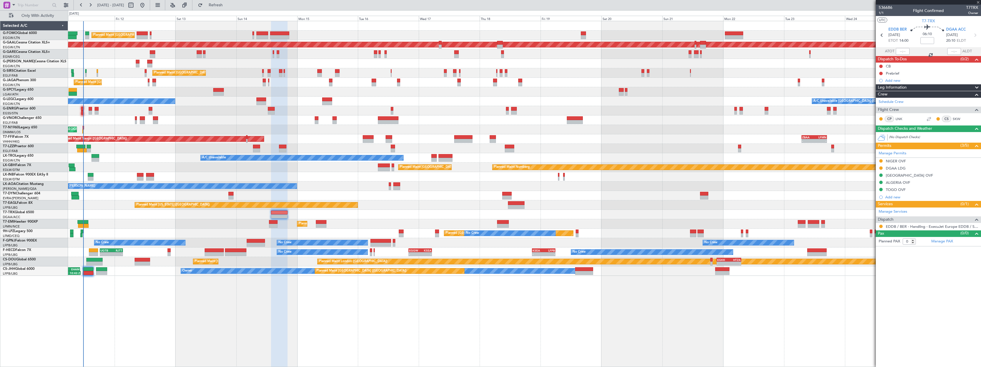
type input "-00:10"
type input "3"
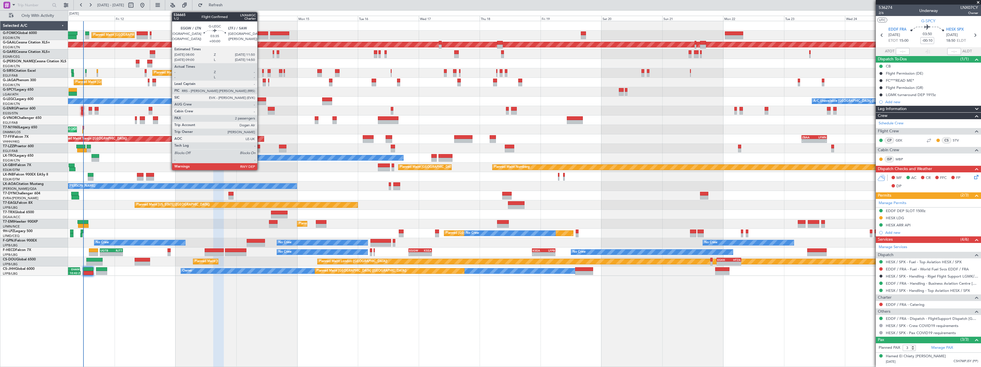
click at [260, 100] on div at bounding box center [261, 99] width 10 height 4
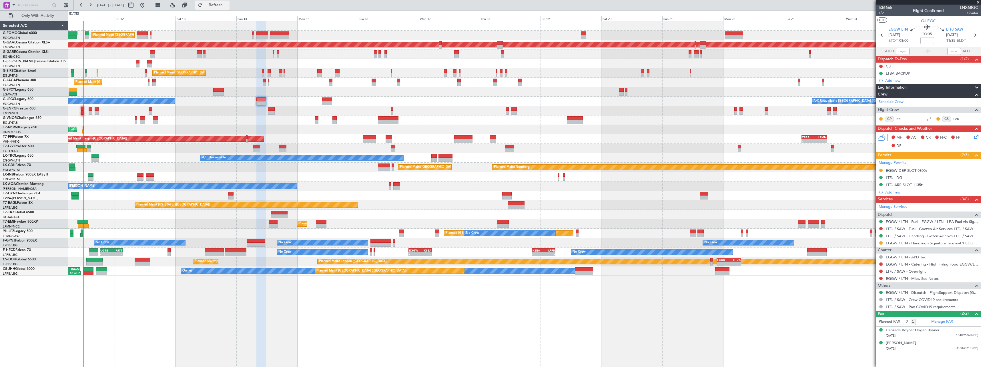
click at [228, 4] on span "Refresh" at bounding box center [216, 5] width 24 height 4
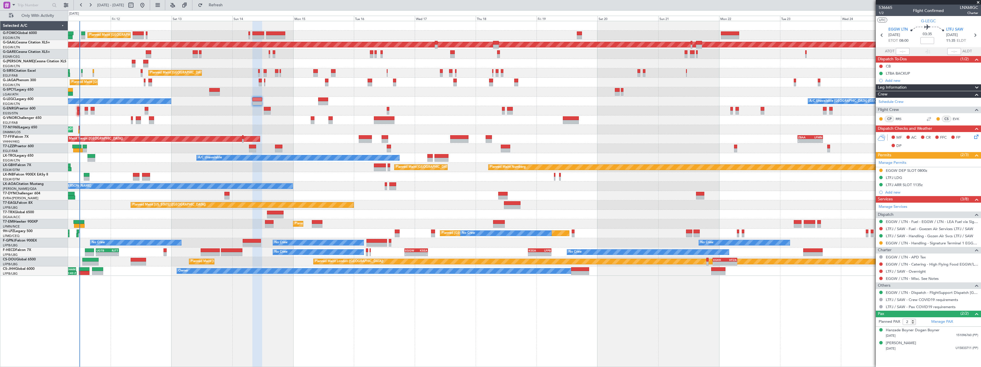
click at [122, 279] on div "Planned Maint London (Luton) Planned Maint Dusseldorf Unplanned Maint Chester P…" at bounding box center [524, 194] width 913 height 346
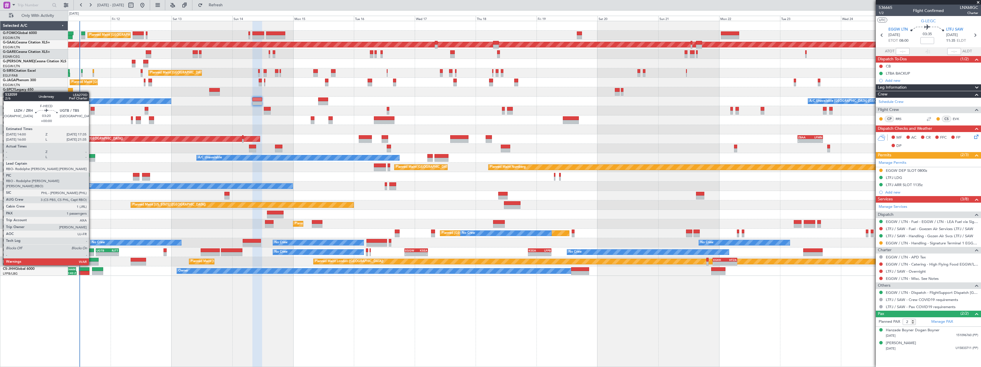
click at [91, 249] on div at bounding box center [89, 250] width 9 height 4
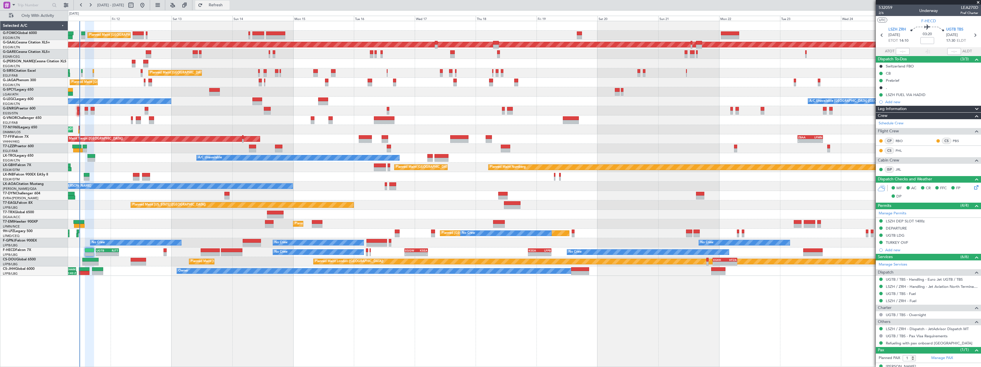
click at [228, 3] on span "Refresh" at bounding box center [216, 5] width 24 height 4
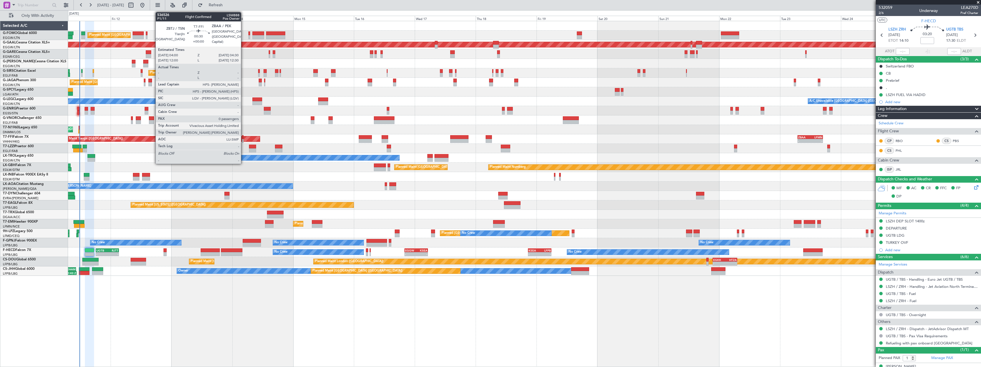
click at [243, 139] on div at bounding box center [242, 141] width 1 height 4
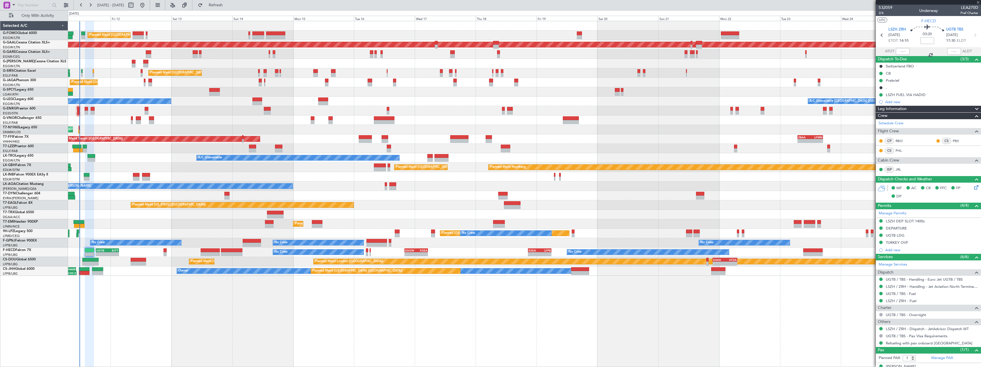
type input "0"
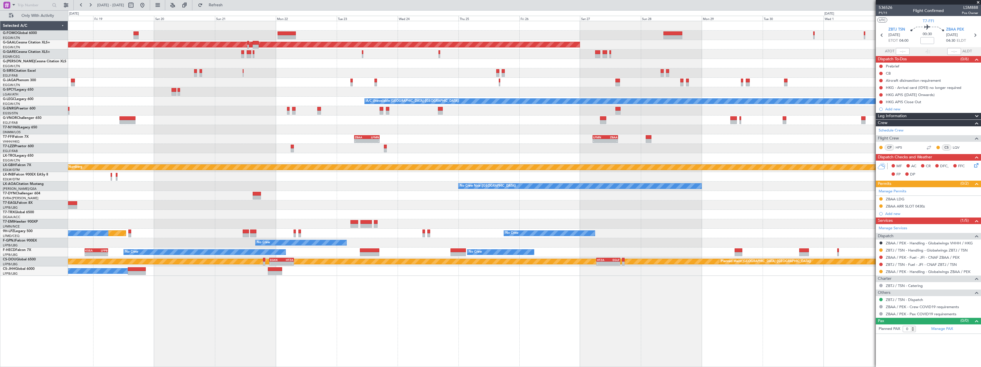
click at [165, 150] on div "Planned Maint Dusseldorf A/C Unavailable London (Luton) - - ZBAA 07:00 Z LFMN 1…" at bounding box center [524, 148] width 912 height 255
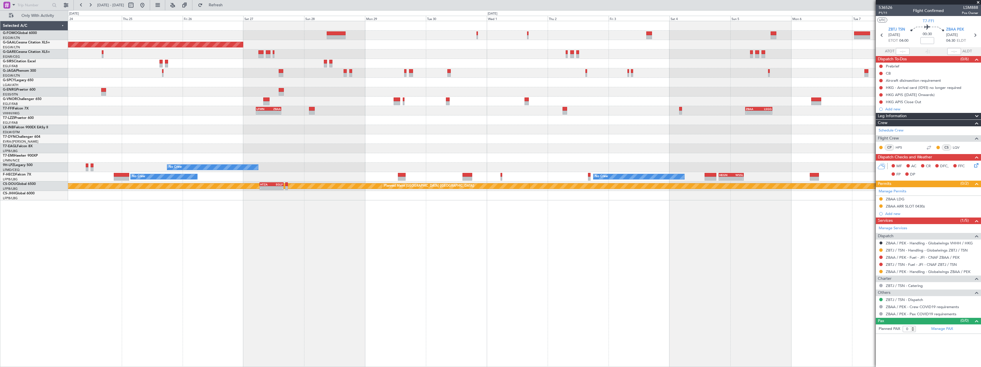
click at [330, 143] on div "Planned Maint Dusseldorf - - LFMN 05:00 Z ZBAA 15:00 Z - - ZBAA 06:00 Z LSGG 16…" at bounding box center [524, 110] width 912 height 179
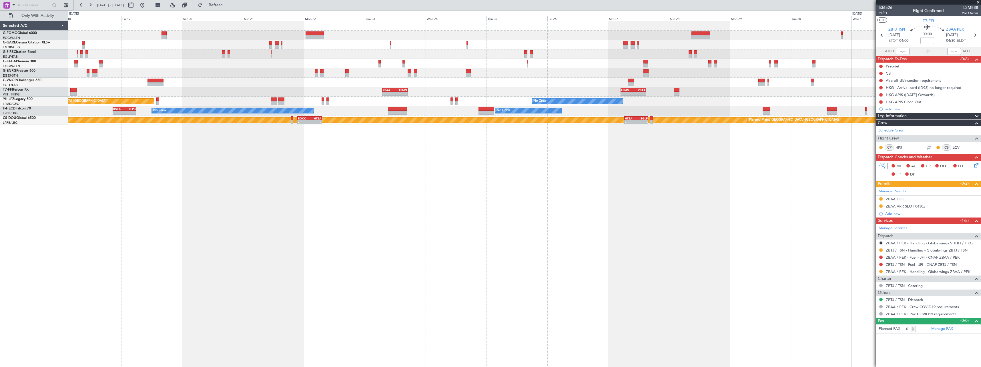
click at [664, 236] on div "- - LFMN 05:00 Z ZBAA 15:00 Z ZBAA 07:00 Z LFMN 17:00 Z - - - - ZBAA 06:00 Z LS…" at bounding box center [524, 194] width 913 height 346
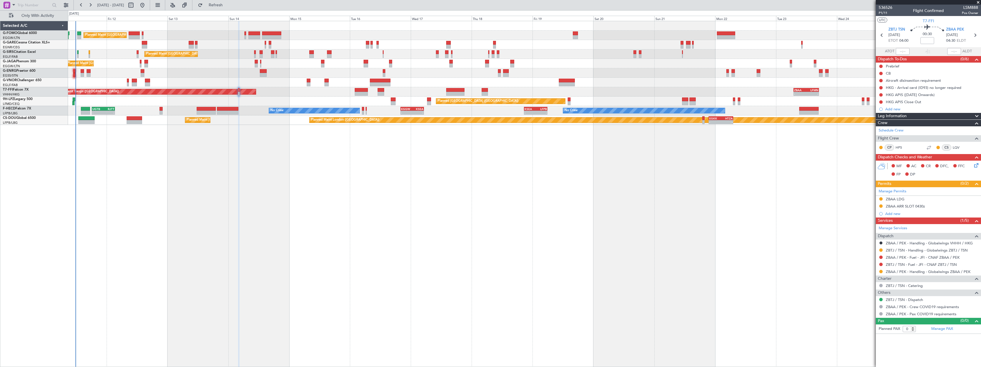
click at [645, 246] on div "Planned Maint London (Luton) Unplanned Maint Chester Planned Maint London (Farn…" at bounding box center [524, 194] width 913 height 346
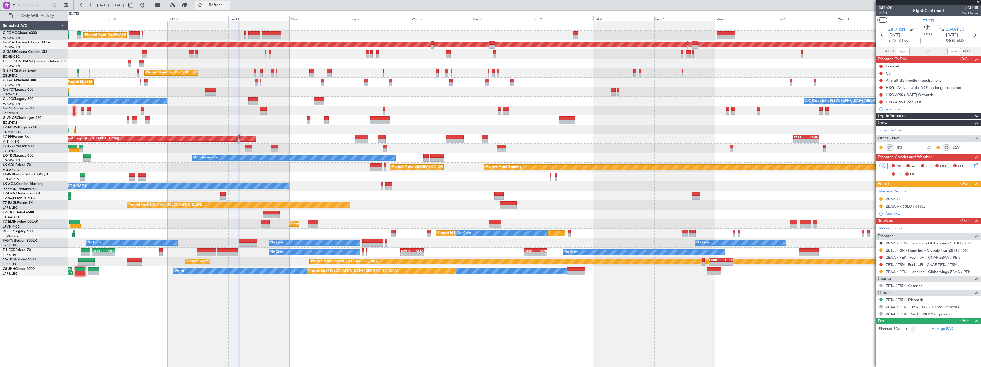
click at [228, 5] on span "Refresh" at bounding box center [216, 5] width 24 height 4
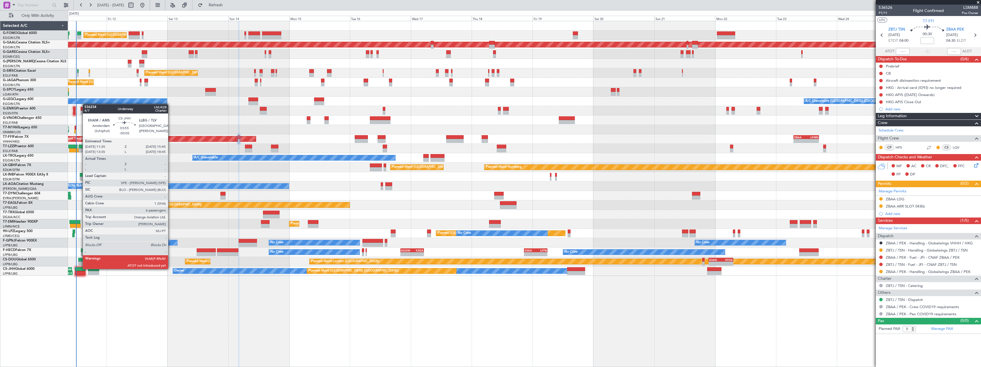
click at [80, 268] on div at bounding box center [80, 269] width 11 height 4
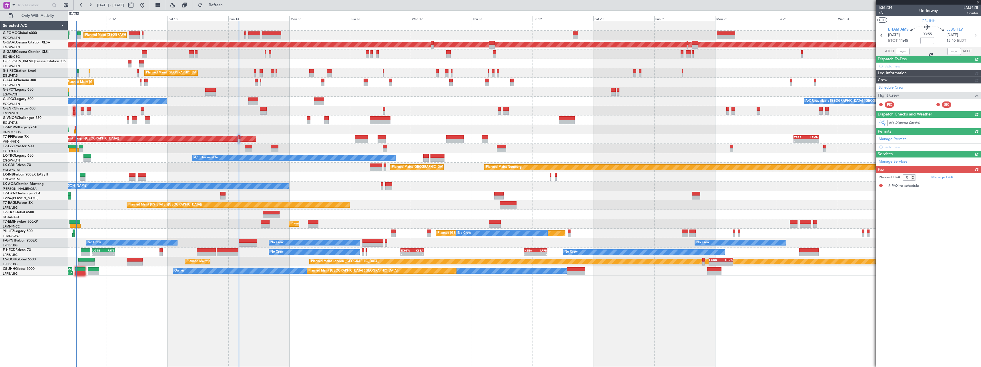
type input "-00:05"
type input "6"
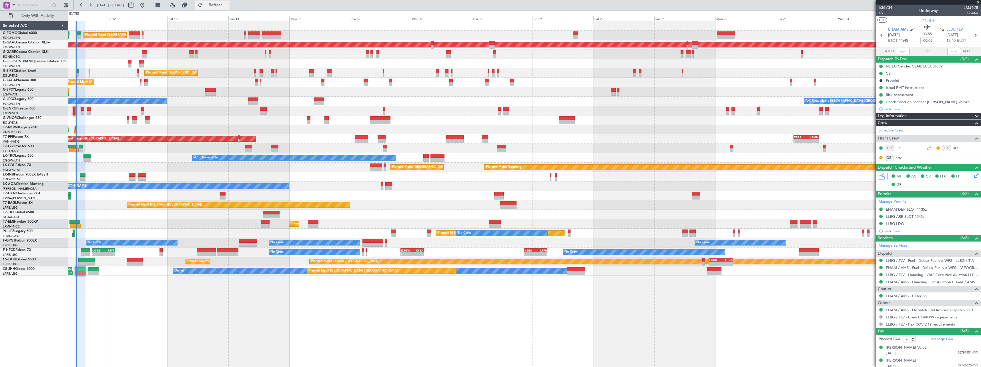
click at [228, 4] on span "Refresh" at bounding box center [216, 5] width 24 height 4
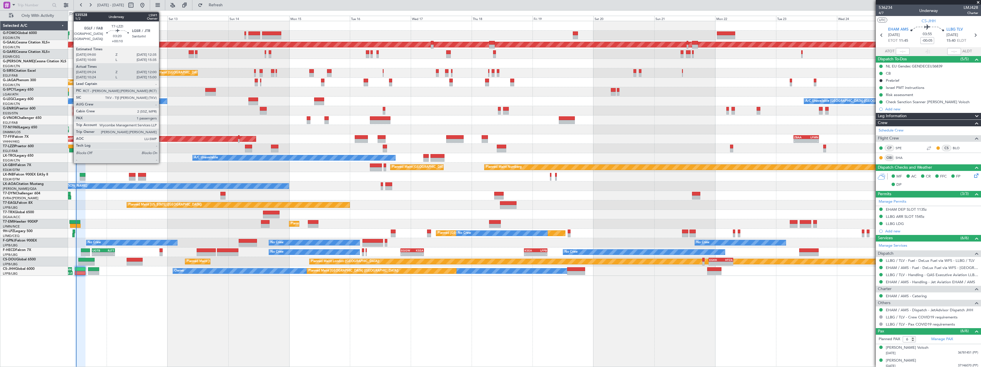
click at [71, 149] on div at bounding box center [72, 150] width 7 height 4
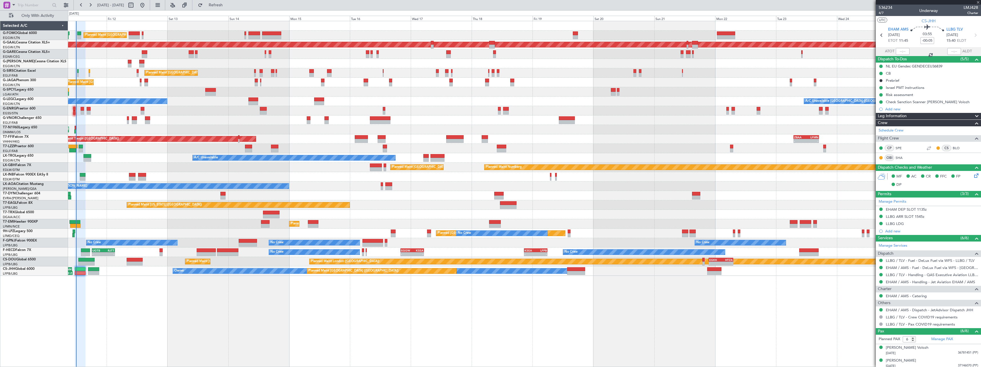
type input "+00:10"
type input "09:34"
type input "11:55"
type input "1"
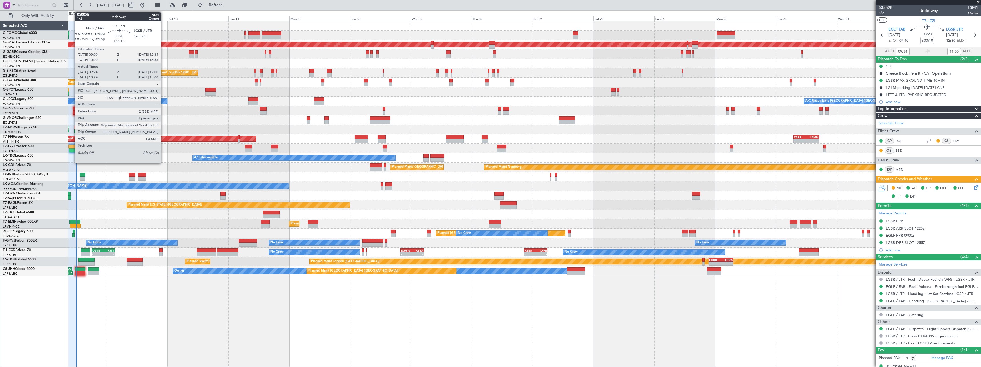
click at [72, 150] on div at bounding box center [72, 150] width 7 height 4
click at [73, 149] on div at bounding box center [72, 150] width 7 height 4
click at [75, 150] on div at bounding box center [72, 150] width 7 height 4
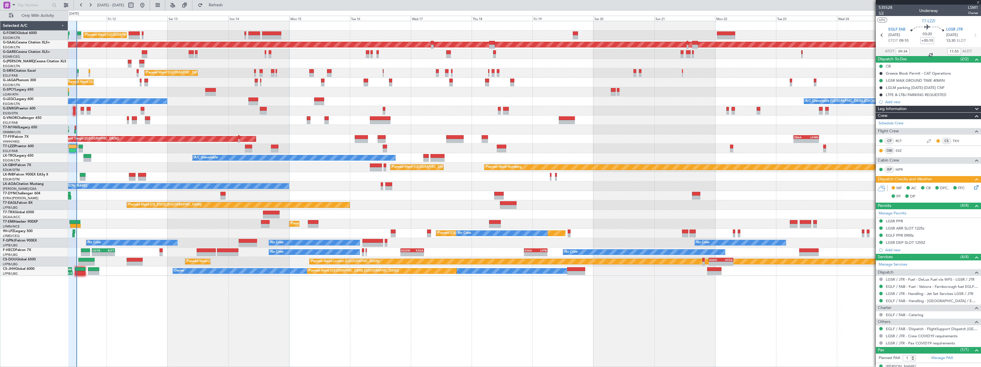
click at [879, 12] on span "1/2" at bounding box center [885, 13] width 14 height 5
click at [228, 3] on span "Refresh" at bounding box center [216, 5] width 24 height 4
click at [229, 1] on button "Refresh" at bounding box center [212, 5] width 34 height 9
click at [893, 187] on button at bounding box center [892, 187] width 3 height 3
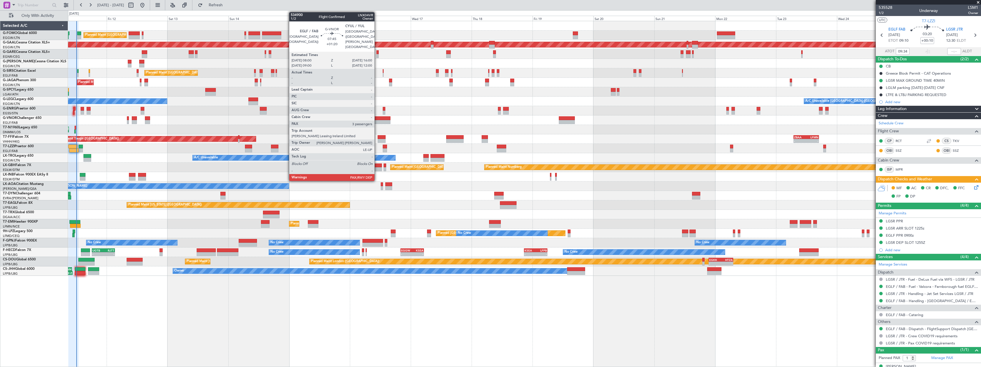
click at [377, 119] on div at bounding box center [380, 118] width 20 height 4
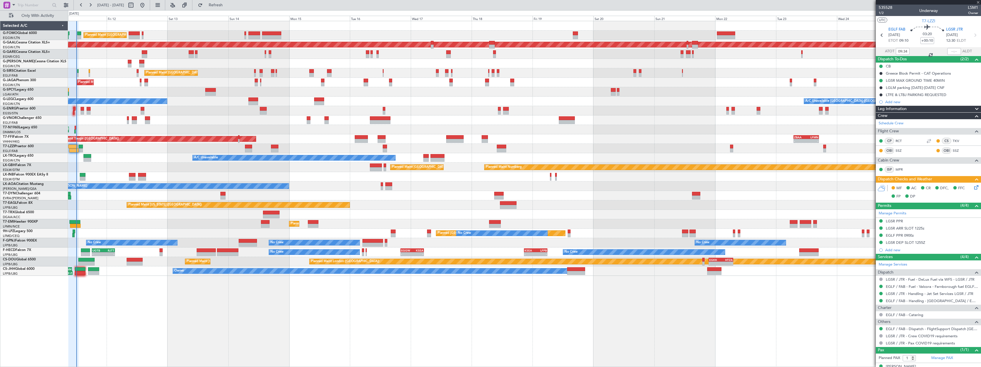
type input "+01:20"
type input "3"
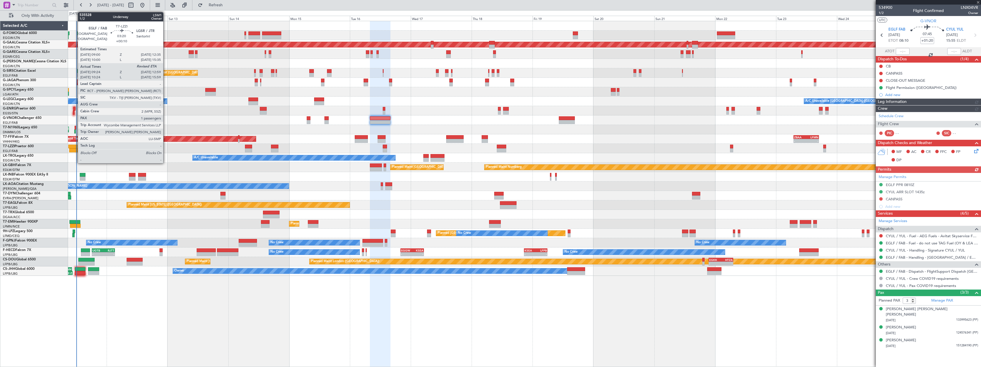
click at [75, 148] on div at bounding box center [72, 147] width 9 height 4
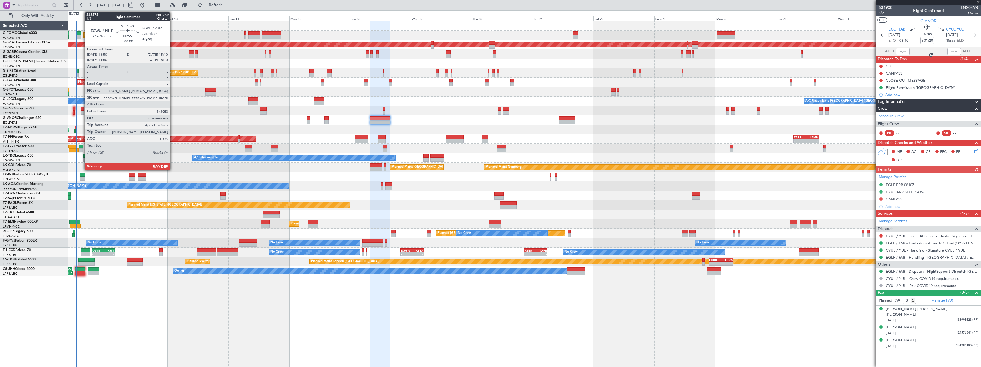
type input "+00:10"
type input "09:34"
type input "1"
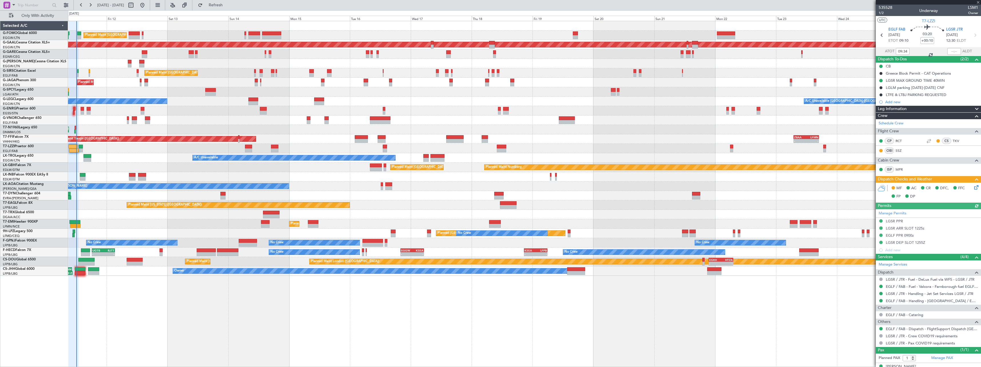
click at [973, 187] on icon at bounding box center [975, 186] width 5 height 5
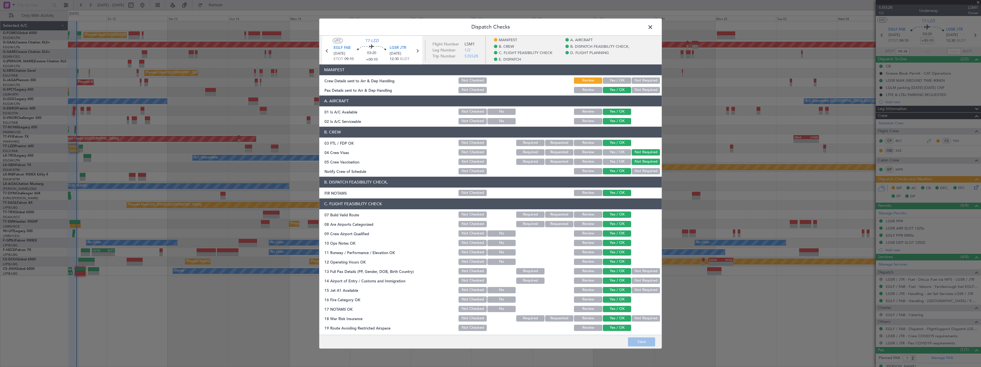
click at [614, 80] on button "Yes / OK" at bounding box center [617, 80] width 28 height 6
click at [642, 341] on button "Save" at bounding box center [641, 341] width 27 height 9
click at [653, 27] on span at bounding box center [653, 28] width 0 height 11
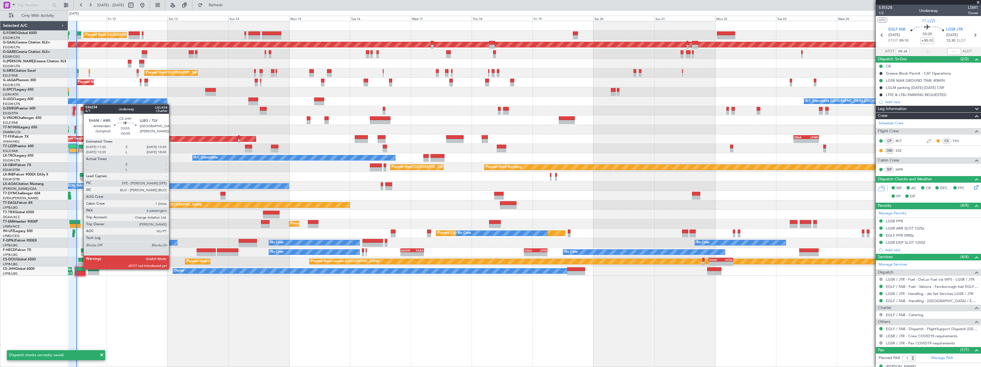
click at [81, 269] on div at bounding box center [80, 269] width 11 height 4
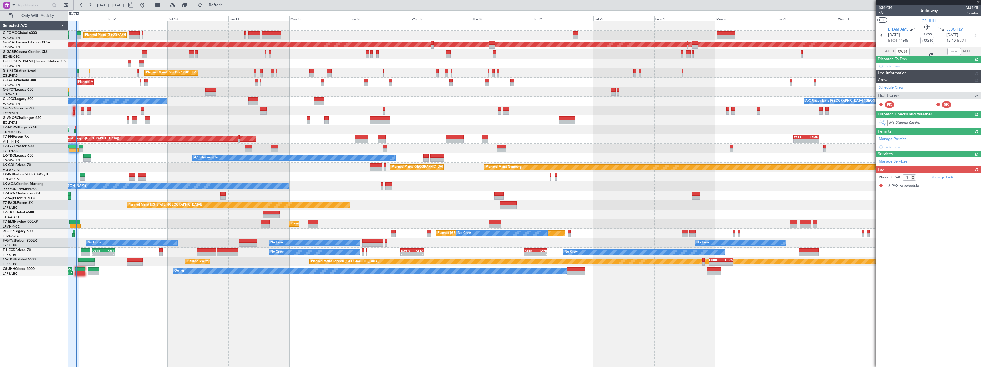
type input "-00:05"
type input "6"
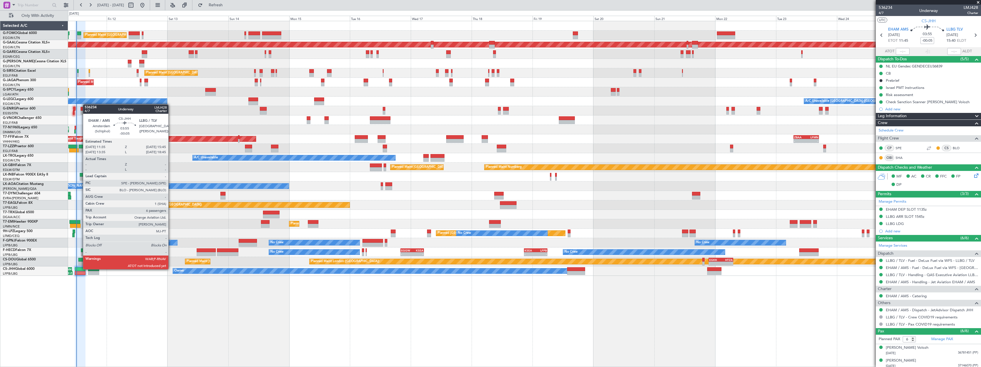
click at [80, 269] on div at bounding box center [80, 269] width 11 height 4
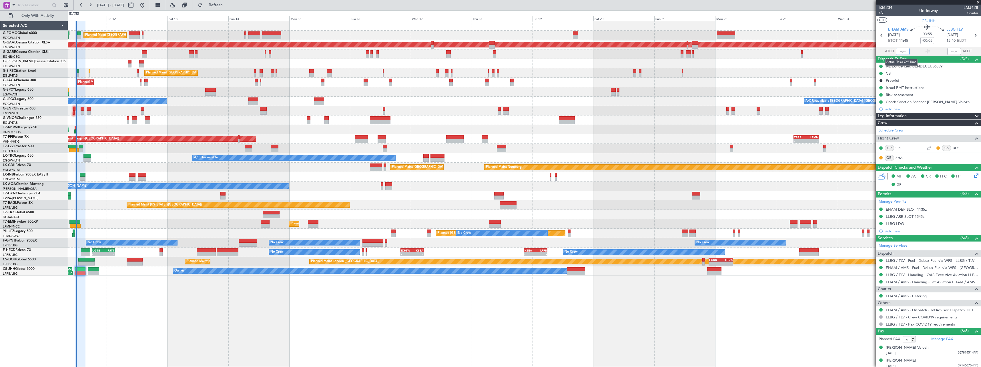
click at [901, 51] on input "text" at bounding box center [902, 51] width 14 height 7
click at [781, 91] on div "Unplanned Maint [GEOGRAPHIC_DATA] ([PERSON_NAME] Intl)" at bounding box center [524, 91] width 912 height 9
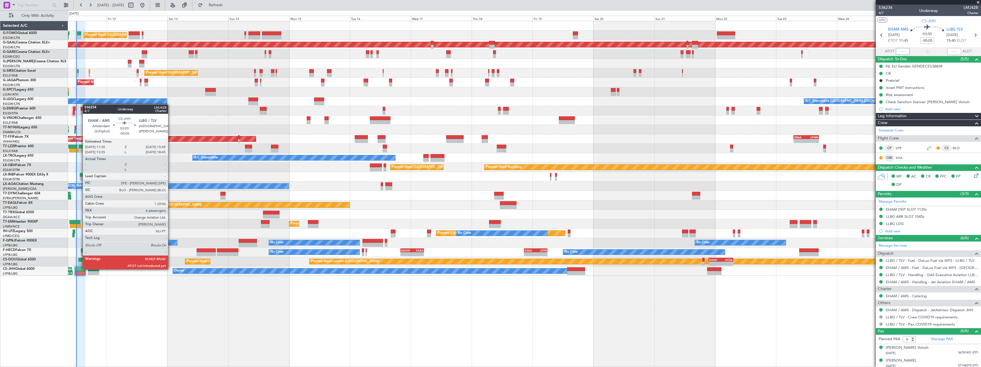
click at [80, 269] on div at bounding box center [80, 269] width 11 height 4
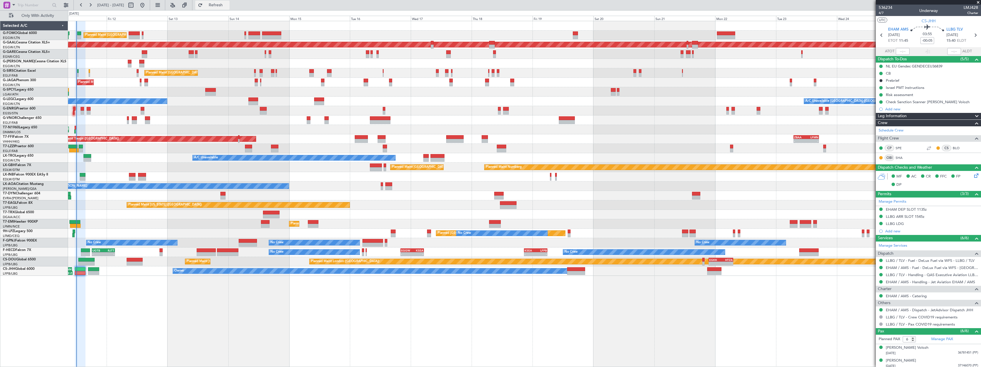
click at [228, 5] on span "Refresh" at bounding box center [216, 5] width 24 height 4
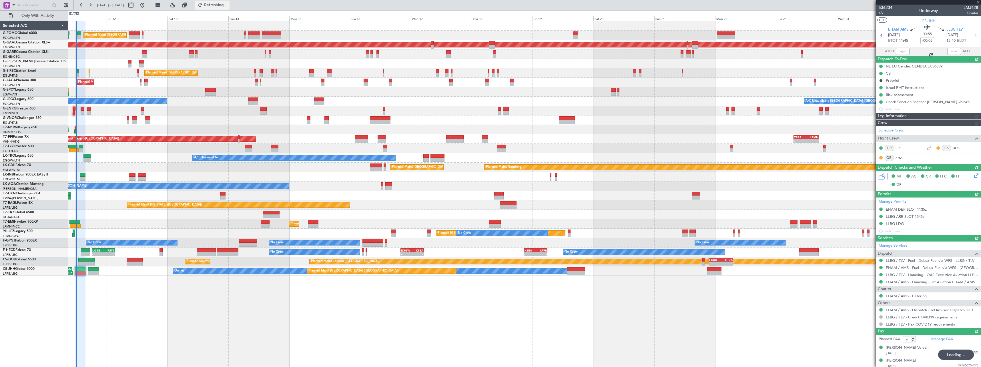
type input "12:08"
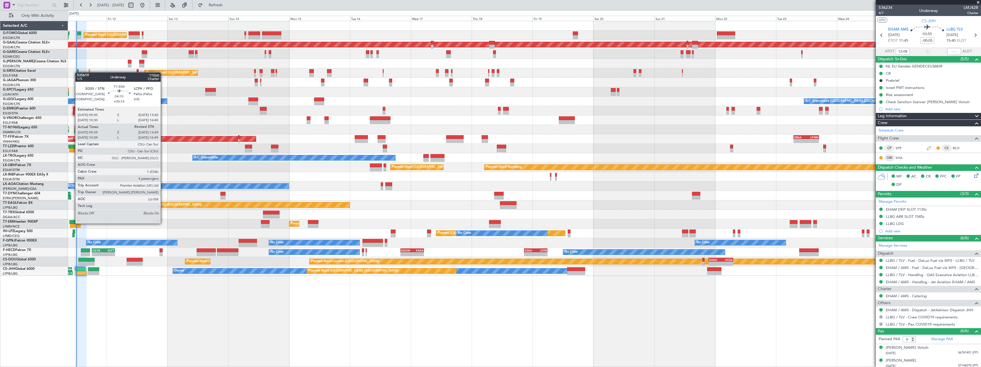
click at [72, 223] on div at bounding box center [74, 222] width 11 height 4
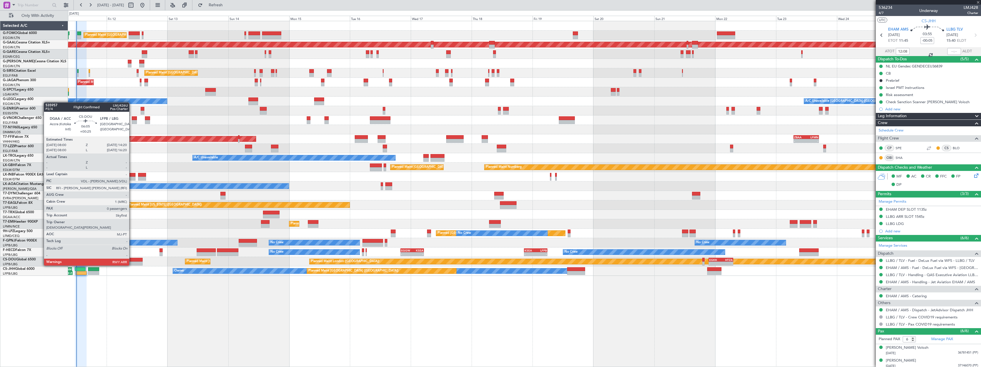
click at [132, 260] on div at bounding box center [135, 260] width 16 height 4
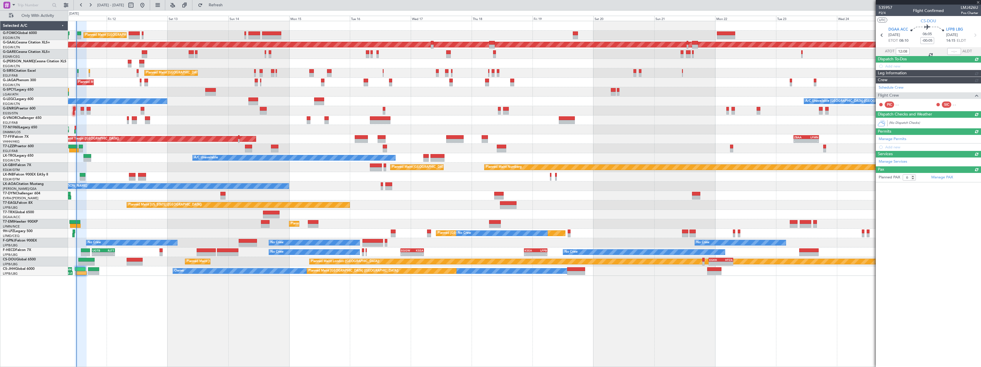
type input "+00:25"
type input "0"
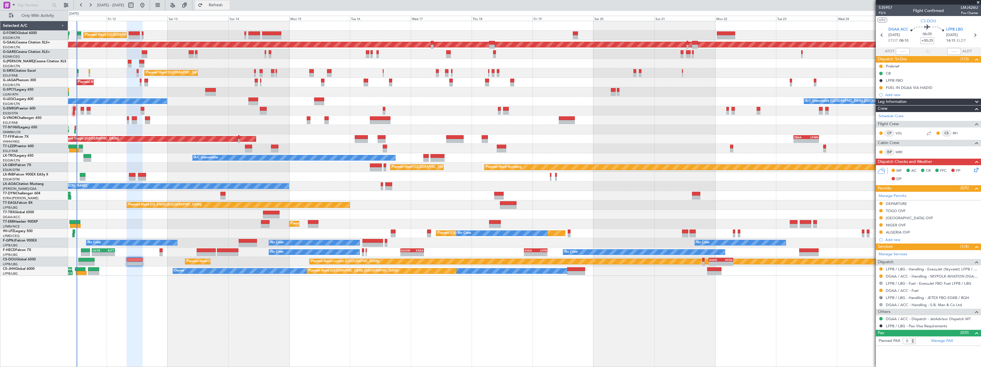
click at [228, 5] on span "Refresh" at bounding box center [216, 5] width 24 height 4
click at [228, 6] on span "Refresh" at bounding box center [216, 5] width 24 height 4
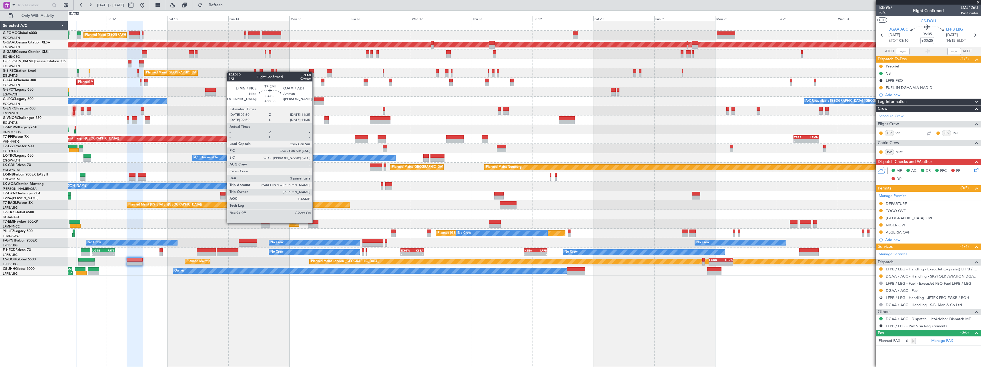
click at [315, 223] on div at bounding box center [313, 222] width 11 height 4
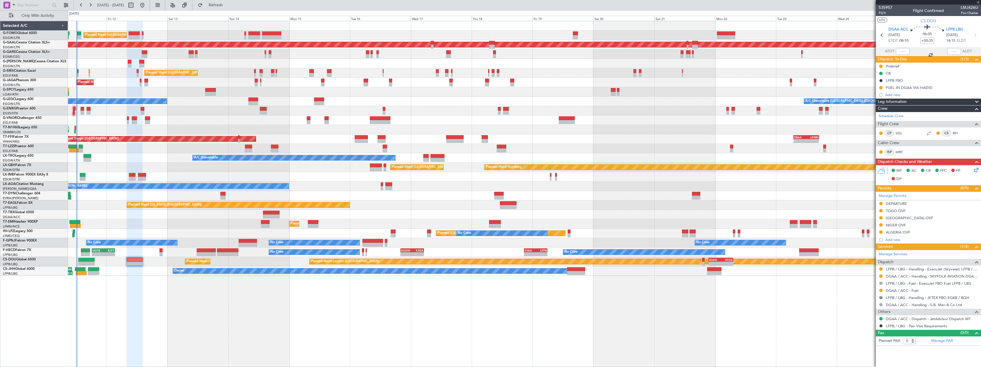
type input "+00:30"
type input "3"
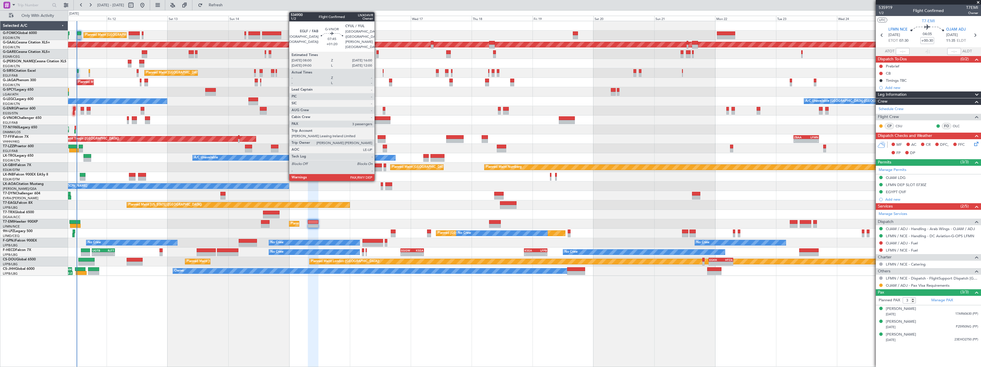
click at [377, 121] on div at bounding box center [380, 122] width 20 height 4
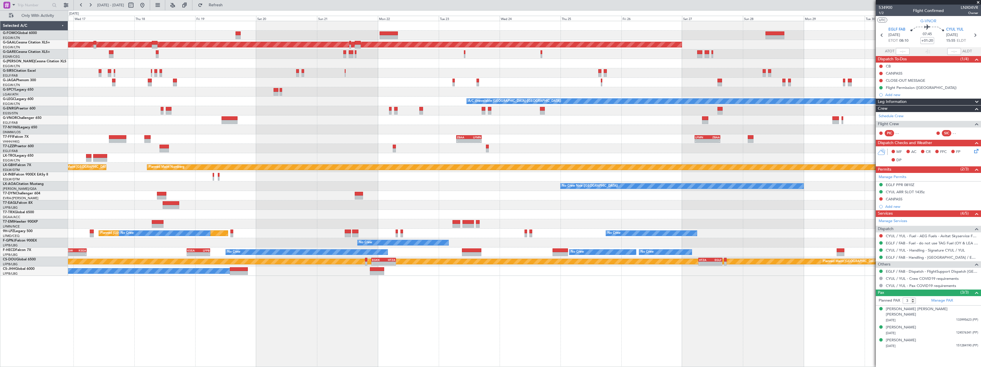
click at [435, 159] on div "Planned Maint Dusseldorf Planned Maint [GEOGRAPHIC_DATA] ([GEOGRAPHIC_DATA]) A/…" at bounding box center [524, 148] width 912 height 255
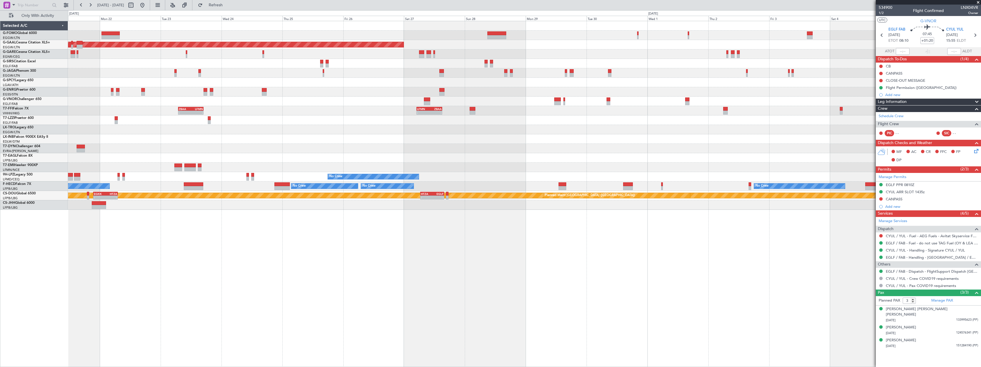
click at [525, 140] on div "Planned Maint Dusseldorf - - ZBAA 07:00 Z LFMN 17:00 Z - - LFMN 05:00 Z ZBAA 15…" at bounding box center [524, 115] width 912 height 189
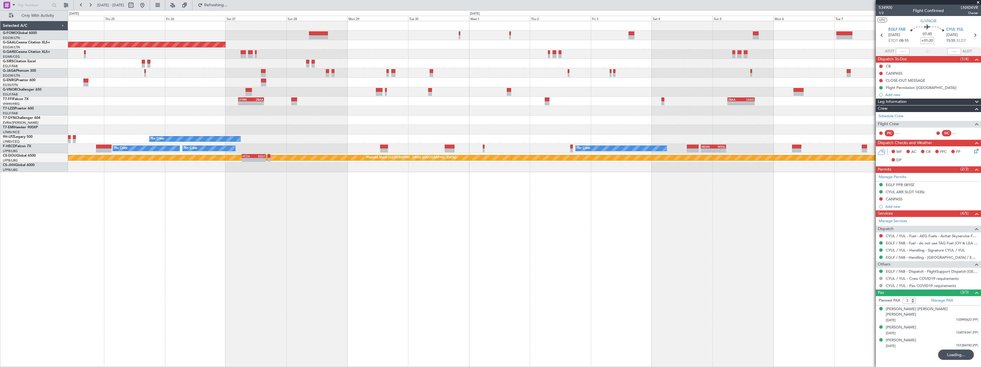
click at [611, 135] on div "Planned Maint Dusseldorf - - LFMN 05:00 Z ZBAA 15:05 Z - - ZBAA 06:00 Z LSGG 16…" at bounding box center [524, 96] width 912 height 151
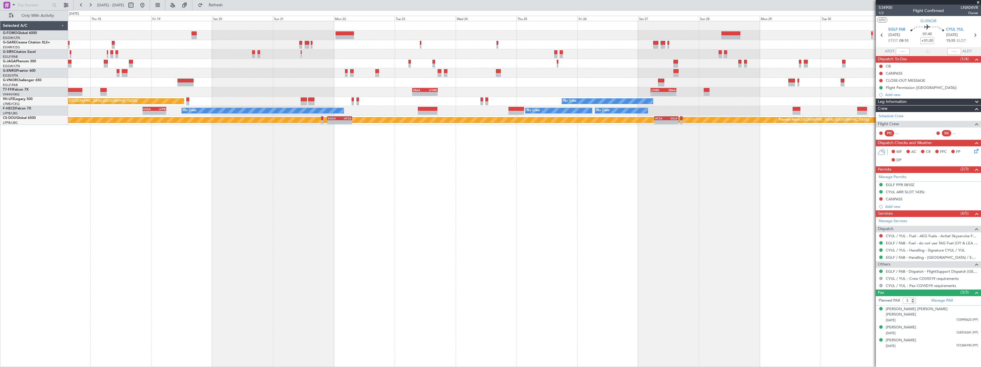
click at [685, 195] on div "- - LFMN 05:00 Z ZBAA 15:05 Z ZBAA 07:00 Z LFMN 17:00 Z - - - - ZBAA 06:00 Z LS…" at bounding box center [524, 194] width 913 height 346
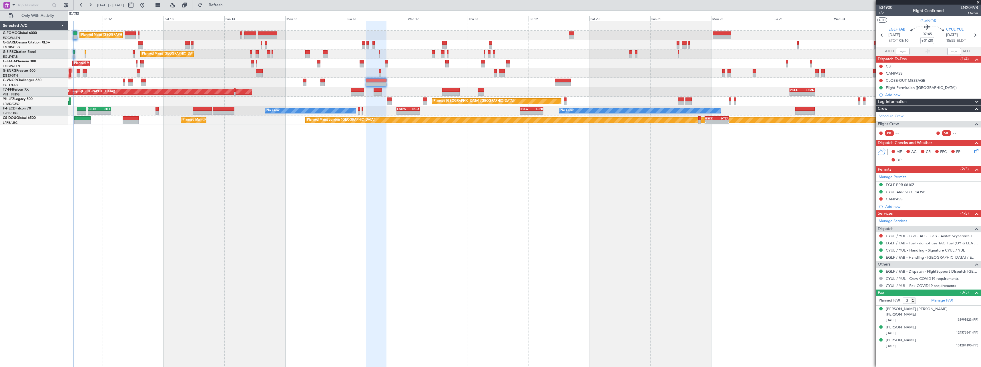
click at [687, 201] on div "Planned Maint [GEOGRAPHIC_DATA] ([GEOGRAPHIC_DATA]) Unplanned Maint [PERSON_NAM…" at bounding box center [524, 194] width 913 height 346
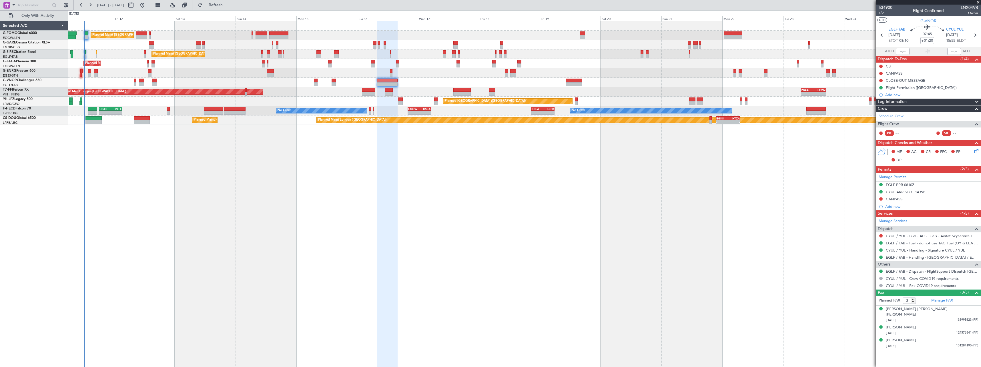
click at [331, 205] on div "Planned Maint [GEOGRAPHIC_DATA] ([GEOGRAPHIC_DATA]) Unplanned Maint [PERSON_NAM…" at bounding box center [524, 194] width 913 height 346
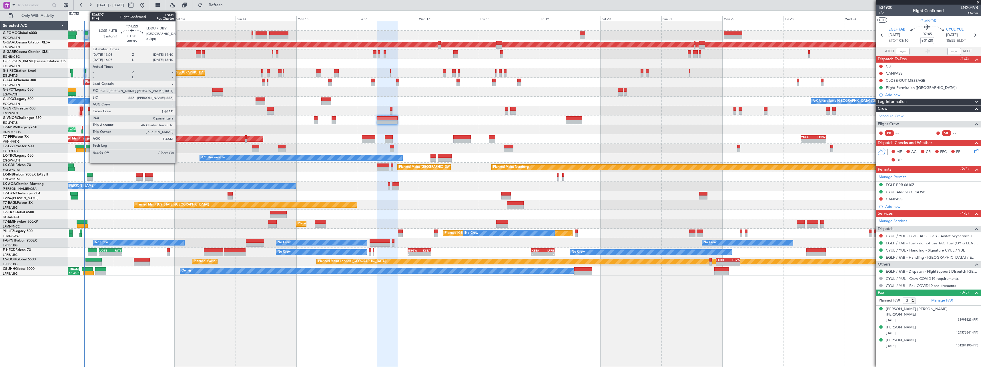
click at [87, 146] on div at bounding box center [88, 147] width 4 height 4
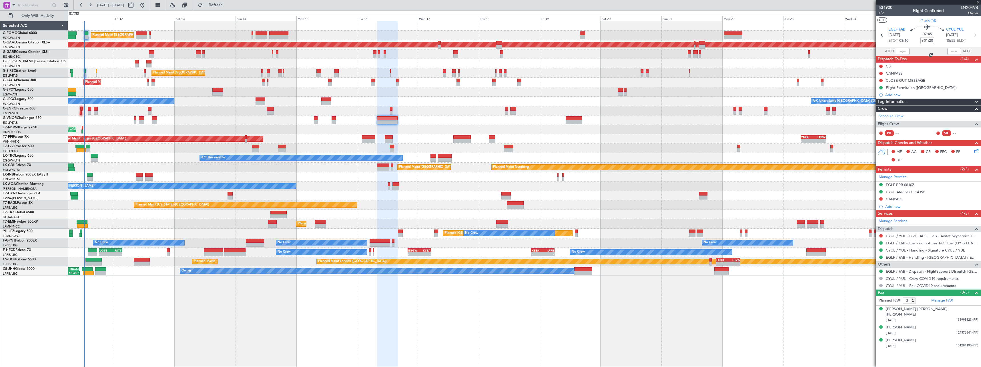
type input "-00:05"
type input "0"
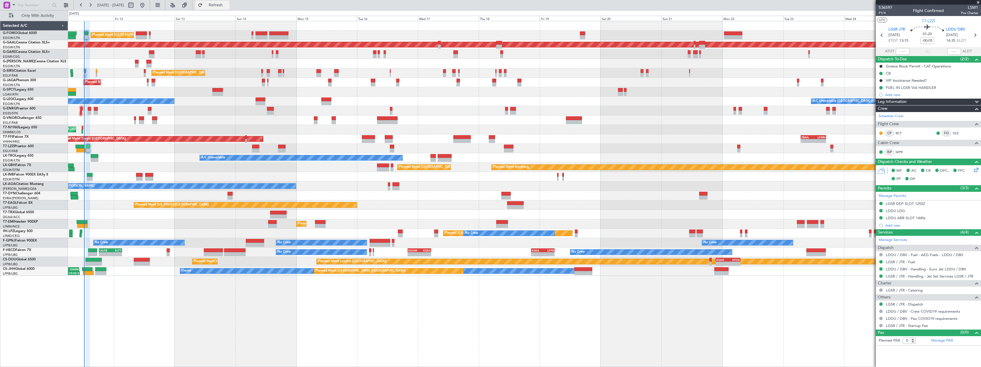
click at [228, 6] on span "Refresh" at bounding box center [216, 5] width 24 height 4
click at [228, 3] on span "Refresh" at bounding box center [216, 5] width 24 height 4
click at [201, 116] on div "Planned Maint [GEOGRAPHIC_DATA] ([GEOGRAPHIC_DATA])" at bounding box center [524, 119] width 912 height 9
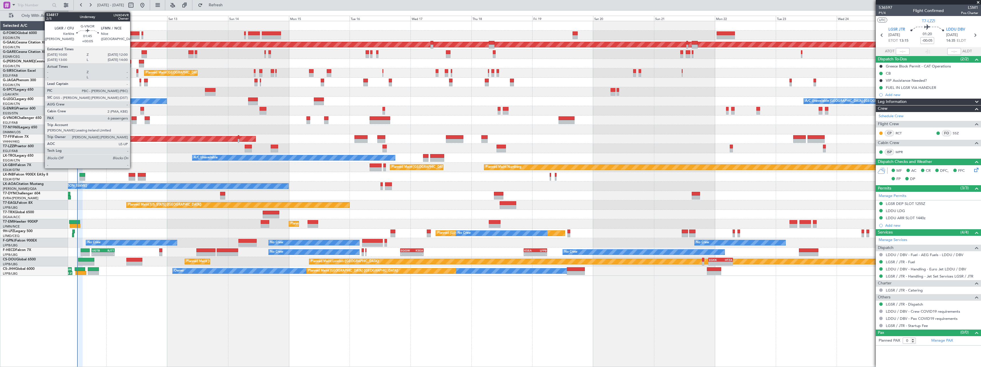
click at [133, 117] on div at bounding box center [133, 118] width 5 height 4
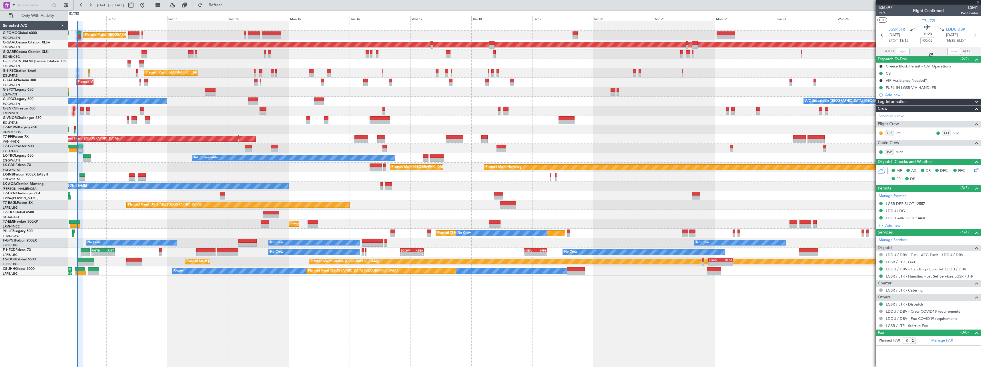
type input "+00:05"
type input "6"
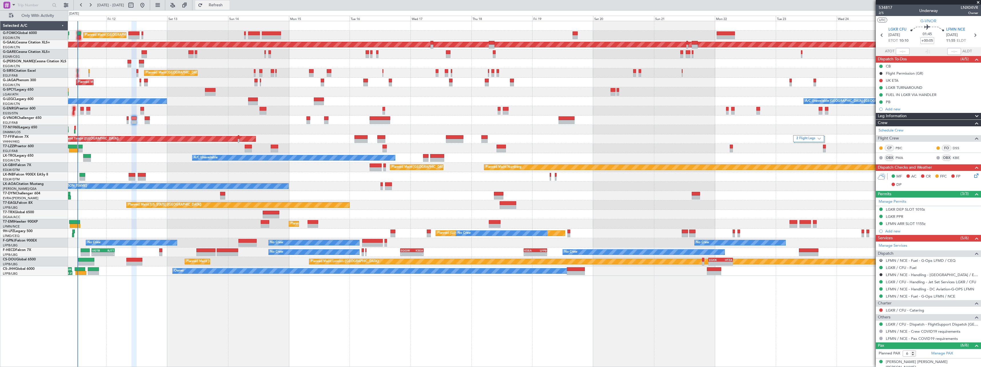
click at [228, 5] on span "Refresh" at bounding box center [216, 5] width 24 height 4
click at [228, 7] on span "Refresh" at bounding box center [216, 5] width 24 height 4
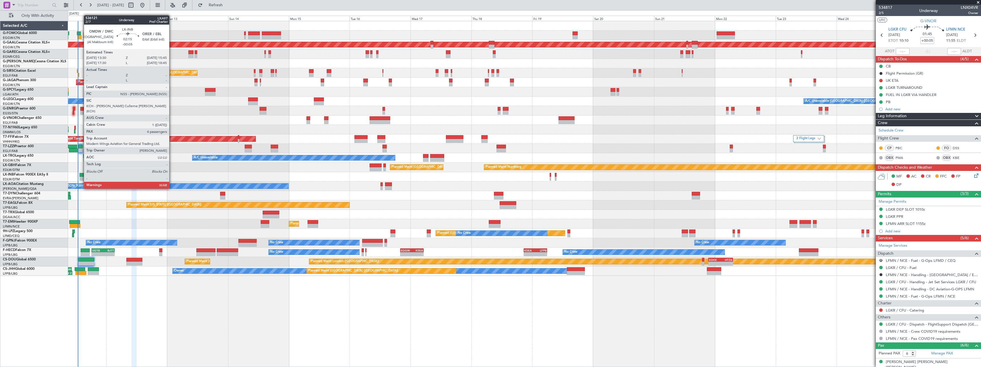
click at [81, 178] on div at bounding box center [82, 179] width 6 height 4
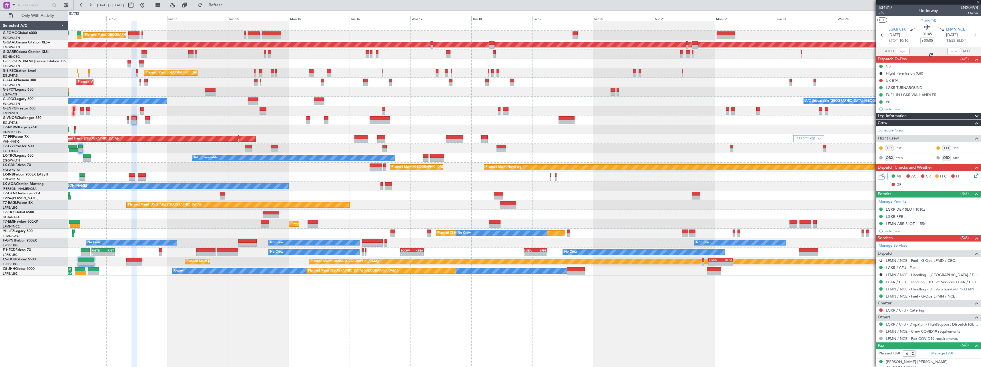
type input "-00:05"
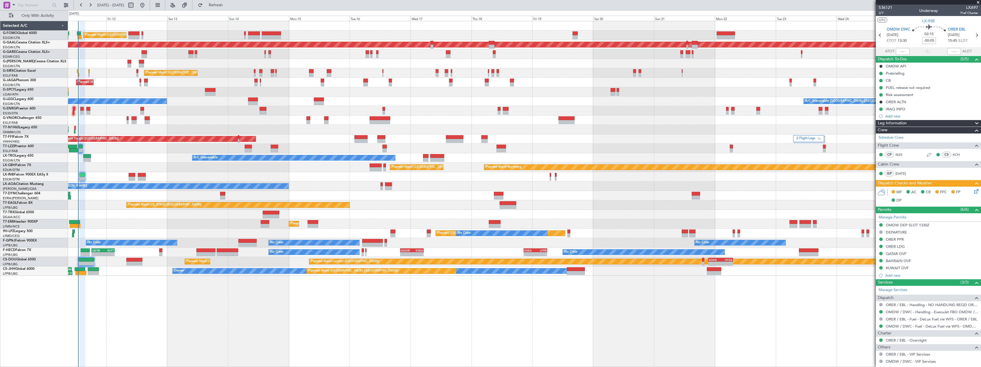
type input "5"
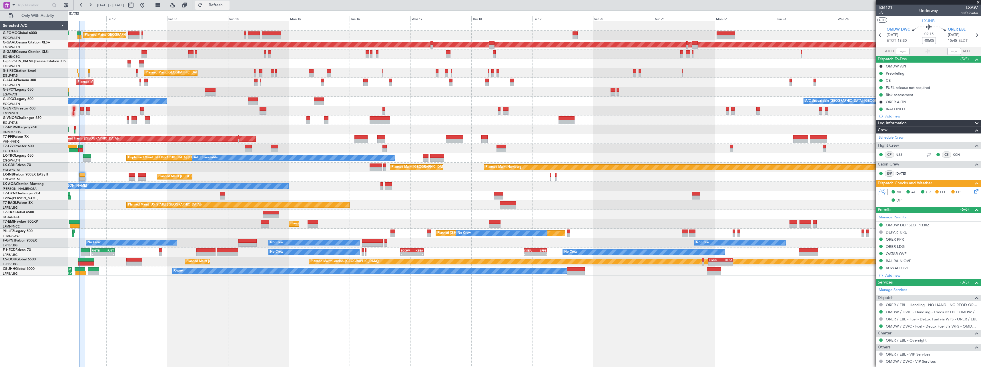
click at [228, 3] on span "Refresh" at bounding box center [216, 5] width 24 height 4
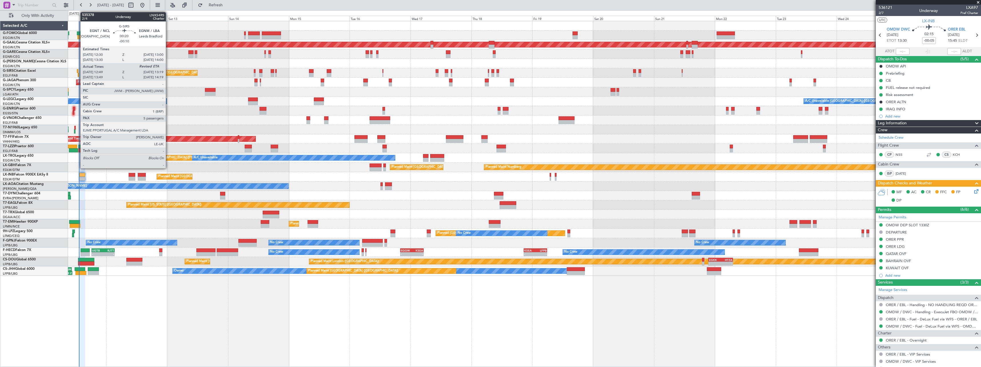
click at [77, 72] on div at bounding box center [77, 71] width 1 height 4
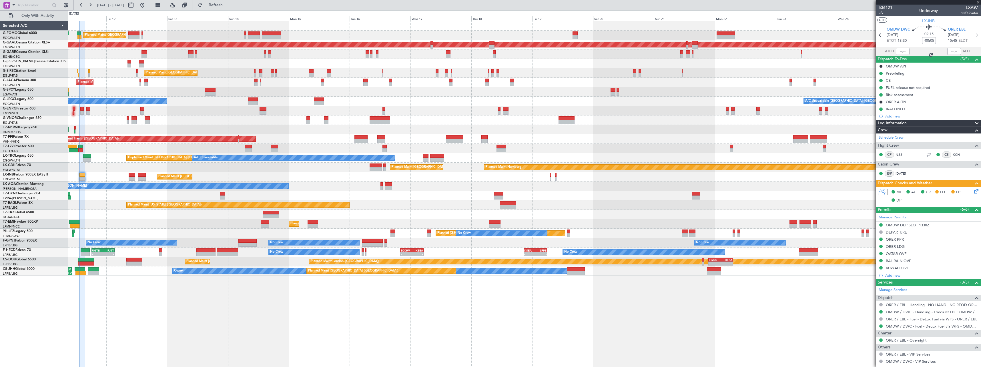
type input "-00:10"
type input "12:49"
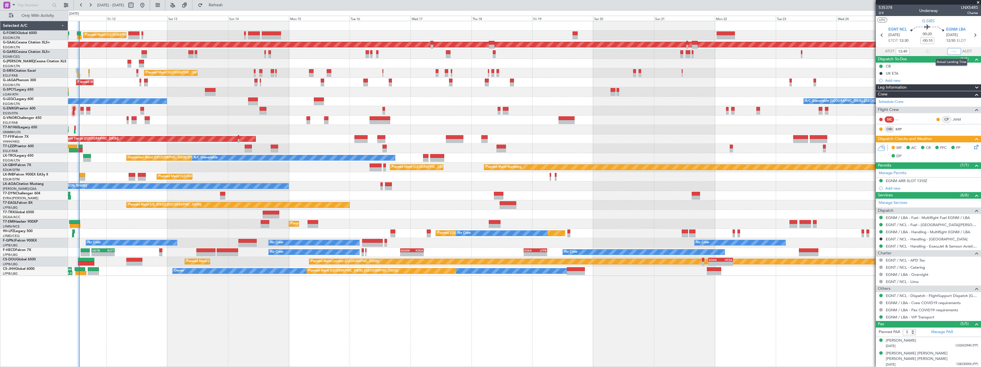
click at [951, 51] on input "text" at bounding box center [954, 51] width 14 height 7
type input "13:12"
click at [227, 1] on button "Refresh" at bounding box center [212, 5] width 34 height 9
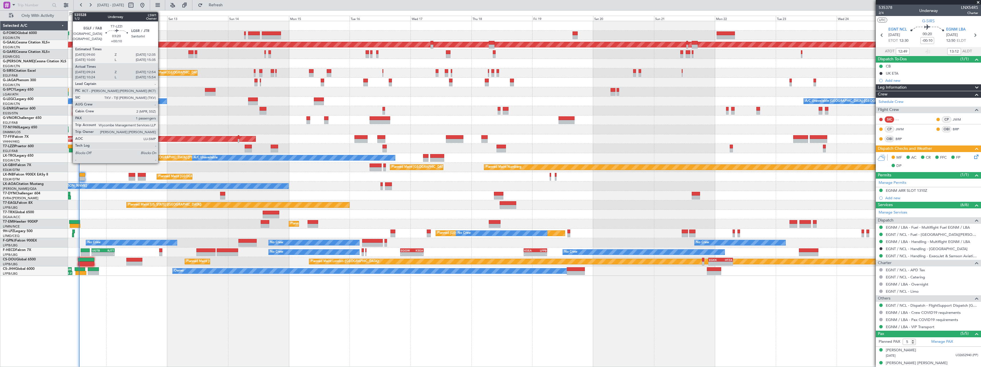
click at [70, 145] on div at bounding box center [72, 147] width 9 height 4
type input "+00:10"
type input "09:34"
type input "12:49"
type input "1"
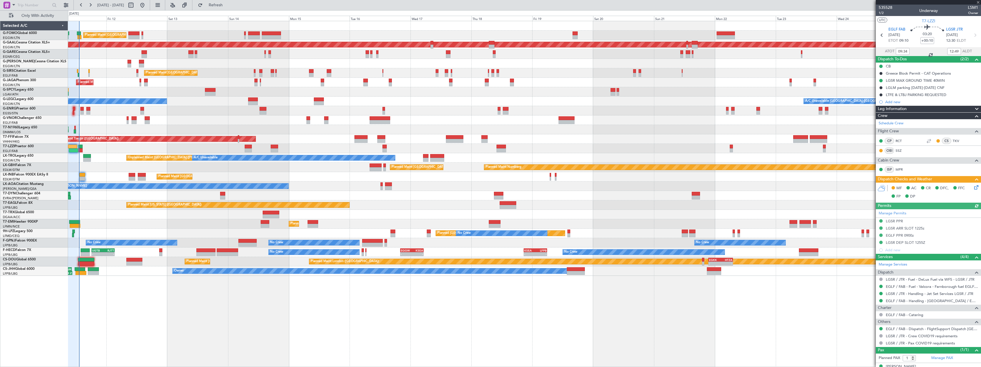
click at [973, 188] on icon at bounding box center [975, 186] width 5 height 5
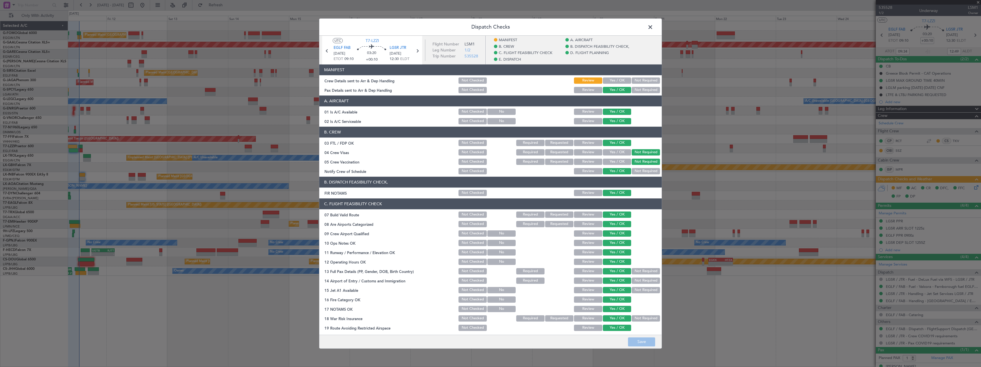
click at [611, 81] on button "Yes / OK" at bounding box center [617, 80] width 28 height 6
click at [633, 341] on button "Save" at bounding box center [641, 341] width 27 height 9
click at [653, 26] on span at bounding box center [653, 28] width 0 height 11
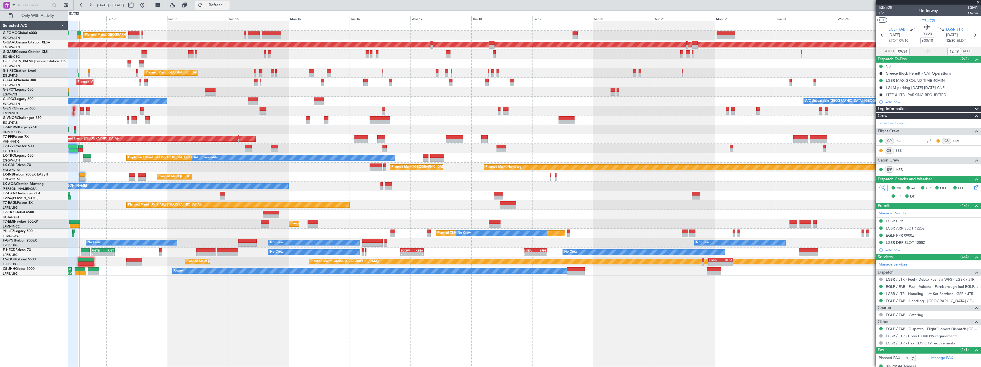
click at [228, 3] on span "Refresh" at bounding box center [216, 5] width 24 height 4
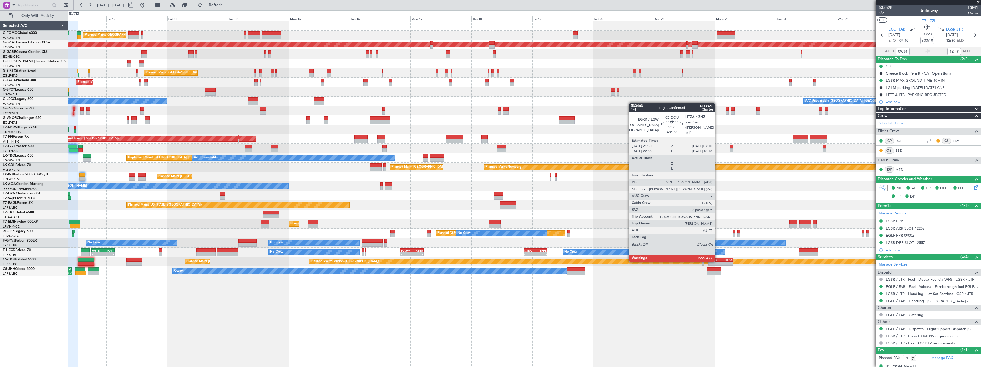
click at [717, 261] on div "EGKK" at bounding box center [715, 259] width 12 height 3
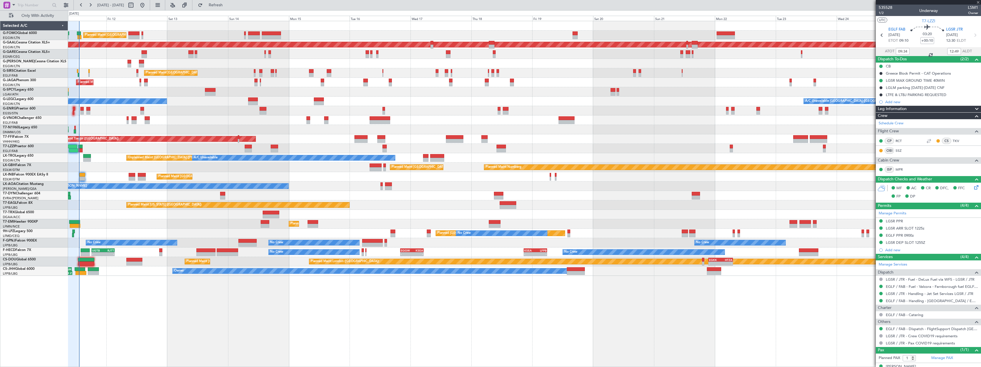
type input "+01:05"
type input "2"
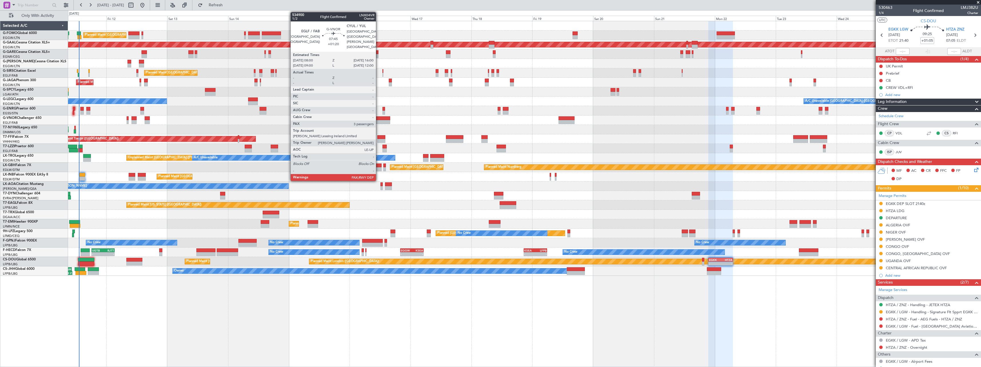
click at [378, 119] on div at bounding box center [379, 118] width 20 height 4
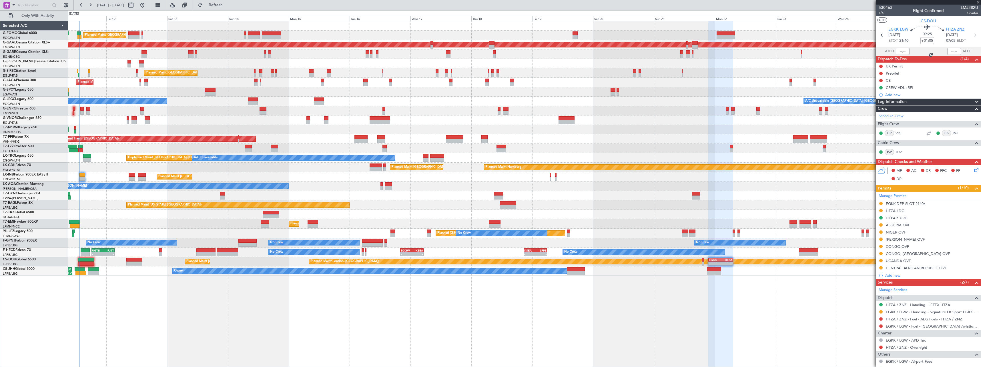
type input "+01:20"
type input "3"
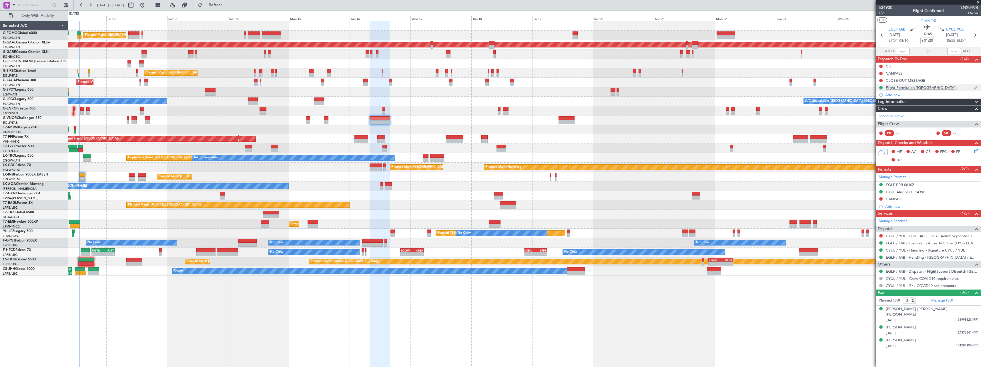
click at [905, 86] on div "Flight Permission ([GEOGRAPHIC_DATA])" at bounding box center [920, 87] width 71 height 5
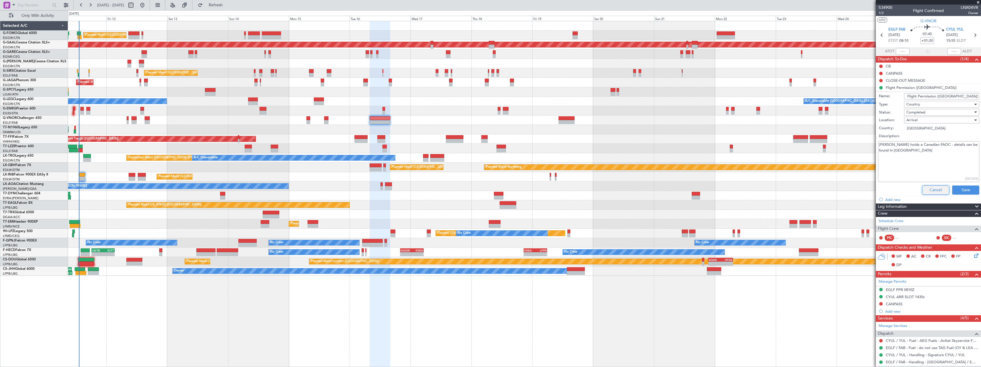
click at [930, 187] on button "Cancel" at bounding box center [935, 189] width 27 height 9
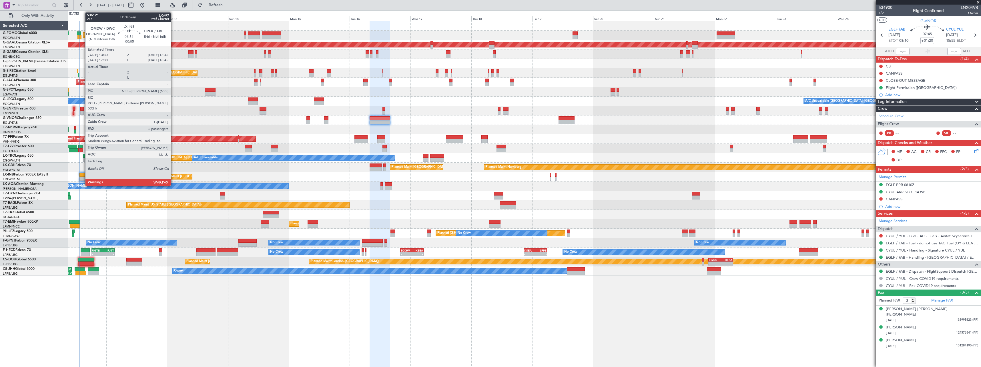
click at [82, 175] on div at bounding box center [82, 175] width 6 height 4
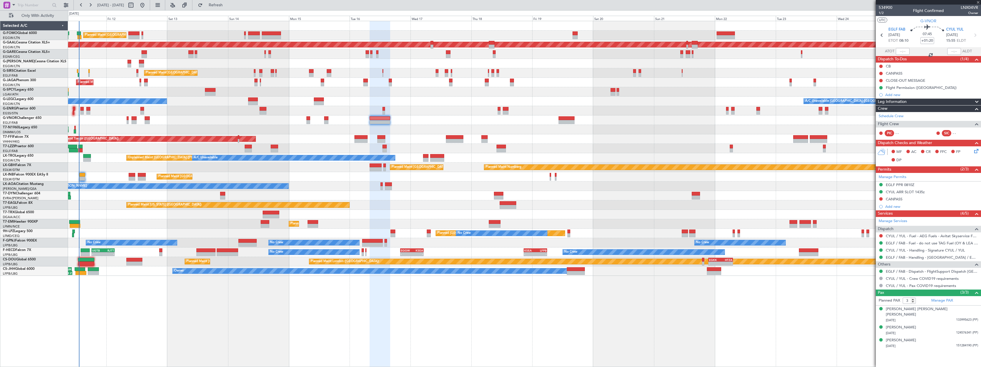
type input "-00:05"
type input "5"
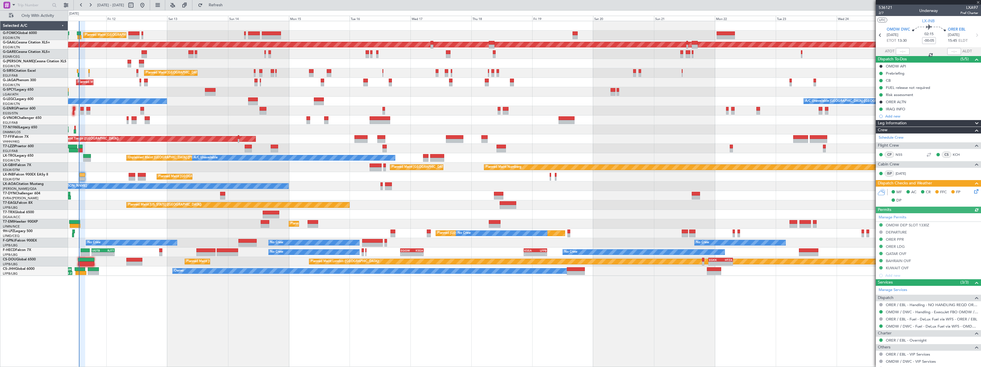
click at [973, 191] on icon at bounding box center [975, 190] width 5 height 5
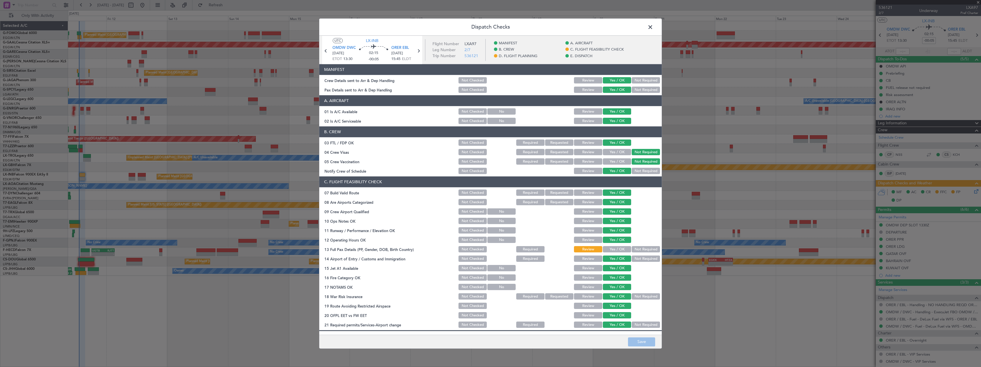
click at [612, 249] on button "Yes / OK" at bounding box center [617, 249] width 28 height 6
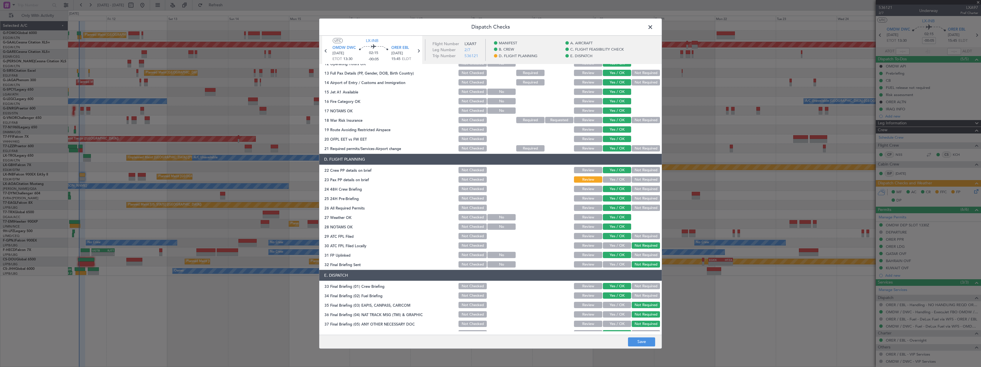
scroll to position [229, 0]
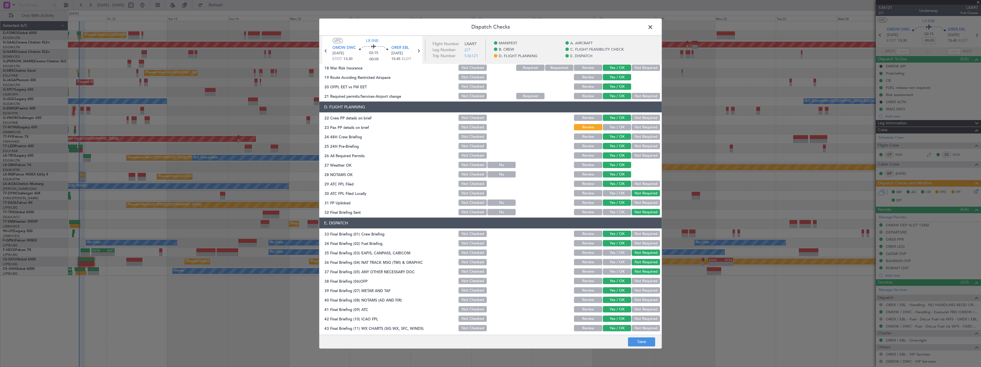
click at [606, 125] on button "Yes / OK" at bounding box center [617, 127] width 28 height 6
click at [641, 343] on button "Save" at bounding box center [641, 341] width 27 height 9
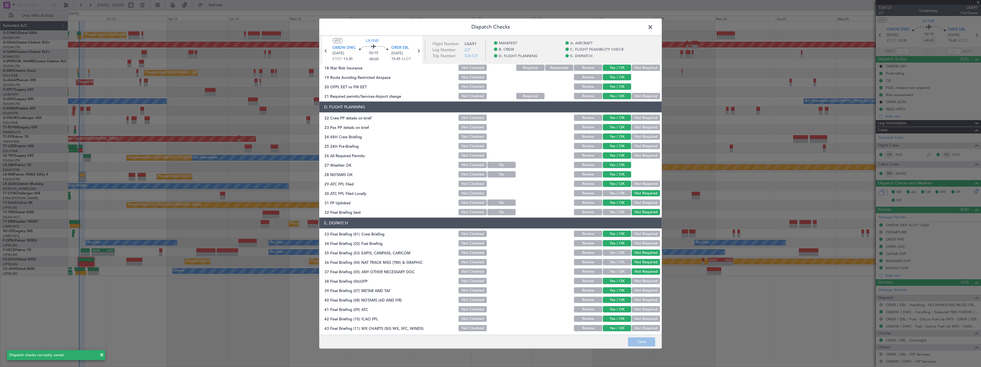
click at [653, 26] on span at bounding box center [653, 28] width 0 height 11
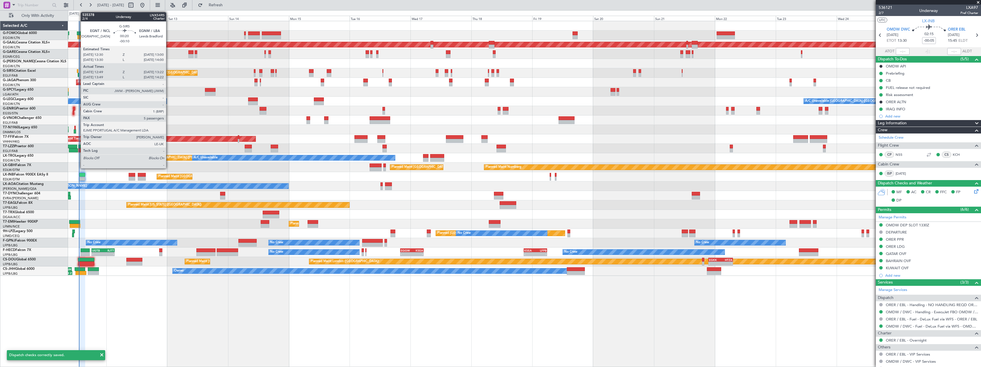
click at [78, 71] on div at bounding box center [77, 71] width 1 height 4
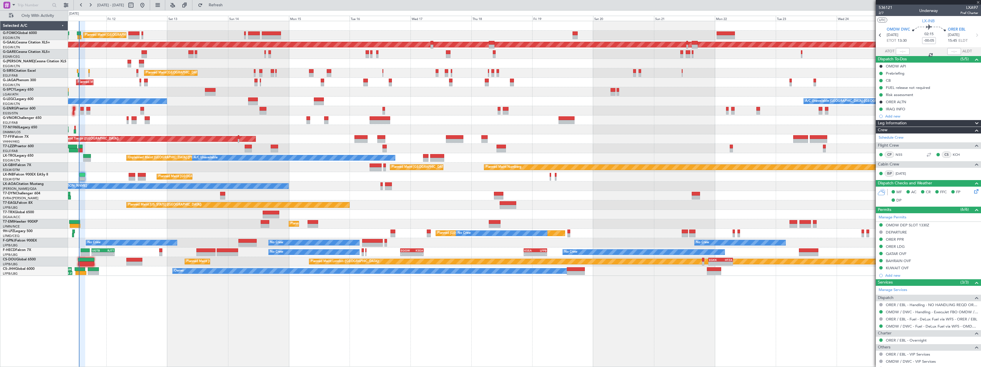
type input "-00:10"
type input "12:49"
type input "13:12"
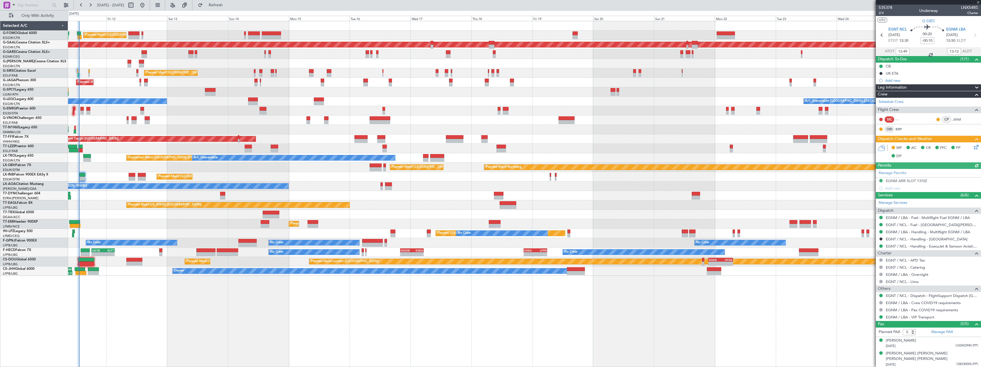
click at [973, 147] on icon at bounding box center [975, 146] width 5 height 5
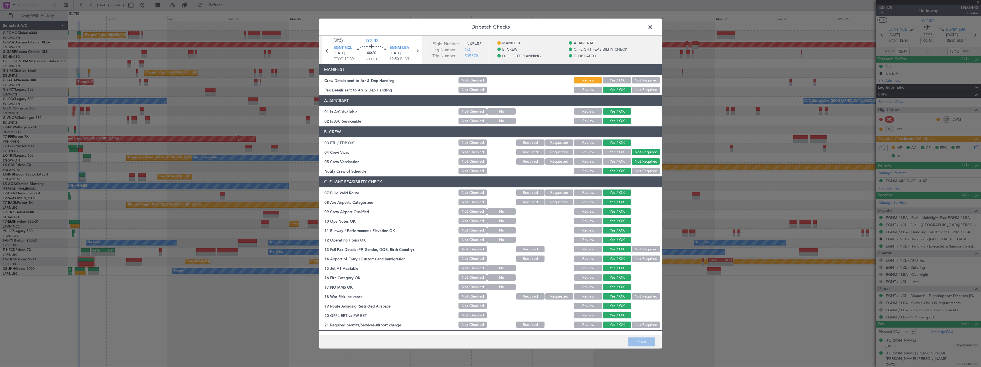
click at [612, 80] on button "Yes / OK" at bounding box center [617, 80] width 28 height 6
click at [645, 342] on button "Save" at bounding box center [641, 341] width 27 height 9
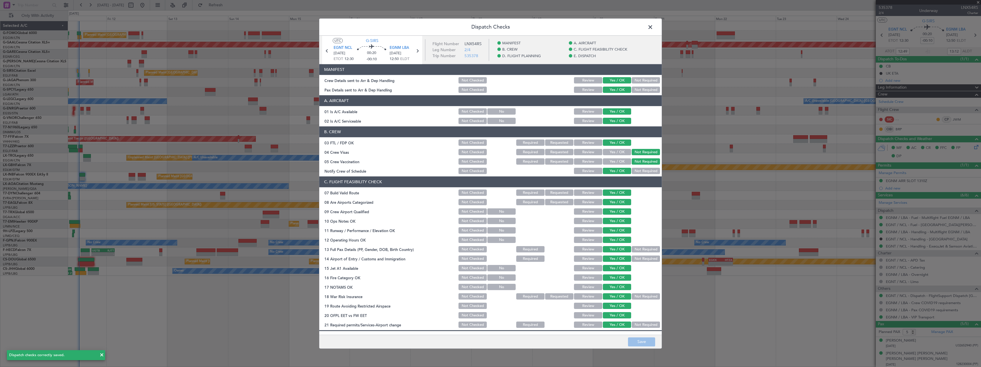
click at [653, 28] on span at bounding box center [653, 28] width 0 height 11
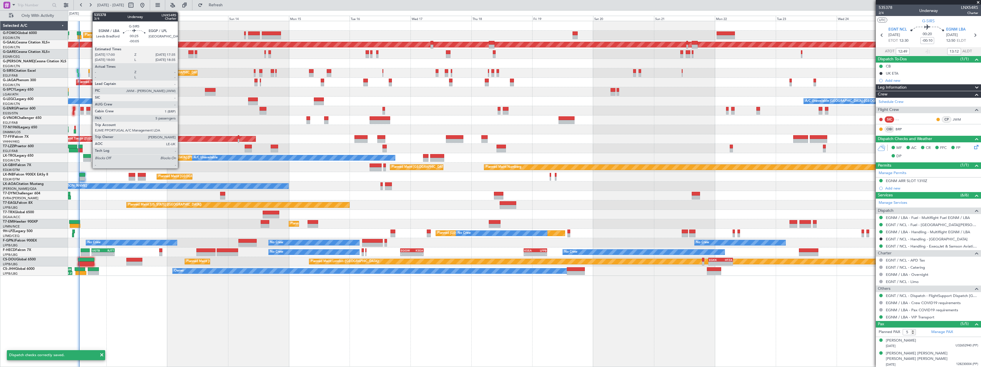
click at [89, 71] on div at bounding box center [89, 71] width 2 height 4
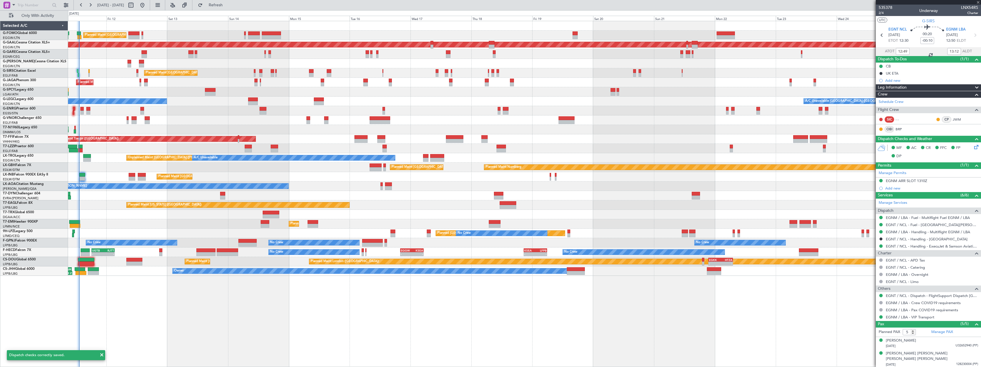
type input "-00:05"
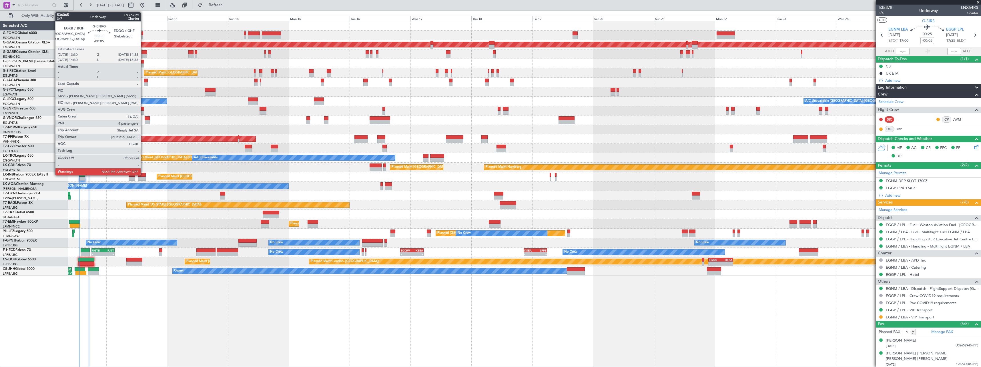
click at [143, 110] on div at bounding box center [142, 109] width 4 height 4
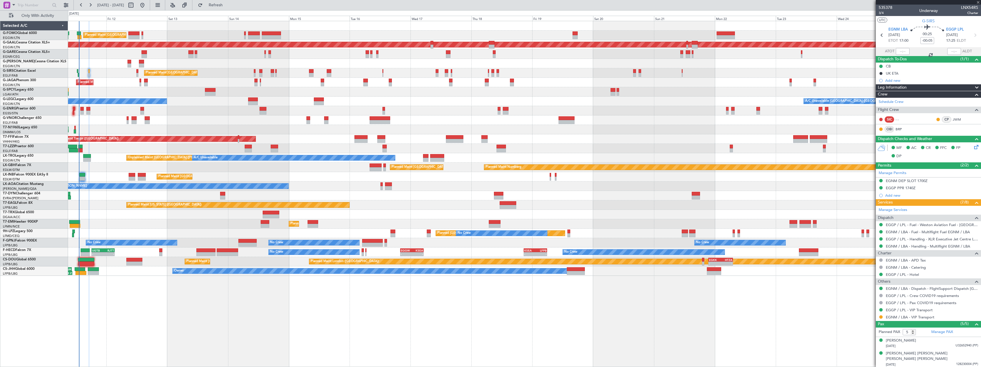
type input "4"
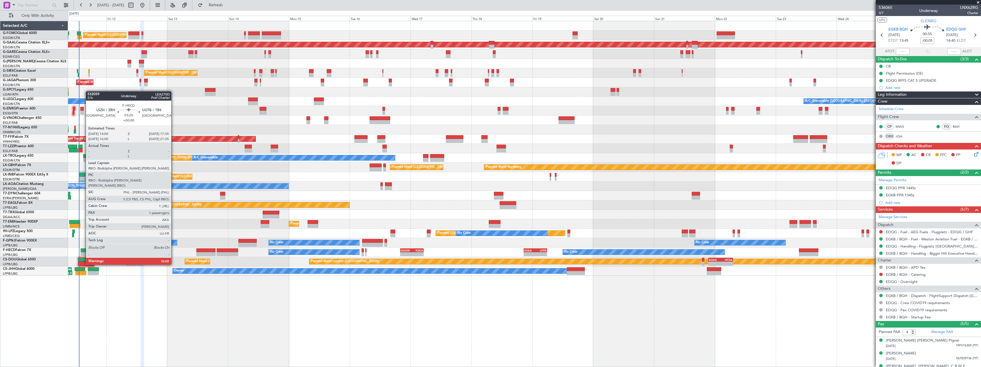
click at [83, 249] on div at bounding box center [85, 250] width 9 height 4
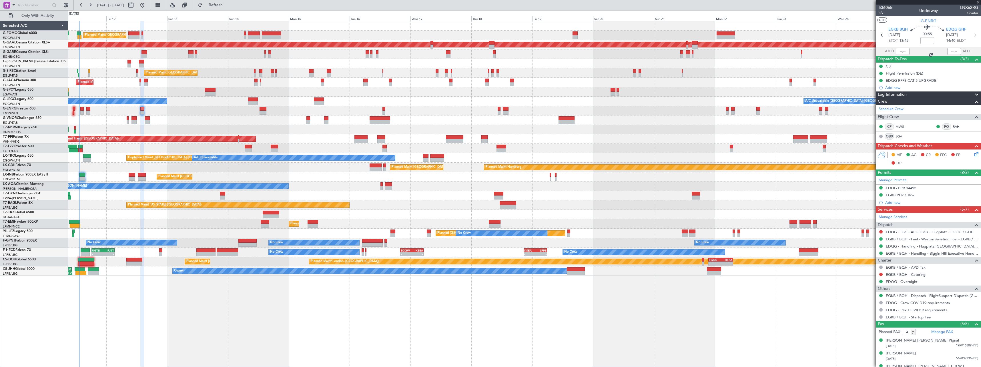
type input "1"
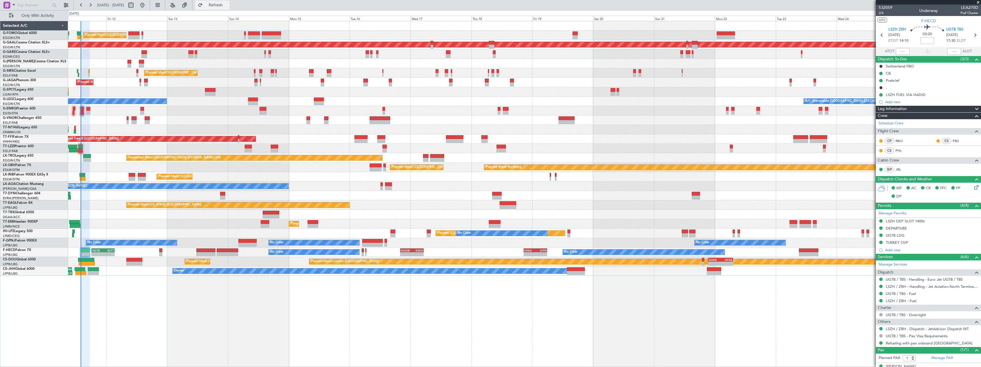
click at [228, 5] on span "Refresh" at bounding box center [216, 5] width 24 height 4
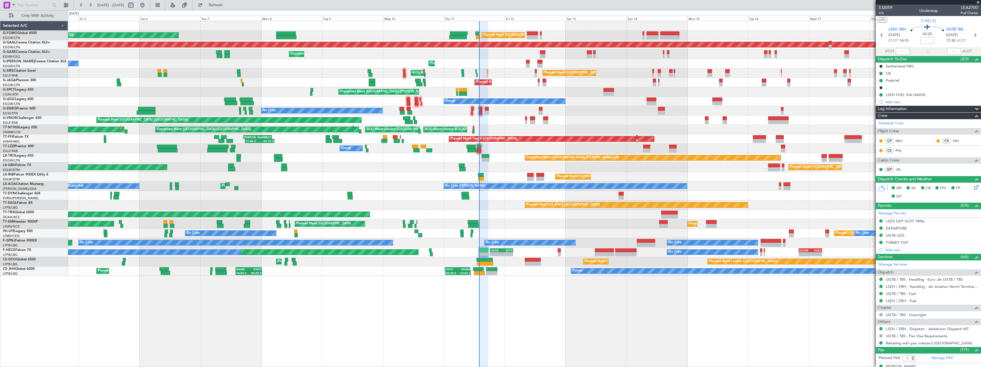
click at [697, 305] on div "Planned Maint [GEOGRAPHIC_DATA] ([GEOGRAPHIC_DATA]) Planned Maint [GEOGRAPHIC_D…" at bounding box center [524, 194] width 913 height 346
click at [582, 314] on div "Planned Maint [GEOGRAPHIC_DATA] ([GEOGRAPHIC_DATA]) Planned Maint [GEOGRAPHIC_D…" at bounding box center [524, 194] width 913 height 346
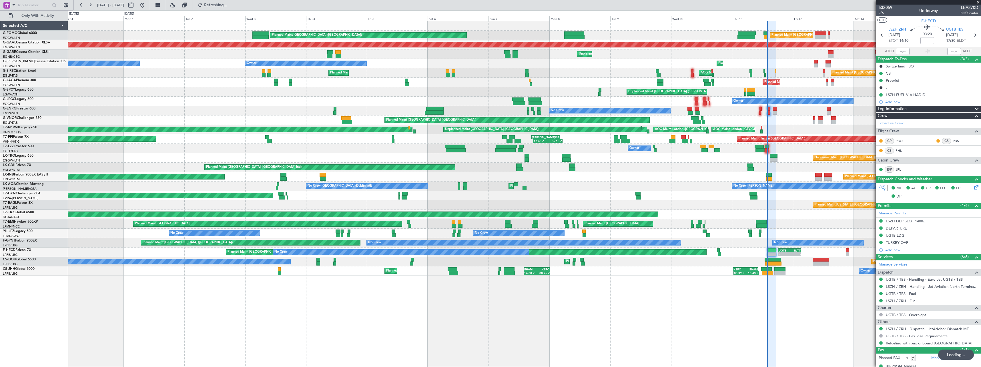
click at [554, 317] on div "Planned Maint [GEOGRAPHIC_DATA] ([GEOGRAPHIC_DATA]) Planned Maint [GEOGRAPHIC_D…" at bounding box center [524, 194] width 913 height 346
click at [689, 324] on div "Planned Maint [GEOGRAPHIC_DATA] ([GEOGRAPHIC_DATA]) Planned Maint [GEOGRAPHIC_D…" at bounding box center [524, 194] width 913 height 346
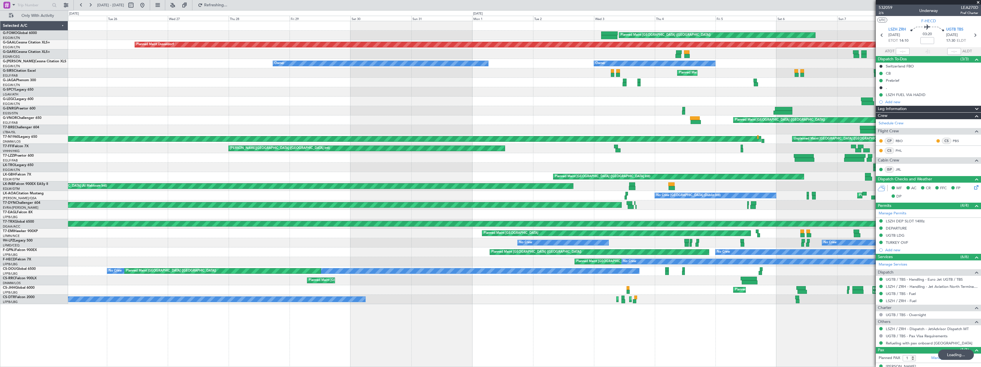
click at [518, 324] on div "Planned Maint [GEOGRAPHIC_DATA] ([GEOGRAPHIC_DATA]) Planned Maint [GEOGRAPHIC_D…" at bounding box center [524, 194] width 913 height 346
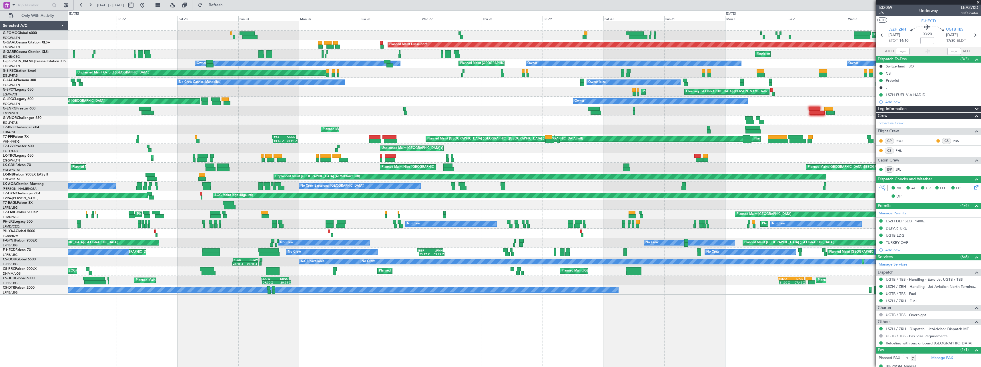
click at [141, 83] on div "Planned Maint [GEOGRAPHIC_DATA] ([GEOGRAPHIC_DATA]) Planned [GEOGRAPHIC_DATA] U…" at bounding box center [524, 157] width 912 height 273
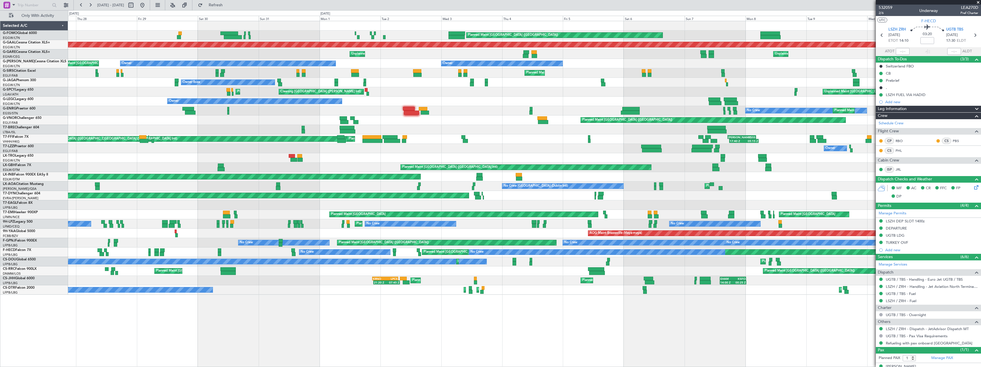
click at [141, 148] on div "Owner Unplanned Maint [GEOGRAPHIC_DATA] ([GEOGRAPHIC_DATA])" at bounding box center [524, 148] width 912 height 9
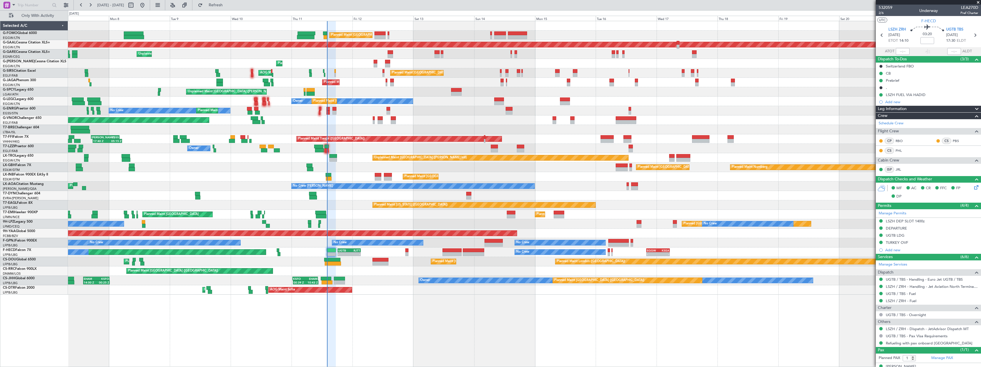
click at [208, 169] on div "Planned Maint [GEOGRAPHIC_DATA] ([GEOGRAPHIC_DATA]) Planned Maint Nurnberg Plan…" at bounding box center [524, 167] width 912 height 9
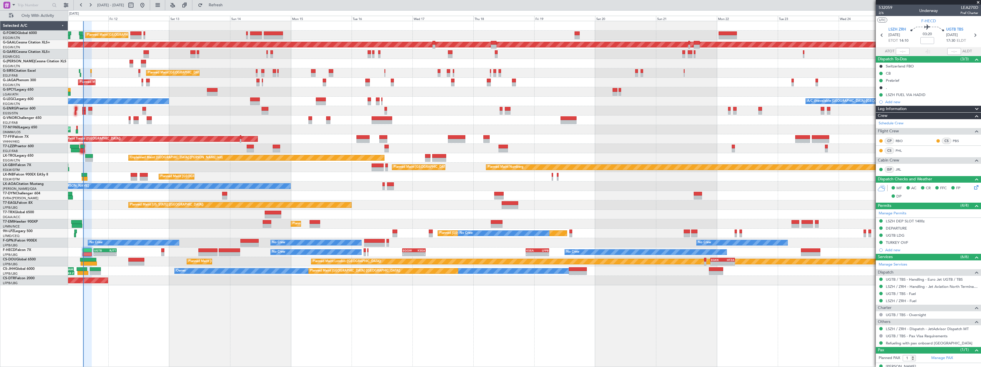
click at [189, 220] on div "Planned Maint [GEOGRAPHIC_DATA] ([GEOGRAPHIC_DATA]) Planned [GEOGRAPHIC_DATA] U…" at bounding box center [524, 153] width 912 height 264
